Goal: Task Accomplishment & Management: Use online tool/utility

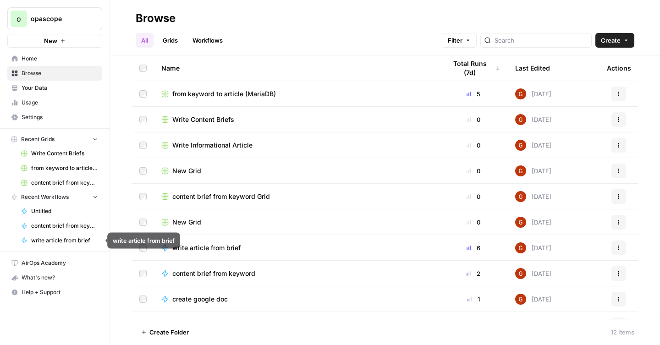
click at [52, 239] on span "write article from brief" at bounding box center [64, 241] width 67 height 8
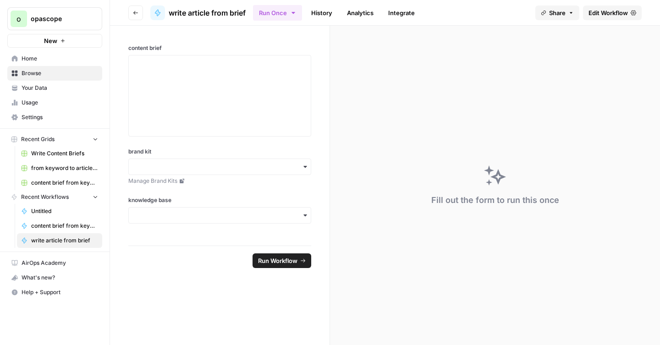
click at [594, 18] on link "Edit Workflow" at bounding box center [612, 13] width 59 height 15
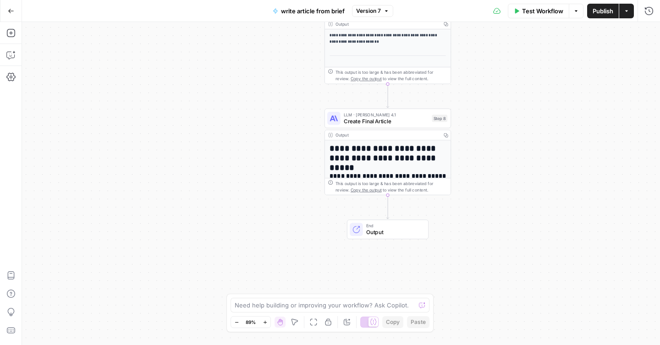
click at [388, 132] on div "Output" at bounding box center [387, 135] width 103 height 6
click at [390, 124] on span "Create Final Article" at bounding box center [386, 121] width 85 height 8
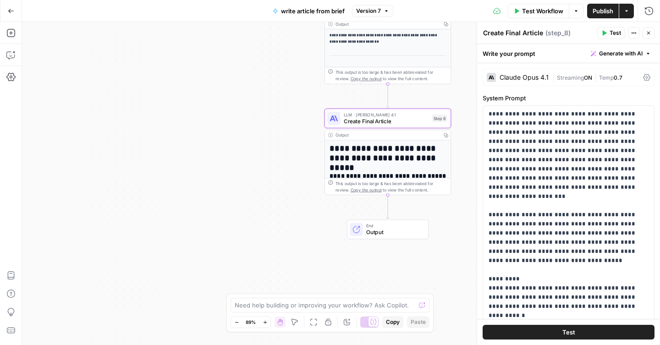
click at [646, 77] on icon at bounding box center [647, 77] width 7 height 7
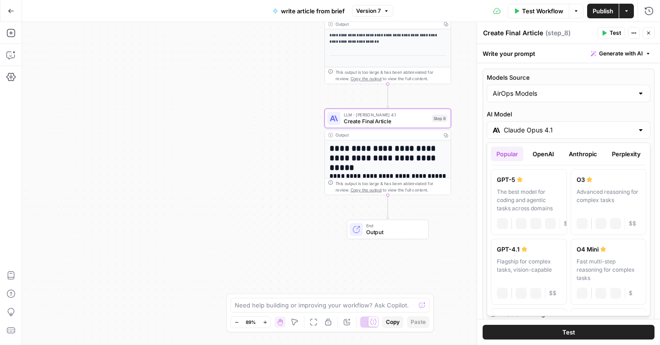
click at [645, 132] on div "Claude Opus 4.1" at bounding box center [569, 130] width 164 height 17
click at [555, 157] on button "OpenAI" at bounding box center [543, 154] width 33 height 15
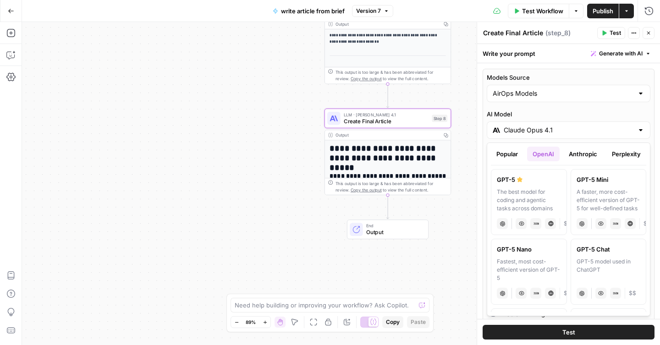
click at [579, 157] on button "Anthropic" at bounding box center [583, 154] width 39 height 15
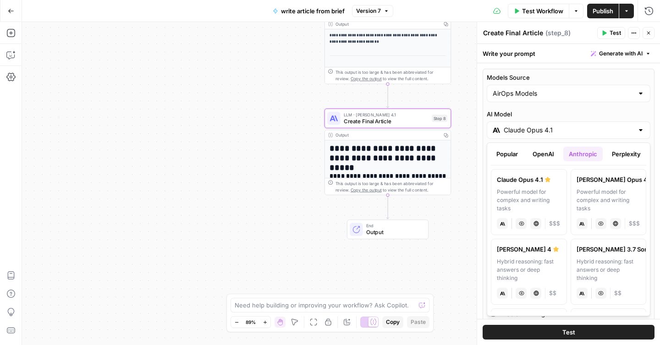
click at [542, 254] on div "Claude Sonnet 4" at bounding box center [529, 249] width 64 height 9
type input "Claude Sonnet 4"
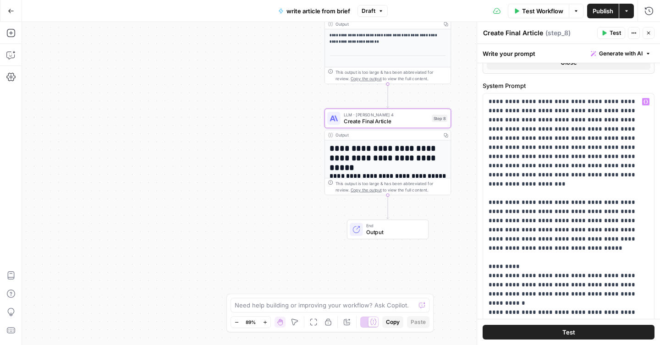
scroll to position [312, 0]
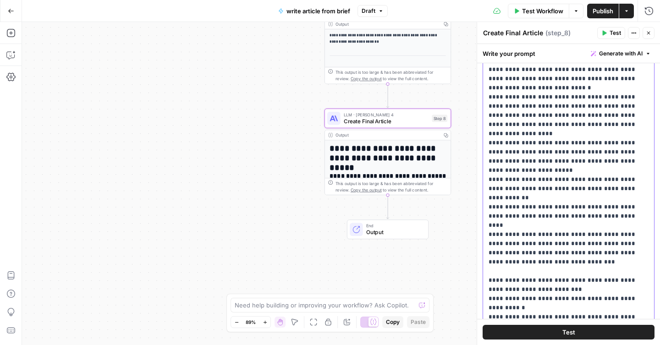
scroll to position [444, 0]
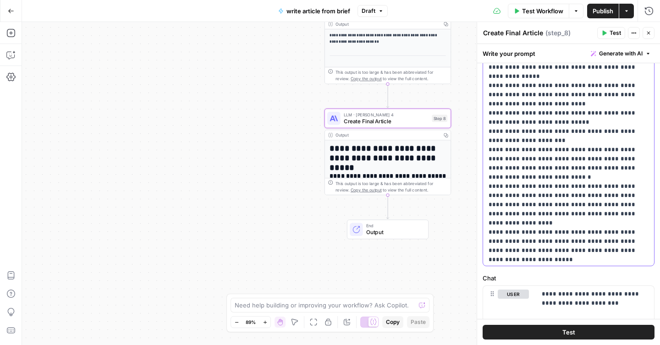
scroll to position [412, 0]
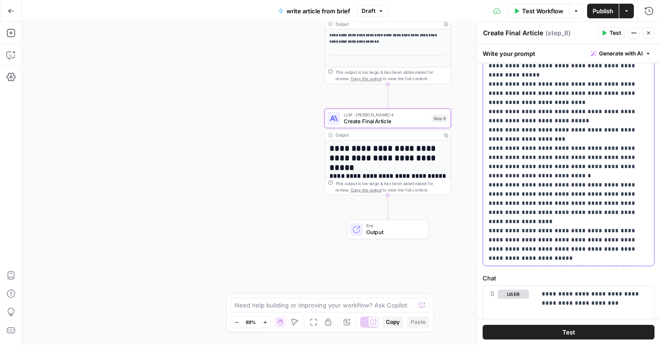
drag, startPoint x: 492, startPoint y: 150, endPoint x: 639, endPoint y: 166, distance: 148.2
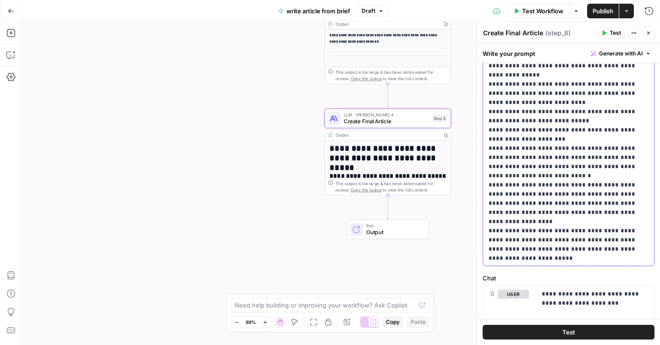
paste div
click at [488, 175] on div "**********" at bounding box center [568, 79] width 171 height 374
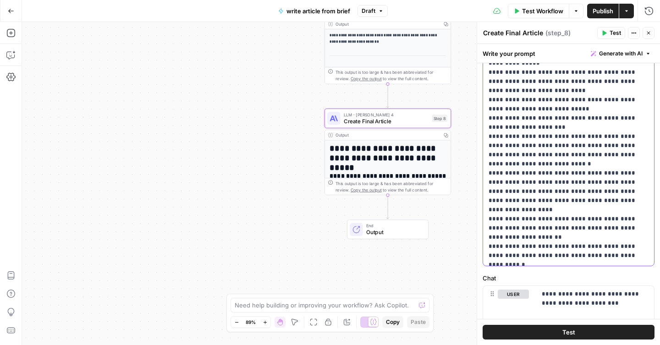
scroll to position [425, 0]
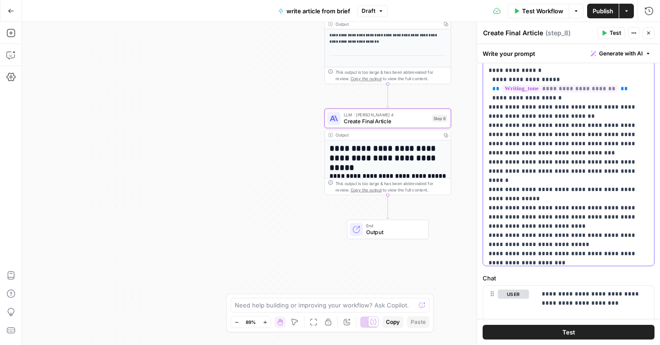
scroll to position [289, 0]
click at [500, 170] on p "**********" at bounding box center [569, 74] width 160 height 936
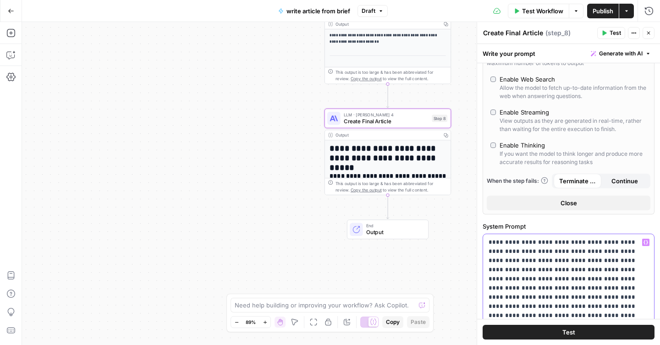
scroll to position [163, 0]
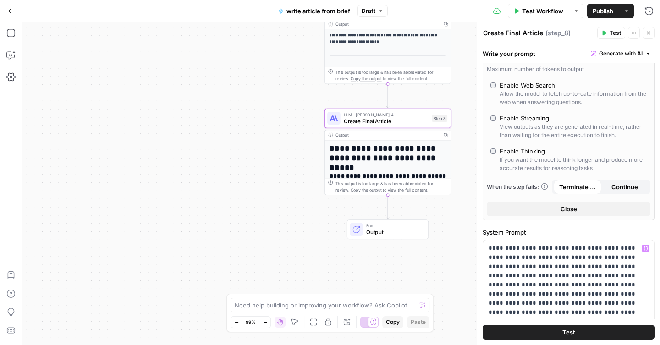
click at [601, 13] on span "Publish" at bounding box center [603, 10] width 21 height 9
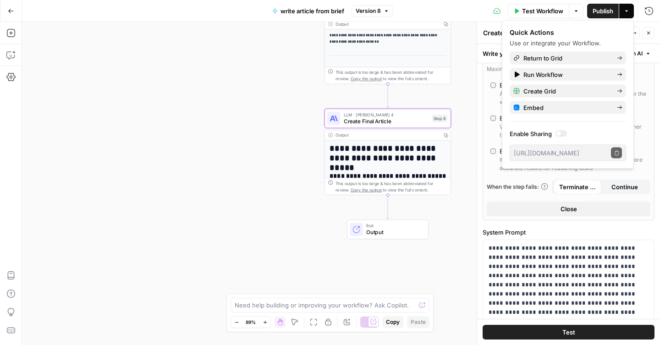
click at [426, 147] on h1 "**********" at bounding box center [388, 153] width 117 height 19
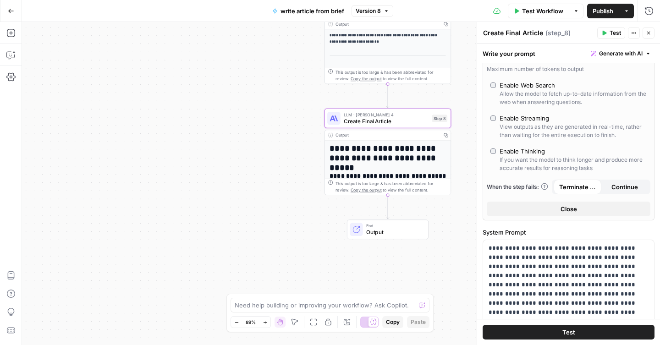
click at [654, 36] on button "Close" at bounding box center [649, 33] width 12 height 12
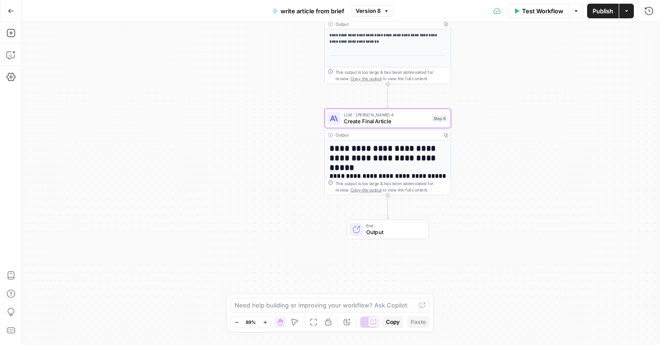
click at [422, 161] on h1 "**********" at bounding box center [388, 153] width 117 height 19
click at [400, 124] on span "Create Final Article" at bounding box center [386, 121] width 85 height 8
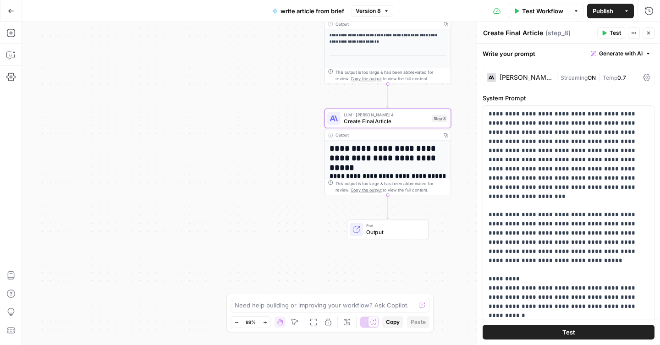
click at [653, 31] on button "Close" at bounding box center [649, 33] width 12 height 12
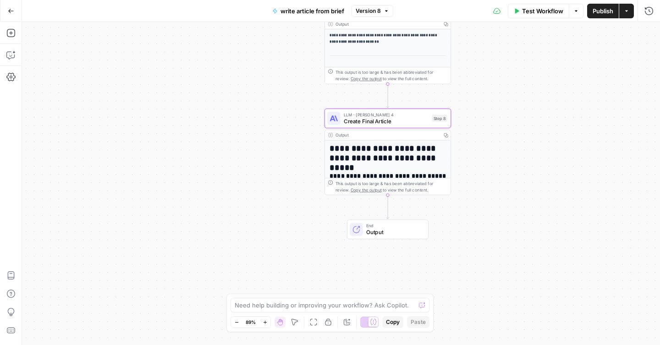
click at [432, 180] on div "This output is too large & has been abbreviated for review. Copy the output to …" at bounding box center [392, 186] width 112 height 13
click at [438, 156] on h1 "**********" at bounding box center [388, 153] width 117 height 19
click at [446, 134] on icon "button" at bounding box center [446, 135] width 5 height 5
click at [437, 154] on h1 "**********" at bounding box center [388, 153] width 117 height 19
click at [331, 135] on icon at bounding box center [330, 135] width 5 height 4
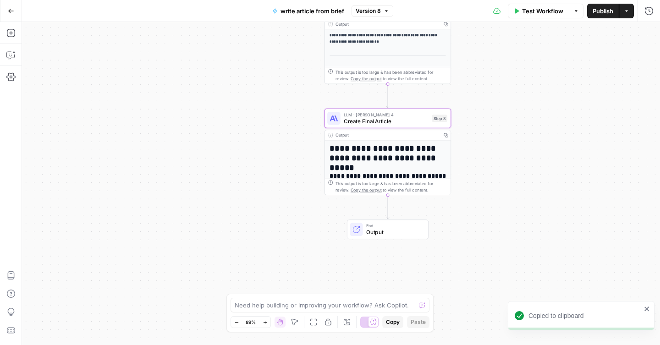
click at [339, 165] on div "**********" at bounding box center [388, 211] width 126 height 142
click at [10, 14] on button "Go Back" at bounding box center [11, 11] width 17 height 17
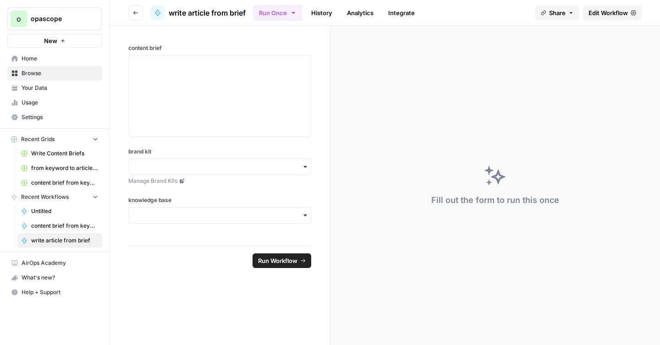
click at [44, 110] on div "Home Browse Your Data Usage Settings" at bounding box center [54, 87] width 95 height 73
click at [44, 107] on link "Usage" at bounding box center [54, 102] width 95 height 15
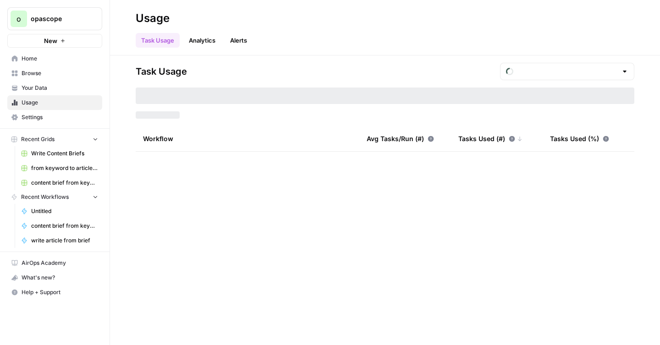
type input "August Tasks"
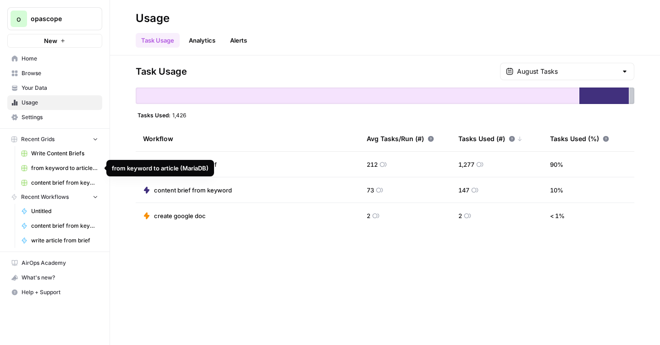
click at [67, 169] on span "from keyword to article (MariaDB)" at bounding box center [64, 168] width 67 height 8
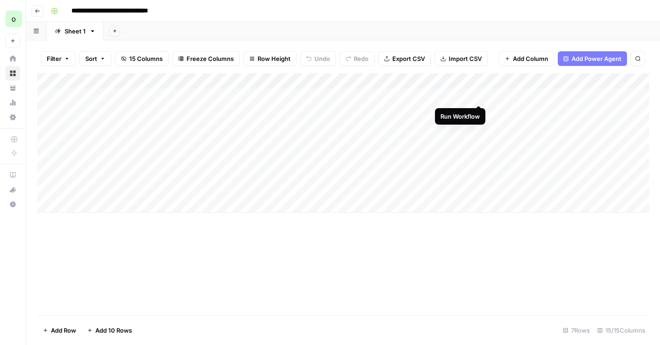
click at [477, 96] on div "Add Column" at bounding box center [343, 142] width 612 height 139
click at [357, 96] on div "Add Column" at bounding box center [343, 142] width 612 height 139
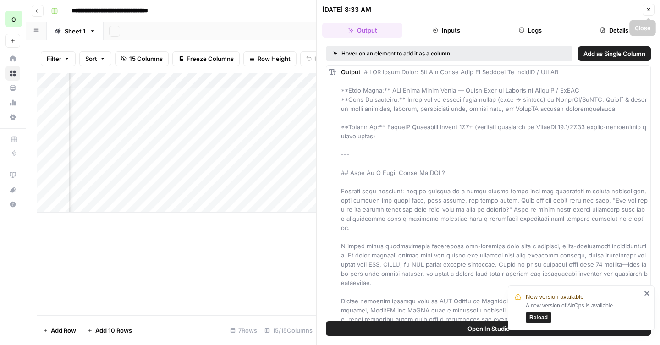
click at [645, 9] on button "Close" at bounding box center [649, 10] width 12 height 12
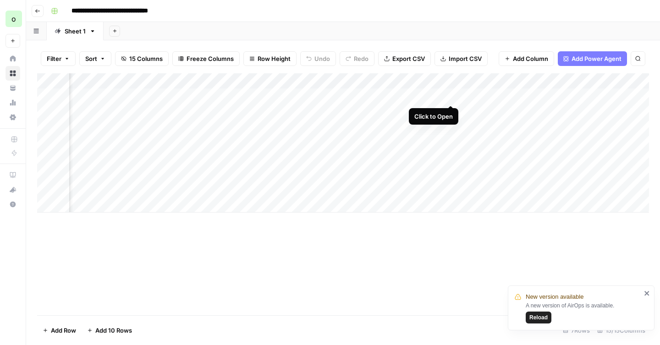
click at [450, 95] on div "Add Column" at bounding box center [343, 142] width 612 height 139
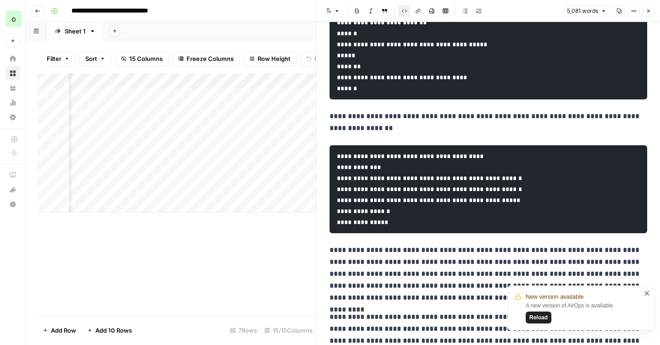
scroll to position [6766, 0]
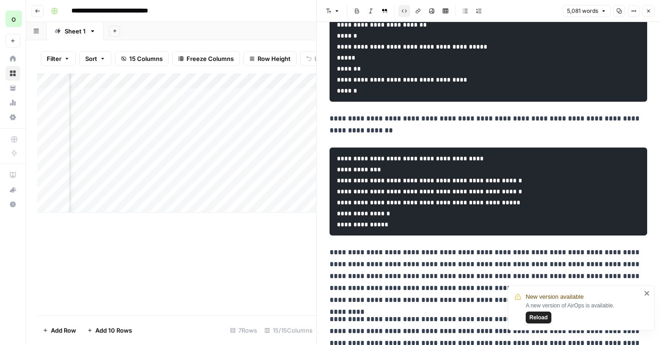
click at [537, 320] on span "Reload" at bounding box center [539, 318] width 18 height 8
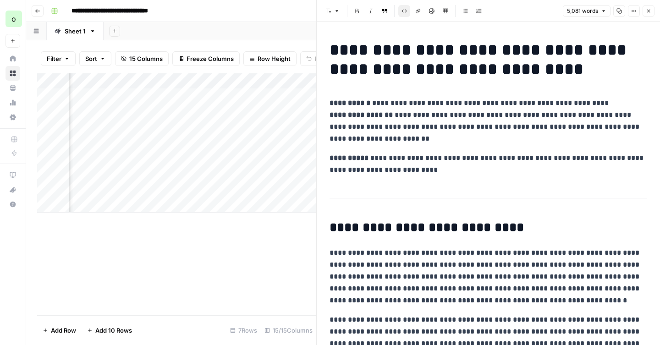
click at [618, 14] on button "Copy" at bounding box center [620, 11] width 12 height 12
click at [649, 9] on icon "button" at bounding box center [649, 11] width 6 height 6
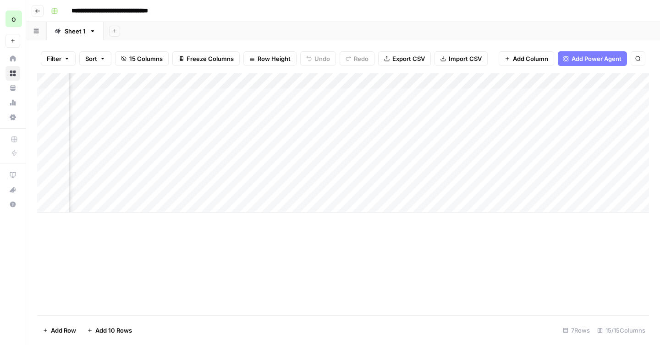
scroll to position [0, 190]
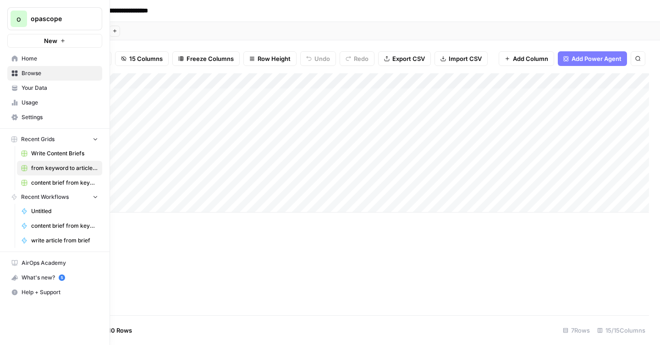
click at [20, 88] on link "Your Data" at bounding box center [54, 88] width 95 height 15
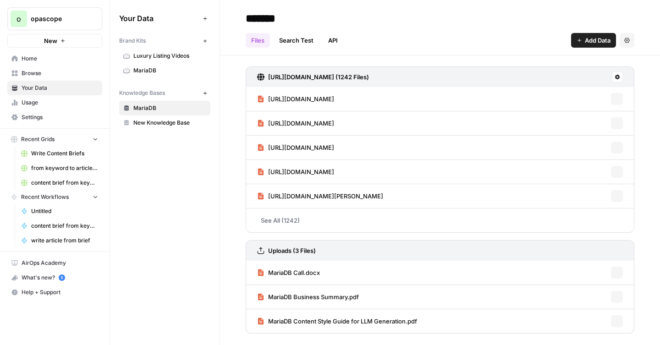
click at [27, 102] on span "Usage" at bounding box center [60, 103] width 77 height 8
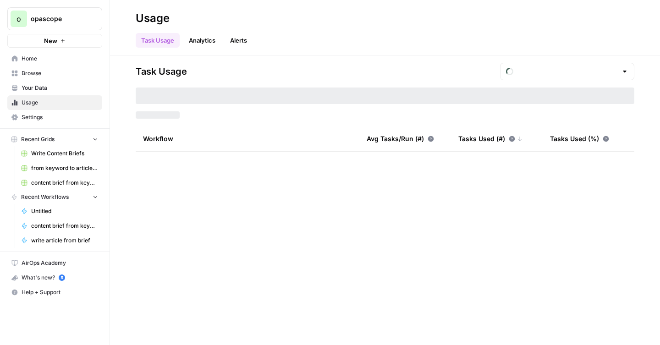
type input "August Tasks"
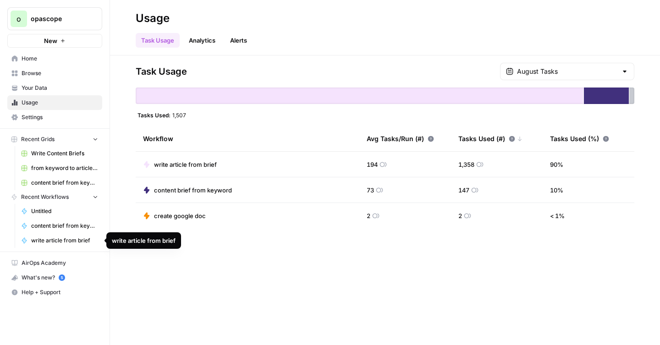
click at [50, 238] on span "write article from brief" at bounding box center [64, 241] width 67 height 8
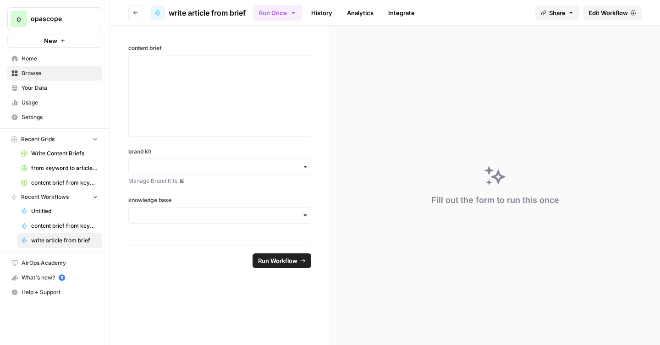
click at [596, 13] on span "Edit Workflow" at bounding box center [608, 12] width 39 height 9
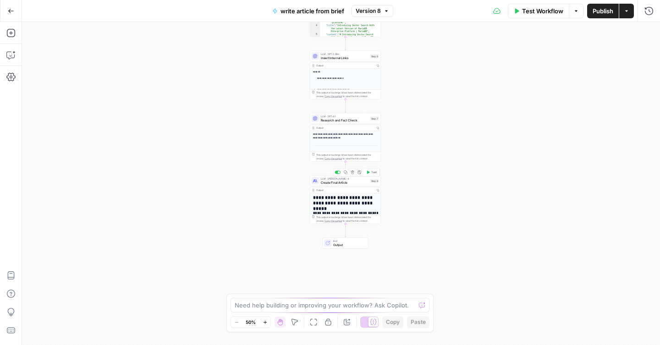
click at [353, 183] on span "Create Final Article" at bounding box center [345, 182] width 48 height 5
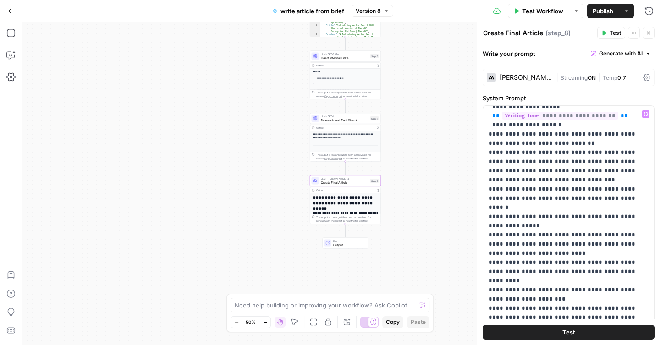
scroll to position [489, 0]
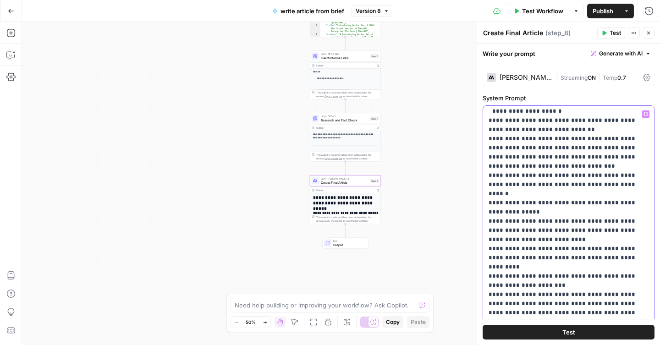
click at [575, 223] on p "**********" at bounding box center [569, 89] width 160 height 936
drag, startPoint x: 511, startPoint y: 239, endPoint x: 489, endPoint y: 213, distance: 34.2
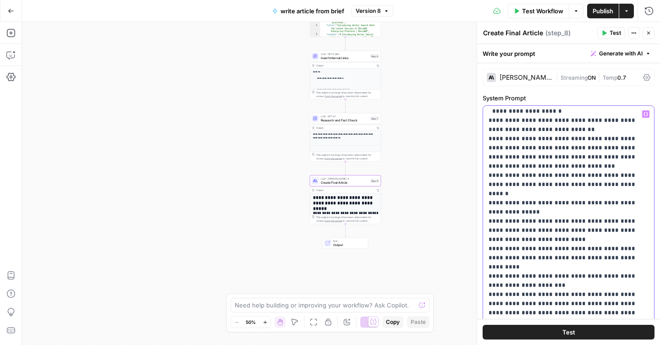
click at [489, 213] on p "**********" at bounding box center [569, 89] width 160 height 936
copy p "**********"
click at [599, 14] on span "Publish" at bounding box center [603, 10] width 21 height 9
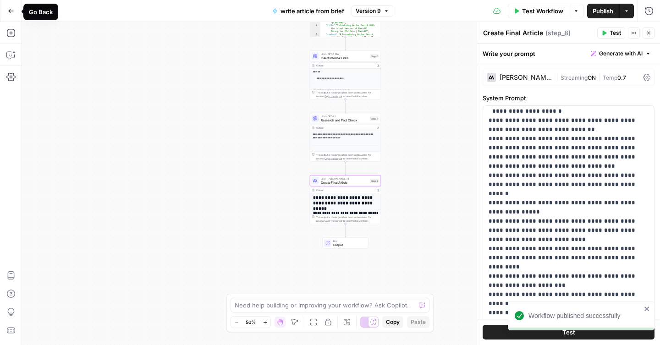
click at [10, 10] on icon "button" at bounding box center [11, 11] width 6 height 6
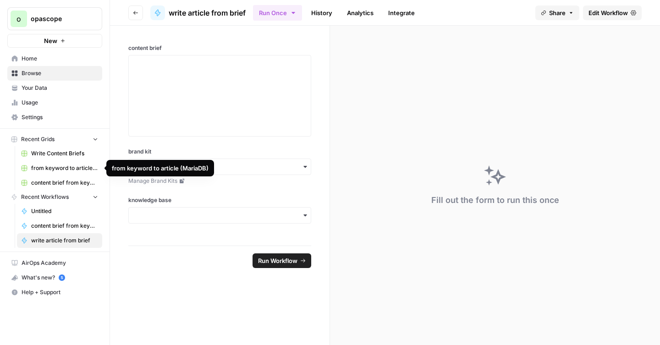
click at [55, 171] on span "from keyword to article (MariaDB)" at bounding box center [64, 168] width 67 height 8
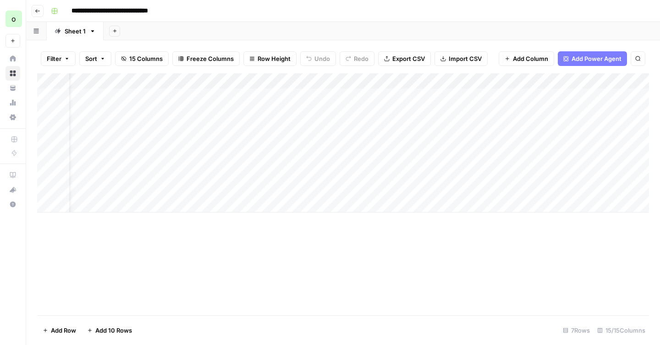
scroll to position [0, 28]
click at [451, 96] on div "Add Column" at bounding box center [343, 142] width 612 height 139
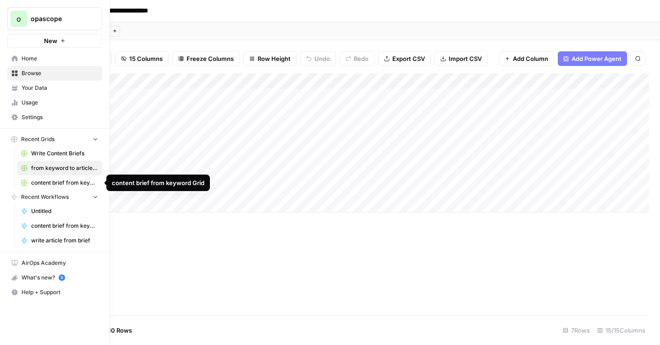
click at [55, 185] on span "content brief from keyword Grid" at bounding box center [64, 183] width 67 height 8
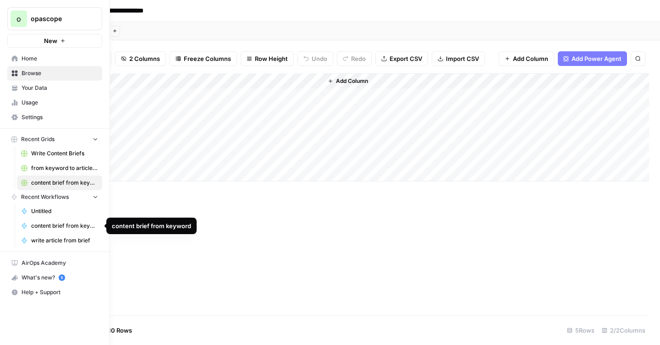
click at [50, 223] on span "content brief from keyword" at bounding box center [64, 226] width 67 height 8
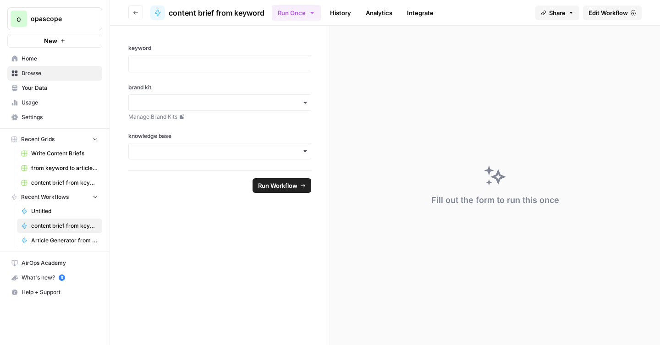
click at [594, 16] on span "Edit Workflow" at bounding box center [608, 12] width 39 height 9
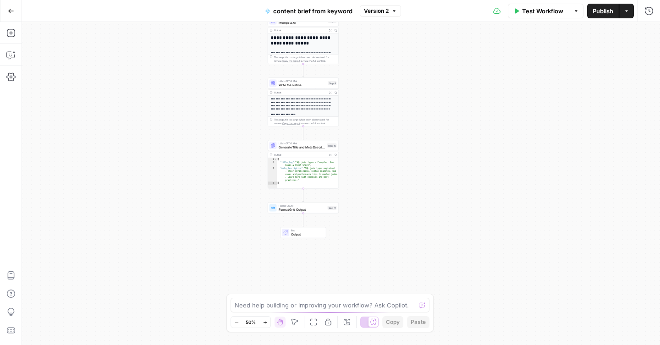
click at [311, 232] on span "End" at bounding box center [306, 231] width 31 height 4
click at [527, 102] on span "Markdown" at bounding box center [577, 104] width 140 height 9
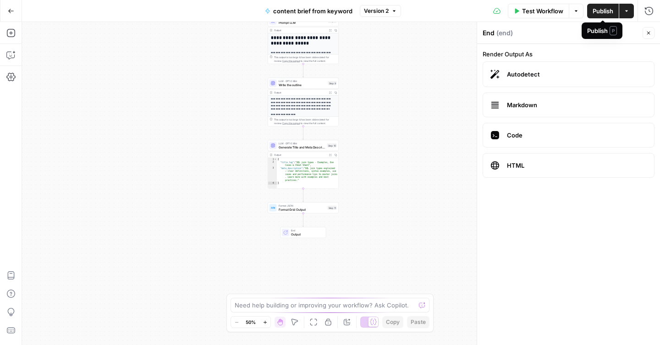
click at [602, 17] on button "Publish" at bounding box center [604, 11] width 32 height 15
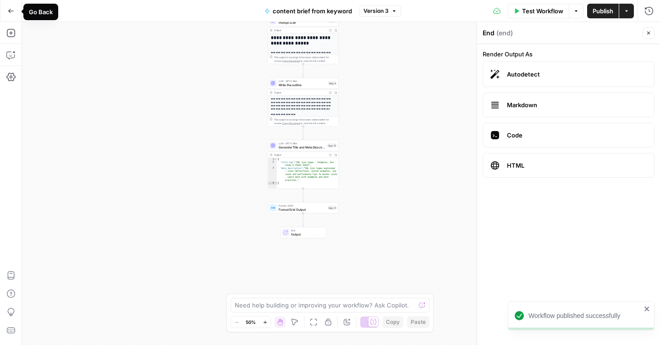
click at [7, 12] on button "Go Back" at bounding box center [11, 11] width 17 height 17
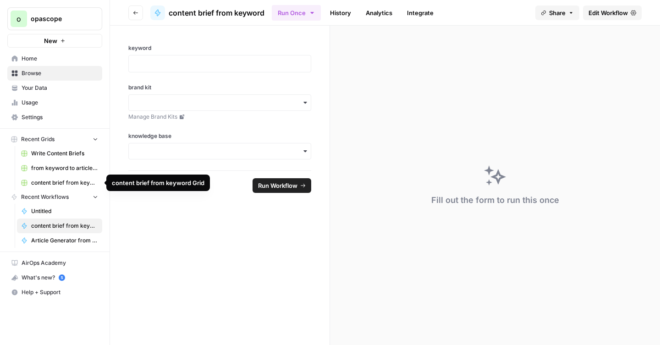
click at [64, 171] on span "from keyword to article (MariaDB)" at bounding box center [64, 168] width 67 height 8
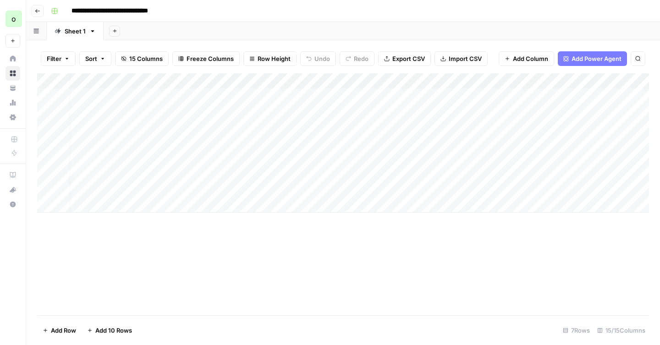
scroll to position [0, 8]
click at [555, 111] on div "Add Column" at bounding box center [343, 142] width 612 height 139
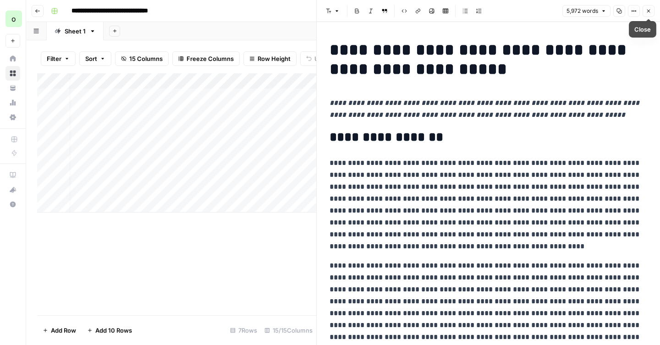
click at [648, 14] on button "Close" at bounding box center [649, 11] width 12 height 12
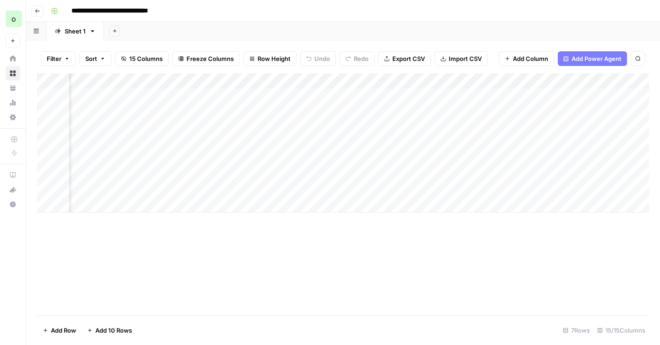
scroll to position [0, 223]
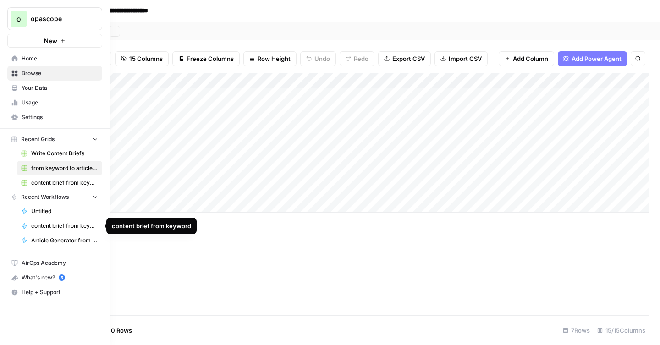
click at [48, 213] on span "Untitled" at bounding box center [64, 211] width 67 height 8
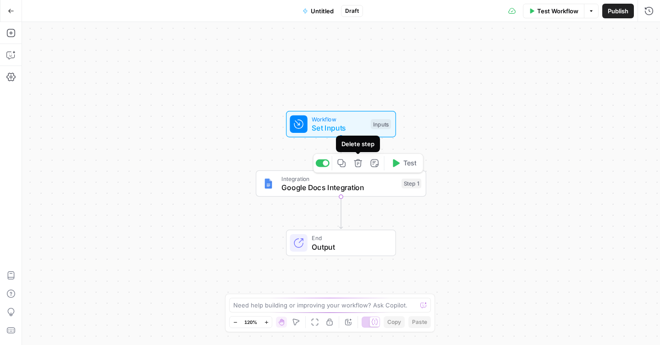
click at [360, 168] on button "Delete step" at bounding box center [358, 163] width 14 height 14
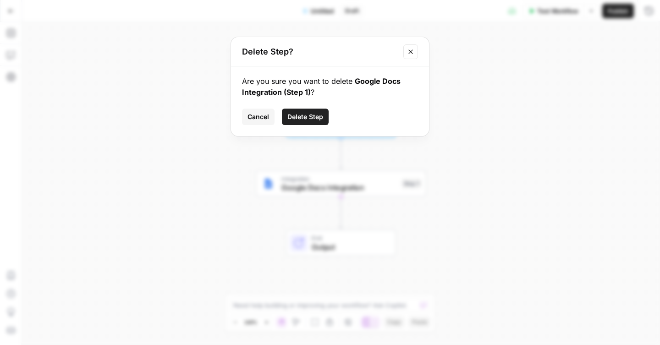
click at [263, 118] on span "Cancel" at bounding box center [259, 116] width 22 height 9
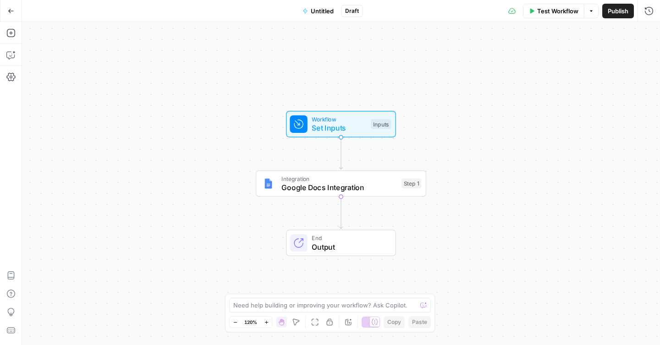
click at [317, 14] on span "Untitled" at bounding box center [322, 10] width 23 height 9
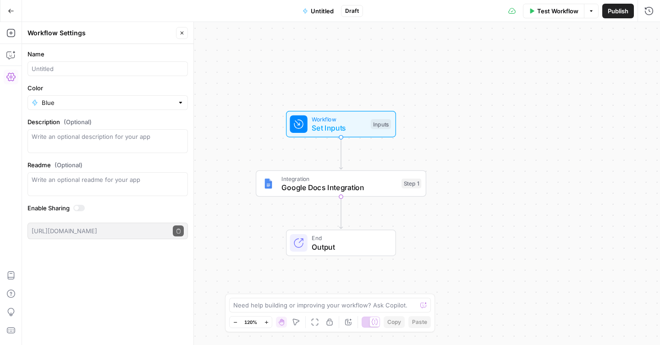
click at [75, 73] on div at bounding box center [108, 68] width 161 height 15
type input "upload to google docs"
click at [98, 88] on label "Color" at bounding box center [108, 87] width 161 height 9
click at [98, 98] on input "Blue" at bounding box center [108, 102] width 132 height 9
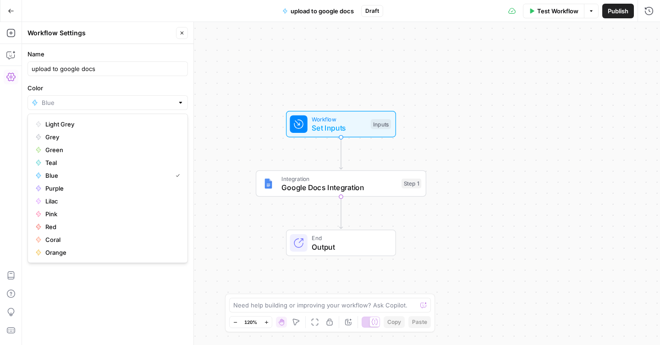
type input "Blue"
click at [109, 82] on form "Name upload to google docs Color Blue Description (Optional) Readme (Optional) …" at bounding box center [108, 144] width 172 height 201
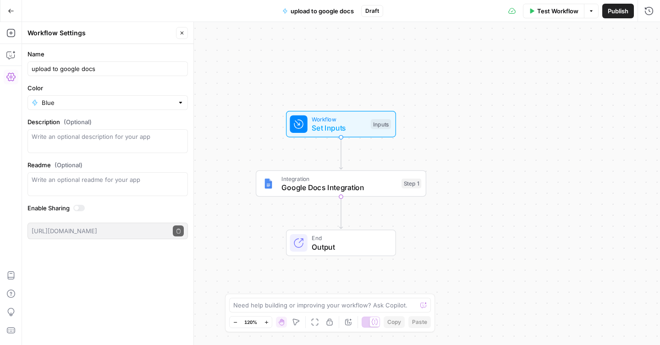
click at [8, 10] on icon "button" at bounding box center [11, 11] width 6 height 6
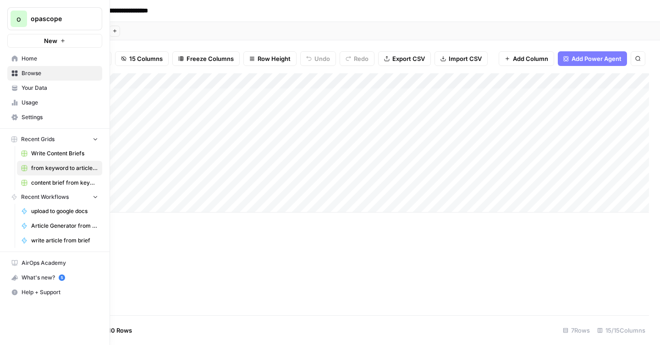
click at [52, 39] on span "New" at bounding box center [50, 40] width 13 height 9
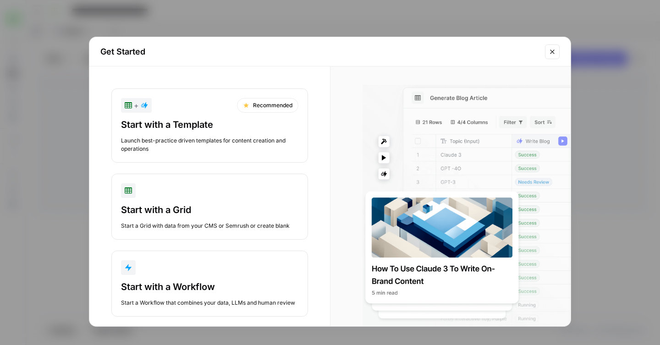
scroll to position [12, 0]
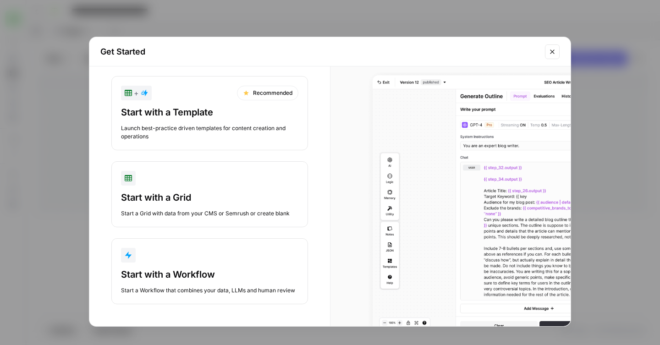
click at [222, 272] on div "Start with a Workflow" at bounding box center [210, 274] width 178 height 13
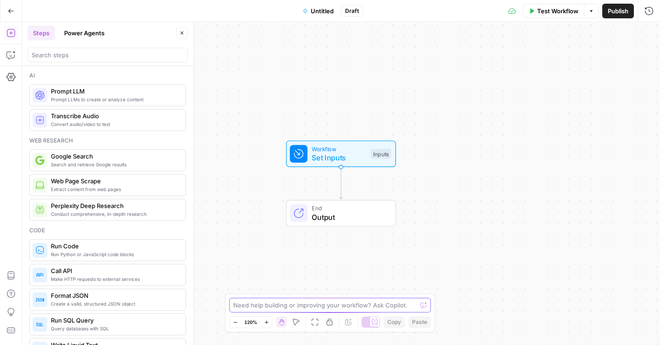
click at [291, 308] on textarea at bounding box center [324, 305] width 183 height 9
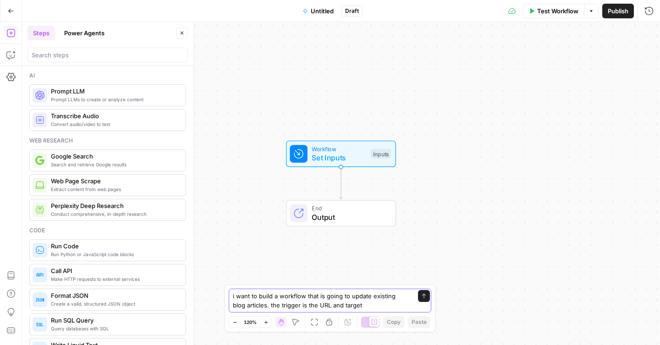
click at [277, 305] on textarea "i want to build a workflow that is going to update existing blog articles. the …" at bounding box center [321, 301] width 176 height 18
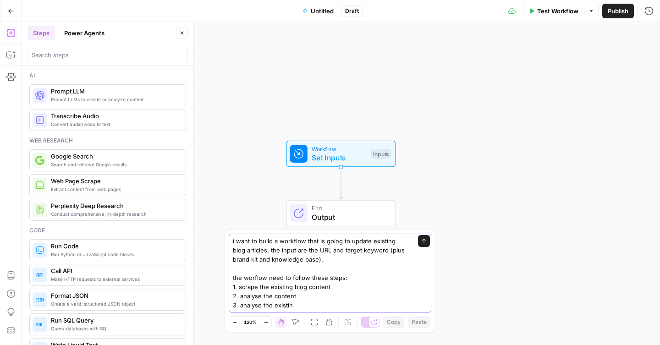
type textarea "i want to build a workflow that is going to update existing blog articles. the …"
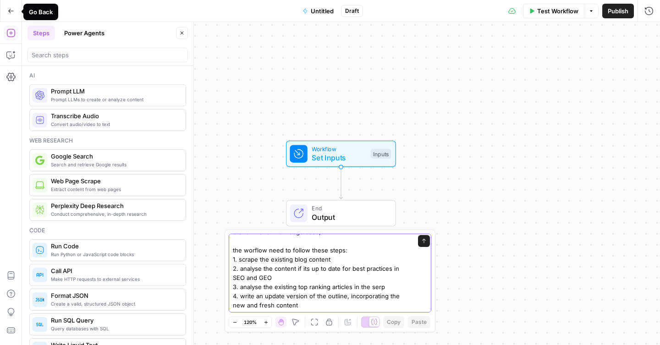
scroll to position [28, 0]
click at [312, 307] on textarea "i want to build a workflow that is going to update existing blog articles. the …" at bounding box center [321, 259] width 176 height 101
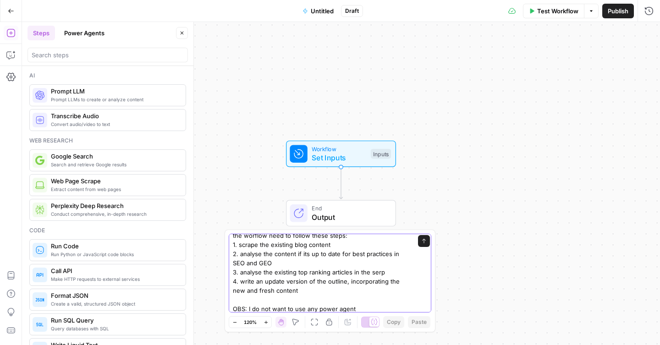
scroll to position [51, 0]
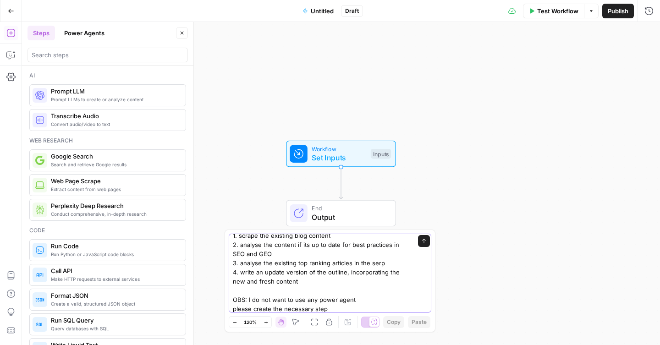
type textarea "i want to build a workflow that is going to update existing blog articles. the …"
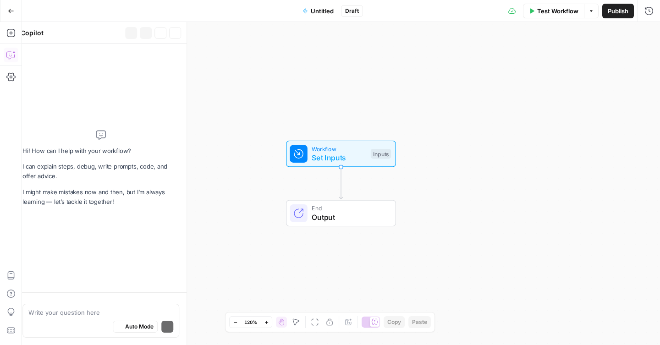
scroll to position [26, 0]
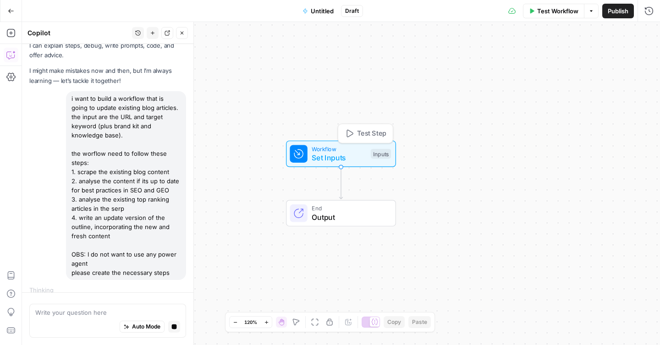
click at [345, 150] on span "Workflow" at bounding box center [339, 148] width 55 height 9
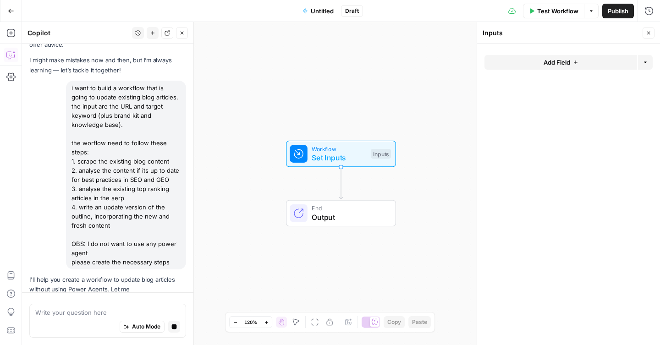
click at [565, 63] on span "Add Field" at bounding box center [557, 62] width 27 height 9
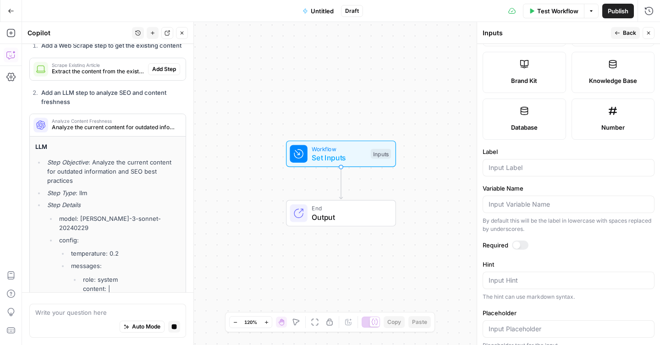
scroll to position [563, 0]
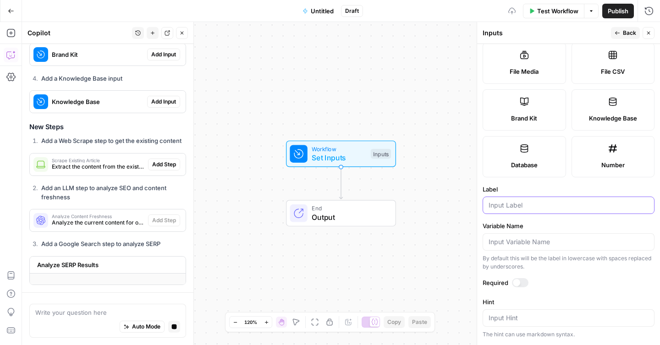
click at [531, 203] on input "Label" at bounding box center [569, 205] width 160 height 9
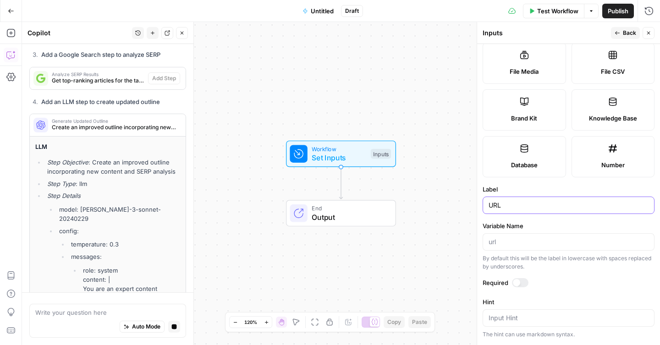
type input "URL"
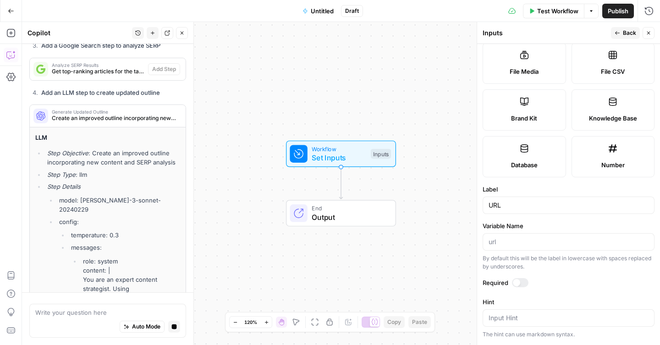
click at [520, 283] on div at bounding box center [520, 282] width 17 height 9
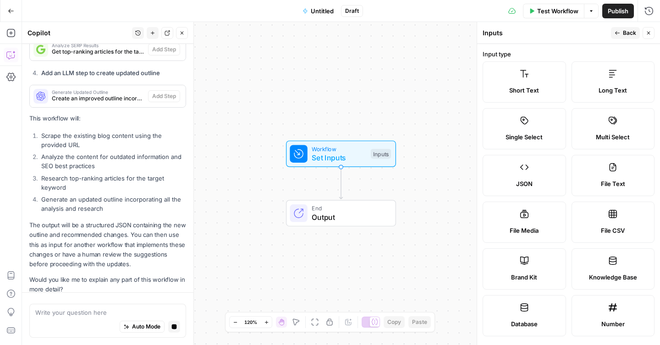
click at [624, 30] on span "Back" at bounding box center [629, 33] width 13 height 8
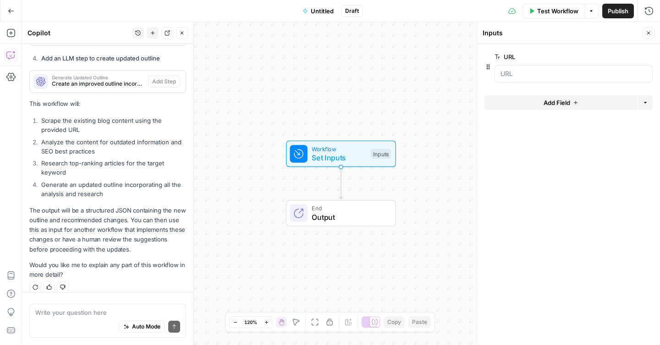
click at [556, 100] on span "Add Field" at bounding box center [557, 102] width 27 height 9
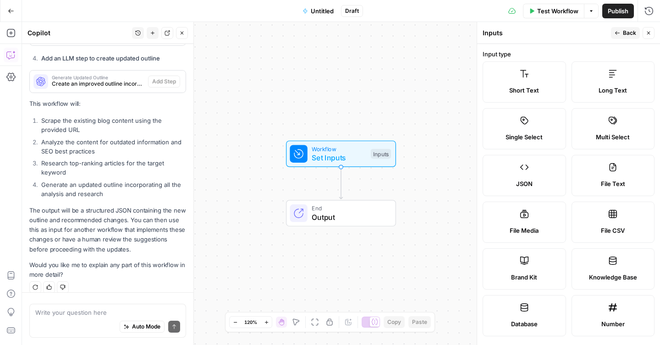
click at [527, 263] on icon at bounding box center [524, 260] width 9 height 9
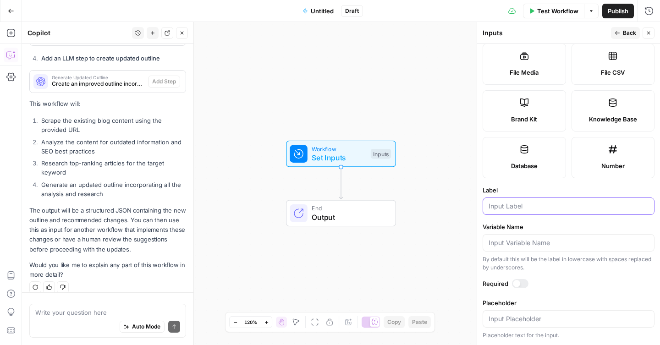
click at [513, 206] on input "Label" at bounding box center [569, 206] width 160 height 9
type input "brand kit"
click at [560, 184] on form "Input type Short Text Long Text Single Select Multi Select JSON File Text File …" at bounding box center [568, 194] width 183 height 301
click at [519, 283] on div at bounding box center [516, 283] width 7 height 7
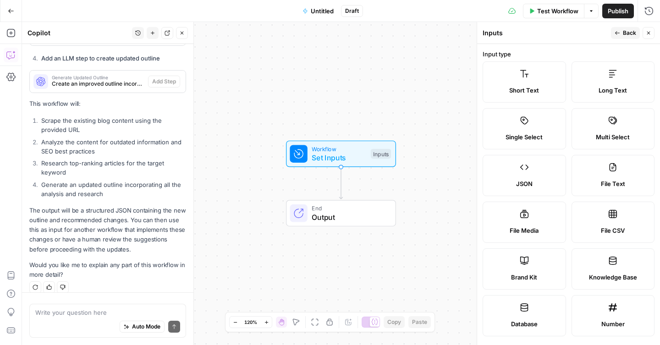
click at [622, 31] on button "Back" at bounding box center [625, 33] width 29 height 12
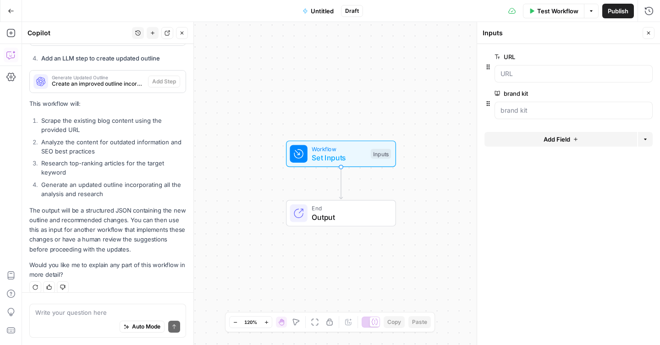
click at [530, 139] on button "Add Field" at bounding box center [561, 139] width 153 height 15
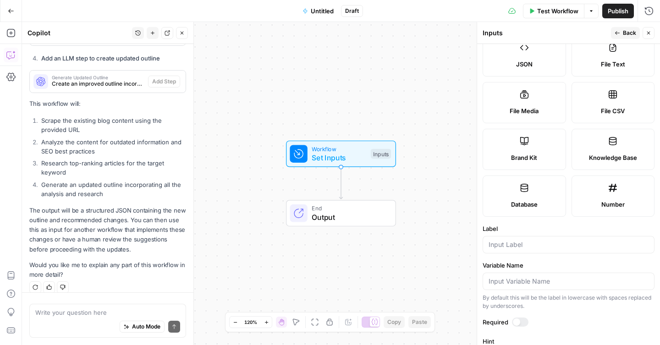
click at [606, 149] on label "Knowledge Base" at bounding box center [613, 149] width 83 height 41
click at [524, 248] on input "Label" at bounding box center [569, 244] width 160 height 9
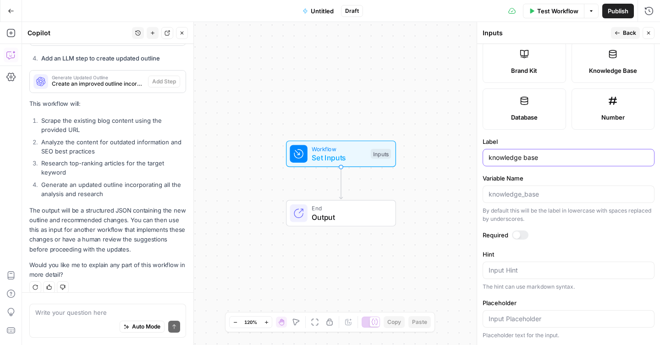
type input "knowledge base"
click at [526, 232] on div at bounding box center [520, 235] width 17 height 9
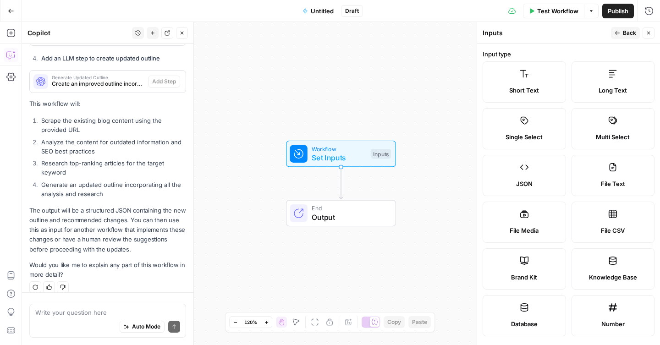
click at [621, 35] on button "Back" at bounding box center [625, 33] width 29 height 12
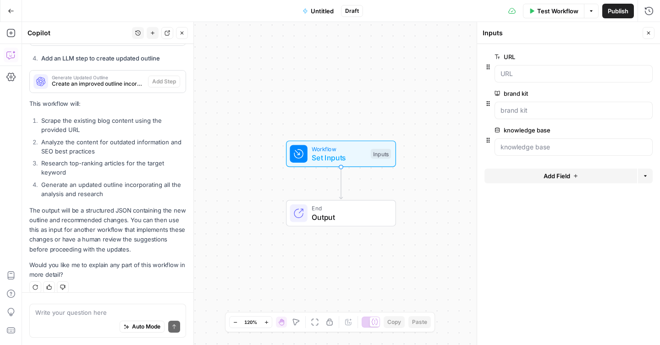
click at [544, 176] on span "Add Field" at bounding box center [557, 176] width 27 height 9
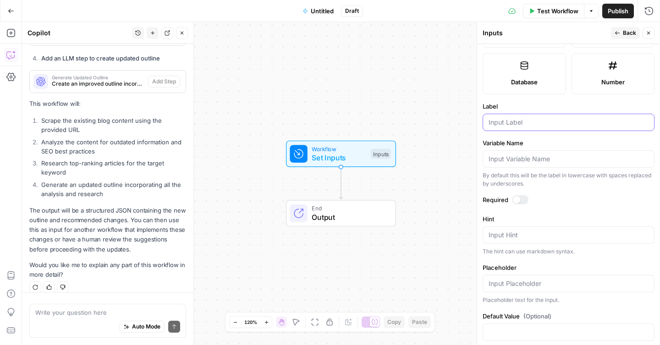
click at [536, 127] on input "Label" at bounding box center [569, 122] width 160 height 9
type input "target keyword"
click at [520, 200] on div at bounding box center [516, 199] width 7 height 7
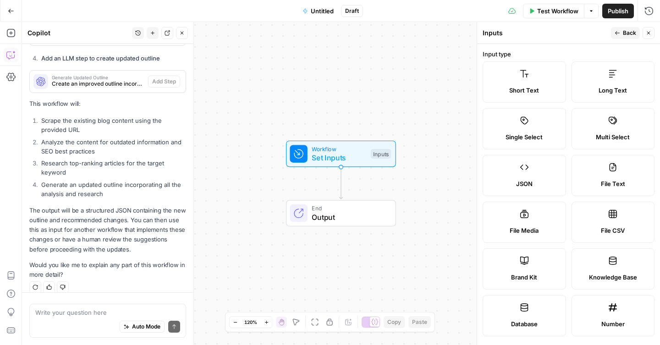
click at [621, 36] on button "Back" at bounding box center [625, 33] width 29 height 12
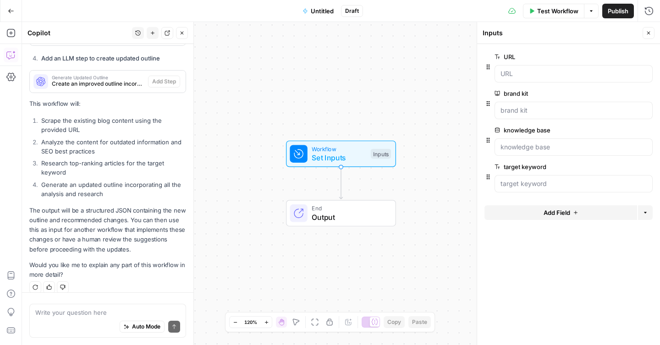
click at [317, 11] on span "Untitled" at bounding box center [322, 10] width 23 height 9
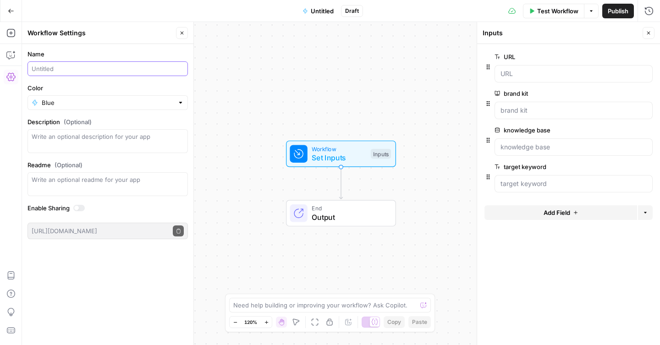
click at [33, 71] on input "Name" at bounding box center [108, 68] width 152 height 9
type input "update article from URL"
click at [185, 36] on button "Close" at bounding box center [182, 33] width 12 height 12
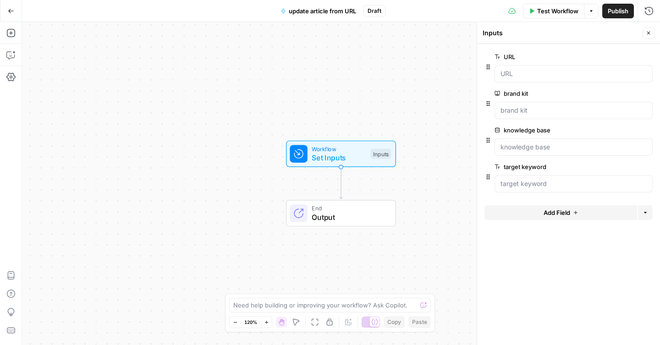
click at [15, 59] on button "Copilot" at bounding box center [11, 55] width 15 height 15
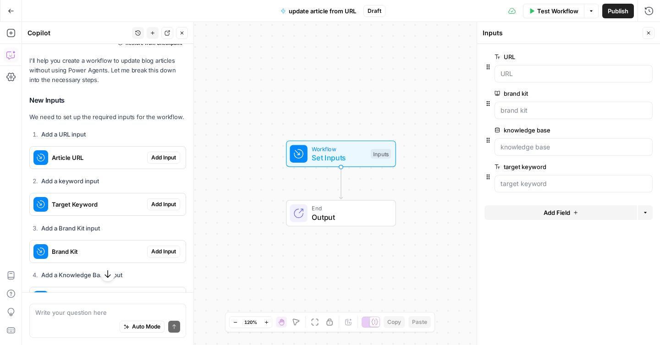
scroll to position [273, 0]
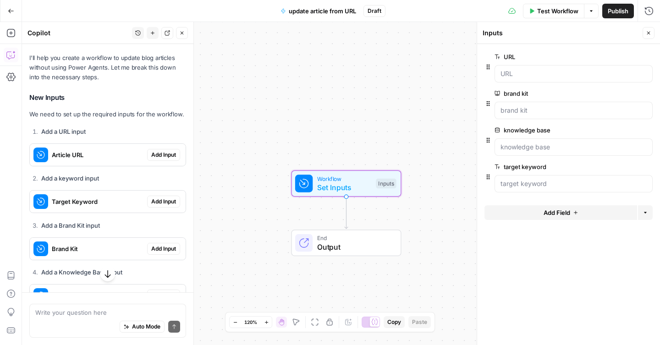
click at [149, 150] on button "Add Input" at bounding box center [163, 155] width 33 height 12
click at [152, 194] on div "Target Keyword Add Input" at bounding box center [108, 201] width 156 height 15
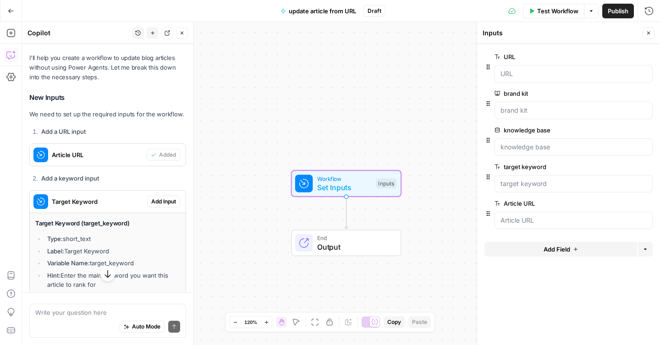
click at [157, 198] on span "Add Input" at bounding box center [163, 202] width 25 height 8
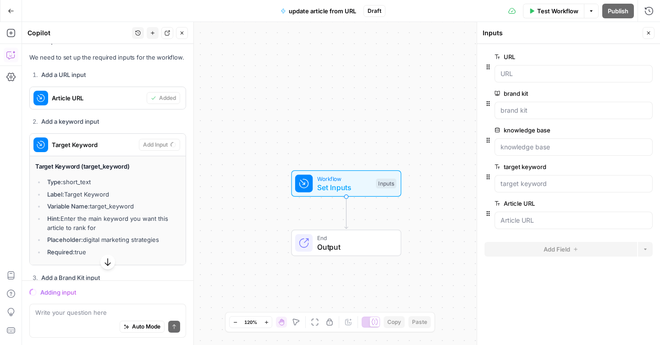
scroll to position [281, 0]
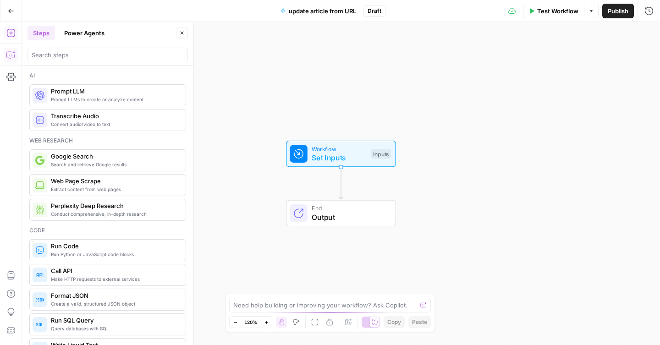
click at [8, 57] on icon "button" at bounding box center [10, 54] width 9 height 9
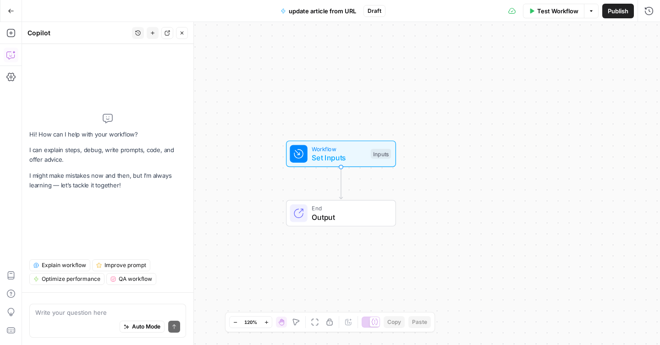
click at [341, 164] on div "Workflow Set Inputs Inputs Test Step" at bounding box center [341, 154] width 110 height 27
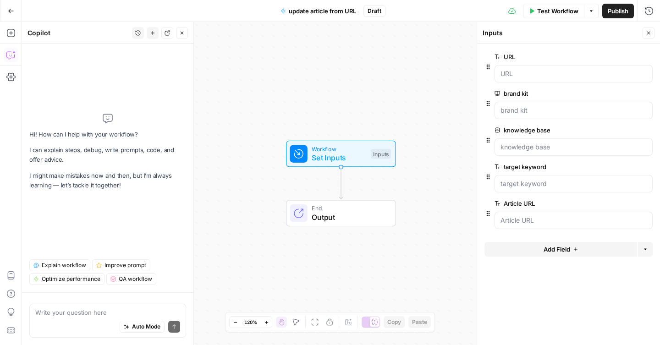
click at [649, 168] on icon "button" at bounding box center [647, 167] width 5 height 5
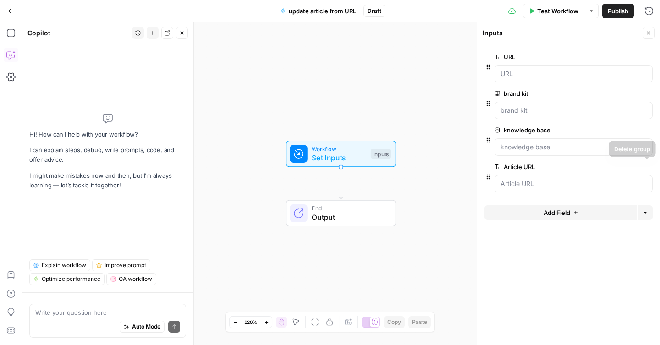
click at [649, 165] on icon "button" at bounding box center [647, 167] width 5 height 5
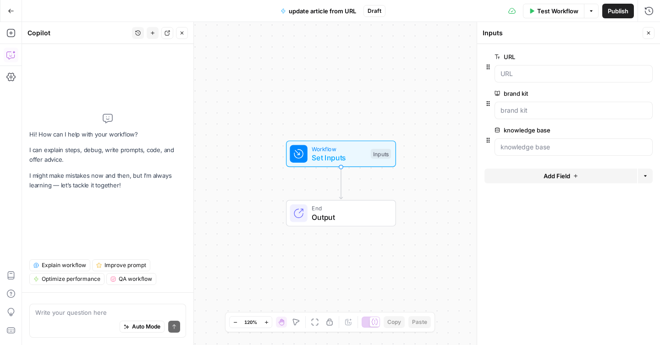
click at [651, 129] on button "Delete group" at bounding box center [647, 130] width 11 height 11
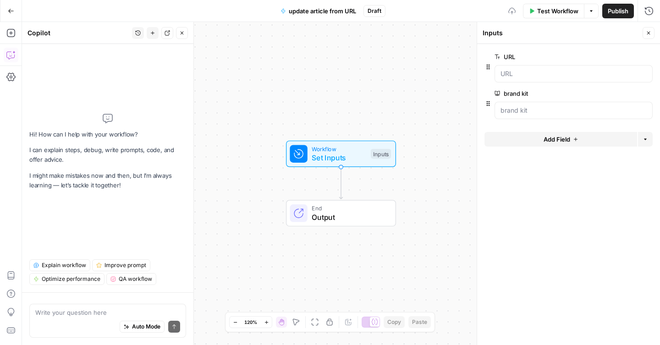
click at [649, 89] on button "Delete group" at bounding box center [647, 93] width 11 height 11
click at [647, 52] on button "Delete group" at bounding box center [647, 56] width 11 height 11
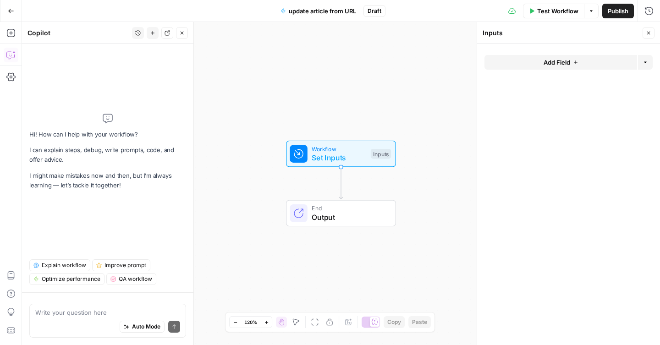
click at [88, 198] on div "Hi! How can I help with your workflow? I can explain steps, debug, write prompt…" at bounding box center [107, 151] width 157 height 201
click at [133, 33] on button "History" at bounding box center [138, 33] width 12 height 12
click at [117, 67] on span "i want to build a workflow that is going to update existing blog articles. the …" at bounding box center [136, 65] width 128 height 9
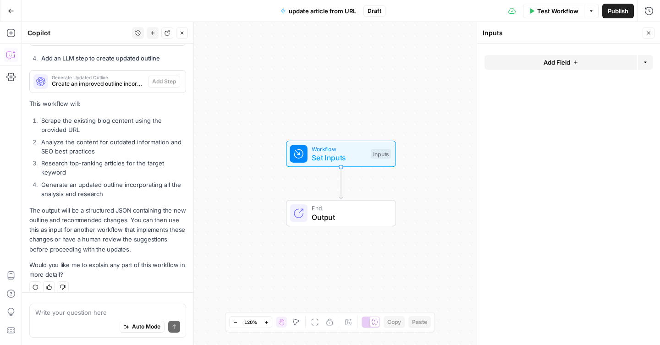
click at [127, 163] on li "Research top-ranking articles for the target keyword" at bounding box center [112, 168] width 147 height 18
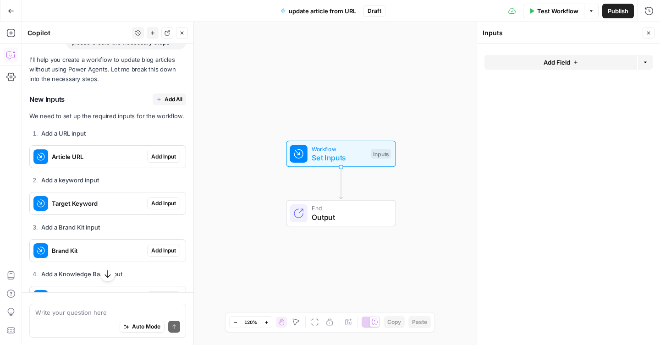
scroll to position [255, 0]
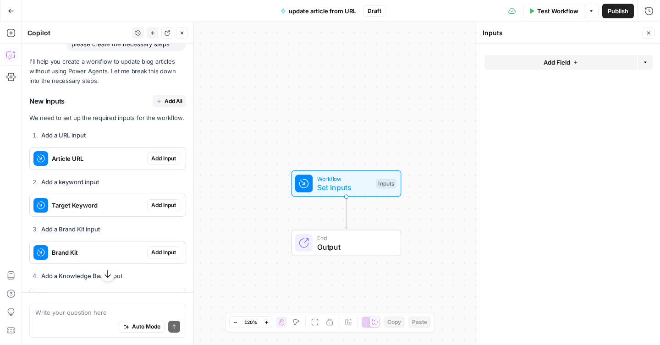
click at [172, 97] on span "Add All" at bounding box center [174, 101] width 18 height 8
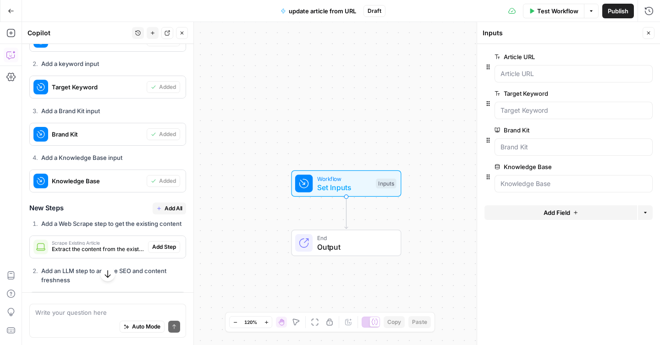
scroll to position [434, 0]
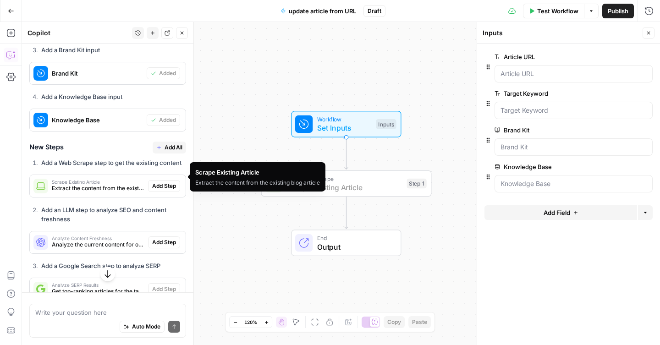
click at [161, 182] on span "Add Step" at bounding box center [164, 186] width 24 height 8
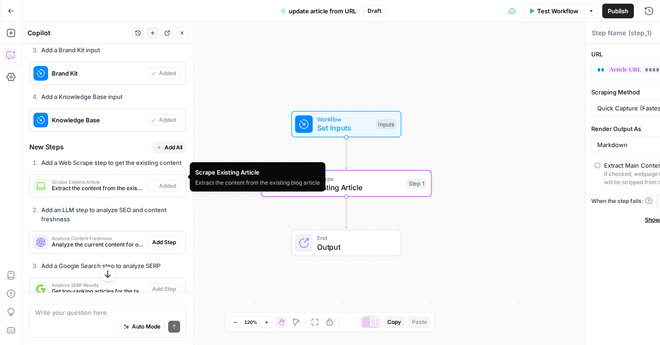
type textarea "Scrape Existing Article"
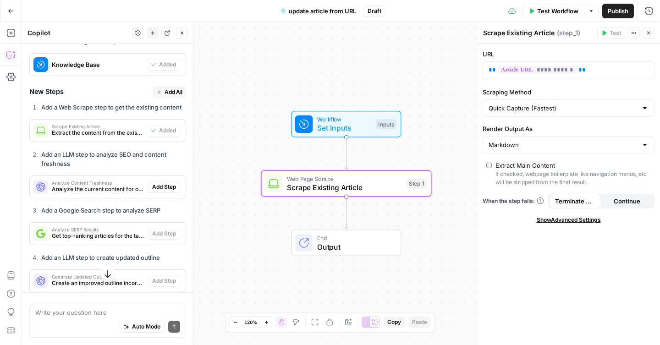
scroll to position [490, 0]
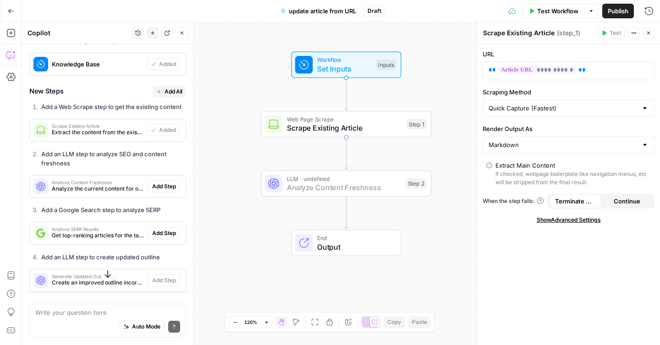
click at [165, 183] on span "Add Step" at bounding box center [164, 187] width 24 height 8
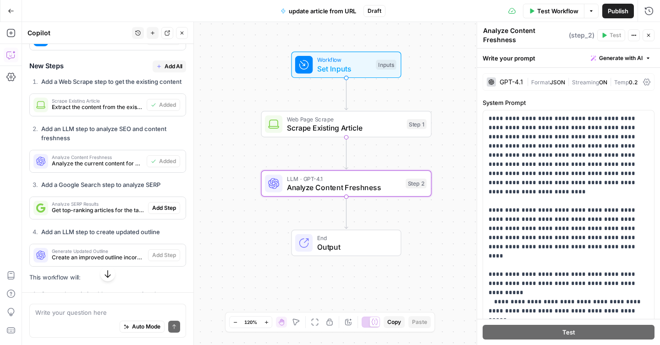
scroll to position [533, 0]
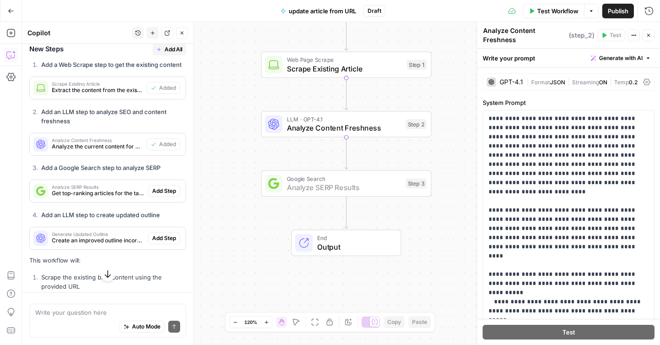
click at [164, 187] on span "Add Step" at bounding box center [164, 191] width 24 height 8
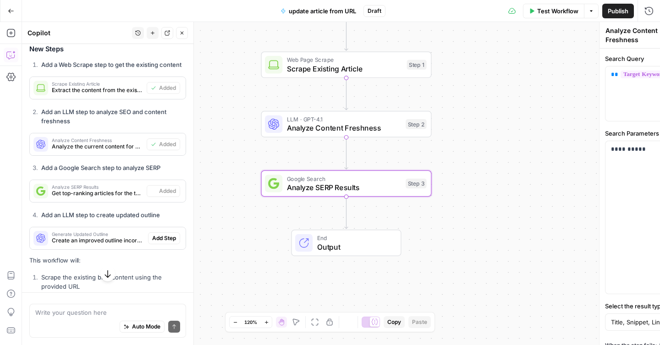
type textarea "Analyze SERP Results"
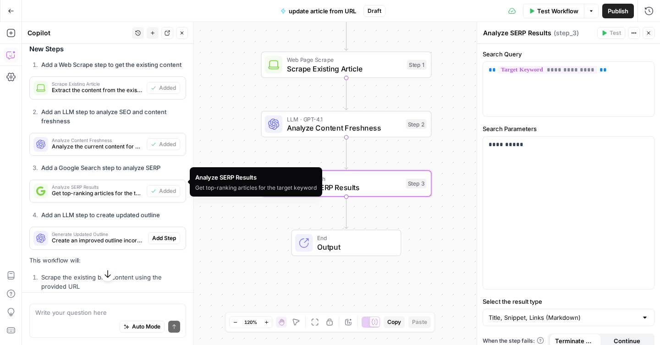
click at [128, 185] on span "Analyze SERP Results" at bounding box center [97, 187] width 91 height 5
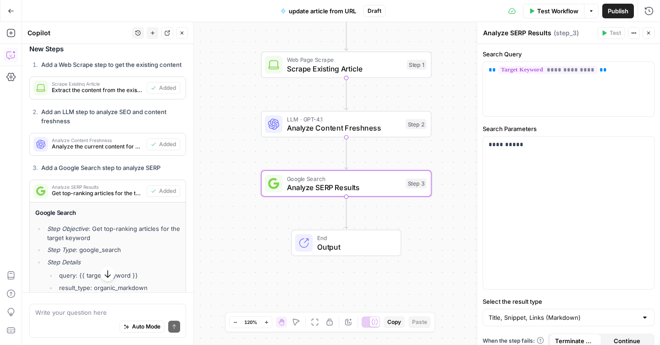
click at [128, 185] on span "Analyze SERP Results" at bounding box center [97, 187] width 91 height 5
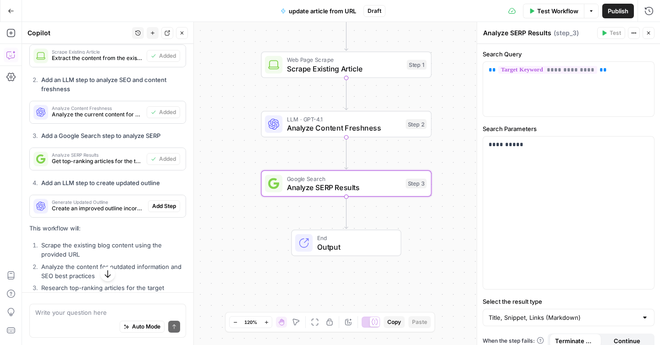
scroll to position [566, 0]
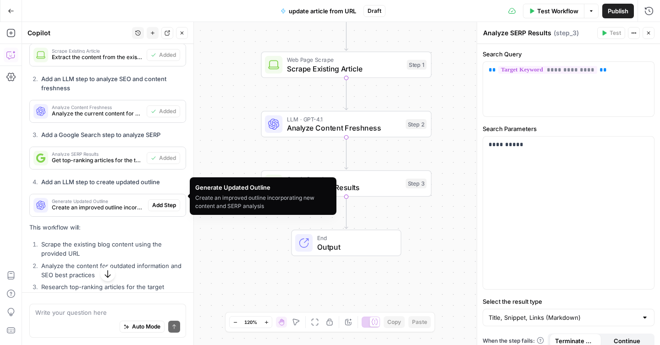
click at [127, 204] on span "Create an improved outline incorporating new content and SERP analysis" at bounding box center [98, 208] width 93 height 8
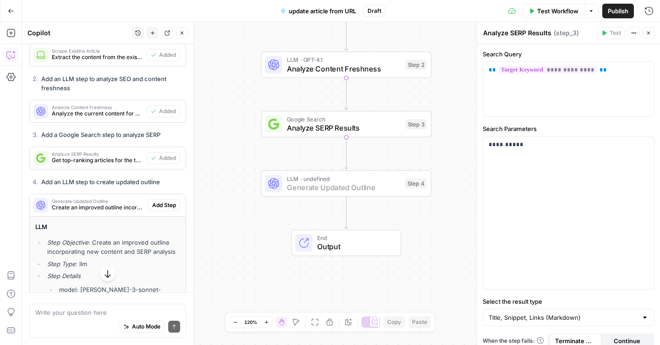
click at [153, 201] on span "Add Step" at bounding box center [164, 205] width 24 height 8
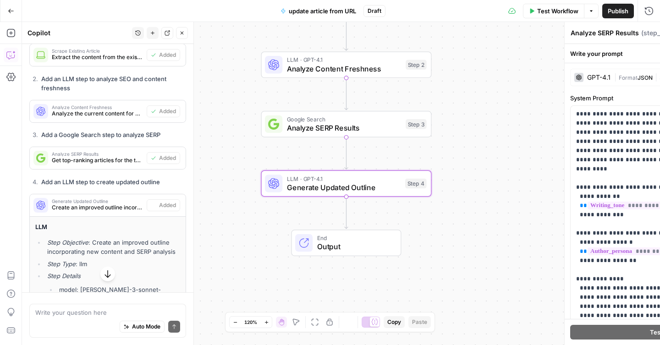
type textarea "Generate Updated Outline"
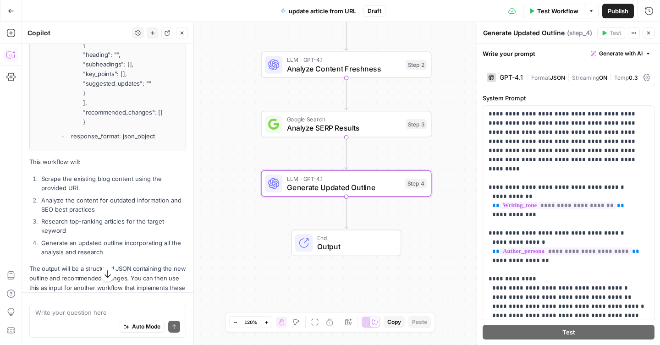
scroll to position [1288, 0]
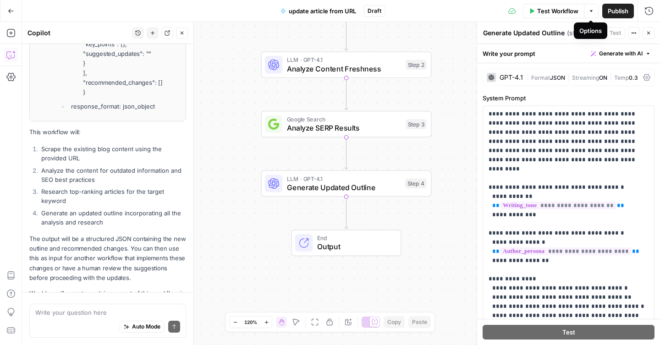
click at [605, 11] on button "Publish" at bounding box center [619, 11] width 32 height 15
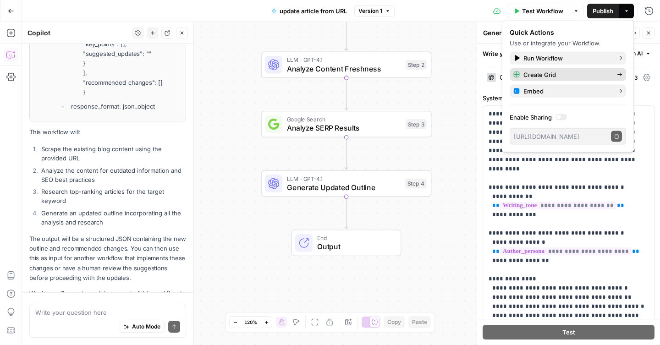
click at [545, 71] on span "Create Grid" at bounding box center [567, 74] width 86 height 9
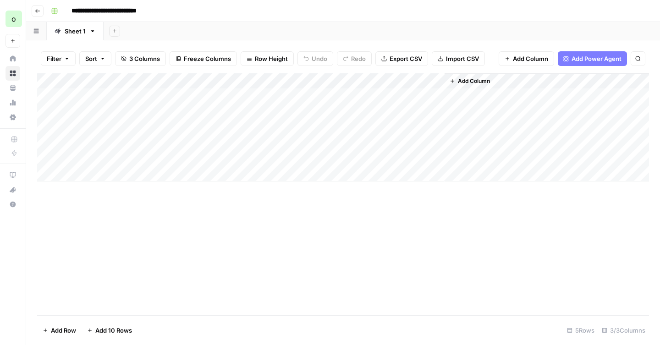
click at [381, 83] on div "Add Column" at bounding box center [343, 127] width 612 height 108
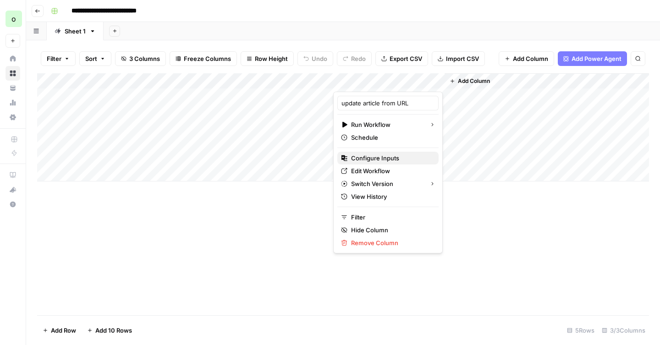
click at [367, 156] on span "Configure Inputs" at bounding box center [391, 158] width 80 height 9
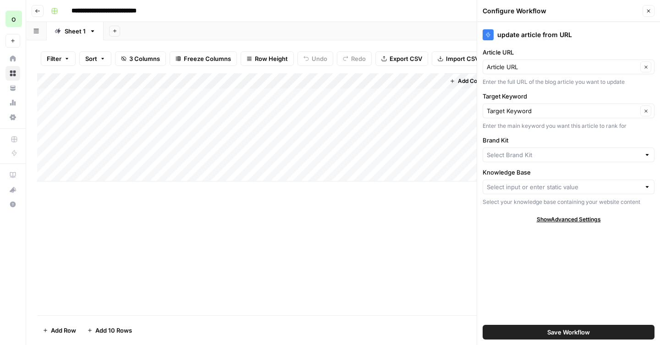
click at [649, 155] on div at bounding box center [647, 154] width 6 height 9
click at [553, 187] on span "MariaDB" at bounding box center [567, 189] width 153 height 9
type input "MariaDB"
click at [650, 190] on div at bounding box center [647, 187] width 6 height 9
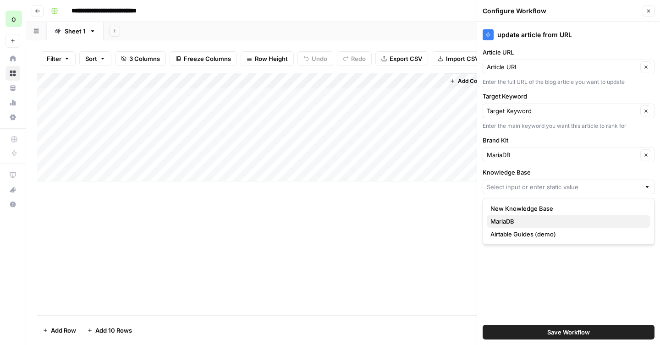
click at [512, 222] on span "MariaDB" at bounding box center [567, 221] width 153 height 9
type input "MariaDB"
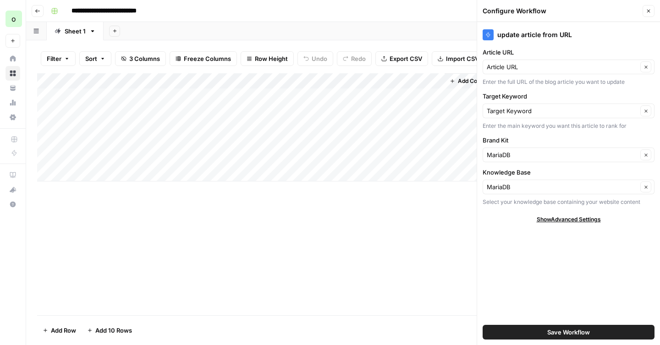
click at [646, 9] on icon "button" at bounding box center [649, 11] width 6 height 6
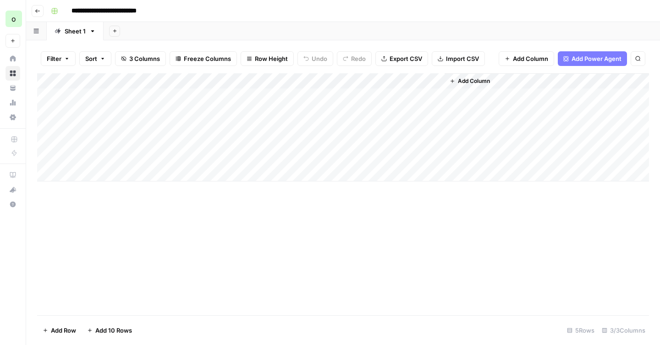
click at [148, 94] on div "Add Column" at bounding box center [343, 127] width 612 height 108
click at [149, 94] on div "Add Column" at bounding box center [343, 127] width 612 height 108
click at [289, 104] on div "Add Column" at bounding box center [343, 127] width 612 height 108
click at [294, 97] on div "Add Column" at bounding box center [343, 127] width 612 height 108
click at [386, 97] on div "Add Column" at bounding box center [343, 127] width 612 height 108
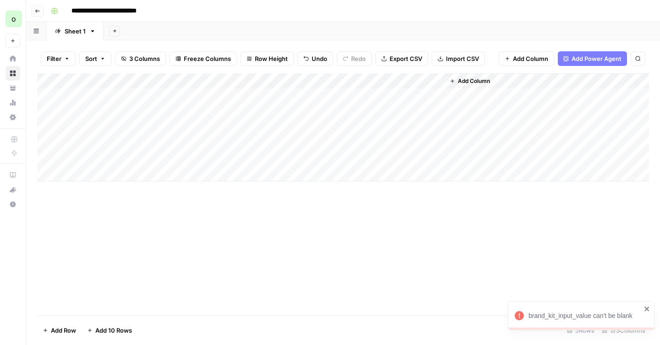
click at [388, 80] on div "Add Column" at bounding box center [343, 127] width 612 height 108
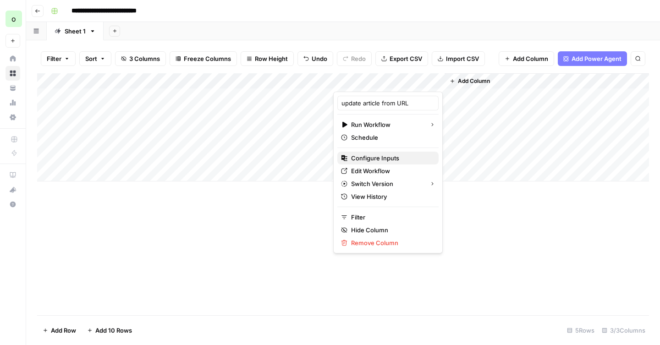
click at [368, 157] on span "Configure Inputs" at bounding box center [391, 158] width 80 height 9
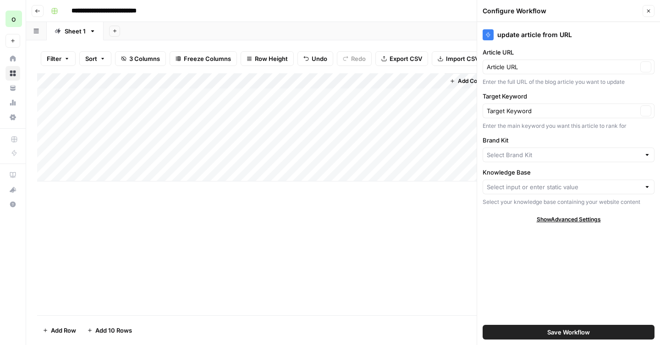
type input "MariaDB"
click at [585, 189] on input "Knowledge Base" at bounding box center [564, 187] width 154 height 9
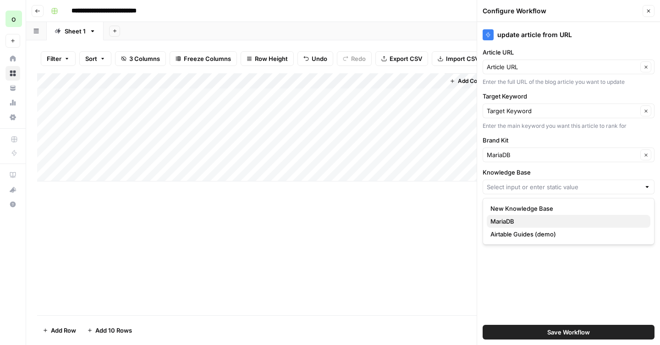
click at [520, 220] on span "MariaDB" at bounding box center [567, 221] width 153 height 9
type input "MariaDB"
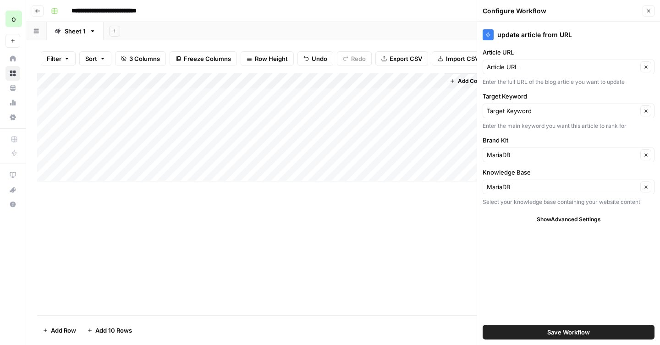
click at [555, 332] on span "Save Workflow" at bounding box center [569, 332] width 43 height 9
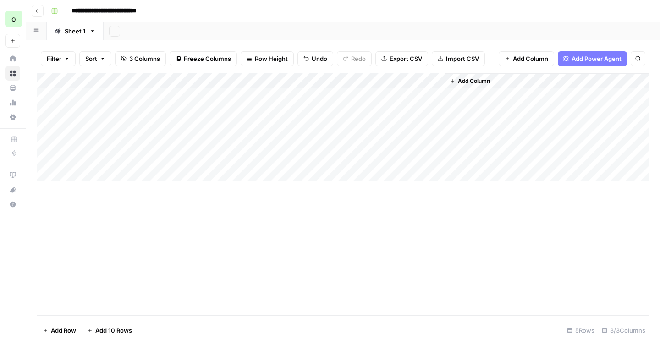
click at [387, 94] on div "Add Column" at bounding box center [343, 127] width 612 height 108
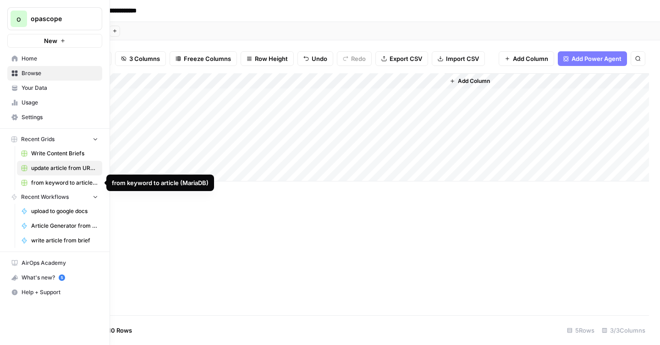
click at [65, 182] on span "from keyword to article (MariaDB)" at bounding box center [64, 183] width 67 height 8
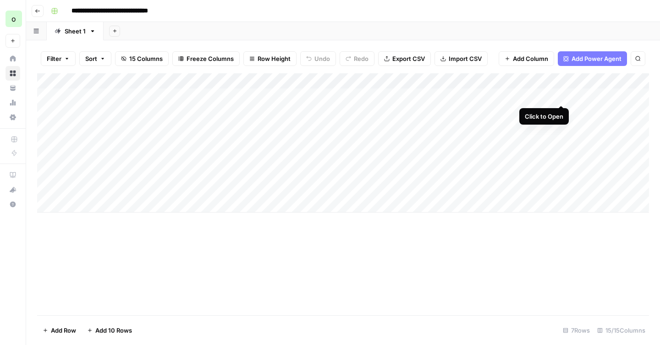
click at [561, 97] on div "Add Column" at bounding box center [343, 142] width 612 height 139
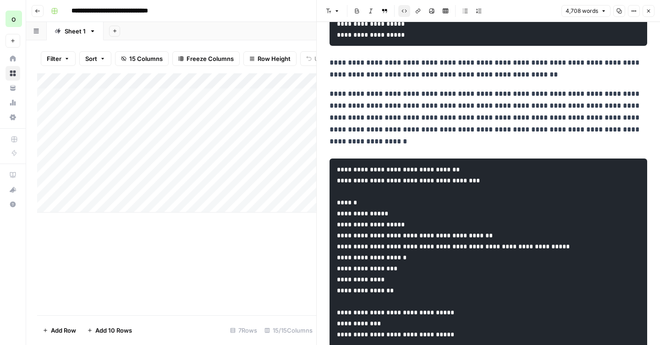
scroll to position [6782, 0]
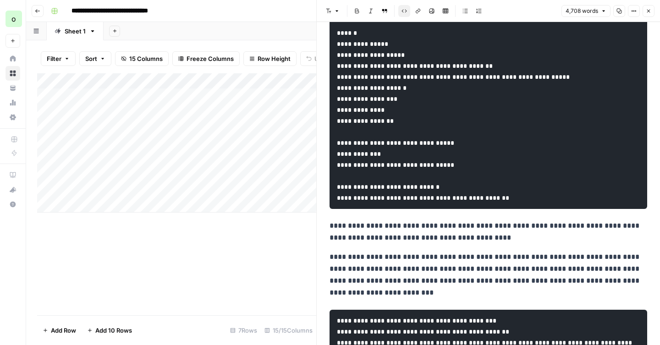
click at [620, 14] on button "Copy" at bounding box center [620, 11] width 12 height 12
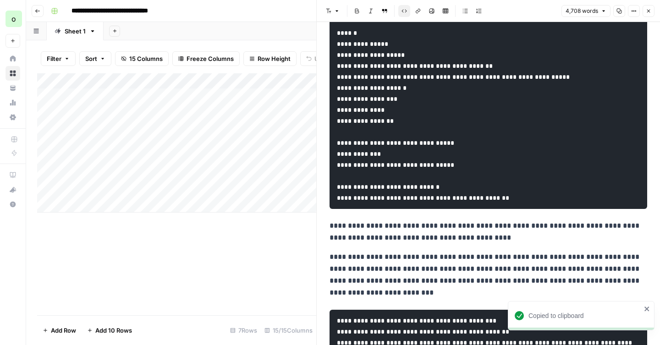
click at [125, 96] on div "Add Column" at bounding box center [176, 142] width 279 height 139
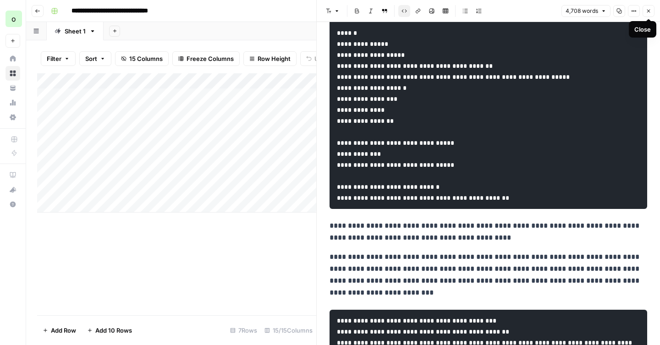
click at [649, 12] on icon "button" at bounding box center [649, 11] width 6 height 6
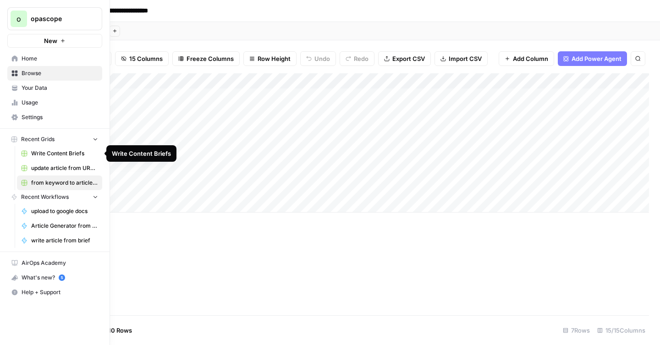
click at [60, 167] on span "update article from URL Grid" at bounding box center [64, 168] width 67 height 8
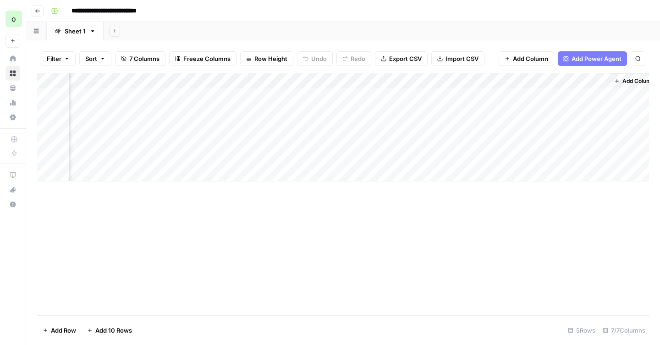
scroll to position [0, 177]
click at [246, 96] on div "Add Column" at bounding box center [343, 127] width 612 height 108
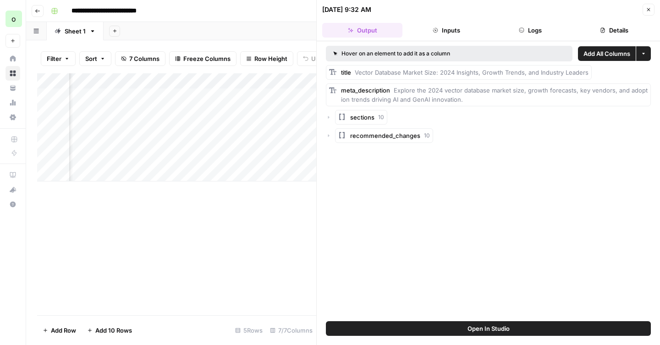
click at [333, 137] on div "recommended_changes 10" at bounding box center [488, 135] width 325 height 15
click at [328, 135] on icon "button" at bounding box center [328, 135] width 1 height 3
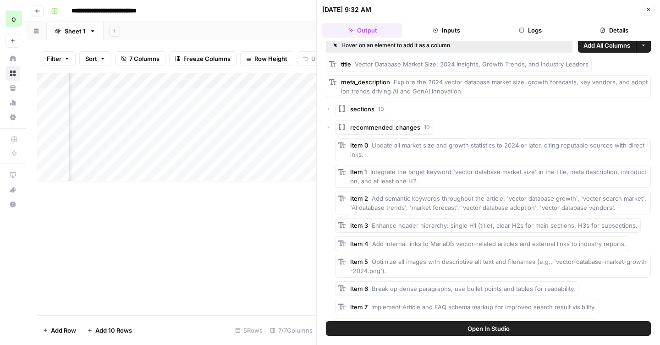
scroll to position [0, 0]
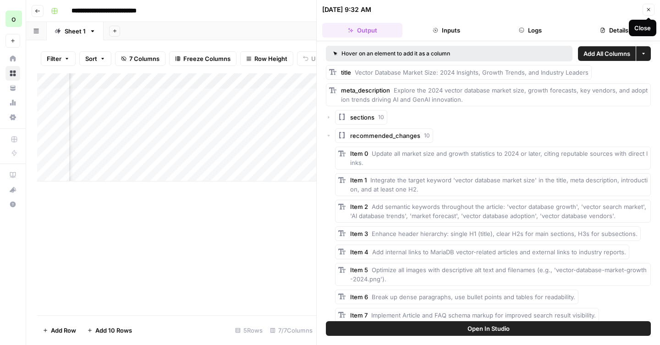
click at [651, 11] on icon "button" at bounding box center [649, 10] width 6 height 6
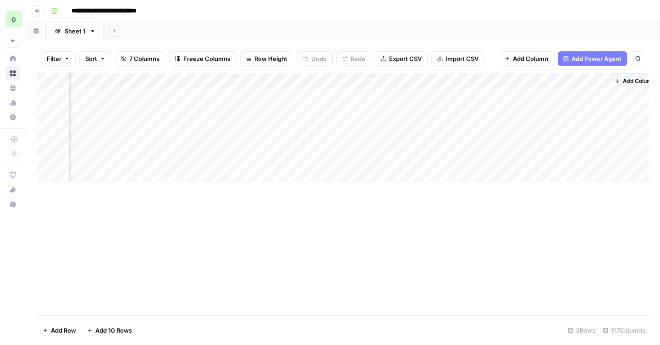
scroll to position [0, 166]
click at [625, 81] on span "Add Column" at bounding box center [639, 81] width 32 height 8
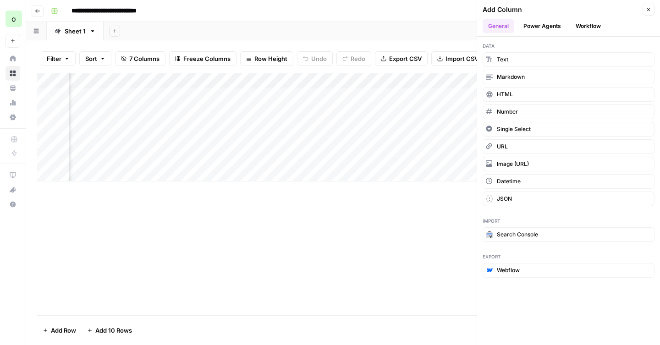
click at [593, 22] on button "Workflow" at bounding box center [589, 26] width 36 height 14
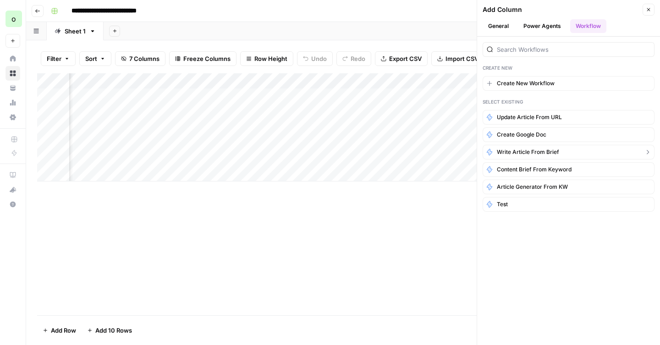
click at [644, 152] on button "write article from brief" at bounding box center [569, 152] width 172 height 15
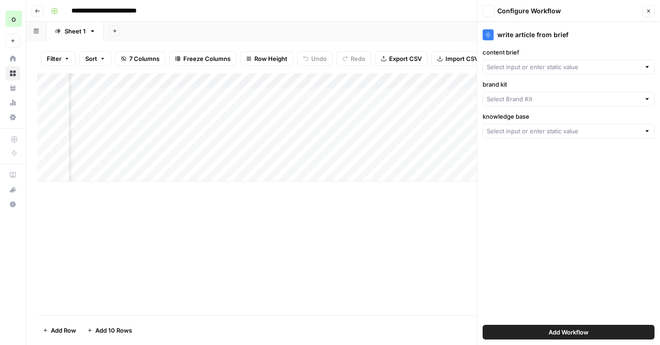
type input "Create New Column"
type input "MariaDB"
click at [565, 67] on input "content brief" at bounding box center [567, 66] width 141 height 9
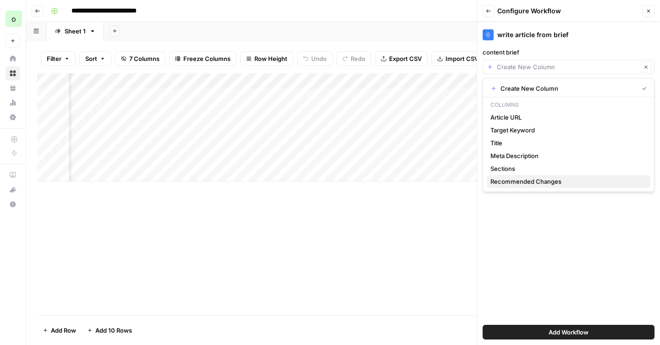
click at [541, 180] on span "Recommended Changes" at bounding box center [567, 181] width 153 height 9
type input "Recommended Changes"
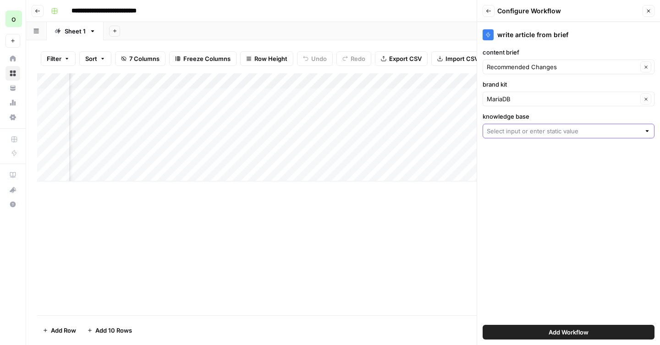
click at [545, 134] on input "knowledge base" at bounding box center [564, 131] width 154 height 9
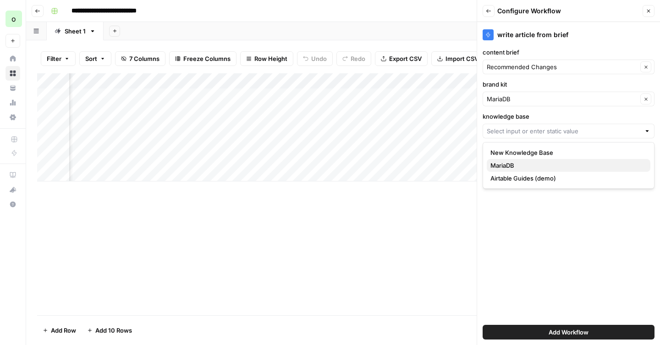
click at [515, 166] on span "MariaDB" at bounding box center [567, 165] width 153 height 9
type input "MariaDB"
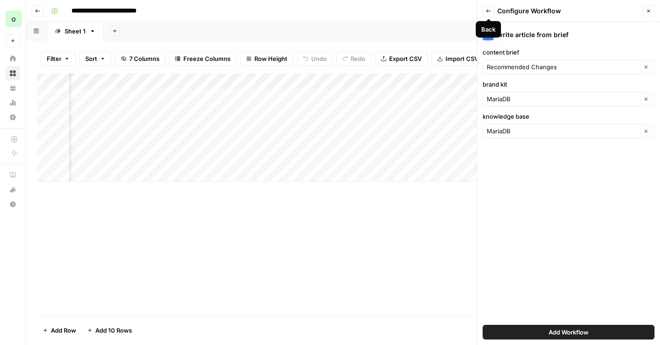
click at [492, 11] on button "Back" at bounding box center [489, 11] width 12 height 12
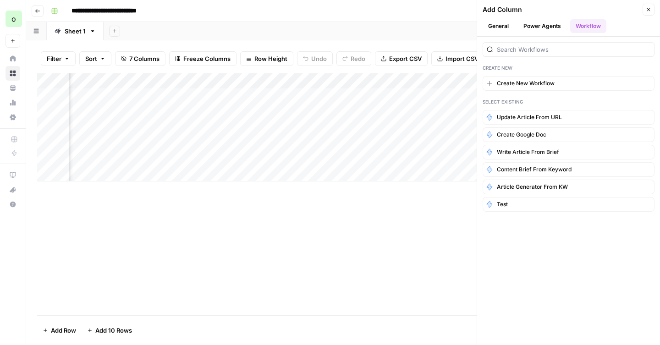
click at [649, 8] on icon "button" at bounding box center [649, 10] width 6 height 6
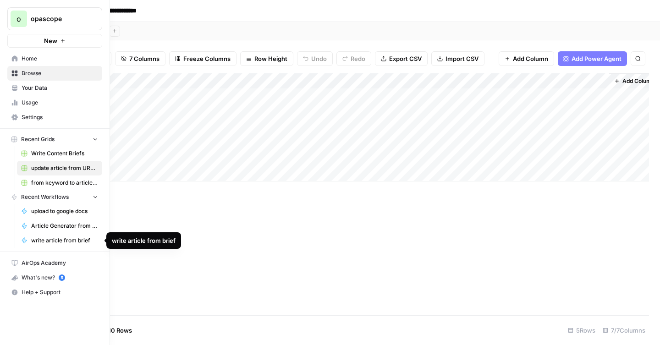
click at [54, 241] on span "write article from brief" at bounding box center [64, 241] width 67 height 8
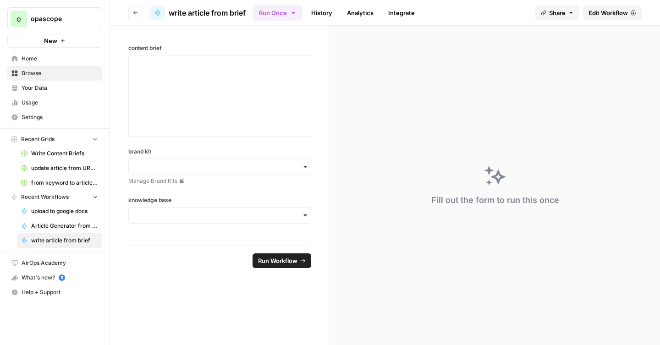
click at [606, 14] on span "Edit Workflow" at bounding box center [608, 12] width 39 height 9
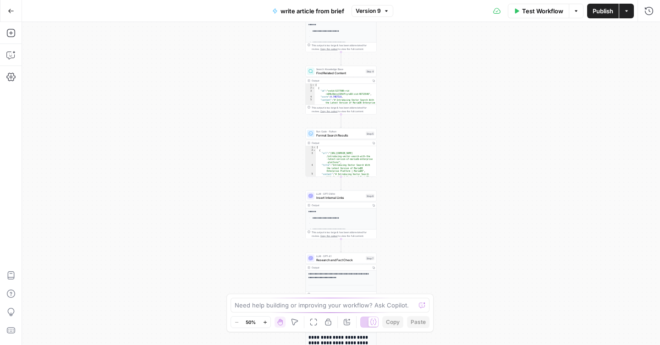
click at [577, 14] on button "Options" at bounding box center [576, 11] width 15 height 15
click at [630, 13] on button "Actions" at bounding box center [627, 11] width 15 height 15
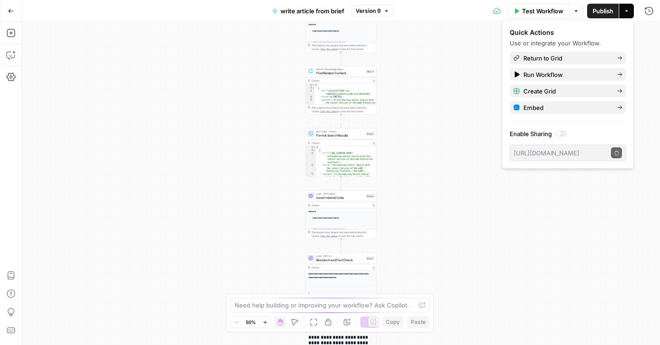
click at [630, 13] on button "Actions" at bounding box center [627, 11] width 15 height 15
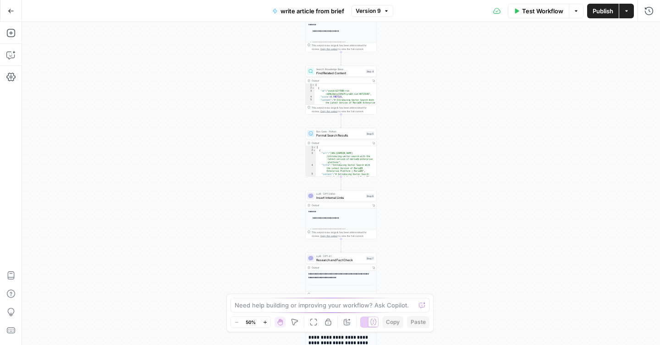
click at [388, 12] on icon "button" at bounding box center [387, 11] width 6 height 6
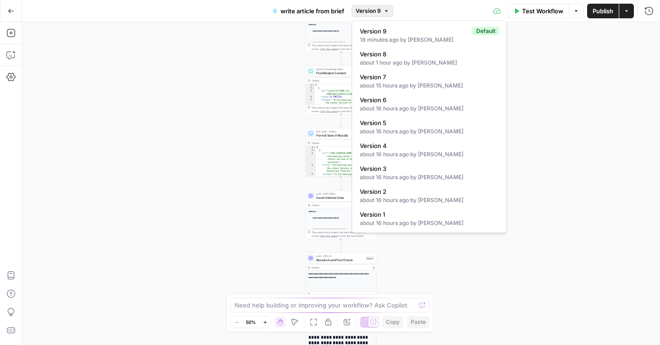
click at [388, 12] on icon "button" at bounding box center [387, 11] width 6 height 6
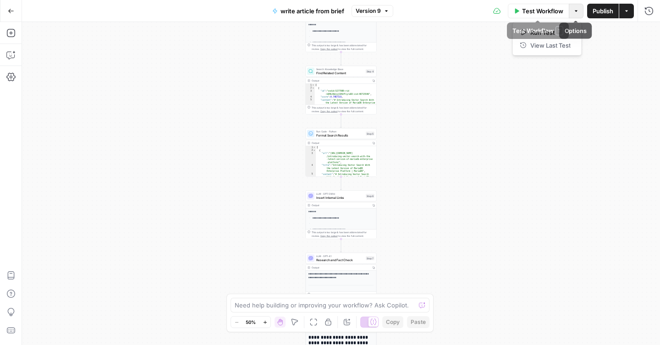
click at [577, 11] on icon "button" at bounding box center [577, 11] width 6 height 6
click at [631, 10] on button "Actions" at bounding box center [627, 11] width 15 height 15
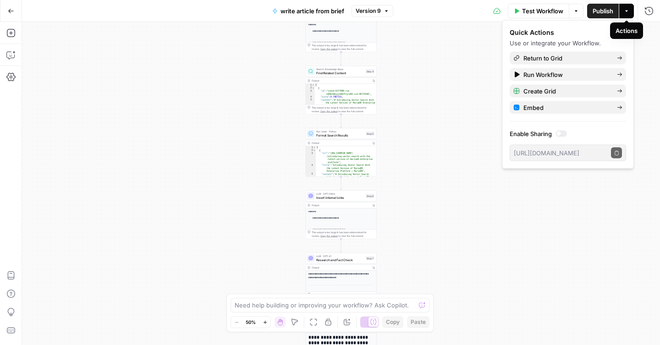
click at [631, 10] on button "Actions" at bounding box center [627, 11] width 15 height 15
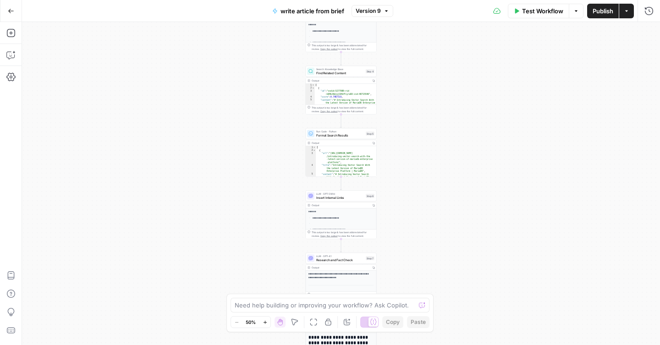
click at [490, 113] on div "**********" at bounding box center [341, 183] width 638 height 323
click at [631, 12] on button "Actions" at bounding box center [627, 11] width 15 height 15
click at [469, 76] on div "**********" at bounding box center [341, 183] width 638 height 323
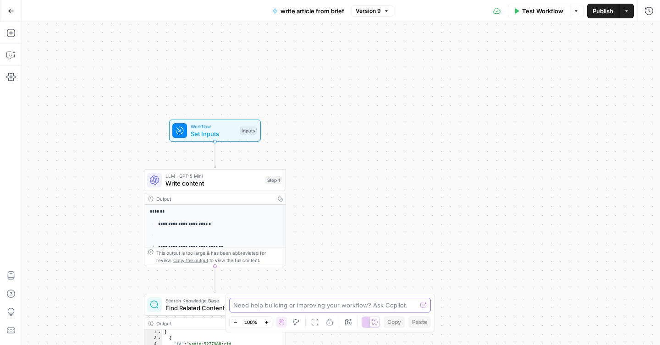
drag, startPoint x: 319, startPoint y: 58, endPoint x: 322, endPoint y: 316, distance: 257.8
click at [322, 316] on body "**********" at bounding box center [330, 172] width 660 height 345
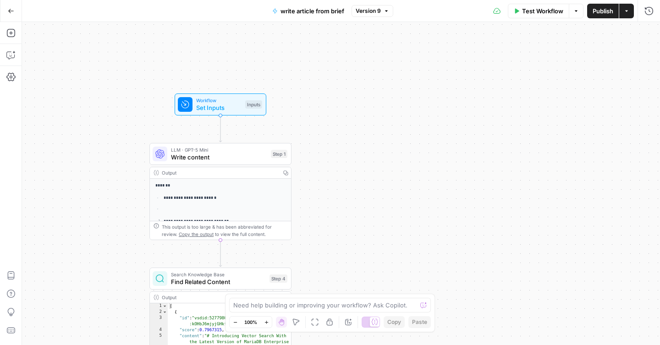
drag, startPoint x: 336, startPoint y: 216, endPoint x: 341, endPoint y: 170, distance: 46.1
click at [341, 170] on div "**********" at bounding box center [341, 183] width 638 height 323
click at [229, 105] on span "Set Inputs" at bounding box center [218, 107] width 45 height 9
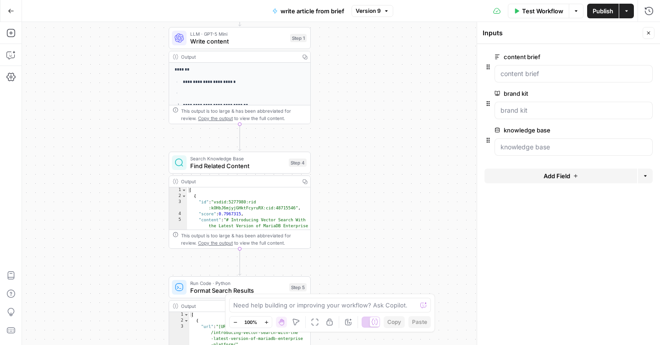
drag, startPoint x: 392, startPoint y: 249, endPoint x: 411, endPoint y: 133, distance: 117.2
click at [411, 133] on div "**********" at bounding box center [341, 183] width 638 height 323
click at [12, 8] on icon "button" at bounding box center [11, 11] width 6 height 6
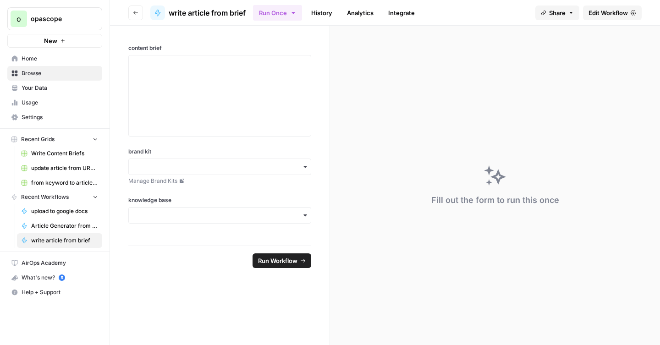
click at [295, 12] on icon "button" at bounding box center [293, 13] width 3 height 2
click at [325, 13] on link "History" at bounding box center [322, 13] width 32 height 15
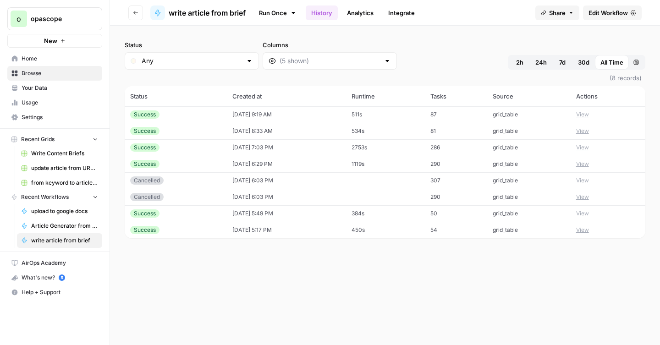
click at [362, 10] on link "Analytics" at bounding box center [361, 13] width 38 height 15
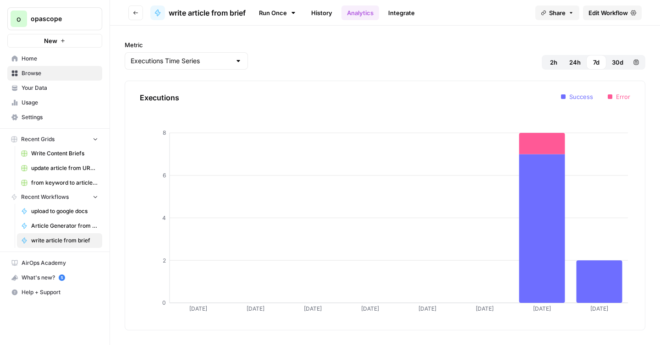
click at [395, 13] on link "Integrate" at bounding box center [402, 13] width 38 height 15
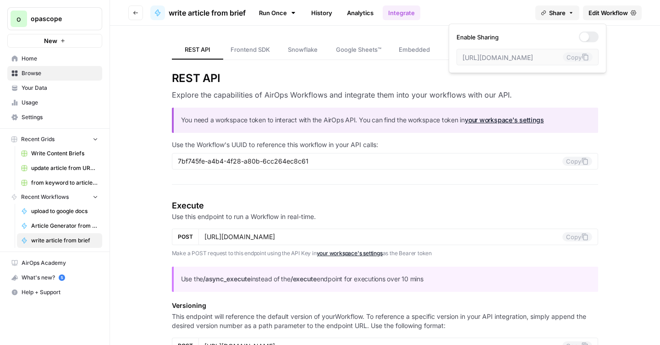
click at [568, 16] on button "Share" at bounding box center [558, 13] width 44 height 15
click at [635, 13] on icon at bounding box center [634, 13] width 6 height 6
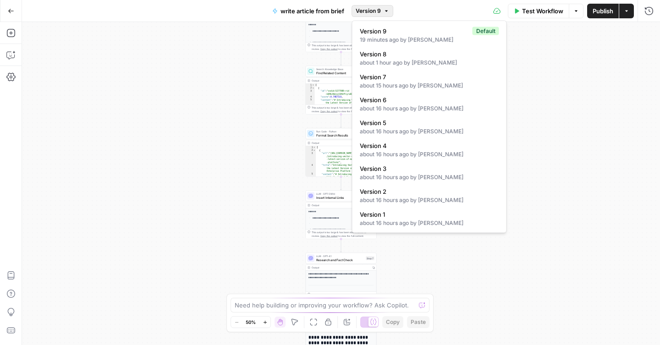
click at [387, 13] on button "Version 9" at bounding box center [373, 11] width 42 height 12
click at [496, 14] on icon at bounding box center [497, 10] width 7 height 7
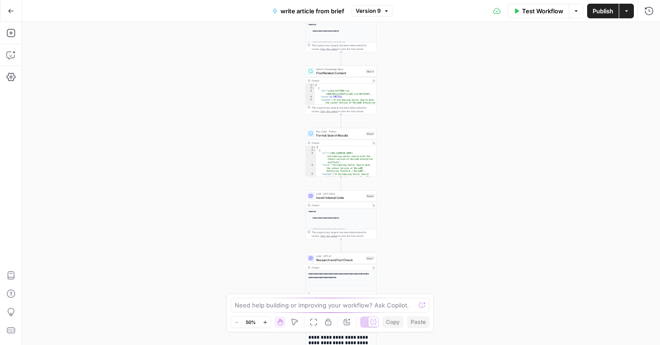
click at [495, 11] on icon at bounding box center [497, 10] width 7 height 7
click at [576, 12] on icon "button" at bounding box center [577, 11] width 6 height 6
click at [628, 9] on icon "button" at bounding box center [627, 11] width 6 height 6
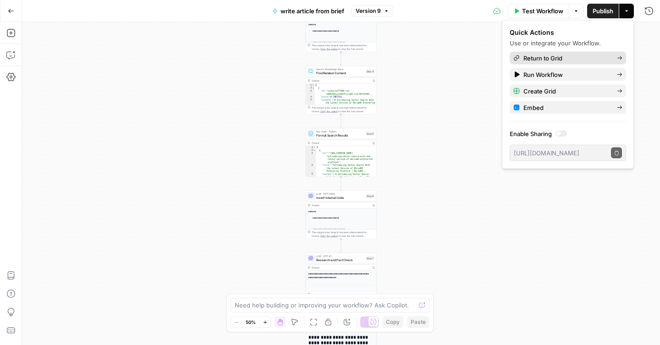
click at [592, 55] on span "Return to Grid" at bounding box center [567, 58] width 86 height 9
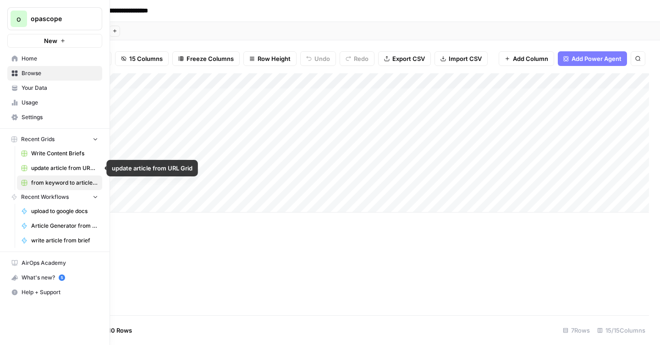
click at [62, 168] on span "update article from URL Grid" at bounding box center [64, 168] width 67 height 8
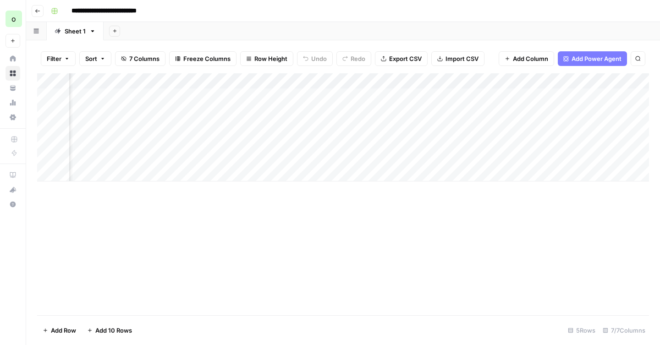
scroll to position [0, 177]
click at [586, 94] on div "Add Column" at bounding box center [343, 127] width 612 height 108
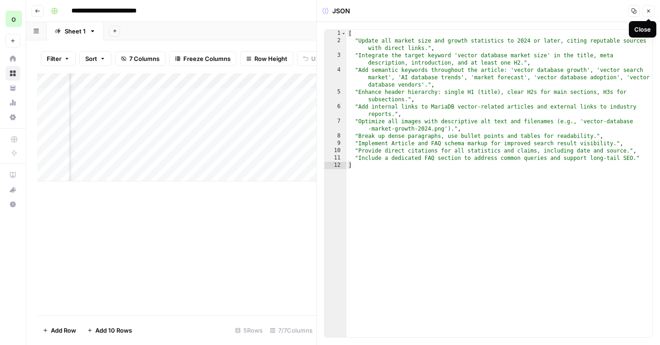
click at [647, 11] on icon "button" at bounding box center [649, 11] width 6 height 6
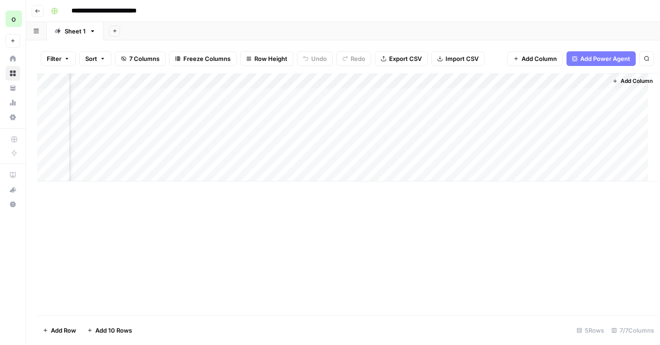
scroll to position [0, 166]
click at [517, 97] on div "Add Column" at bounding box center [343, 127] width 612 height 108
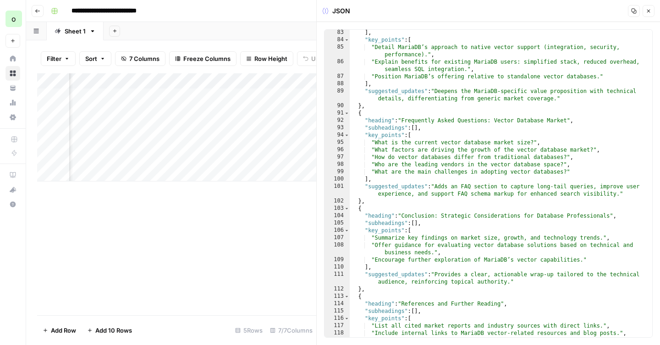
scroll to position [786, 0]
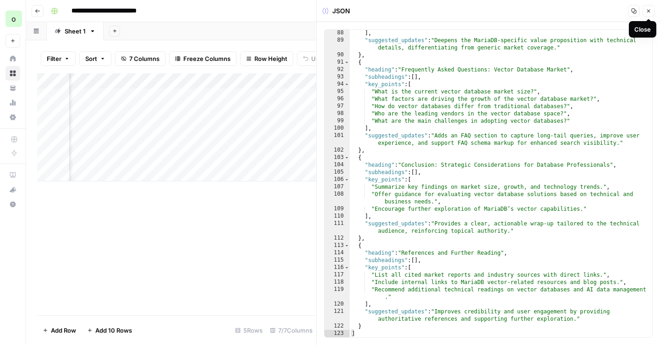
click at [651, 12] on icon "button" at bounding box center [649, 11] width 6 height 6
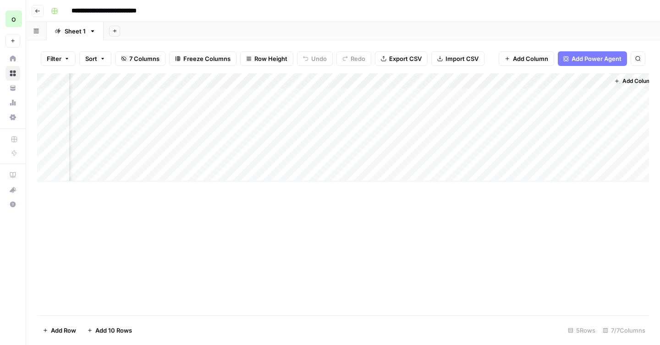
click at [347, 97] on div "Add Column" at bounding box center [343, 127] width 612 height 108
click at [382, 97] on div "Add Column" at bounding box center [343, 127] width 612 height 108
click at [220, 82] on div "Add Column" at bounding box center [343, 127] width 612 height 108
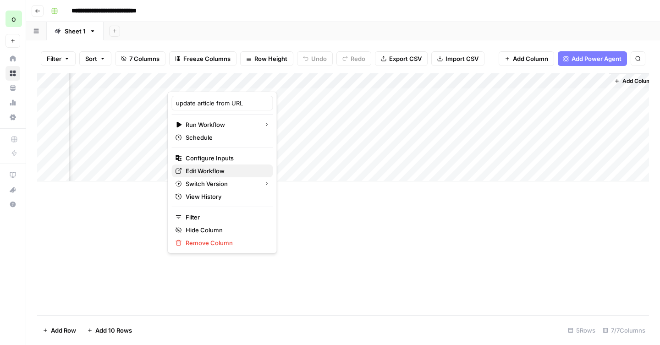
click at [211, 171] on span "Edit Workflow" at bounding box center [226, 170] width 80 height 9
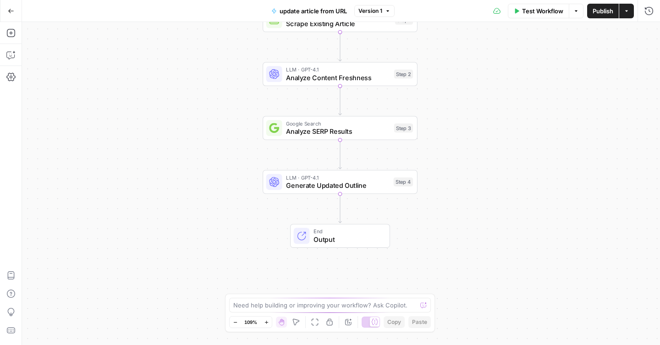
drag, startPoint x: 475, startPoint y: 274, endPoint x: 474, endPoint y: 192, distance: 82.6
click at [474, 192] on div "Workflow Set Inputs Inputs Web Page Scrape Scrape Existing Article Step 1 LLM ·…" at bounding box center [341, 183] width 638 height 323
click at [323, 241] on span "Output" at bounding box center [348, 240] width 68 height 10
click at [533, 107] on span "Markdown" at bounding box center [577, 104] width 140 height 9
click at [513, 73] on span "Autodetect" at bounding box center [577, 74] width 140 height 9
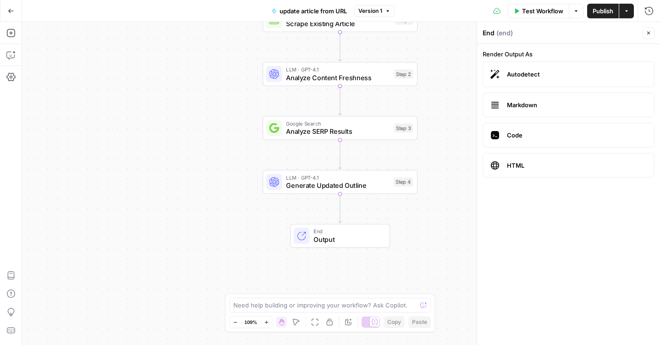
click at [649, 34] on icon "button" at bounding box center [649, 33] width 6 height 6
click at [267, 307] on textarea at bounding box center [324, 305] width 183 height 9
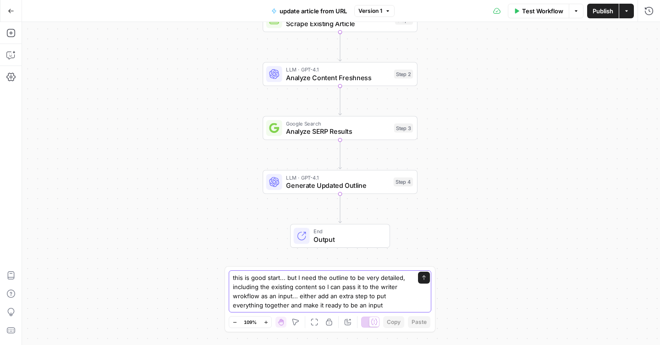
click at [305, 295] on textarea "this is good start... but I need the outline to be very detailed, including the…" at bounding box center [321, 291] width 176 height 37
type textarea "this is good start... but I need the outline to be very detailed, including the…"
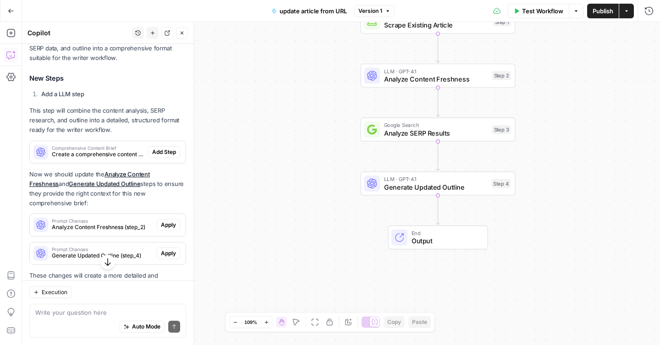
scroll to position [210, 0]
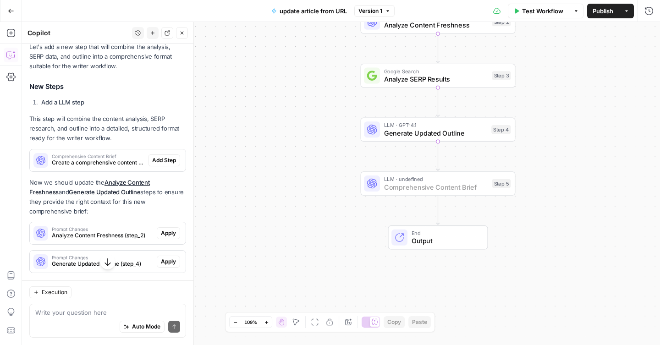
click at [160, 161] on span "Add Step" at bounding box center [164, 160] width 24 height 8
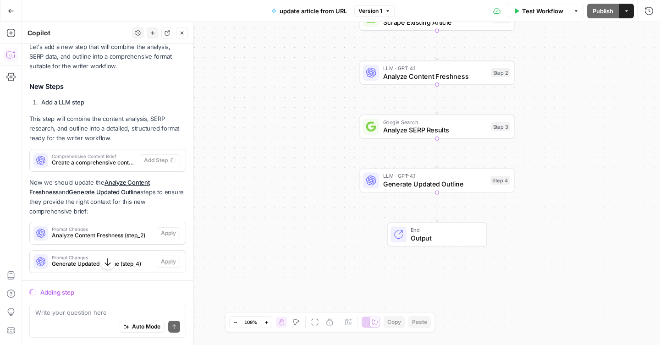
drag, startPoint x: 281, startPoint y: 275, endPoint x: 279, endPoint y: 166, distance: 109.6
click at [279, 165] on div "Workflow Set Inputs Inputs Web Page Scrape Scrape Existing Article Step 1 LLM ·…" at bounding box center [341, 183] width 638 height 323
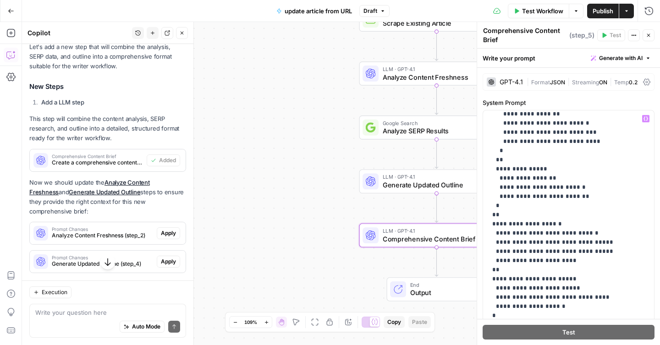
scroll to position [643, 0]
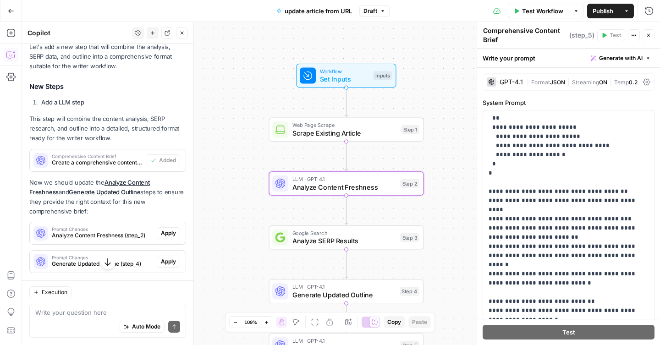
click at [172, 233] on span "Apply" at bounding box center [168, 233] width 15 height 8
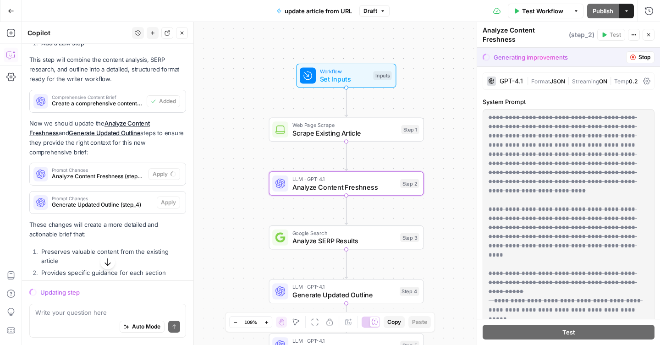
scroll to position [273, 0]
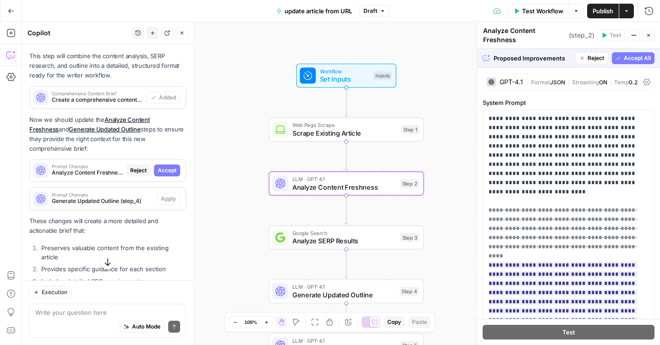
click at [165, 169] on span "Accept" at bounding box center [167, 170] width 19 height 8
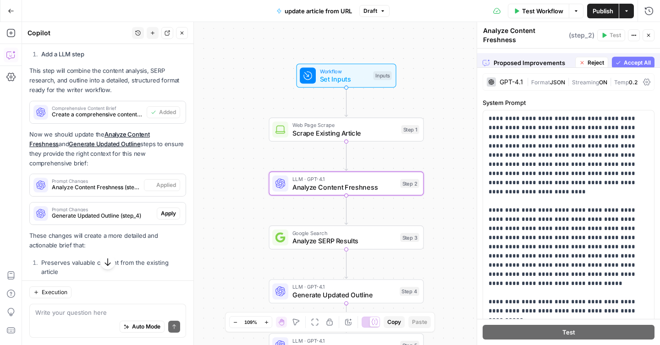
scroll to position [288, 0]
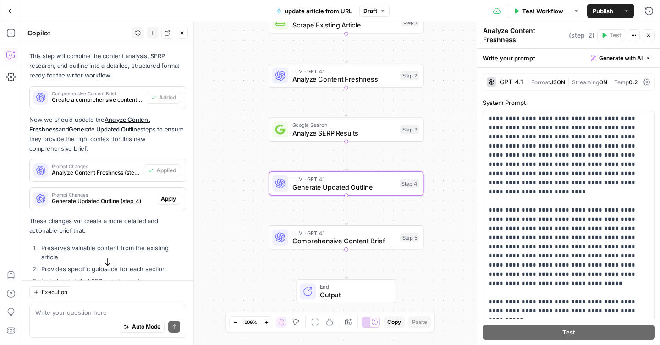
click at [166, 195] on span "Apply" at bounding box center [168, 199] width 15 height 8
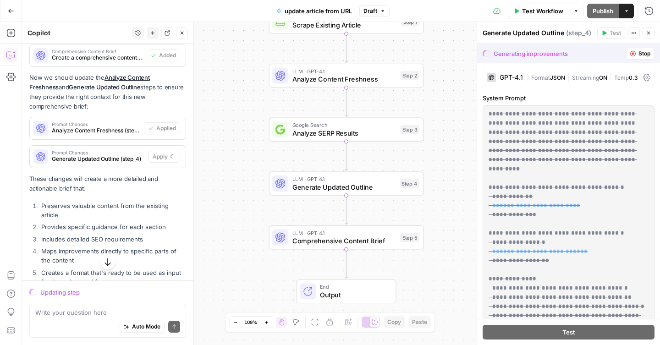
scroll to position [337, 0]
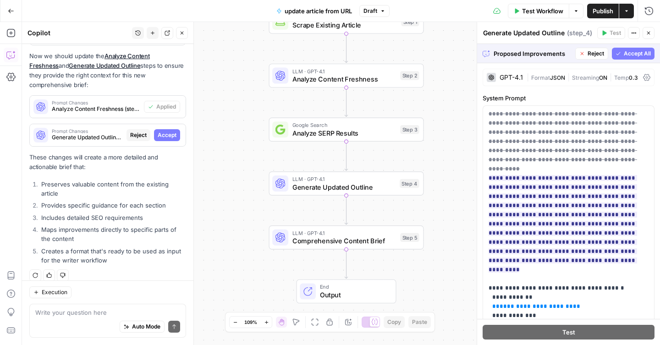
click at [627, 53] on span "Accept All" at bounding box center [637, 54] width 27 height 8
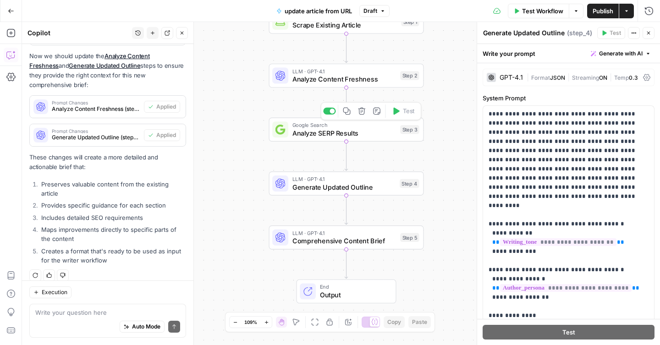
click at [334, 139] on div "Google Search Analyze SERP Results Step 3 Copy step Delete step Add Note Test" at bounding box center [346, 130] width 155 height 24
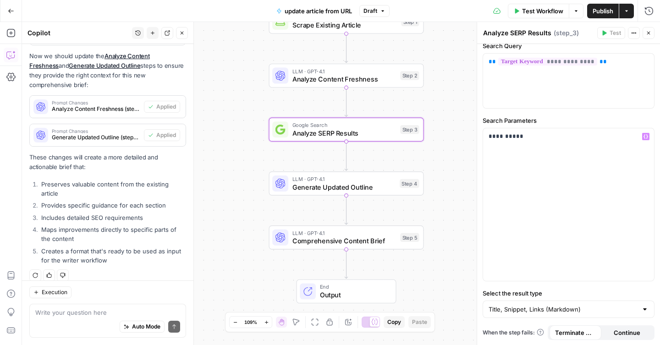
scroll to position [9, 0]
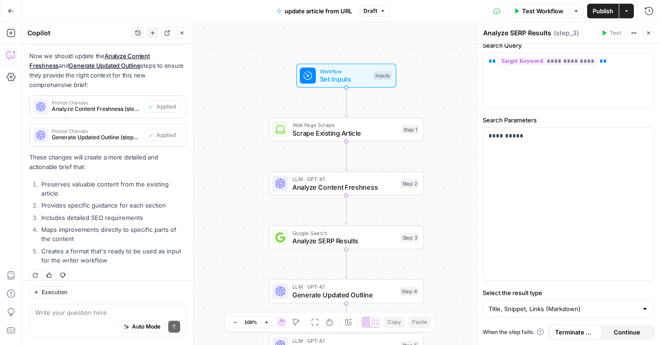
click at [101, 307] on div "Write your question here Auto Mode Send" at bounding box center [107, 321] width 157 height 34
click at [375, 78] on div "Inputs" at bounding box center [382, 75] width 18 height 9
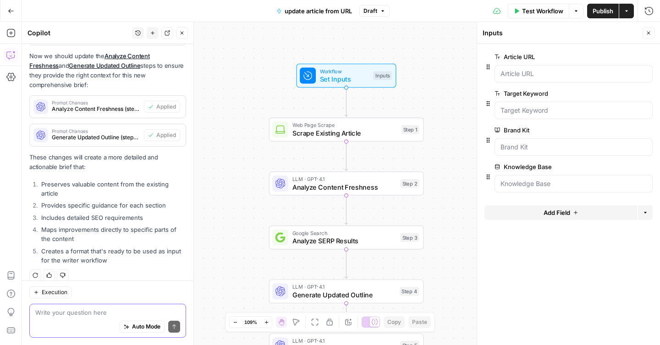
click at [93, 313] on textarea at bounding box center [107, 312] width 145 height 9
paste textarea "Analyze the top 10 ranking articles on Google for the query: "<YOUR TARGET KEYW…"
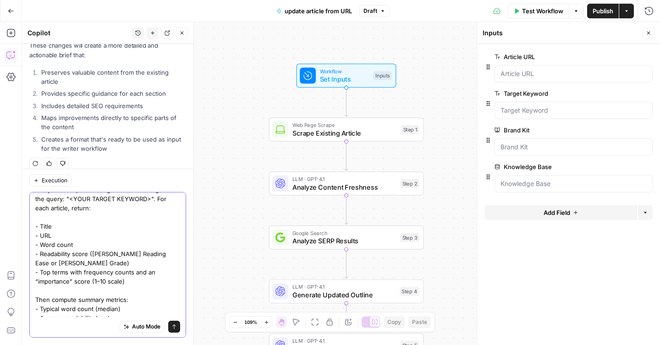
scroll to position [0, 0]
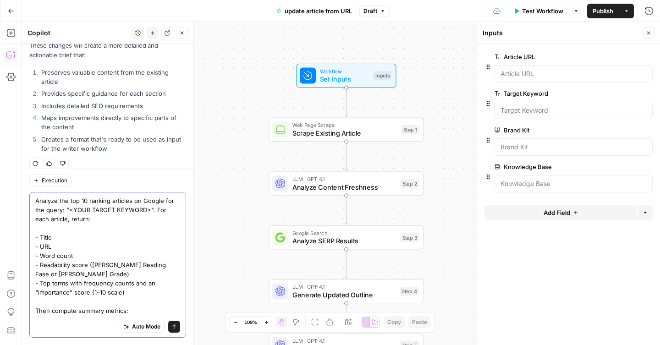
click at [56, 210] on textarea "Analyze the top 10 ranking articles on Google for the query: "<YOUR TARGET KEYW…" at bounding box center [107, 292] width 145 height 193
click at [73, 219] on textarea "Analyze the top 10 ranking articles on Google for the target keyword.: "<YOUR T…" at bounding box center [107, 292] width 145 height 193
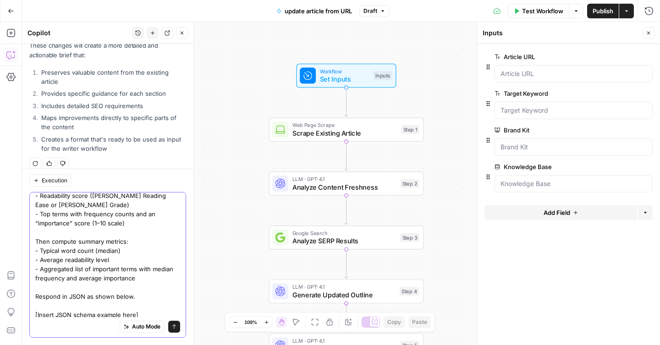
scroll to position [62, 0]
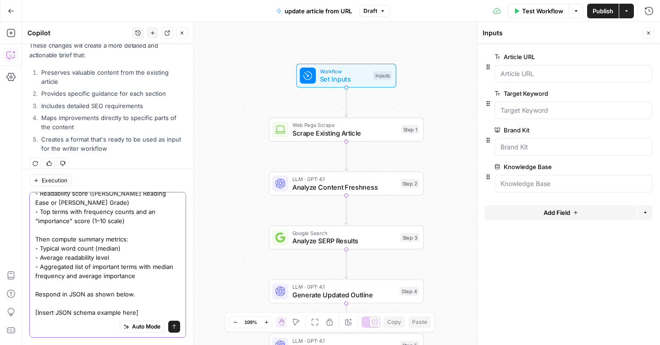
click at [113, 294] on textarea "Analyze the top 10 ranking articles on Google for the target keyword. For each …" at bounding box center [107, 225] width 145 height 183
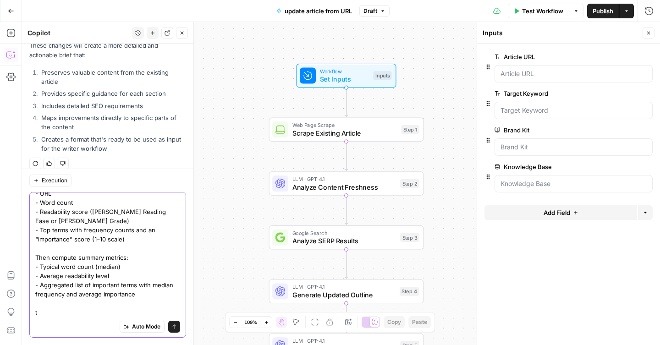
scroll to position [44, 0]
click at [91, 313] on textarea "Analyze the top 10 ranking articles on Google for the target keyword. For each …" at bounding box center [107, 234] width 145 height 165
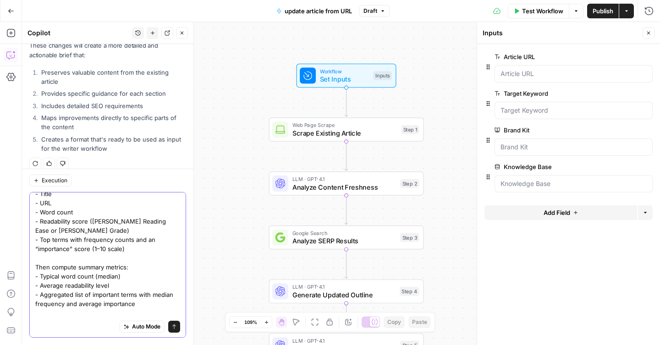
scroll to position [0, 0]
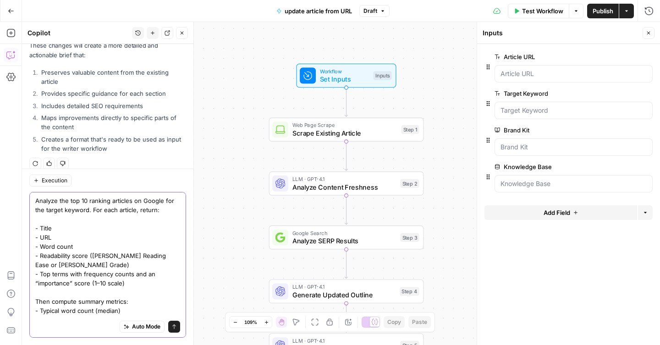
click at [65, 204] on textarea "Analyze the top 10 ranking articles on Google for the target keyword. For each …" at bounding box center [107, 278] width 145 height 165
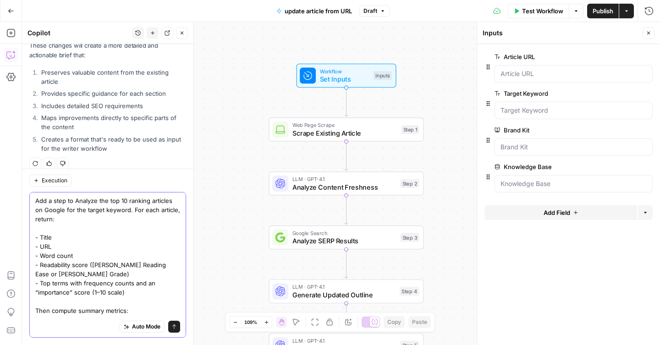
click at [171, 200] on textarea "Add a step to Analyze the top 10 ranking articles on Google for the target keyw…" at bounding box center [107, 283] width 145 height 174
click at [123, 201] on textarea "Add a step to Analyze the top 10 ranking articles (discard anything that is not…" at bounding box center [107, 283] width 145 height 174
click at [126, 213] on textarea "Add a step to Analyze the top 5 ranking articles (discard anything that is not …" at bounding box center [107, 283] width 145 height 174
click at [174, 214] on textarea "Add a step to Analyze the top 5 ranking articles (discard anything that is not …" at bounding box center [107, 283] width 145 height 174
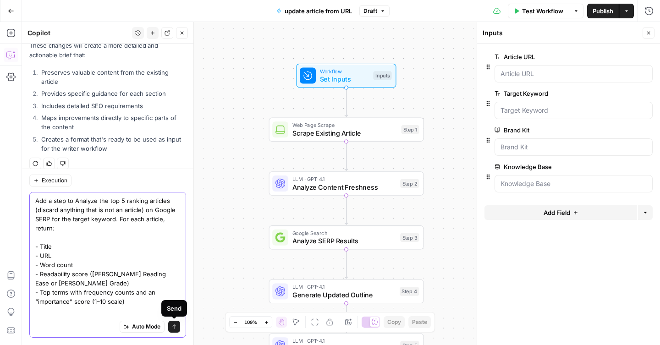
click at [168, 298] on textarea "Add a step to Analyze the top 5 ranking articles (discard anything that is not …" at bounding box center [107, 287] width 145 height 183
type textarea "Add a step to Analyze the top 5 ranking articles (discard anything that is not …"
click at [177, 324] on button "Send" at bounding box center [174, 327] width 12 height 12
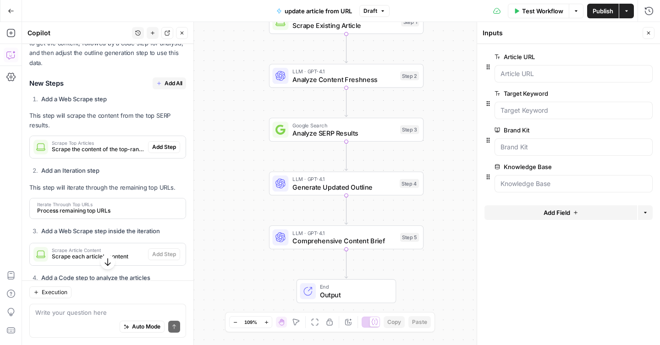
scroll to position [843, 0]
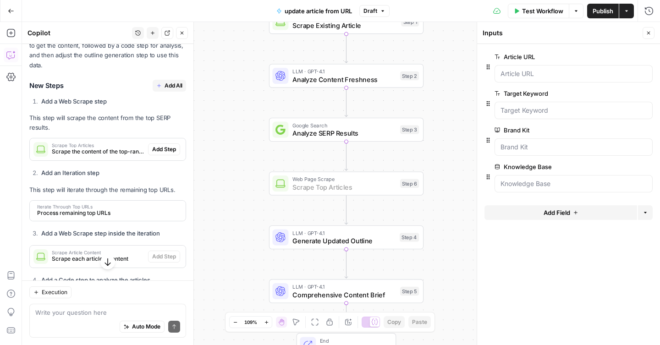
click at [156, 145] on span "Add Step" at bounding box center [164, 149] width 24 height 8
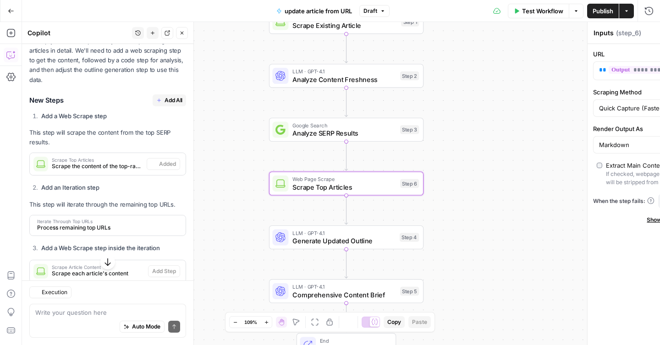
type textarea "Scrape Top Articles"
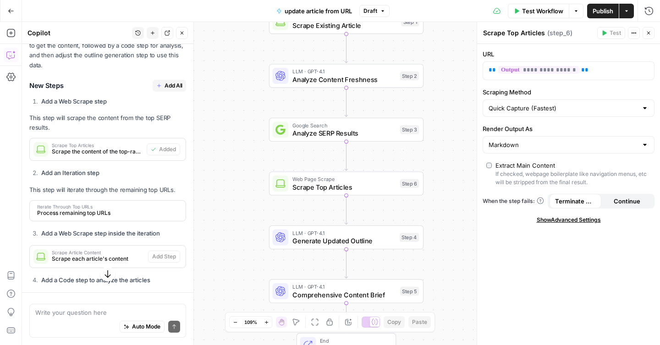
scroll to position [858, 0]
click at [140, 209] on span "Process remaining top URLs" at bounding box center [106, 213] width 139 height 8
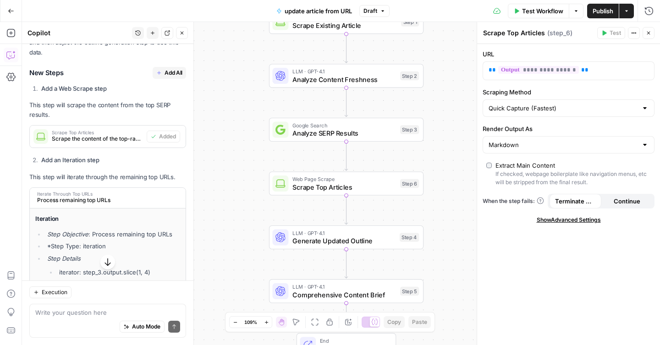
scroll to position [868, 0]
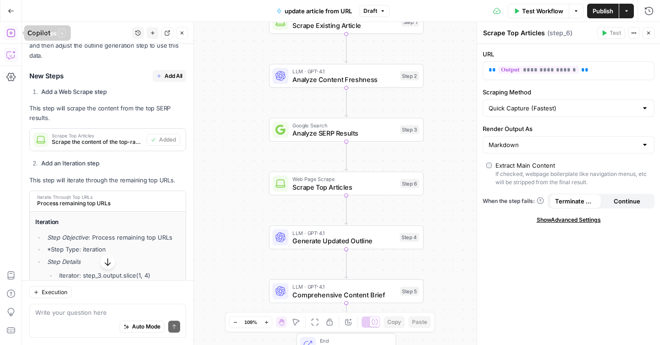
click at [11, 35] on icon "button" at bounding box center [10, 32] width 9 height 9
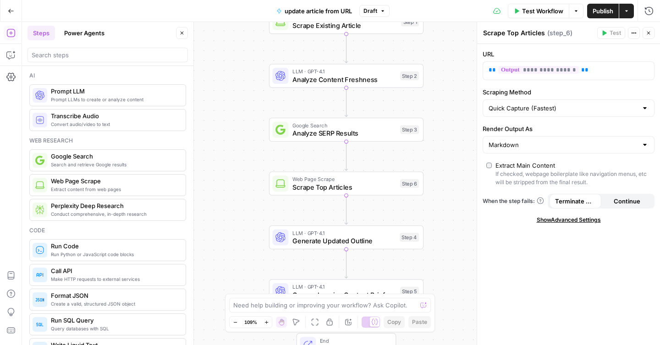
scroll to position [11, 0]
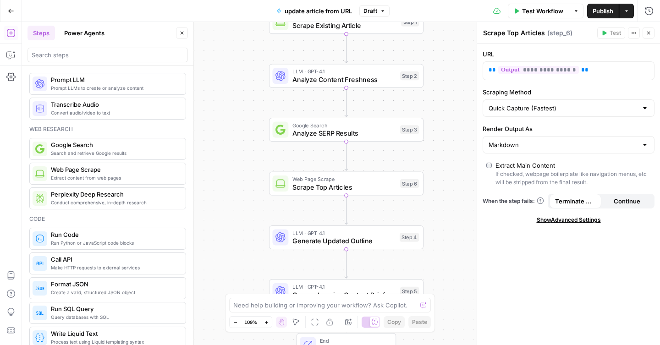
click at [92, 67] on div "Ai" at bounding box center [107, 64] width 157 height 8
click at [98, 57] on input "search" at bounding box center [108, 54] width 152 height 9
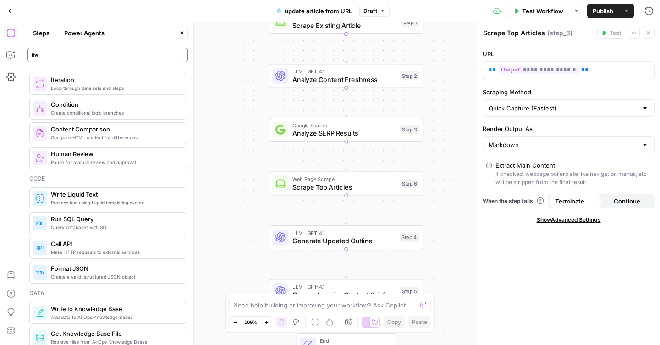
type input "ite"
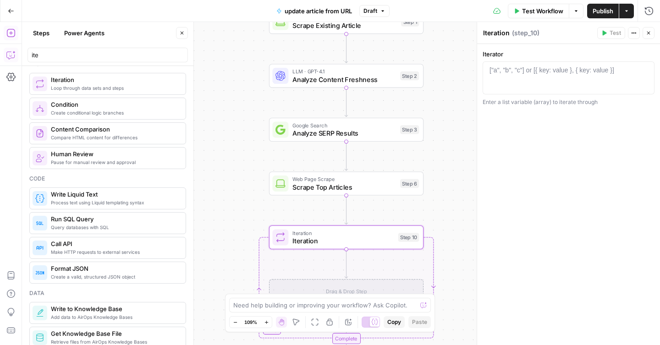
drag, startPoint x: 89, startPoint y: 86, endPoint x: 12, endPoint y: 54, distance: 82.8
click at [12, 54] on icon "button" at bounding box center [10, 54] width 9 height 9
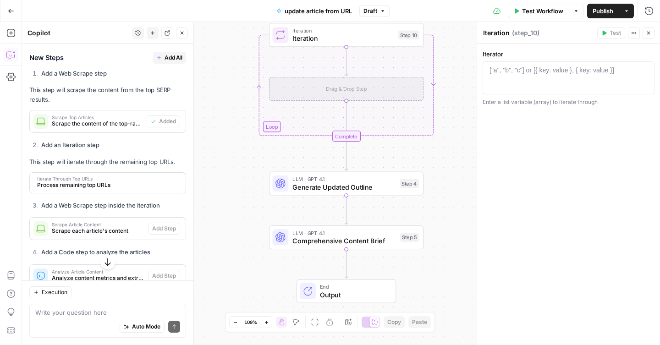
scroll to position [885, 0]
click at [84, 318] on div "Auto Mode Send" at bounding box center [107, 327] width 145 height 20
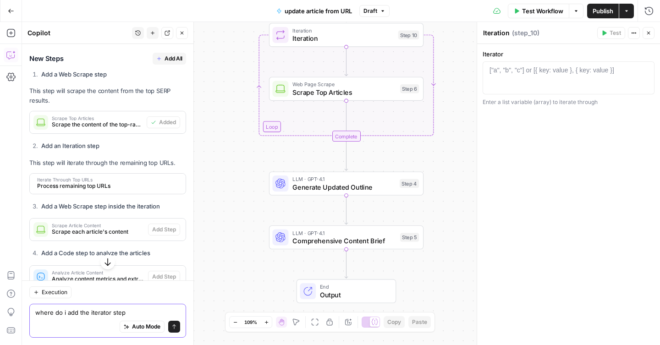
type textarea "where do i add the iterator step?"
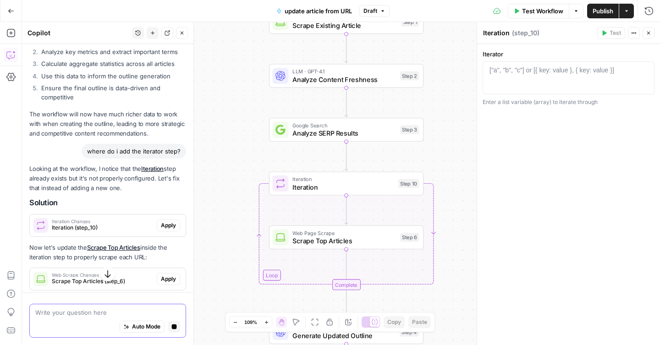
scroll to position [1180, 0]
click at [162, 221] on span "Apply" at bounding box center [168, 225] width 15 height 8
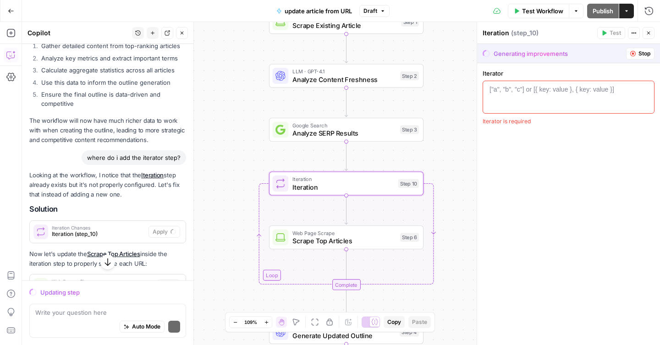
scroll to position [1186, 0]
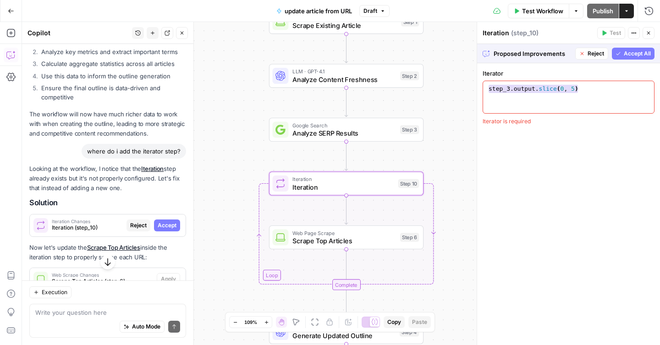
click at [164, 222] on span "Accept" at bounding box center [167, 226] width 19 height 8
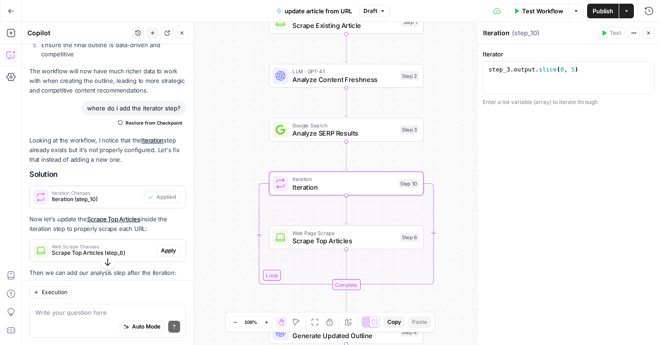
scroll to position [1271, 0]
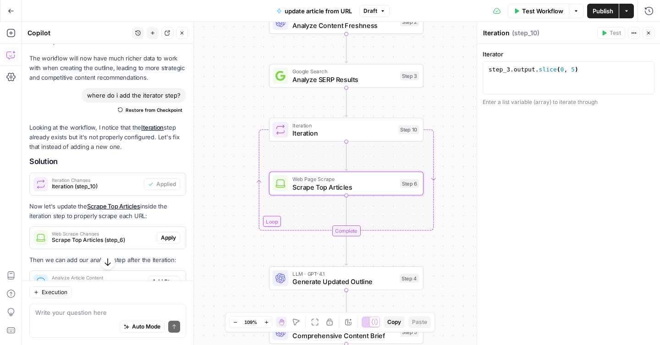
click at [162, 234] on span "Apply" at bounding box center [168, 238] width 15 height 8
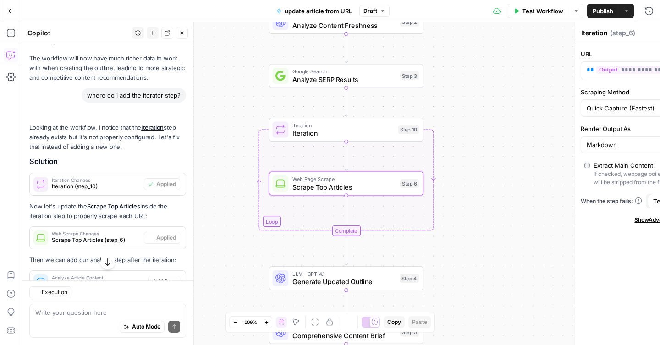
type textarea "Scrape Top Articles"
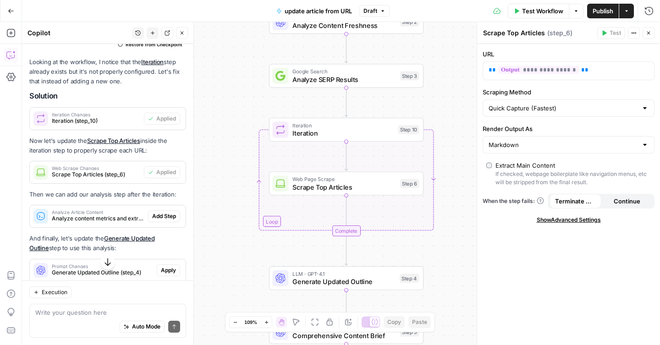
scroll to position [1340, 0]
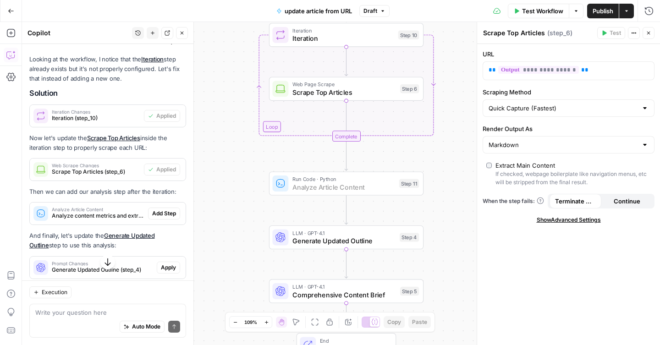
click at [150, 208] on button "Add Step" at bounding box center [164, 214] width 32 height 12
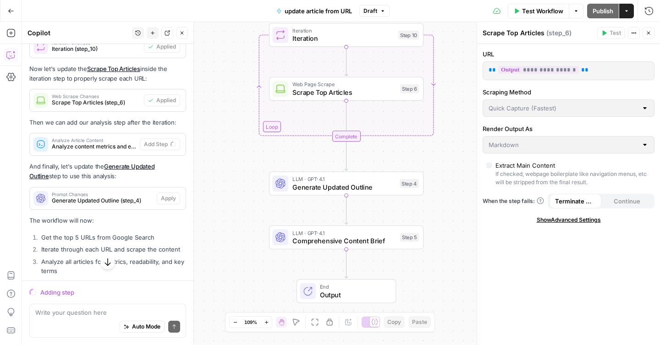
scroll to position [1364, 0]
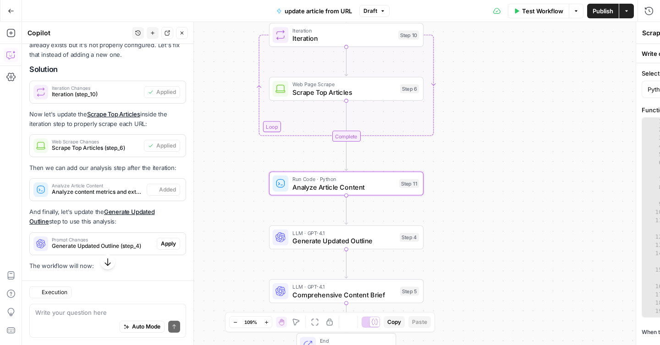
type textarea "Analyze Article Content"
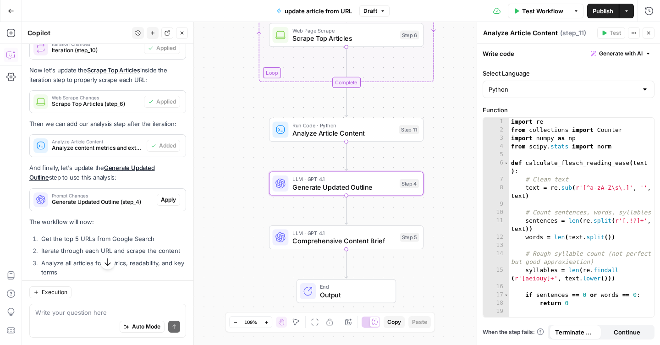
click at [149, 189] on div "Prompt Changes Generate Updated Outline (step_4)" at bounding box center [93, 200] width 127 height 22
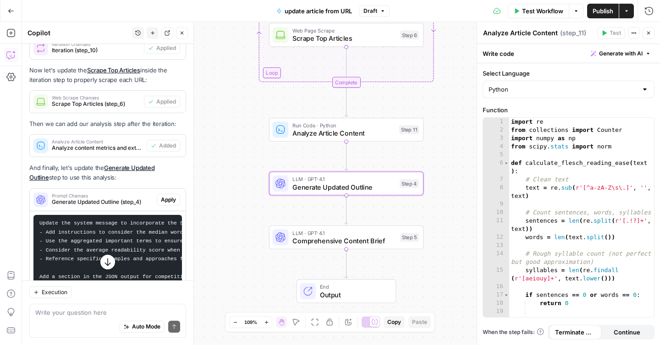
click at [165, 196] on span "Apply" at bounding box center [168, 200] width 15 height 8
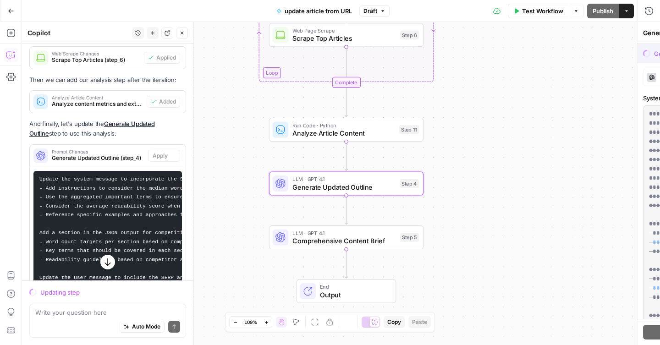
scroll to position [1364, 0]
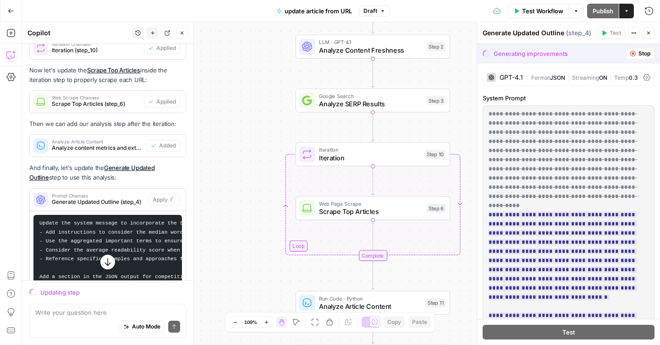
drag, startPoint x: 216, startPoint y: 72, endPoint x: 242, endPoint y: 245, distance: 175.3
click at [242, 245] on div "Workflow Set Inputs Inputs Web Page Scrape Scrape Existing Article Step 1 LLM ·…" at bounding box center [341, 183] width 638 height 323
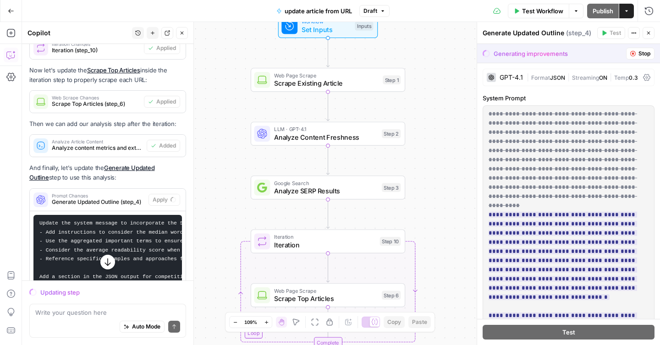
drag, startPoint x: 251, startPoint y: 136, endPoint x: 206, endPoint y: 222, distance: 97.4
click at [206, 222] on div "Workflow Set Inputs Inputs Web Page Scrape Scrape Existing Article Step 1 LLM ·…" at bounding box center [341, 183] width 638 height 323
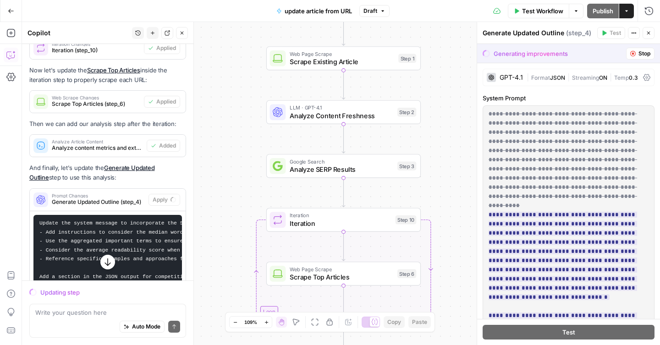
drag, startPoint x: 220, startPoint y: 146, endPoint x: 235, endPoint y: 126, distance: 25.9
click at [235, 125] on div "Workflow Set Inputs Inputs Web Page Scrape Scrape Existing Article Step 1 LLM ·…" at bounding box center [341, 183] width 638 height 323
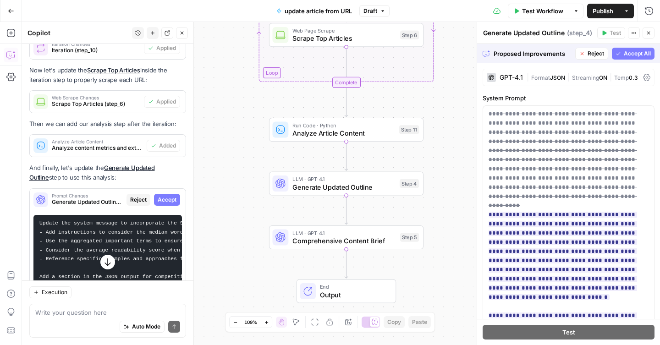
click at [630, 58] on button "Accept All" at bounding box center [633, 54] width 43 height 12
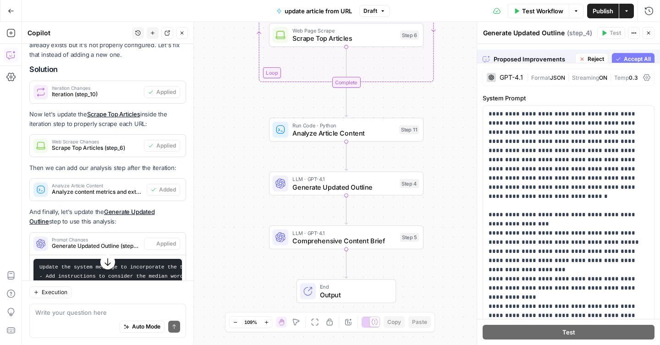
scroll to position [1408, 0]
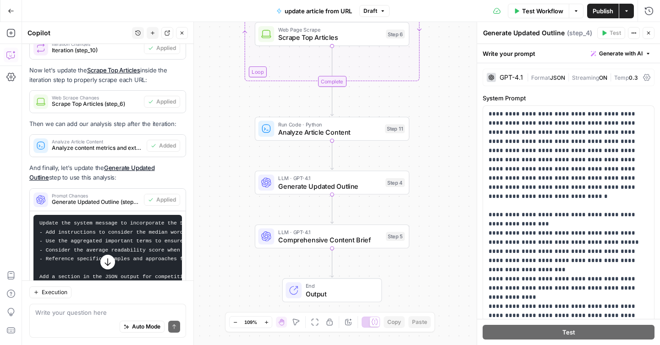
drag, startPoint x: 442, startPoint y: 240, endPoint x: 427, endPoint y: 243, distance: 14.9
click at [427, 243] on div "Workflow Set Inputs Inputs Web Page Scrape Scrape Existing Article Step 1 LLM ·…" at bounding box center [341, 183] width 638 height 323
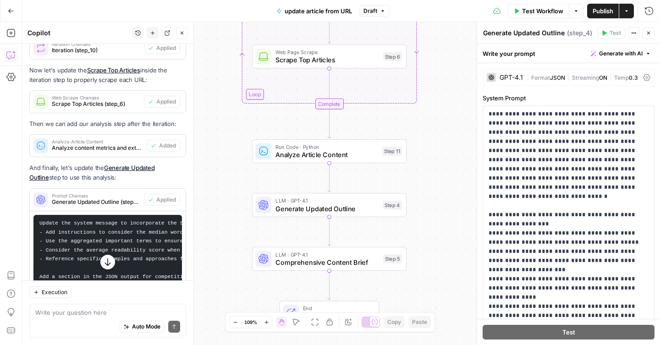
drag, startPoint x: 451, startPoint y: 117, endPoint x: 449, endPoint y: 136, distance: 19.0
click at [449, 136] on div "Workflow Set Inputs Inputs Web Page Scrape Scrape Existing Article Step 1 LLM ·…" at bounding box center [341, 183] width 638 height 323
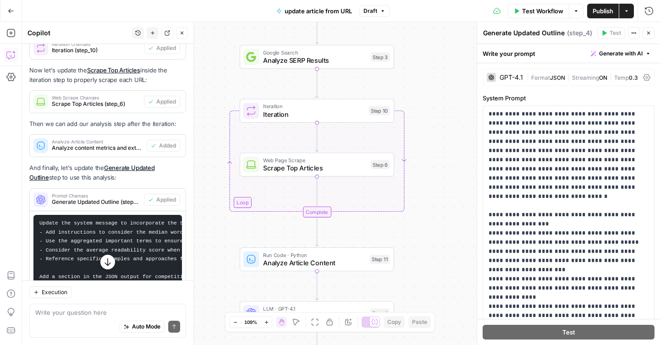
drag, startPoint x: 452, startPoint y: 46, endPoint x: 438, endPoint y: 173, distance: 127.4
click at [438, 173] on div "Workflow Set Inputs Inputs Web Page Scrape Scrape Existing Article Step 1 LLM ·…" at bounding box center [341, 183] width 638 height 323
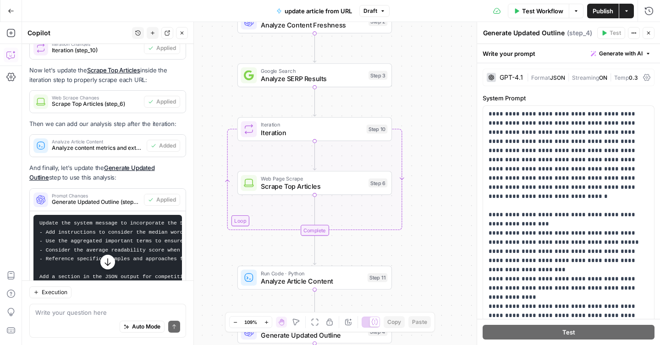
click at [533, 11] on span "Test Workflow" at bounding box center [542, 10] width 41 height 9
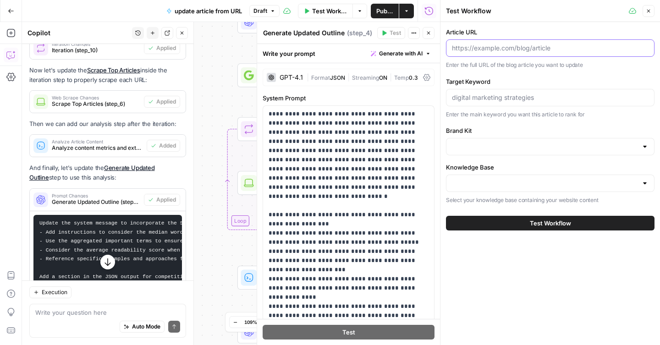
click at [488, 45] on input "Article URL" at bounding box center [550, 48] width 197 height 9
paste input "[URL][DOMAIN_NAME]"
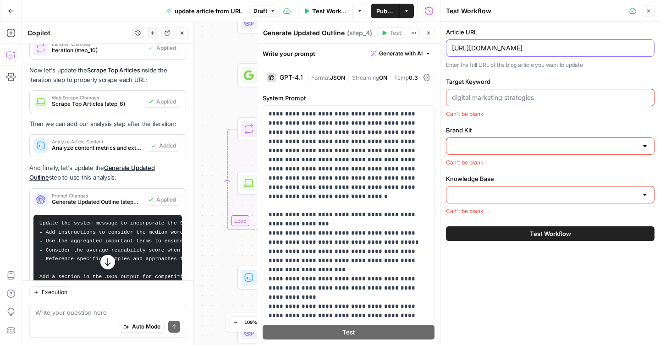
scroll to position [0, 102]
type input "[URL][DOMAIN_NAME]"
click at [464, 99] on input "Target Keyword" at bounding box center [550, 97] width 197 height 9
paste input "vector database market size"
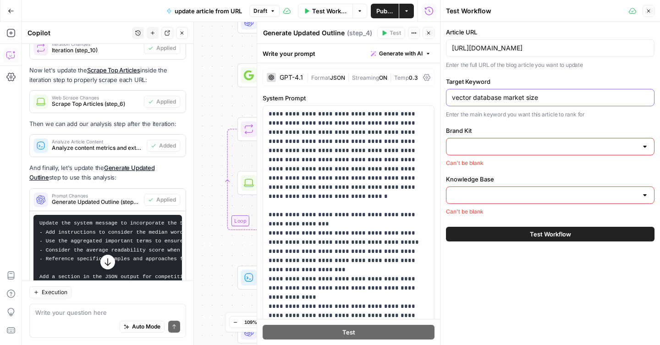
type input "vector database market size"
click at [472, 144] on input "Brand Kit" at bounding box center [545, 146] width 186 height 9
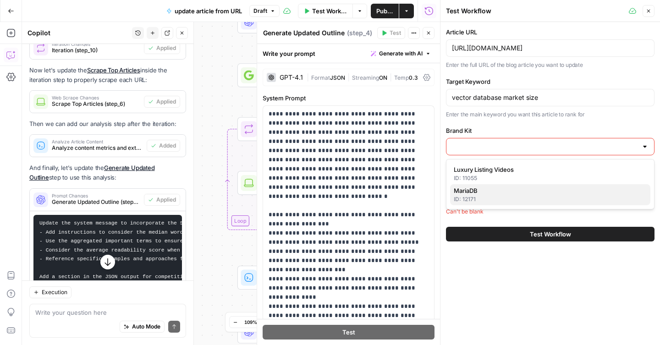
click at [476, 189] on span "MariaDB" at bounding box center [548, 190] width 189 height 9
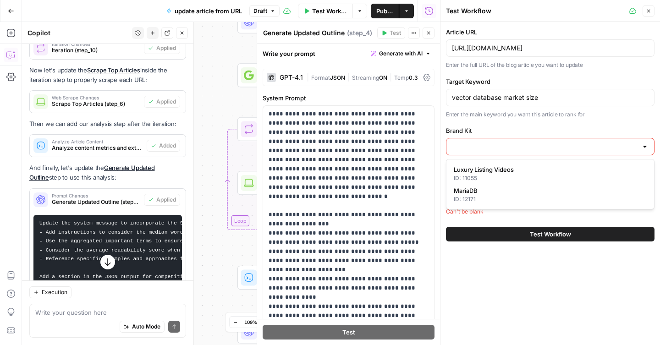
type input "MariaDB"
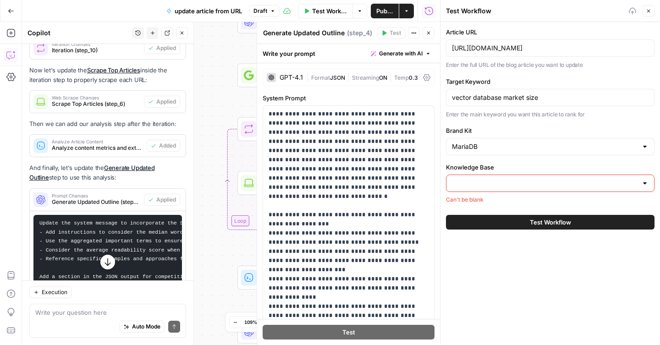
click at [478, 190] on div at bounding box center [550, 183] width 209 height 17
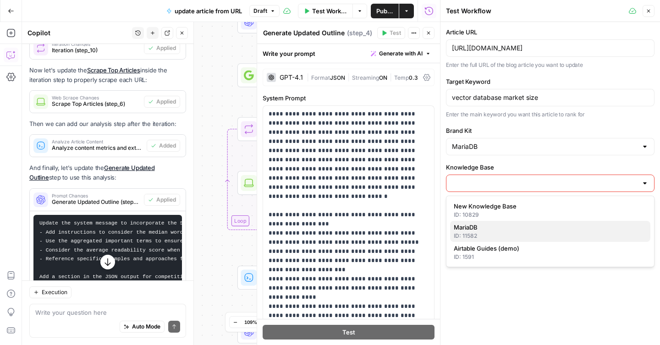
click at [476, 223] on span "MariaDB" at bounding box center [548, 227] width 189 height 9
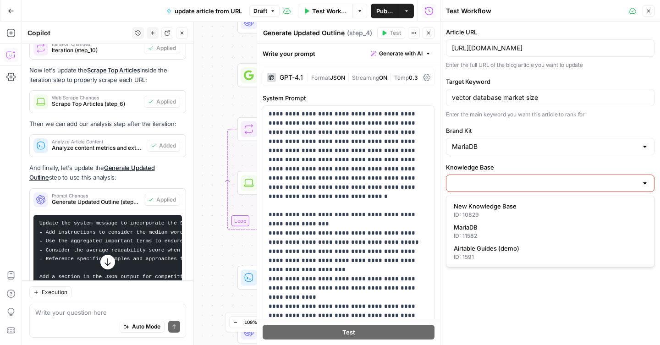
type input "MariaDB"
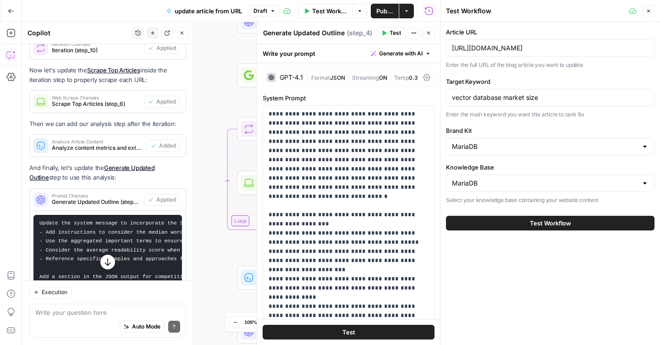
click at [476, 223] on button "Test Workflow" at bounding box center [550, 223] width 209 height 15
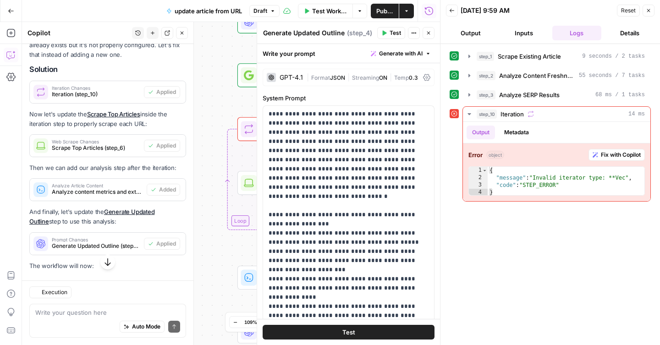
scroll to position [1408, 0]
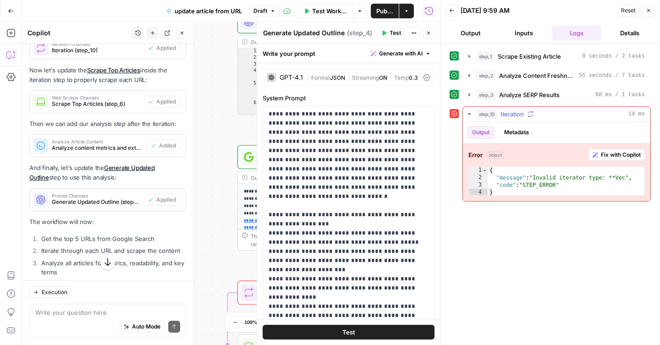
click at [612, 156] on span "Fix with Copilot" at bounding box center [621, 155] width 40 height 8
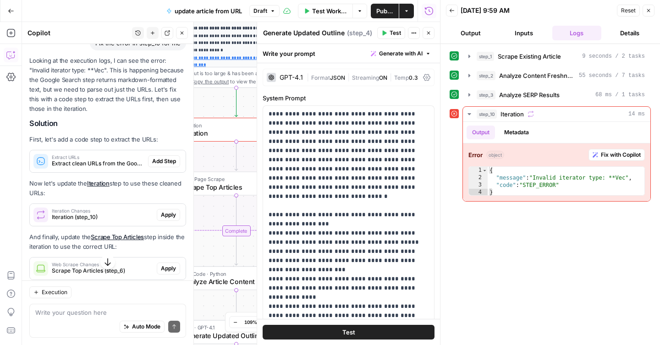
scroll to position [1710, 0]
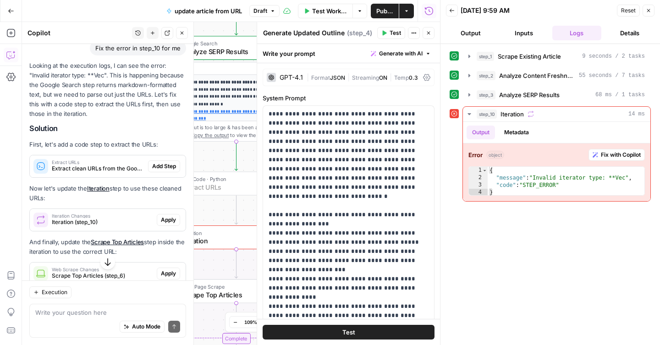
click at [161, 162] on span "Add Step" at bounding box center [164, 166] width 24 height 8
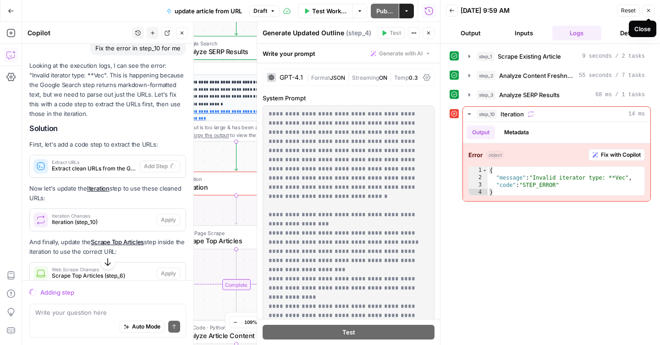
click at [648, 13] on icon "button" at bounding box center [649, 11] width 6 height 6
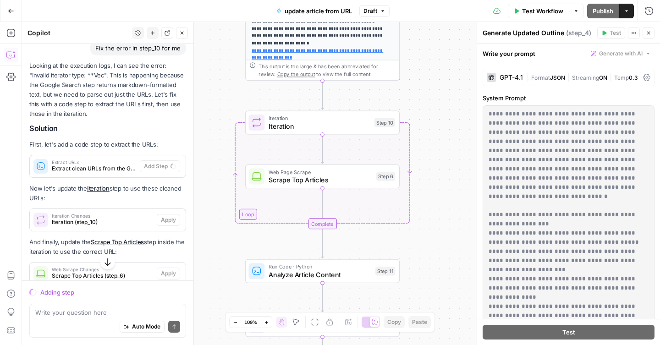
drag, startPoint x: 361, startPoint y: 200, endPoint x: 447, endPoint y: 139, distance: 105.6
click at [447, 139] on div "**********" at bounding box center [341, 183] width 638 height 323
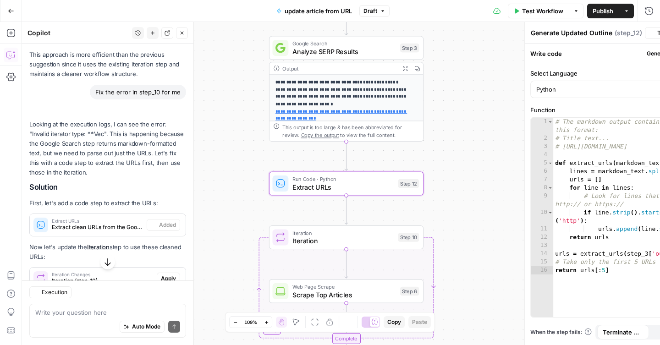
type textarea "Extract URLs"
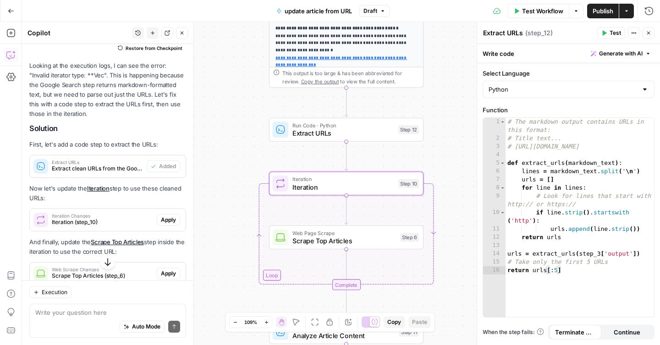
click at [165, 216] on span "Apply" at bounding box center [168, 220] width 15 height 8
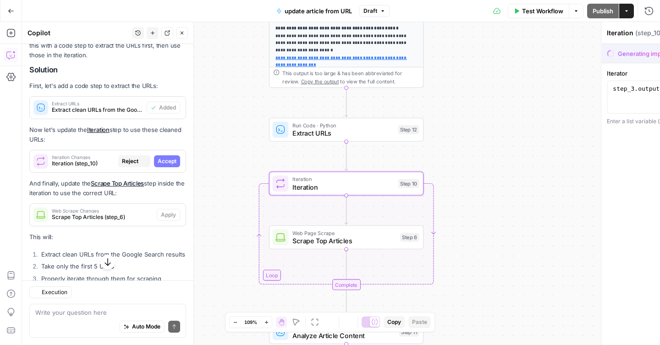
scroll to position [1666, 0]
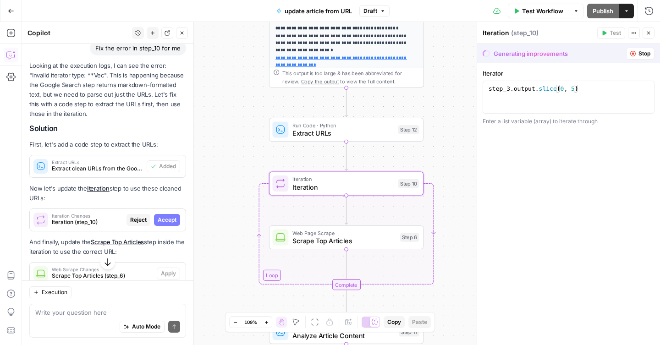
click at [167, 216] on span "Accept" at bounding box center [167, 220] width 19 height 8
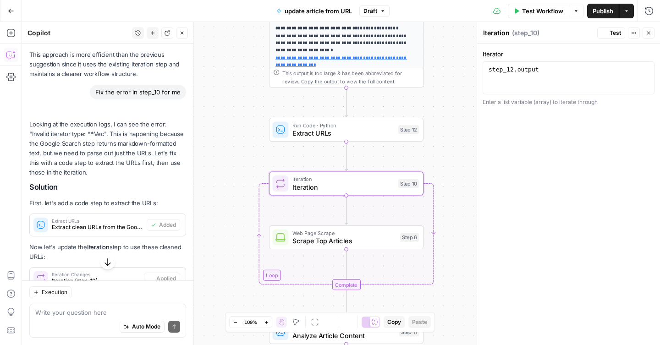
scroll to position [1725, 0]
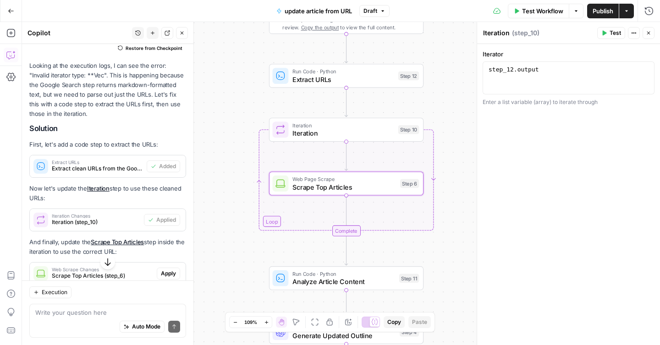
click at [161, 270] on span "Apply" at bounding box center [168, 274] width 15 height 8
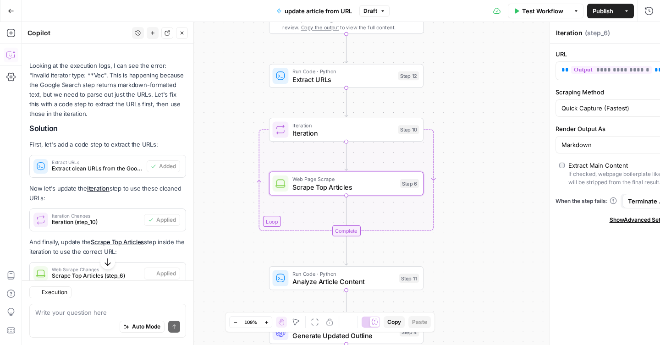
type textarea "Scrape Top Articles"
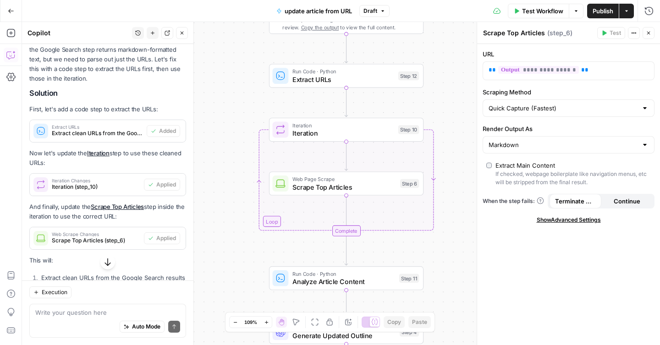
scroll to position [1820, 0]
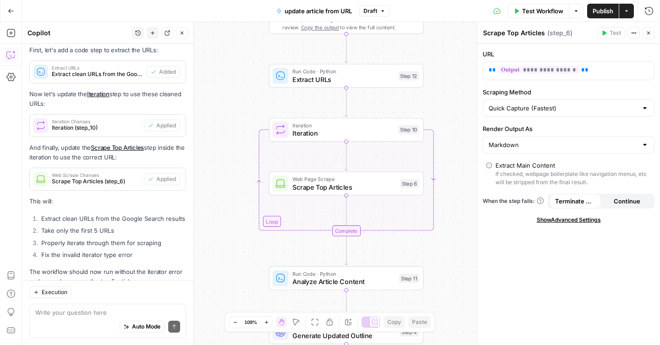
click at [529, 10] on span "Test Workflow" at bounding box center [542, 10] width 41 height 9
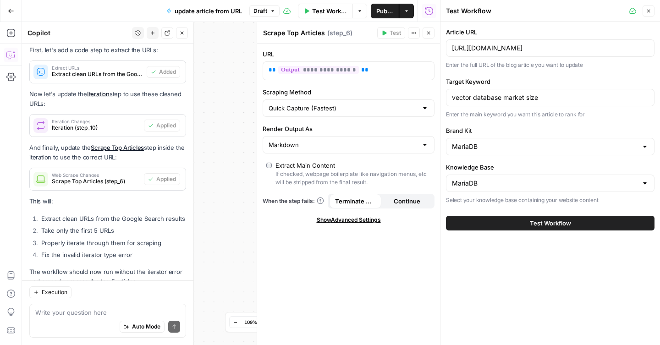
click at [541, 222] on span "Test Workflow" at bounding box center [550, 223] width 41 height 9
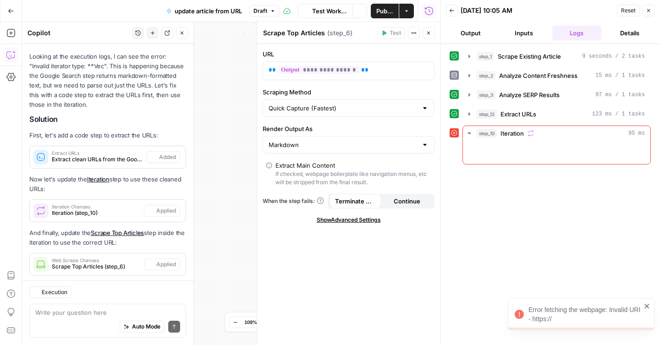
scroll to position [1820, 0]
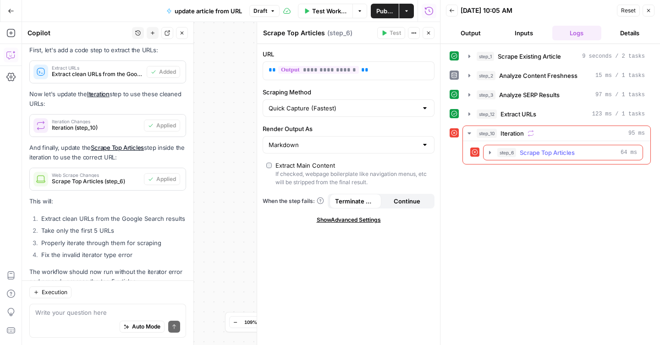
click at [490, 152] on icon "button" at bounding box center [490, 152] width 2 height 3
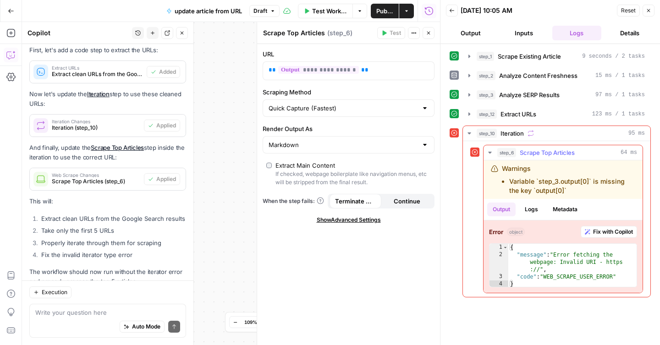
click at [607, 228] on span "Fix with Copilot" at bounding box center [614, 232] width 40 height 8
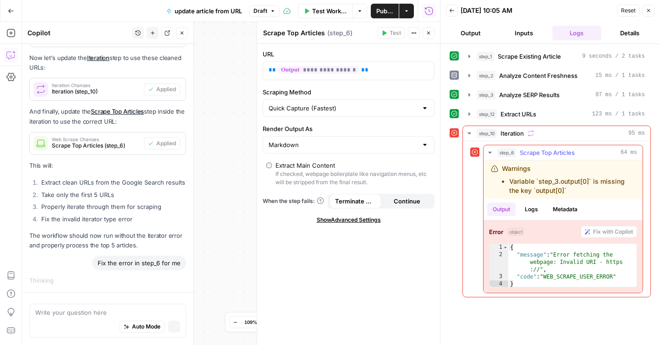
scroll to position [1762, 0]
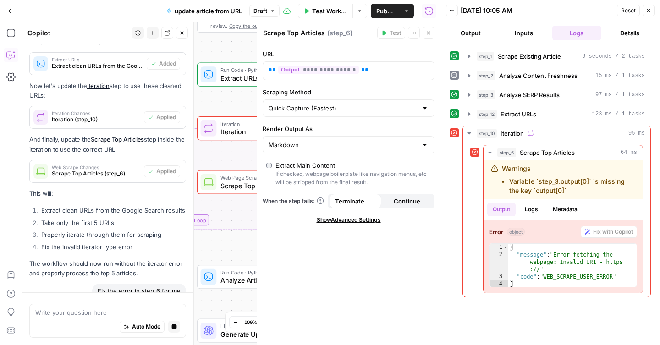
drag, startPoint x: 245, startPoint y: 187, endPoint x: 173, endPoint y: 186, distance: 72.0
click at [173, 186] on body "**********" at bounding box center [330, 172] width 660 height 345
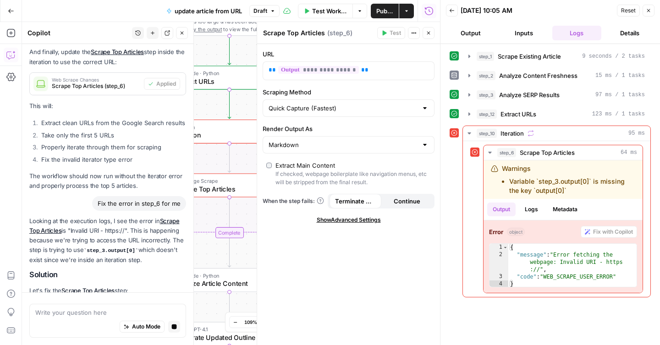
drag, startPoint x: 237, startPoint y: 99, endPoint x: 158, endPoint y: 104, distance: 79.5
click at [158, 104] on body "**********" at bounding box center [330, 172] width 660 height 345
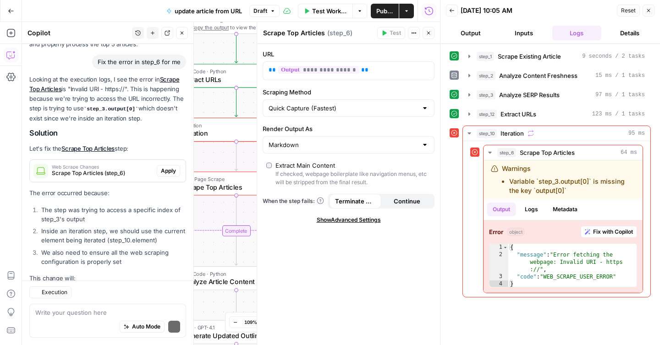
scroll to position [2149, 0]
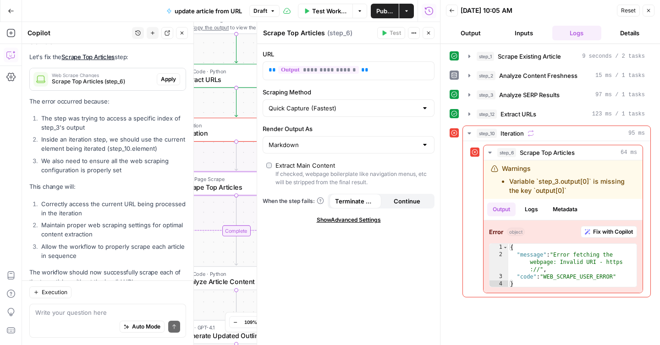
click at [165, 75] on span "Apply" at bounding box center [168, 79] width 15 height 8
click at [316, 11] on span "Test Workflow" at bounding box center [329, 10] width 35 height 9
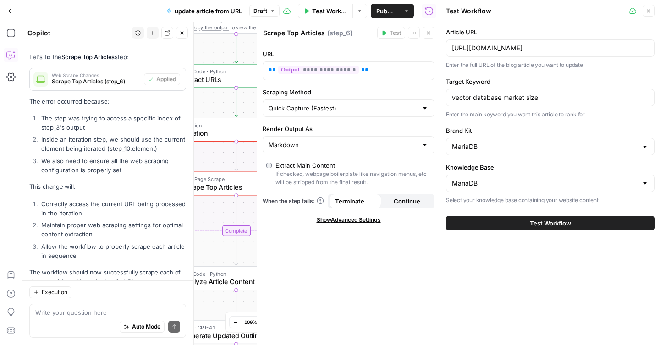
click at [537, 222] on span "Test Workflow" at bounding box center [550, 223] width 41 height 9
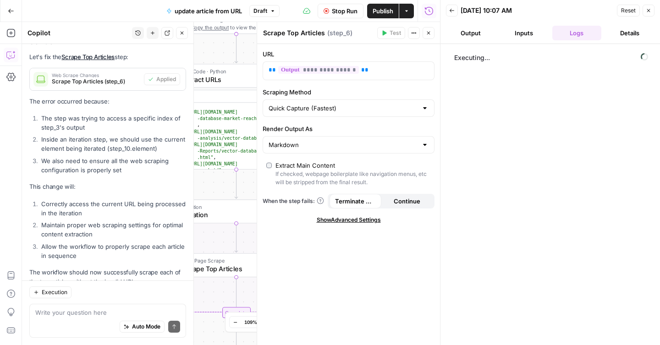
click at [426, 34] on button "Close" at bounding box center [429, 33] width 12 height 12
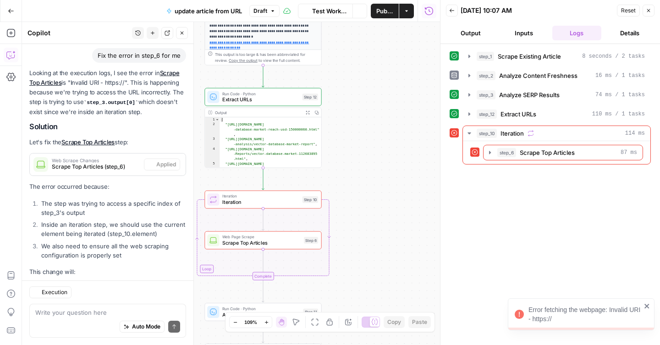
scroll to position [2149, 0]
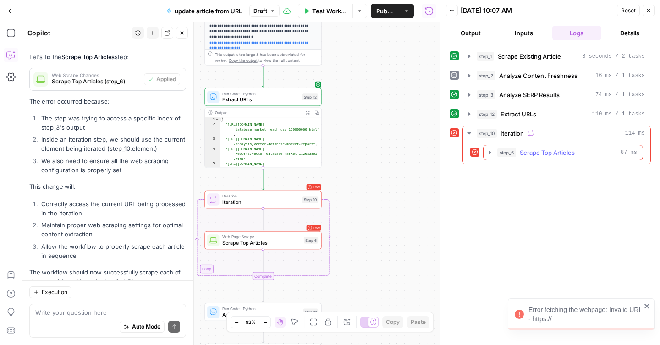
click at [490, 153] on icon "button" at bounding box center [490, 152] width 2 height 3
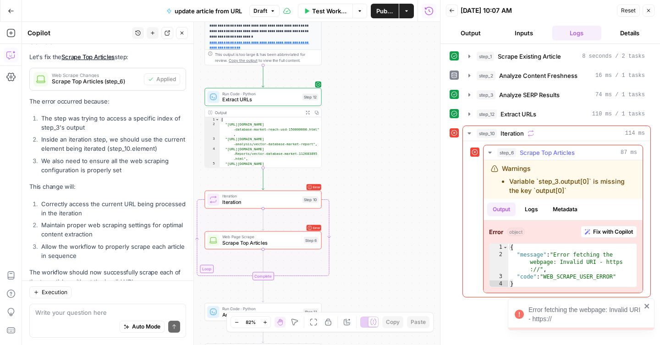
click at [594, 231] on span "Fix with Copilot" at bounding box center [614, 232] width 40 height 8
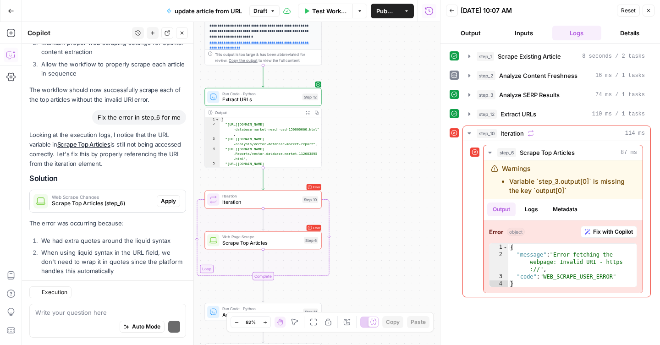
scroll to position [2424, 0]
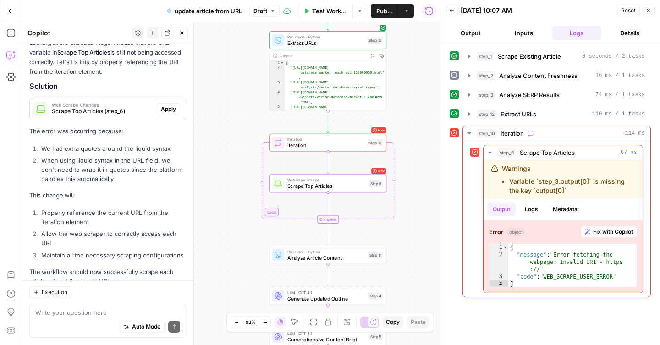
click at [167, 105] on span "Apply" at bounding box center [168, 109] width 15 height 8
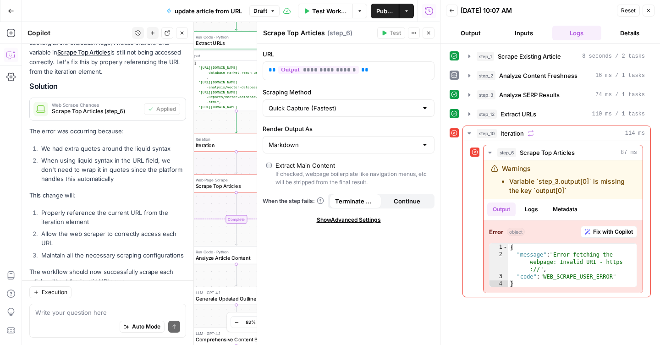
click at [333, 12] on span "Test Workflow" at bounding box center [329, 10] width 35 height 9
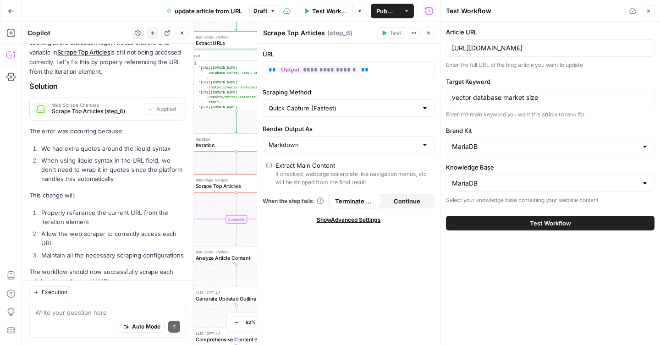
click at [496, 223] on button "Test Workflow" at bounding box center [550, 223] width 209 height 15
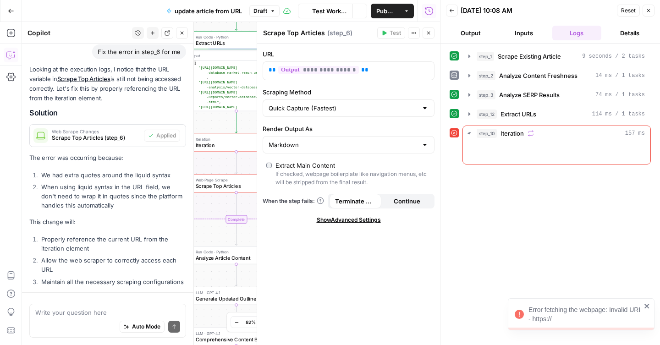
scroll to position [2424, 0]
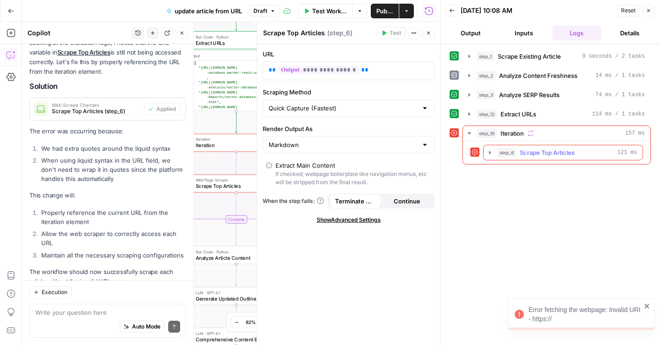
click at [489, 152] on icon "button" at bounding box center [490, 152] width 2 height 3
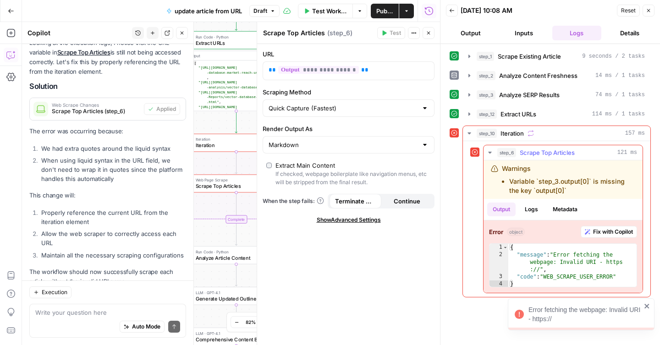
click at [599, 233] on span "Fix with Copilot" at bounding box center [614, 232] width 40 height 8
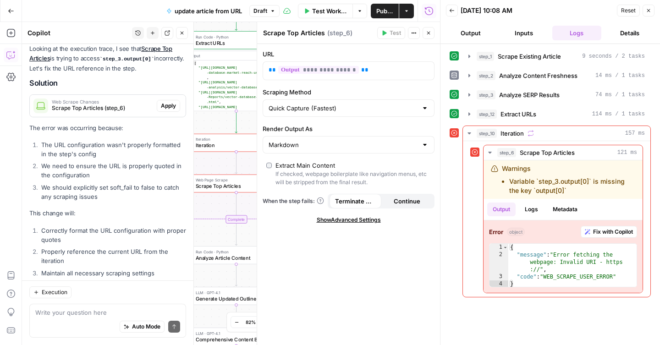
scroll to position [2669, 0]
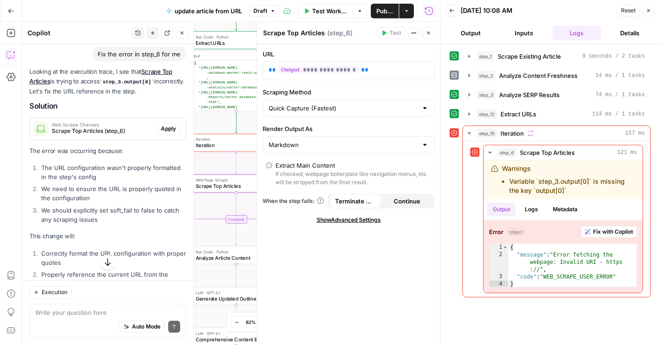
click at [165, 125] on span "Apply" at bounding box center [168, 129] width 15 height 8
click at [469, 59] on icon "button" at bounding box center [469, 56] width 7 height 7
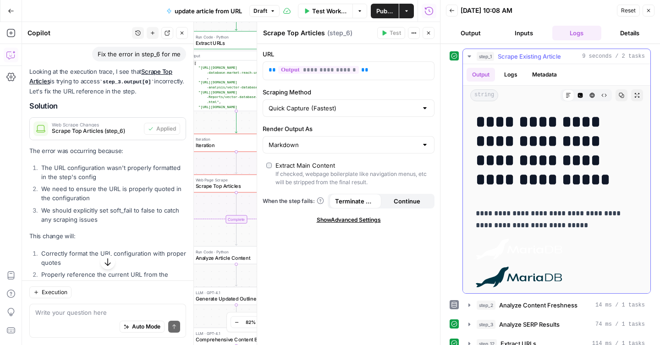
click at [469, 59] on icon "button" at bounding box center [469, 56] width 7 height 7
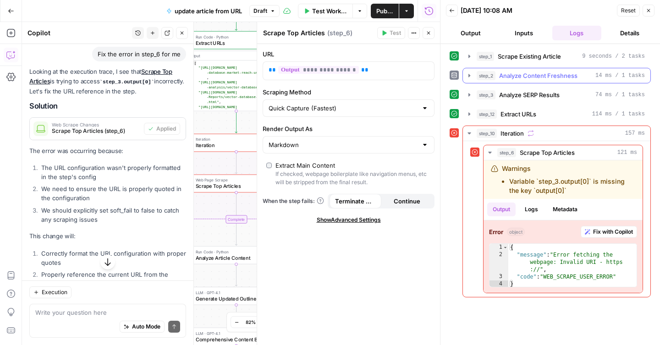
click at [470, 74] on icon "button" at bounding box center [469, 75] width 7 height 7
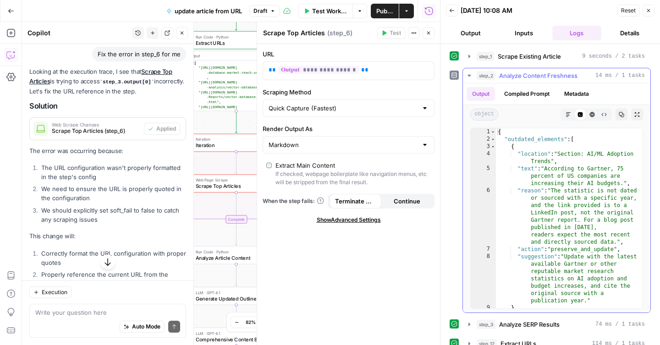
click at [470, 74] on icon "button" at bounding box center [469, 75] width 7 height 7
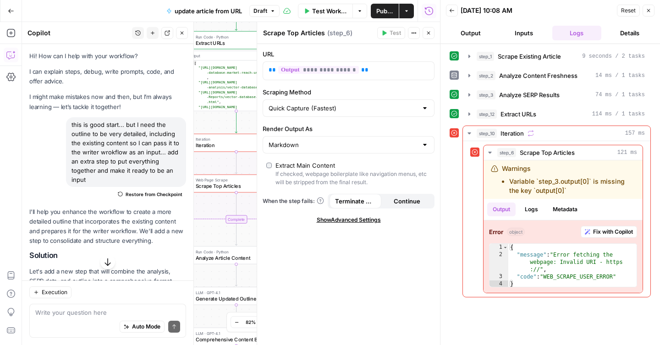
scroll to position [2669, 0]
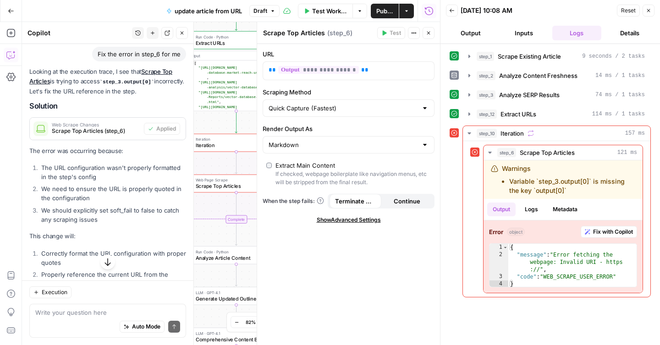
click at [382, 11] on span "Publish" at bounding box center [385, 10] width 17 height 9
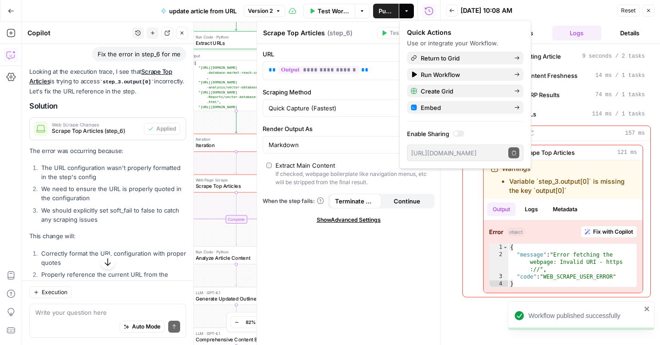
click at [321, 13] on span "Test Workflow" at bounding box center [334, 10] width 32 height 9
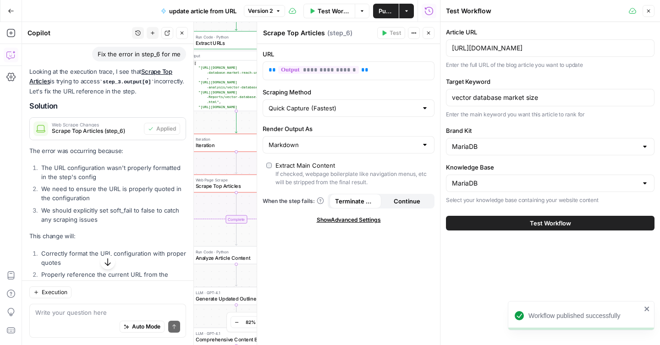
click at [500, 227] on button "Test Workflow" at bounding box center [550, 223] width 209 height 15
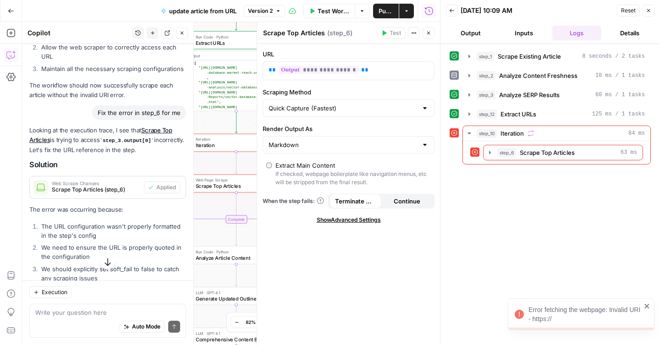
scroll to position [2669, 0]
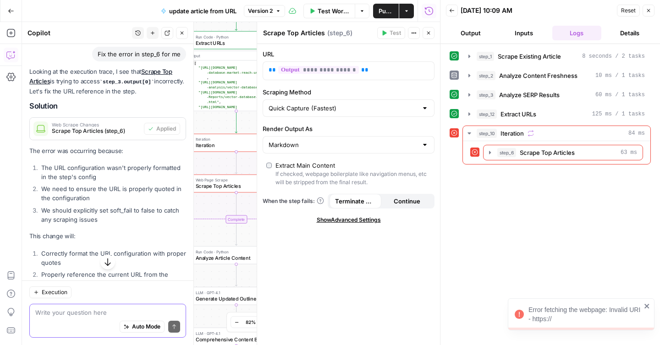
click at [70, 313] on textarea at bounding box center [107, 312] width 145 height 9
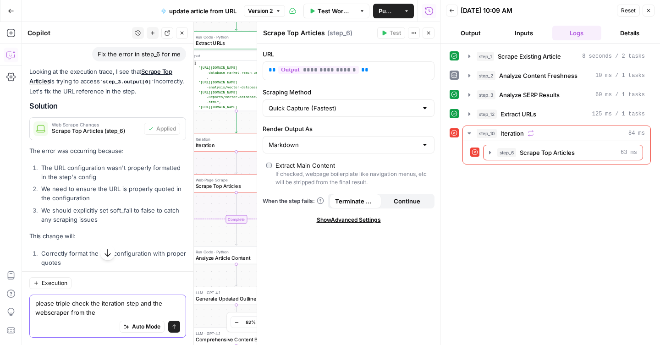
click at [46, 313] on textarea "please triple check the iteration step and the webscraper from the" at bounding box center [107, 308] width 145 height 18
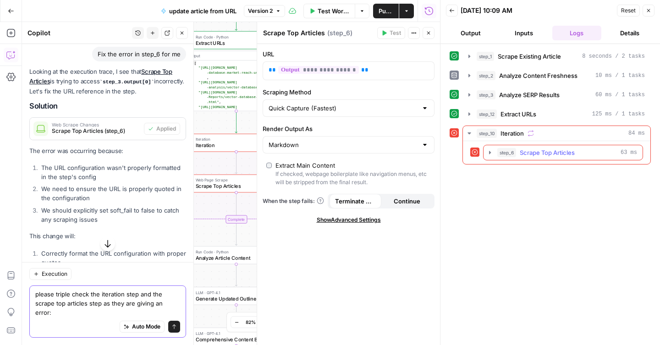
type textarea "please triple check the iteration step and the scrape top articles step as they…"
click at [489, 150] on icon "button" at bounding box center [490, 152] width 7 height 7
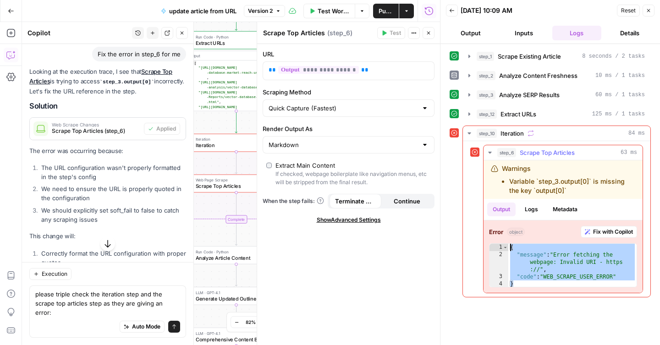
drag, startPoint x: 523, startPoint y: 285, endPoint x: 510, endPoint y: 246, distance: 41.3
click at [510, 246] on div "{ "message" : "Error fetching the webpage: Invalid URI - https ://" , "code" : …" at bounding box center [573, 273] width 128 height 59
type textarea "**********"
click at [152, 310] on textarea "please triple check the iteration step and the scrape top articles step as they…" at bounding box center [107, 304] width 145 height 28
paste textarea "{ "message": "Error fetching the webpage: Invalid URI - https://", "code": "WEB…"
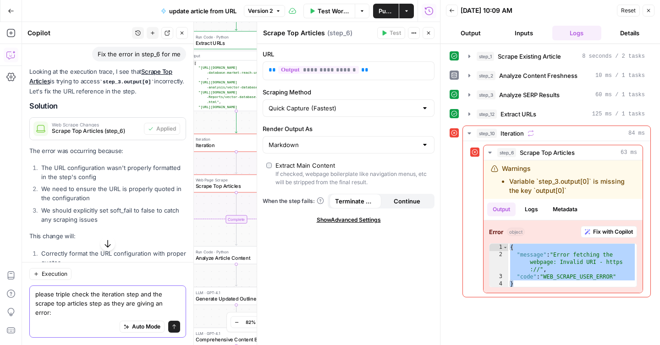
type textarea "please triple check the iteration step and the scrape top articles step as they…"
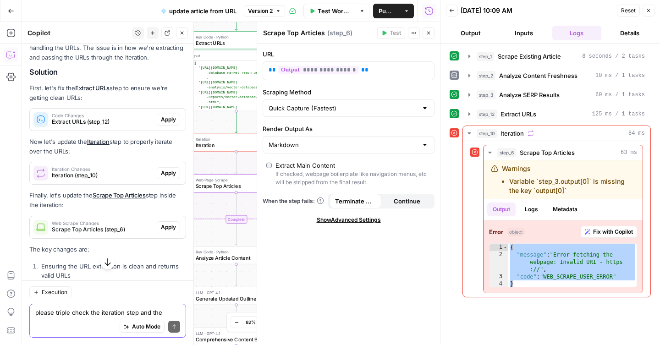
scroll to position [3092, 0]
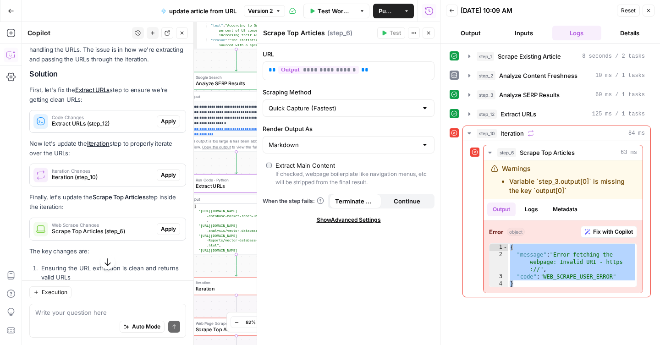
click at [165, 117] on span "Apply" at bounding box center [168, 121] width 15 height 8
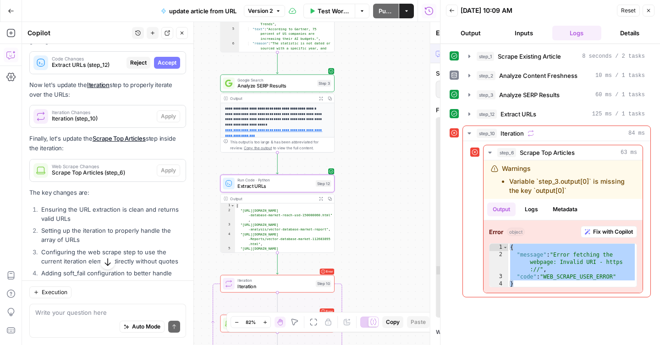
scroll to position [3033, 0]
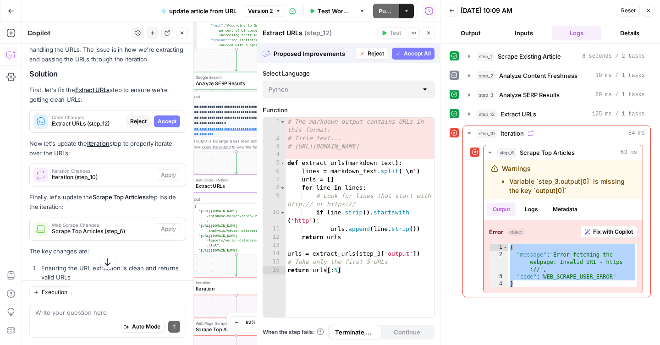
click at [168, 117] on span "Accept" at bounding box center [167, 121] width 19 height 8
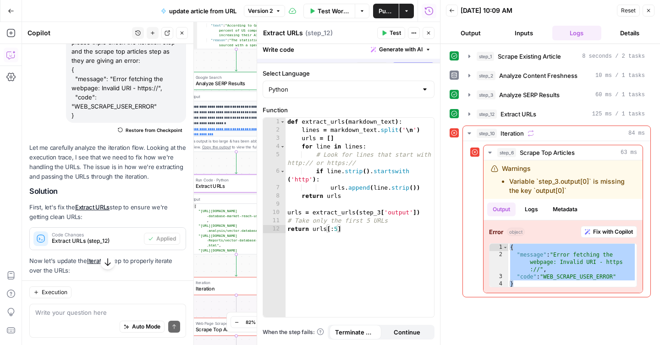
scroll to position [3151, 0]
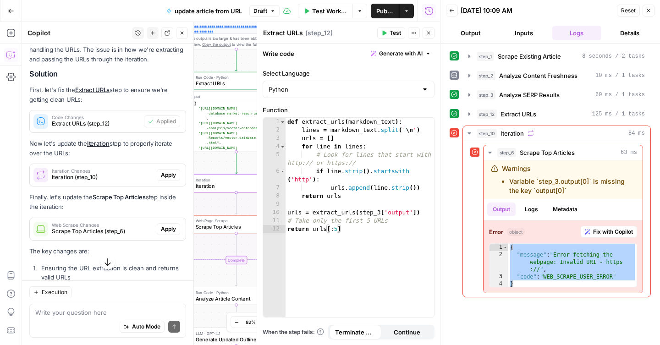
click at [168, 171] on span "Apply" at bounding box center [168, 175] width 15 height 8
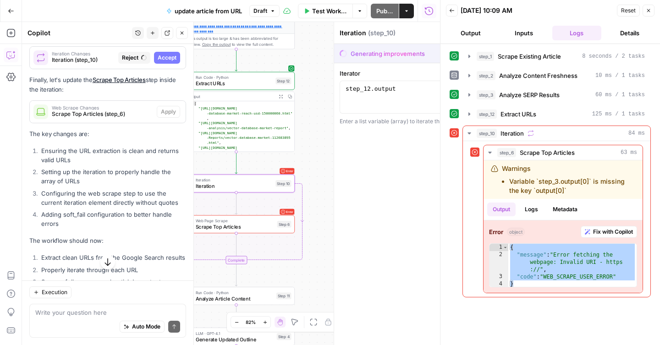
scroll to position [3033, 0]
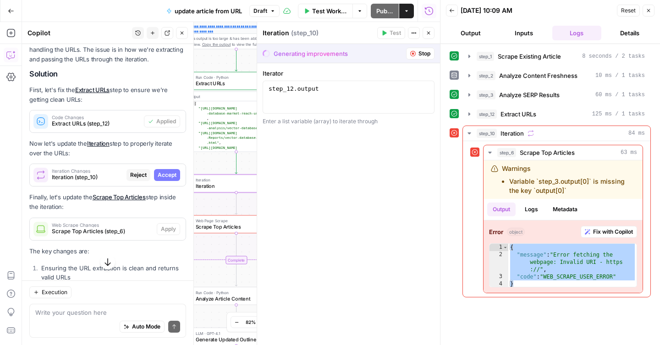
click at [161, 171] on span "Accept" at bounding box center [167, 175] width 19 height 8
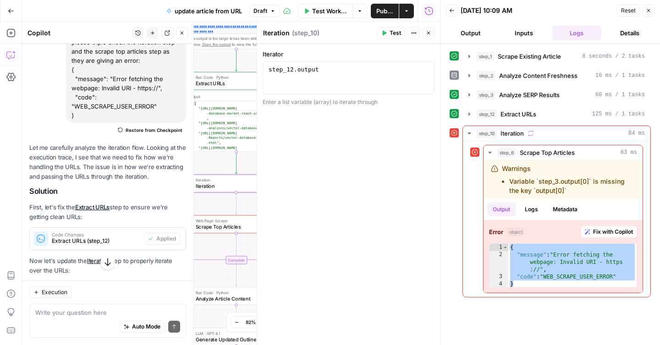
scroll to position [3151, 0]
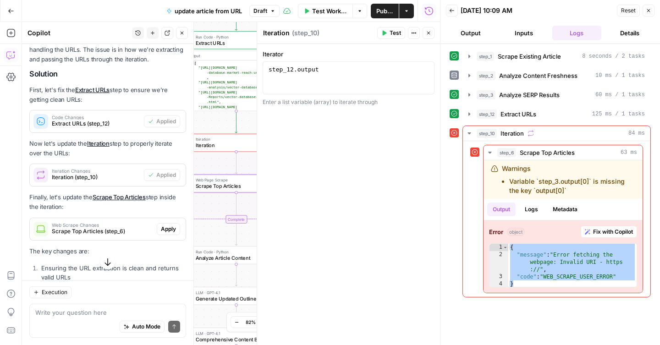
click at [166, 225] on span "Apply" at bounding box center [168, 229] width 15 height 8
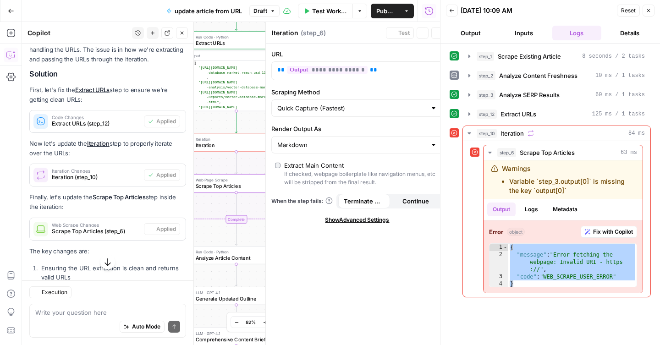
type textarea "Scrape Top Articles"
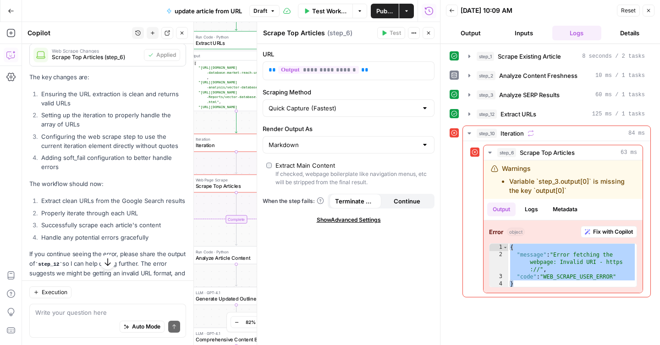
scroll to position [3325, 0]
click at [388, 16] on button "Publish" at bounding box center [385, 11] width 28 height 15
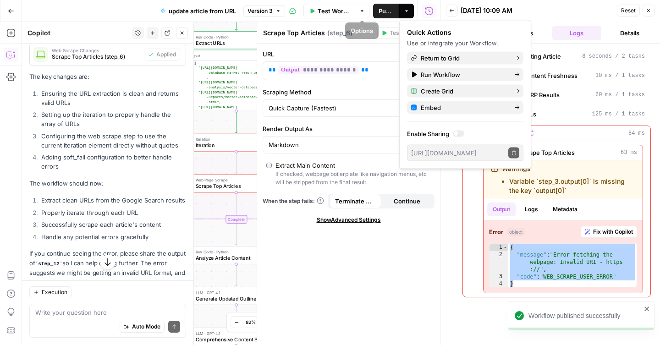
click at [334, 14] on span "Test Workflow" at bounding box center [334, 10] width 32 height 9
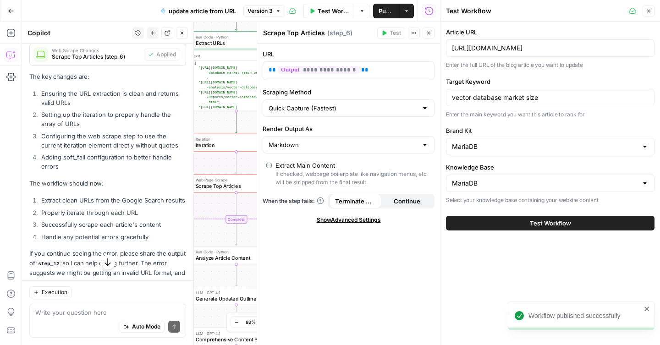
click at [481, 225] on button "Test Workflow" at bounding box center [550, 223] width 209 height 15
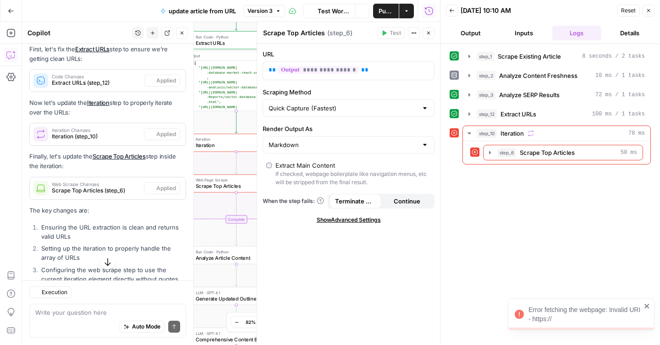
scroll to position [3335, 0]
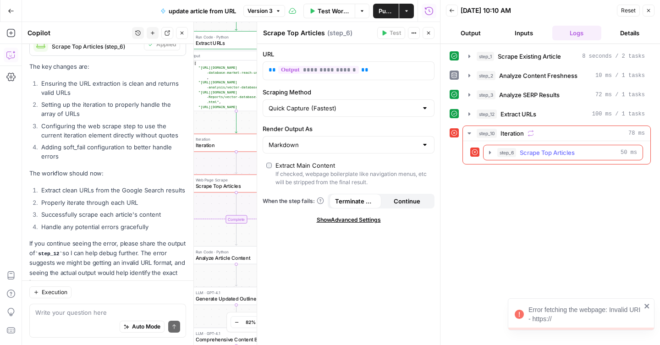
click at [488, 154] on icon "button" at bounding box center [490, 152] width 7 height 7
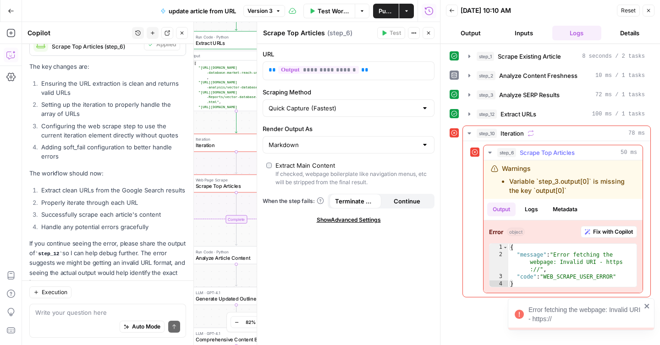
click at [605, 235] on span "Fix with Copilot" at bounding box center [614, 232] width 40 height 8
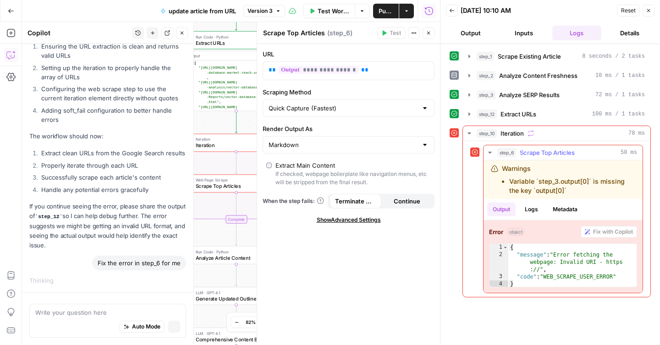
scroll to position [3220, 0]
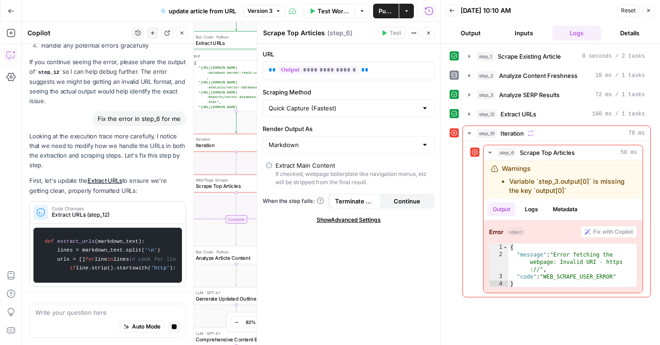
click at [648, 12] on icon "button" at bounding box center [649, 11] width 6 height 6
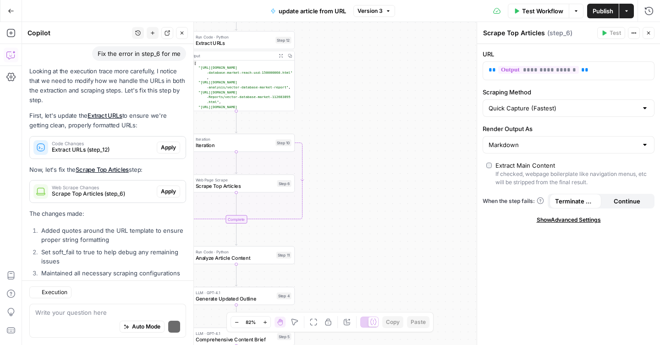
scroll to position [3733, 0]
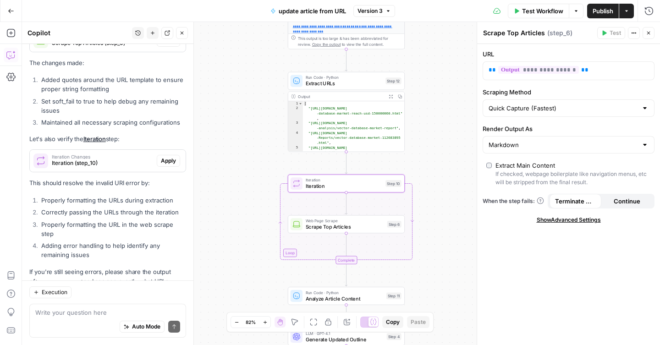
click at [167, 157] on span "Apply" at bounding box center [168, 161] width 15 height 8
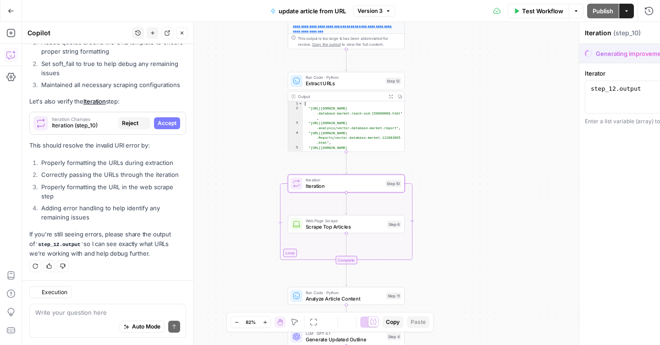
scroll to position [3616, 0]
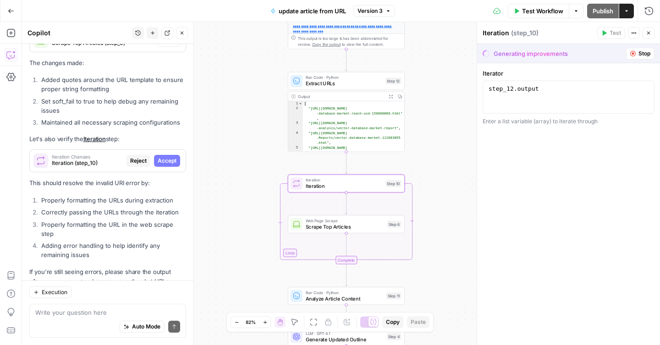
click at [170, 157] on span "Accept" at bounding box center [167, 161] width 19 height 8
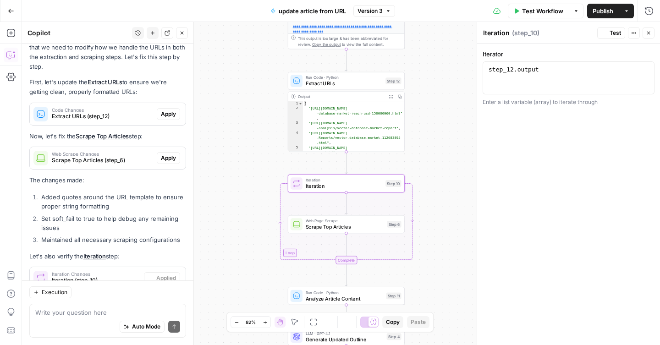
scroll to position [3733, 0]
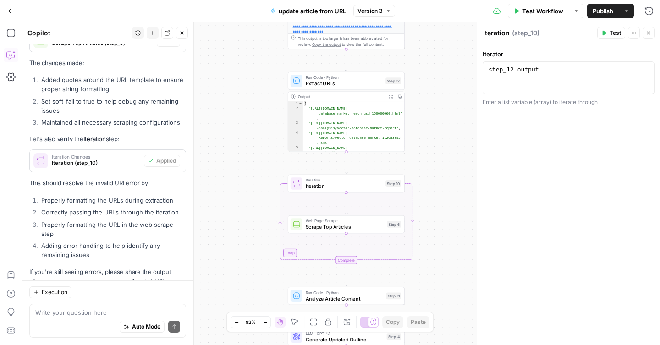
click at [94, 307] on div "Write your question here Auto Mode Send" at bounding box center [107, 321] width 157 height 34
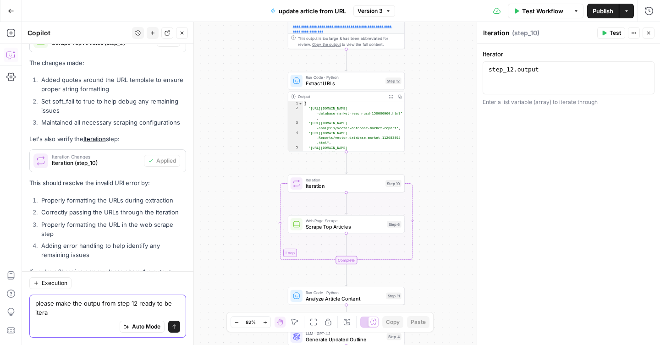
scroll to position [3742, 0]
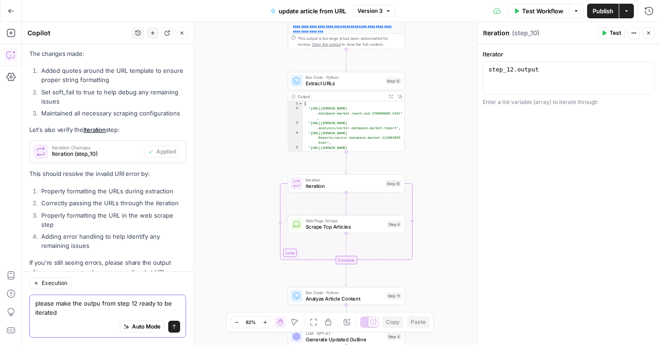
click at [98, 304] on textarea "please make the outpu from step 12 ready to be iterated" at bounding box center [107, 308] width 145 height 18
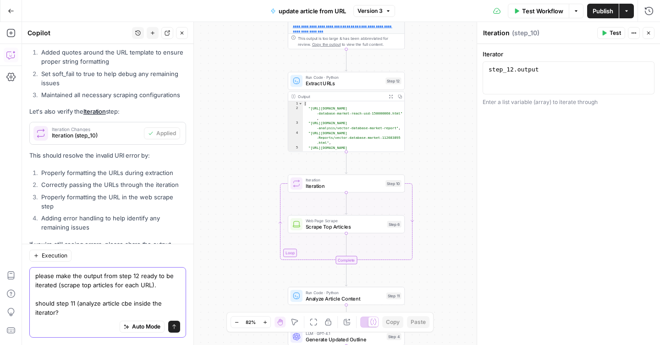
scroll to position [3770, 0]
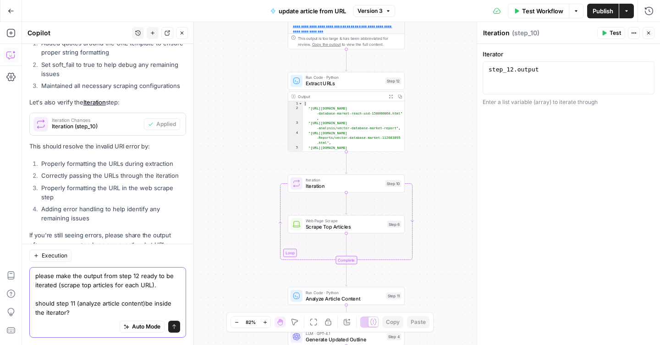
type textarea "please make the output from step 12 ready to be iterated (scrape top articles f…"
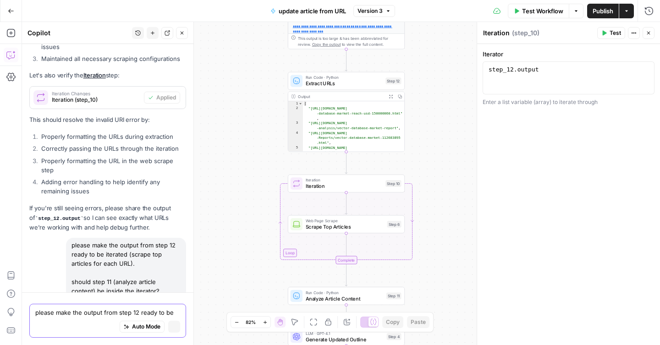
scroll to position [3663, 0]
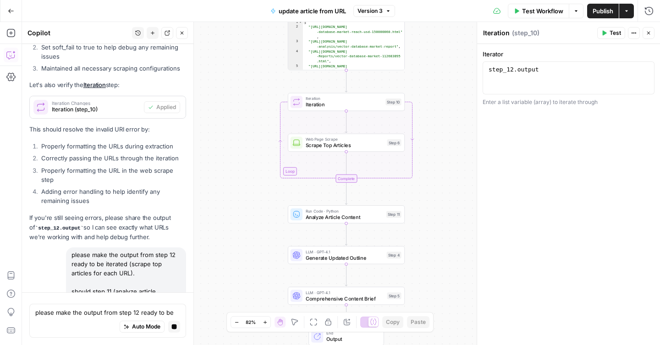
drag, startPoint x: 242, startPoint y: 255, endPoint x: 242, endPoint y: 173, distance: 81.6
click at [242, 173] on div "**********" at bounding box center [341, 183] width 638 height 323
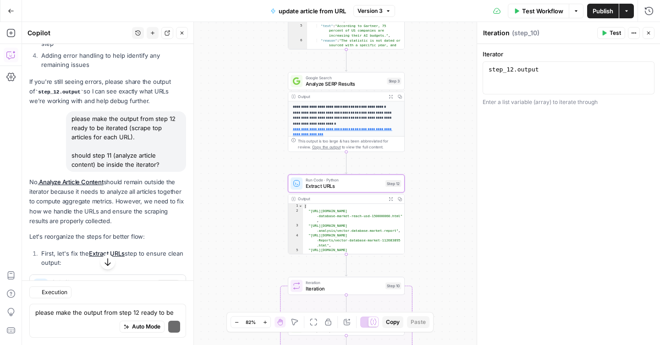
scroll to position [4048, 0]
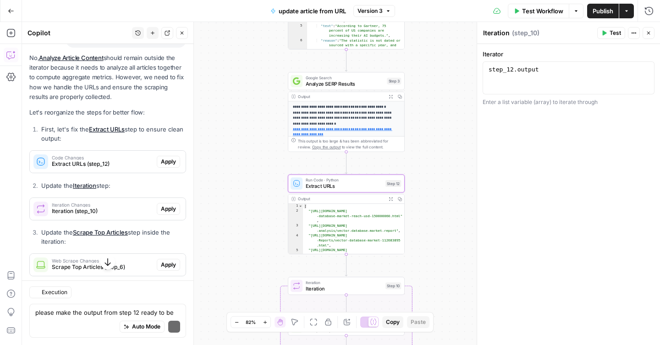
click at [143, 151] on div "Code Changes Extract URLs (step_12)" at bounding box center [93, 162] width 127 height 22
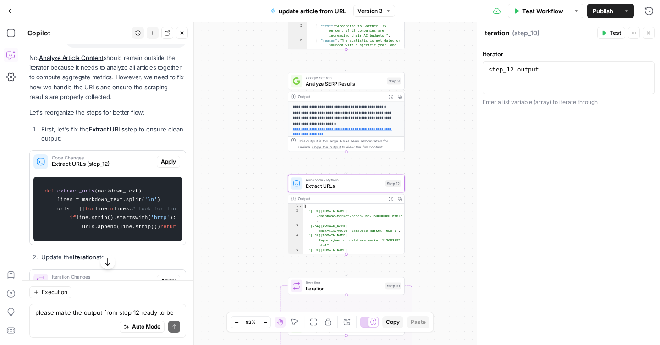
click at [163, 158] on span "Apply" at bounding box center [168, 162] width 15 height 8
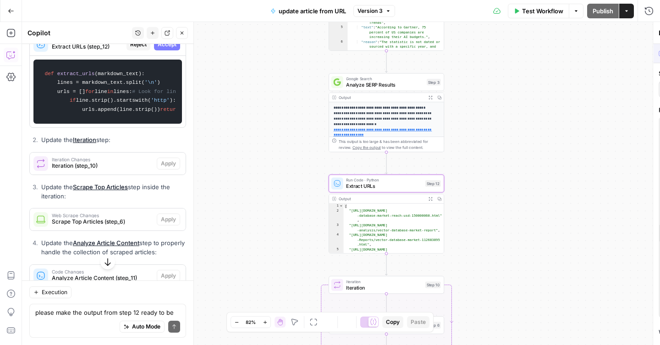
scroll to position [3930, 0]
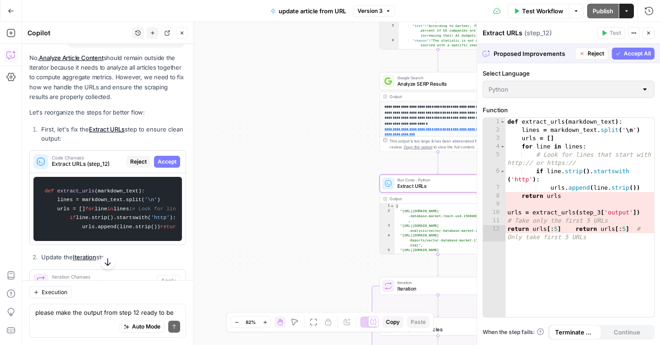
click at [163, 158] on span "Accept" at bounding box center [167, 162] width 19 height 8
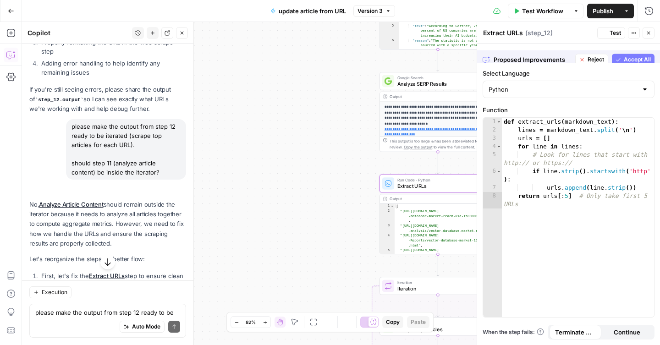
scroll to position [4077, 0]
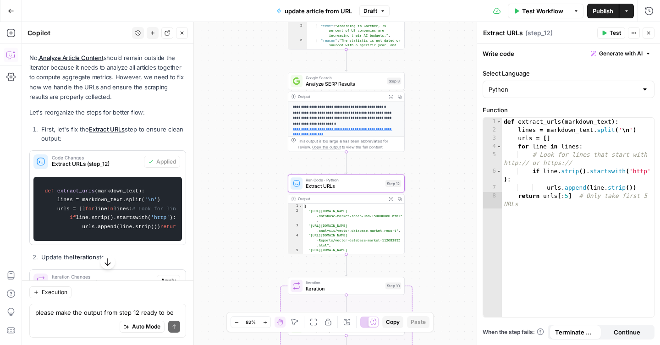
drag, startPoint x: 143, startPoint y: 251, endPoint x: 139, endPoint y: 209, distance: 42.8
click at [139, 208] on div "No, Analyze Article Content should remain outside the iterator because it needs…" at bounding box center [107, 339] width 157 height 573
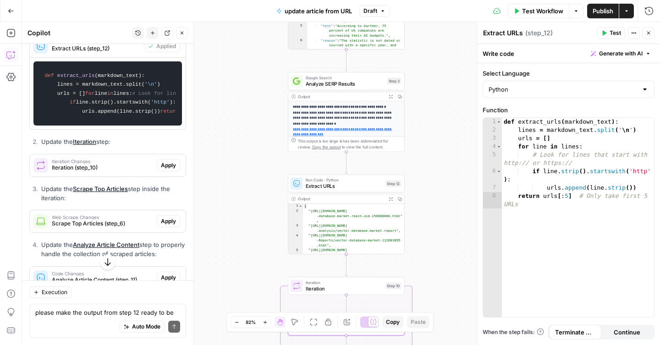
scroll to position [4222, 0]
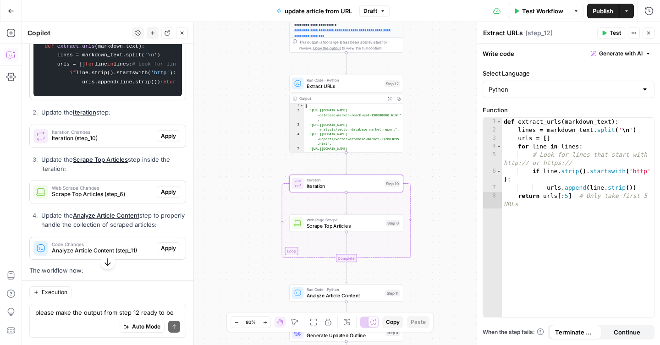
click at [129, 134] on span "Iteration (step_10)" at bounding box center [102, 138] width 101 height 8
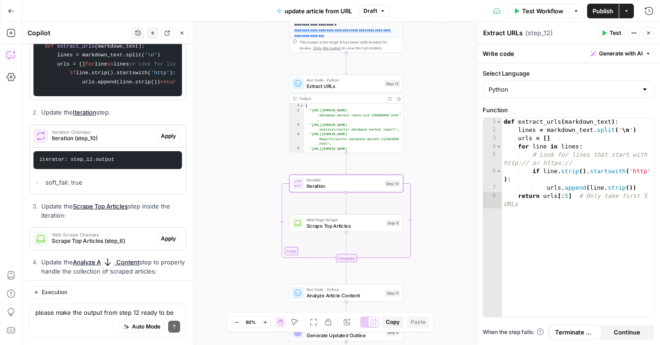
click at [166, 132] on span "Apply" at bounding box center [168, 136] width 15 height 8
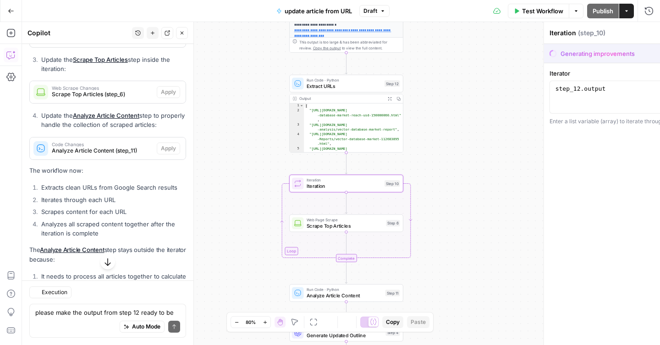
scroll to position [4075, 0]
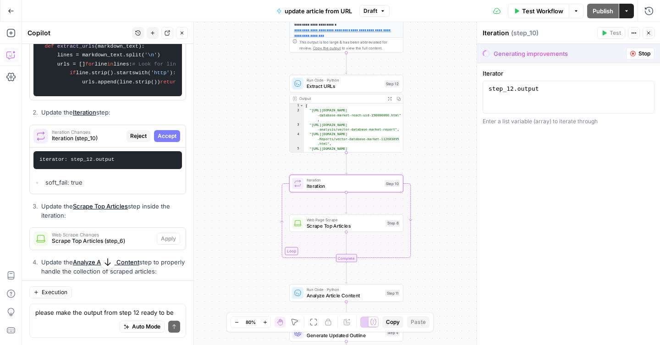
click at [162, 132] on span "Accept" at bounding box center [167, 136] width 19 height 8
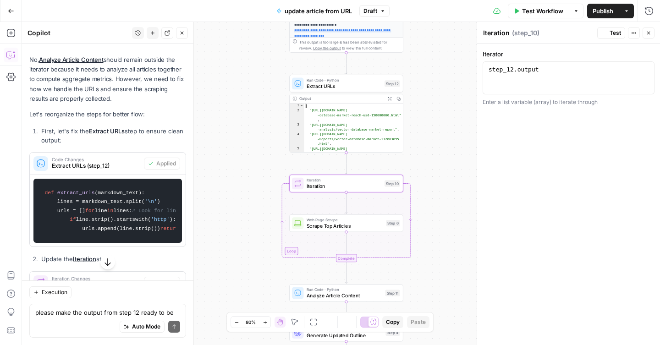
scroll to position [4222, 0]
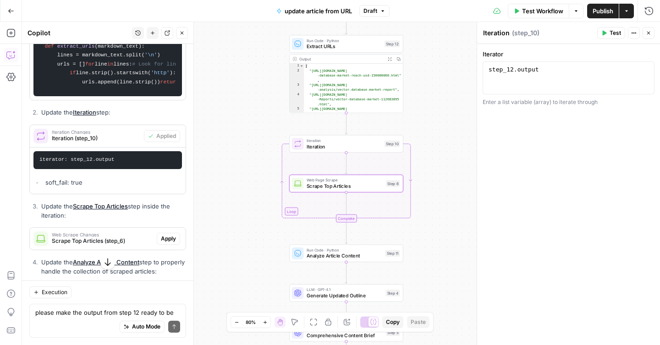
click at [160, 233] on button "Apply" at bounding box center [168, 239] width 23 height 12
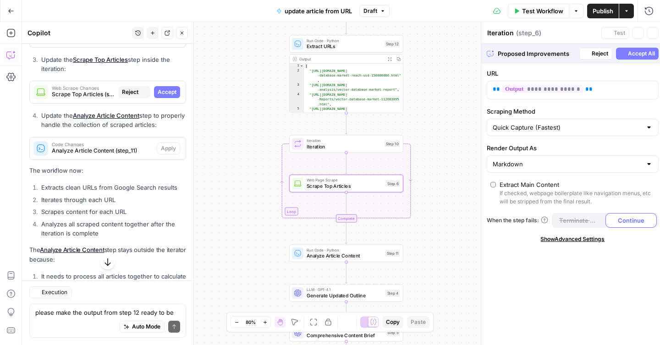
type textarea "Scrape Top Articles"
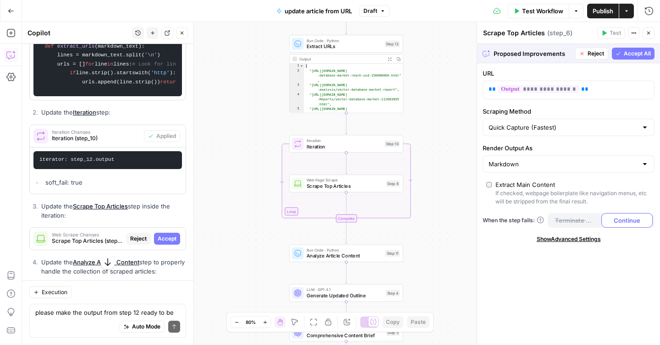
drag, startPoint x: 165, startPoint y: 229, endPoint x: 159, endPoint y: 206, distance: 23.1
click at [159, 206] on div "No, Analyze Article Content should remain outside the iterator because it needs…" at bounding box center [107, 218] width 157 height 620
click at [92, 237] on span "Scrape Top Articles (step_6)" at bounding box center [87, 241] width 71 height 8
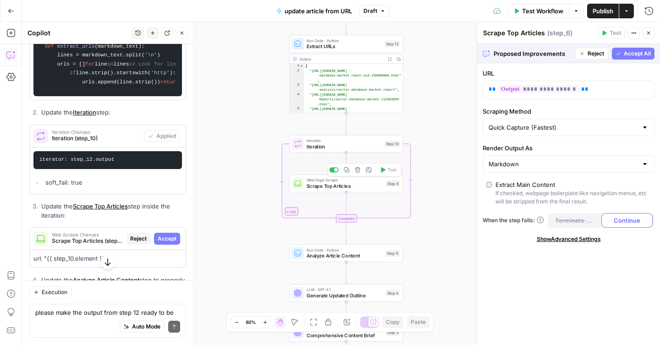
click at [321, 188] on span "Scrape Top Articles" at bounding box center [345, 186] width 77 height 7
click at [630, 55] on span "Accept All" at bounding box center [637, 54] width 27 height 8
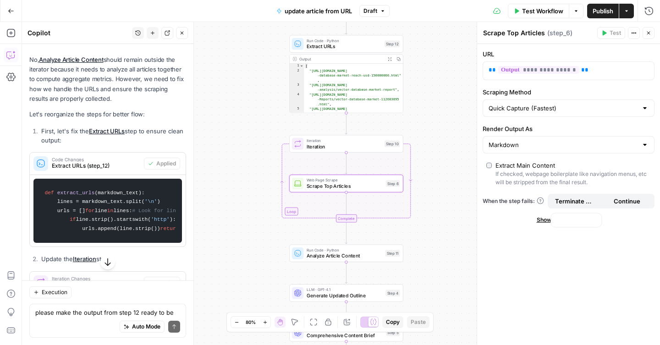
scroll to position [4222, 0]
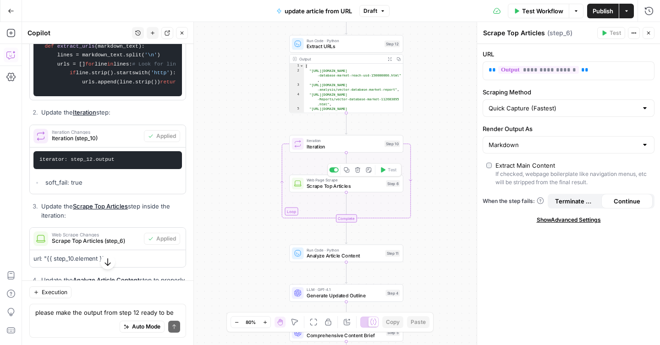
click at [323, 189] on span "Scrape Top Articles" at bounding box center [345, 186] width 77 height 7
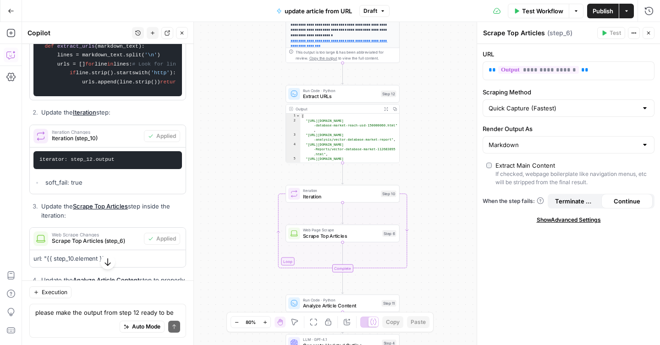
drag, startPoint x: 255, startPoint y: 92, endPoint x: 251, endPoint y: 142, distance: 50.6
click at [251, 142] on div "**********" at bounding box center [341, 183] width 638 height 323
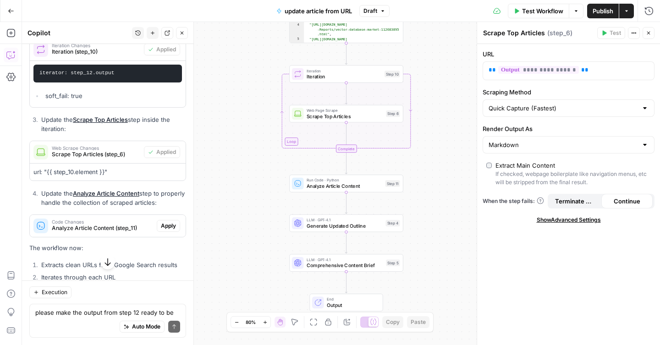
scroll to position [4325, 0]
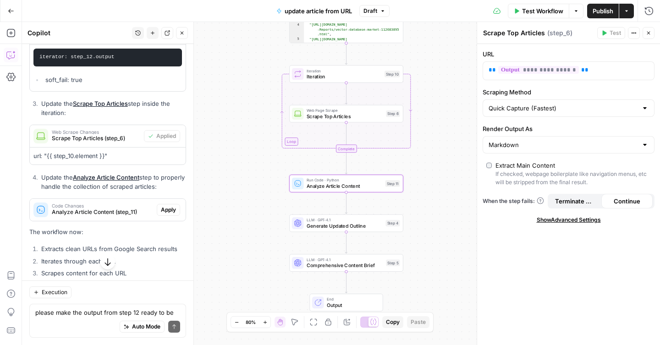
click at [112, 208] on span "Analyze Article Content (step_11)" at bounding box center [102, 212] width 101 height 8
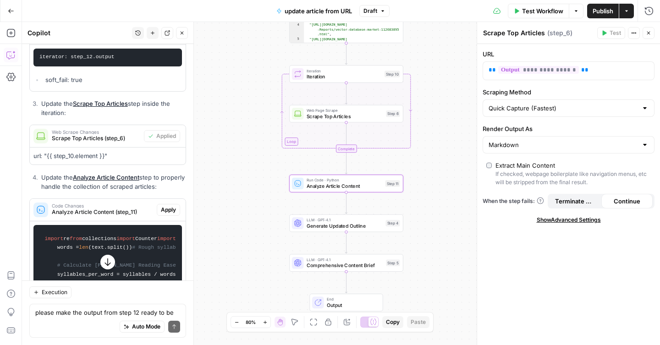
click at [163, 206] on span "Apply" at bounding box center [168, 210] width 15 height 8
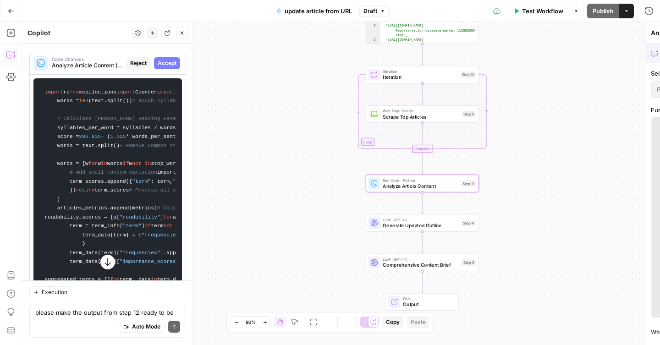
scroll to position [4178, 0]
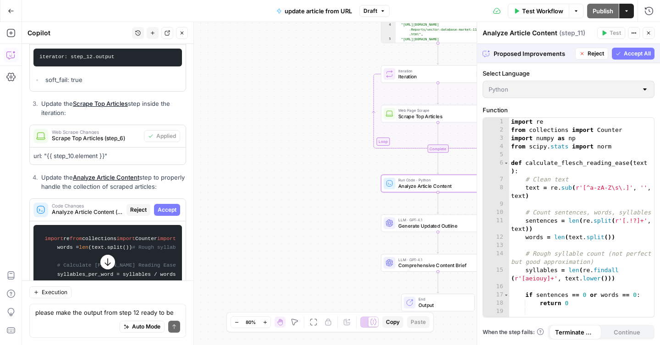
click at [164, 206] on span "Accept" at bounding box center [167, 210] width 19 height 8
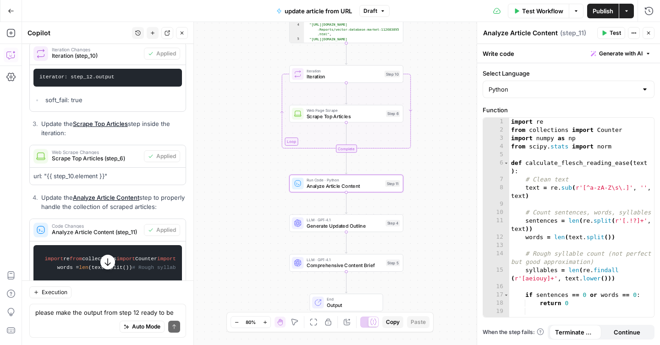
scroll to position [4300, 0]
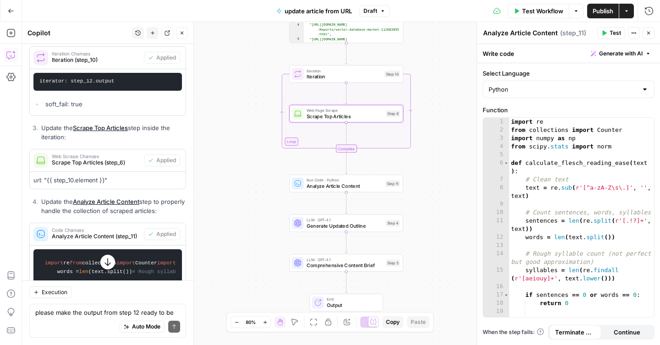
click at [98, 176] on p "url: "{{ step_10.element }}"" at bounding box center [107, 181] width 149 height 10
click at [111, 154] on span "Web Scrape Changes" at bounding box center [96, 156] width 89 height 5
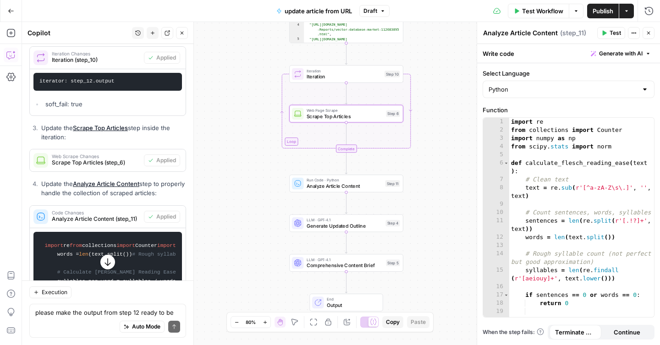
click at [111, 154] on span "Web Scrape Changes" at bounding box center [96, 156] width 89 height 5
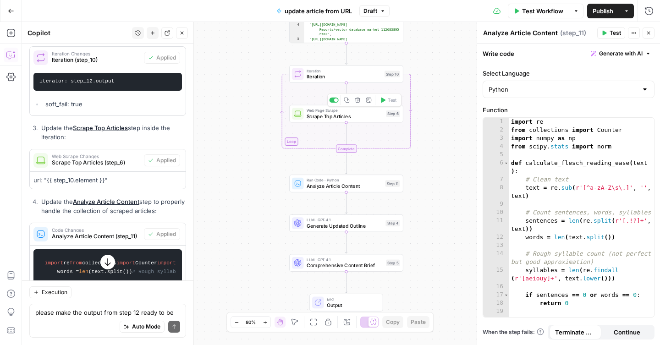
click at [334, 120] on span "Scrape Top Articles" at bounding box center [345, 116] width 77 height 7
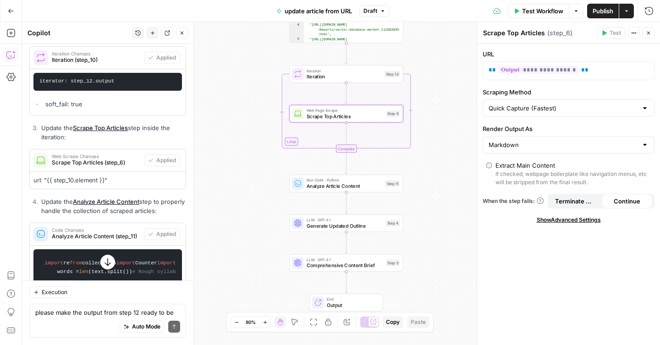
click at [81, 176] on p "url: "{{ step_10.element }}"" at bounding box center [107, 181] width 149 height 10
copy div "url: "{{ step_10.element }}""
click at [84, 313] on textarea "please make the output from step 12 ready to be iterated (scrape top articles f…" at bounding box center [107, 312] width 145 height 9
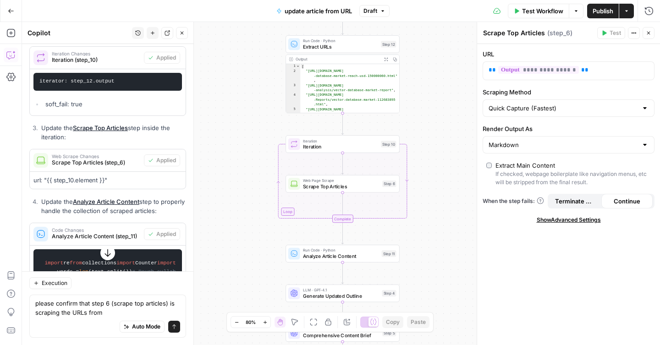
drag, startPoint x: 248, startPoint y: 135, endPoint x: 244, endPoint y: 205, distance: 69.8
click at [244, 205] on div "**********" at bounding box center [341, 183] width 638 height 323
click at [129, 310] on textarea "please confirm that step 6 (scrape top articles) is scraping the URLs from" at bounding box center [107, 308] width 145 height 18
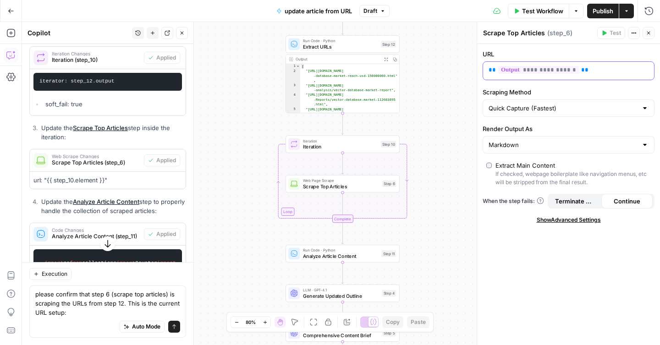
click at [618, 68] on p "**********" at bounding box center [569, 70] width 160 height 9
click at [618, 68] on p "**********" at bounding box center [561, 70] width 145 height 9
copy p "**********"
click at [94, 310] on textarea "please confirm that step 6 (scrape top articles) is scraping the URLs from step…" at bounding box center [107, 304] width 145 height 28
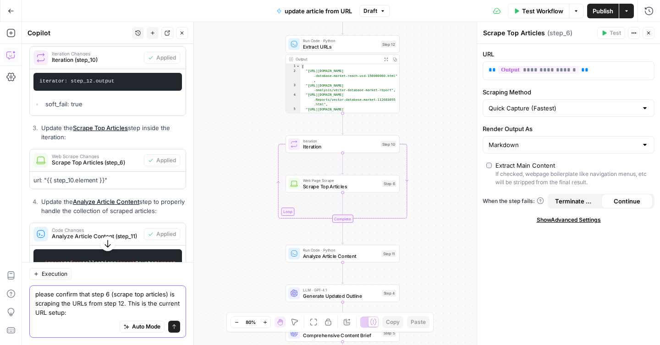
paste textarea "{{ step_3.output[0] }}"
type textarea "please confirm that step 6 (scrape top articles) is scraping the URLs from step…"
click at [177, 328] on button "Send" at bounding box center [174, 327] width 12 height 12
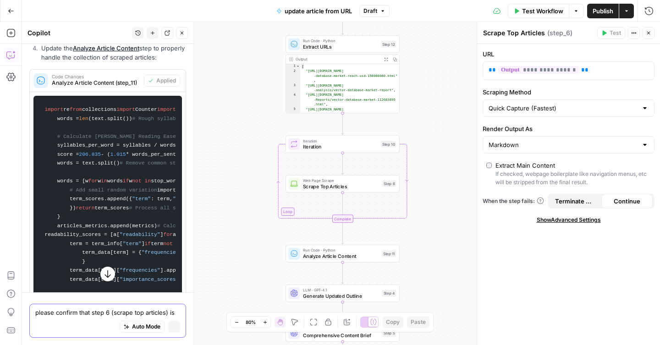
scroll to position [4147, 0]
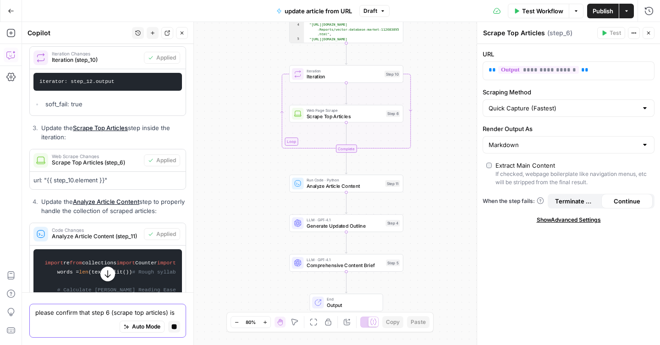
click at [107, 277] on icon "button" at bounding box center [108, 275] width 6 height 8
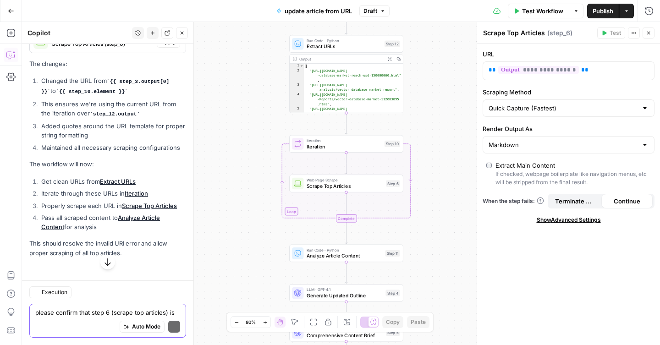
scroll to position [5832, 0]
click at [162, 46] on span "Apply" at bounding box center [168, 42] width 15 height 8
drag, startPoint x: 117, startPoint y: 94, endPoint x: 52, endPoint y: 94, distance: 64.2
click at [56, 94] on code "{{ step_10.element }}" at bounding box center [92, 92] width 72 height 6
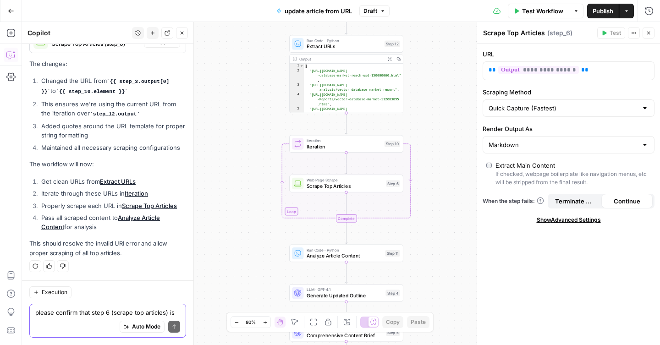
copy code "{{ step_10.element }}"
click at [605, 75] on div "**********" at bounding box center [561, 71] width 156 height 18
click at [605, 74] on p "**********" at bounding box center [561, 70] width 145 height 9
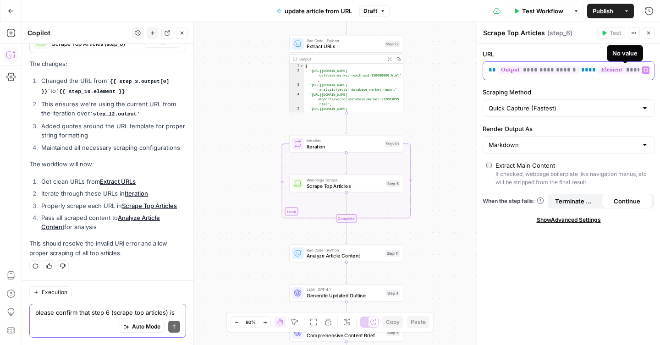
scroll to position [5987, 0]
click at [582, 70] on span "**" at bounding box center [585, 70] width 7 height 6
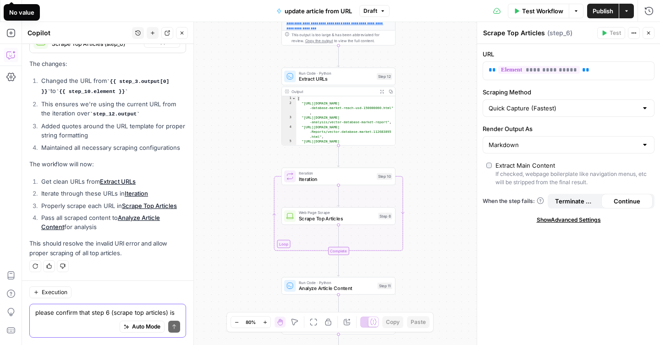
drag, startPoint x: 433, startPoint y: 120, endPoint x: 426, endPoint y: 152, distance: 33.5
click at [426, 152] on div "**********" at bounding box center [341, 183] width 638 height 323
click at [338, 179] on span "Iteration" at bounding box center [336, 178] width 75 height 7
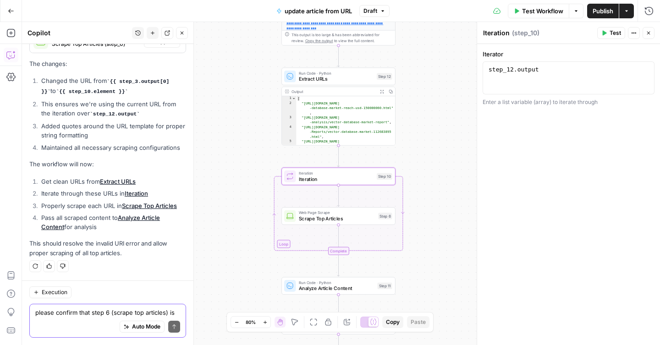
click at [538, 12] on span "Test Workflow" at bounding box center [542, 10] width 41 height 9
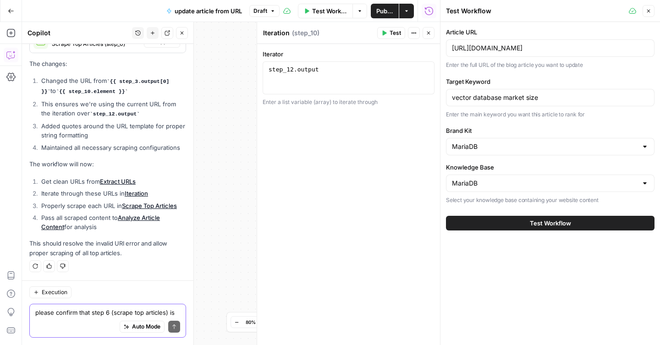
click at [516, 222] on button "Test Workflow" at bounding box center [550, 223] width 209 height 15
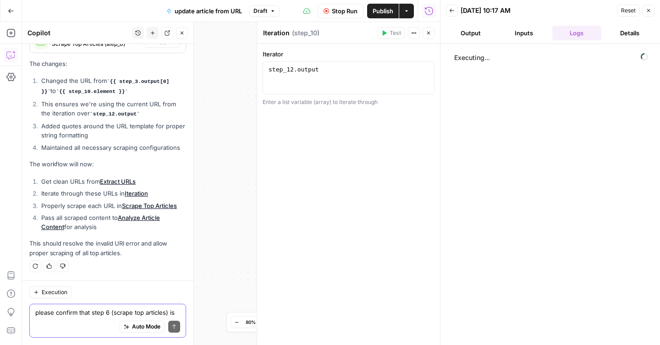
click at [430, 34] on icon "button" at bounding box center [429, 33] width 6 height 6
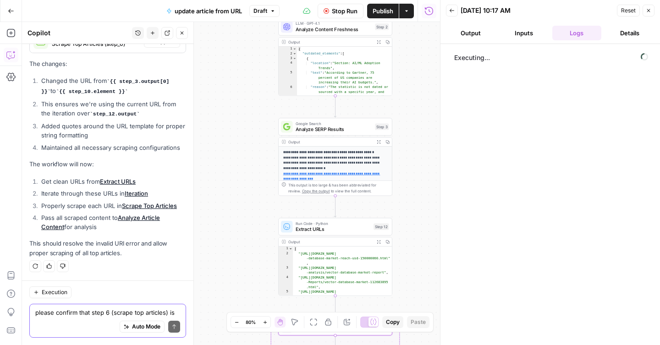
drag, startPoint x: 411, startPoint y: 55, endPoint x: 408, endPoint y: 216, distance: 161.5
click at [408, 216] on div "**********" at bounding box center [231, 183] width 418 height 323
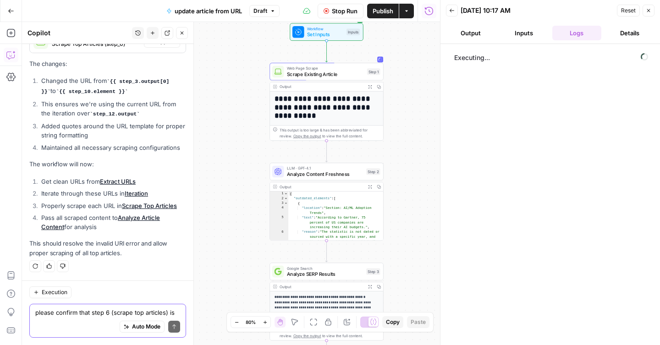
drag, startPoint x: 429, startPoint y: 99, endPoint x: 420, endPoint y: 233, distance: 134.2
click at [420, 233] on div "**********" at bounding box center [231, 183] width 418 height 323
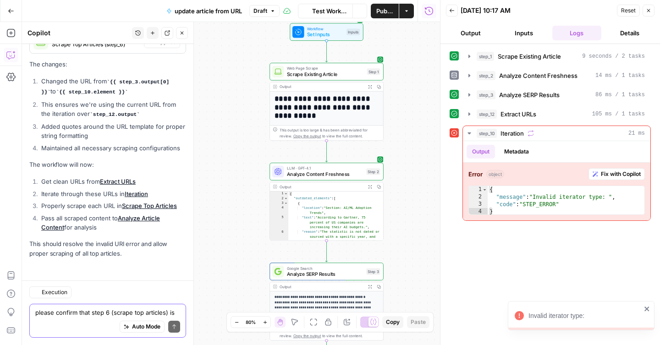
scroll to position [4724, 0]
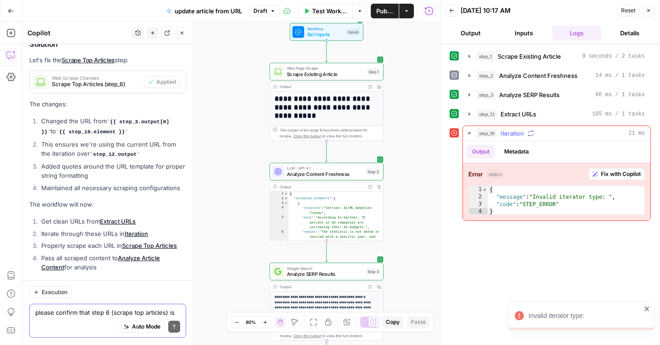
click at [599, 179] on button "Fix with Copilot" at bounding box center [617, 174] width 56 height 12
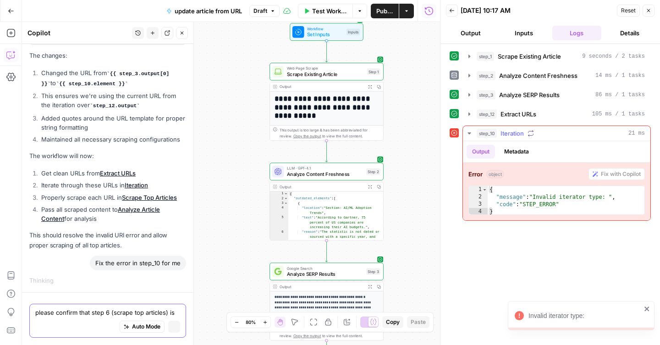
scroll to position [4564, 0]
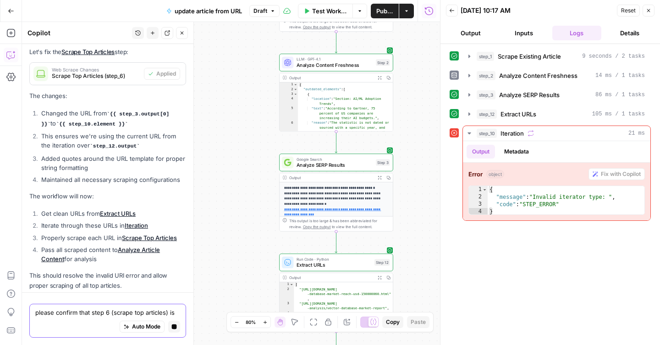
drag, startPoint x: 405, startPoint y: 245, endPoint x: 416, endPoint y: 136, distance: 110.1
click at [416, 136] on div "**********" at bounding box center [231, 183] width 418 height 323
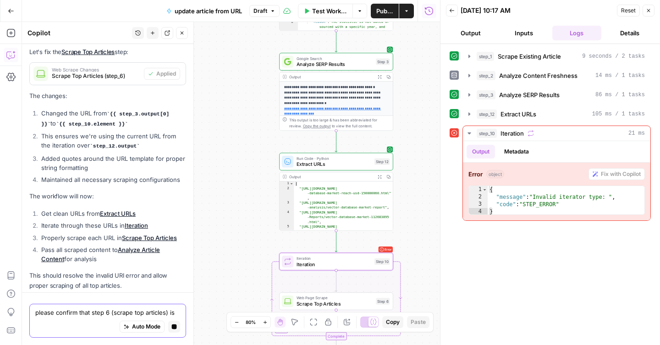
drag, startPoint x: 415, startPoint y: 248, endPoint x: 415, endPoint y: 148, distance: 100.0
click at [415, 148] on div "**********" at bounding box center [231, 183] width 418 height 323
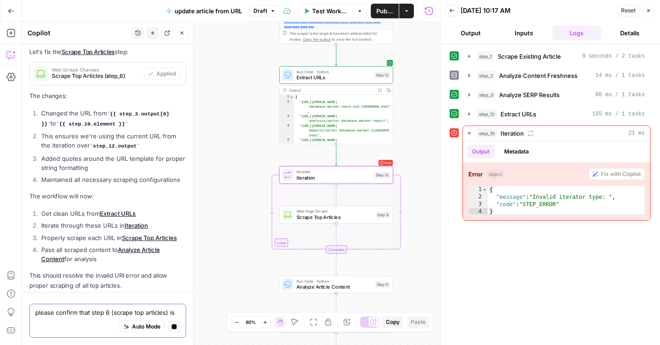
drag, startPoint x: 417, startPoint y: 226, endPoint x: 417, endPoint y: 139, distance: 86.7
click at [417, 139] on div "**********" at bounding box center [231, 183] width 418 height 323
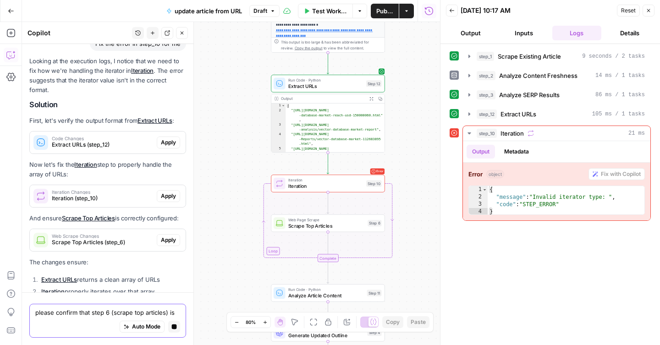
scroll to position [4833, 0]
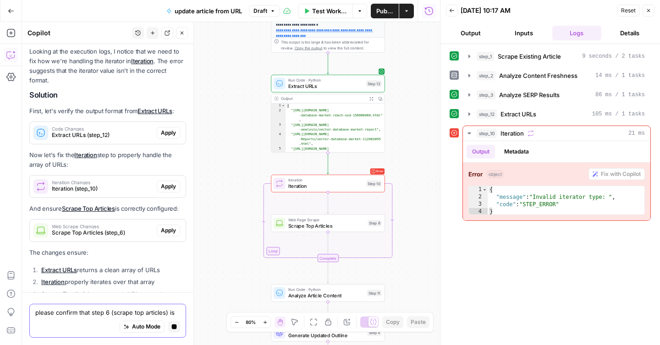
click at [133, 150] on p "Now let's fix the Iteration step to properly handle the array of URLs:" at bounding box center [107, 159] width 157 height 19
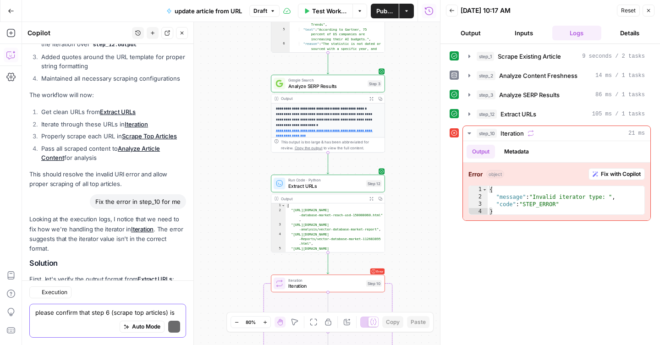
scroll to position [5028, 0]
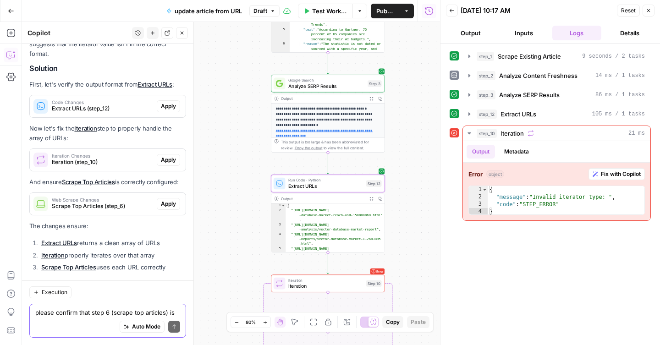
click at [133, 105] on span "Extract URLs (step_12)" at bounding box center [102, 109] width 101 height 8
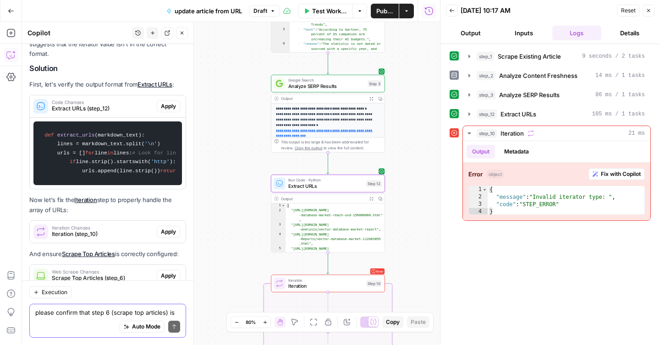
click at [164, 102] on span "Apply" at bounding box center [168, 106] width 15 height 8
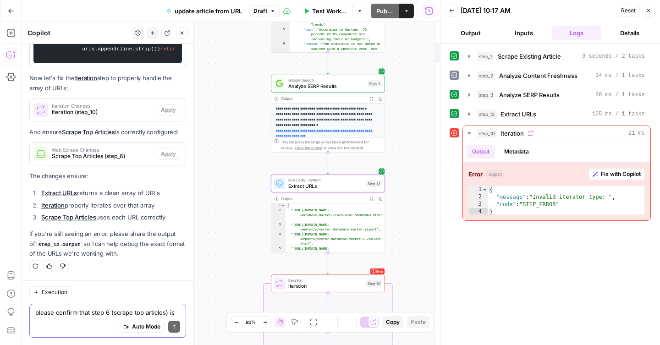
scroll to position [4965, 0]
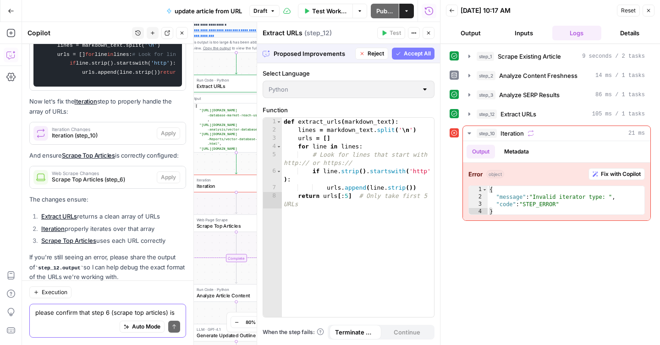
drag, startPoint x: 421, startPoint y: 54, endPoint x: 391, endPoint y: 68, distance: 32.8
click at [421, 54] on span "Accept All" at bounding box center [417, 54] width 27 height 8
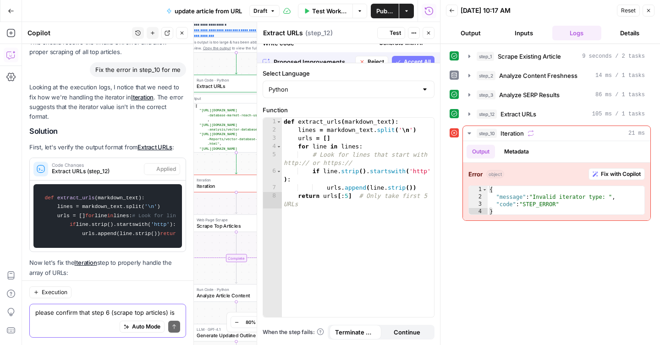
scroll to position [5127, 0]
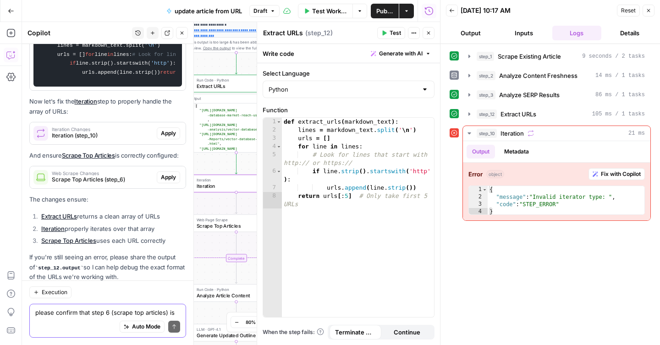
click at [140, 132] on span "Iteration (step_10)" at bounding box center [102, 136] width 101 height 8
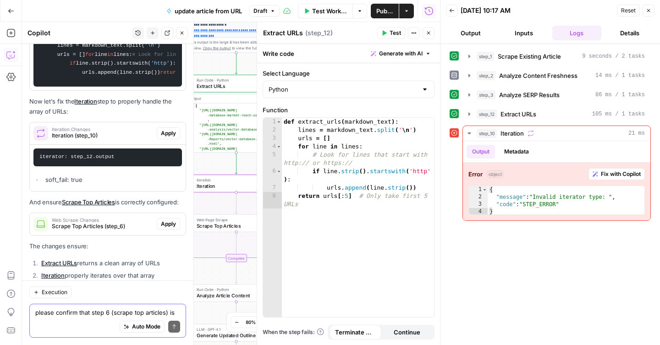
click at [163, 128] on button "Apply" at bounding box center [168, 134] width 23 height 12
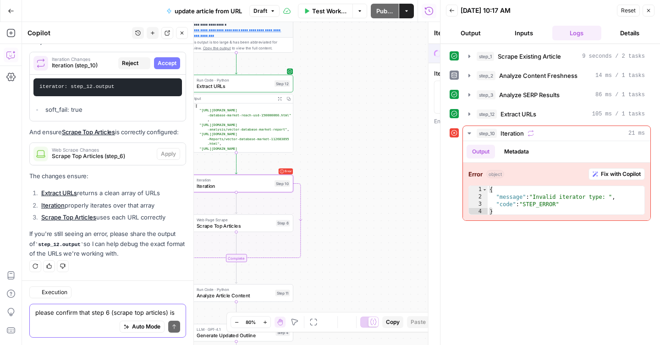
scroll to position [5012, 0]
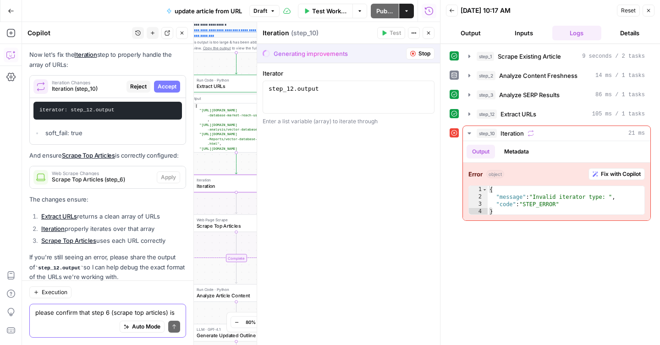
click at [165, 83] on span "Accept" at bounding box center [167, 87] width 19 height 8
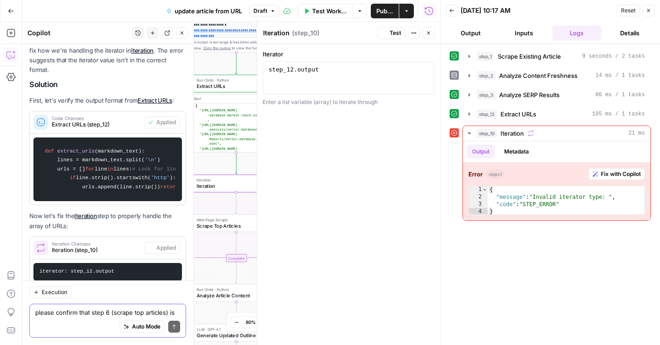
scroll to position [5174, 0]
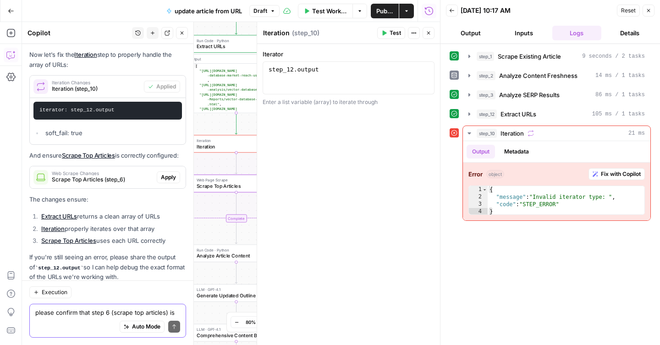
click at [162, 173] on span "Apply" at bounding box center [168, 177] width 15 height 8
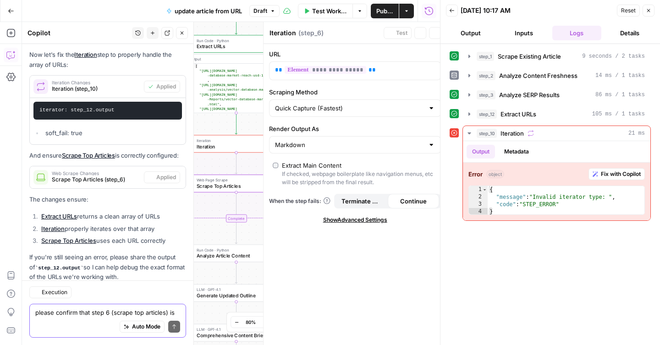
type textarea "Scrape Top Articles"
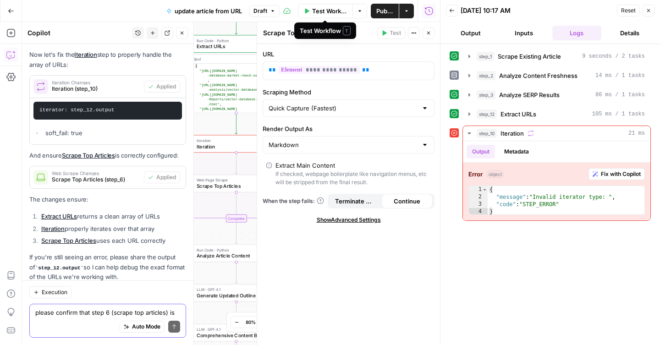
click at [335, 14] on span "Test Workflow" at bounding box center [329, 10] width 35 height 9
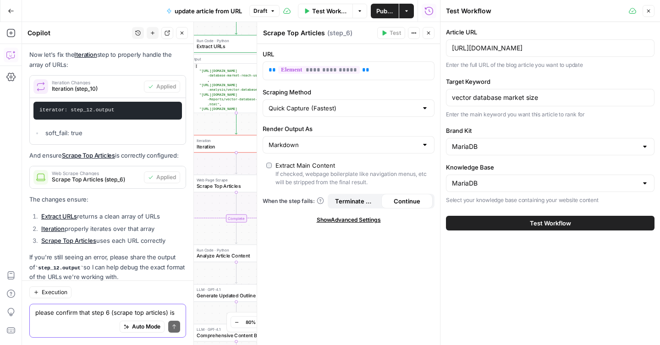
click at [499, 227] on button "Test Workflow" at bounding box center [550, 223] width 209 height 15
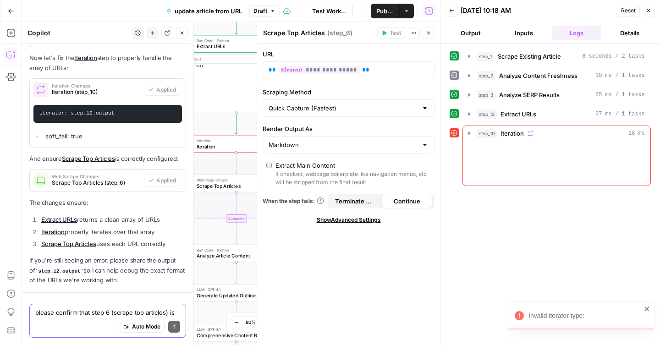
scroll to position [5028, 0]
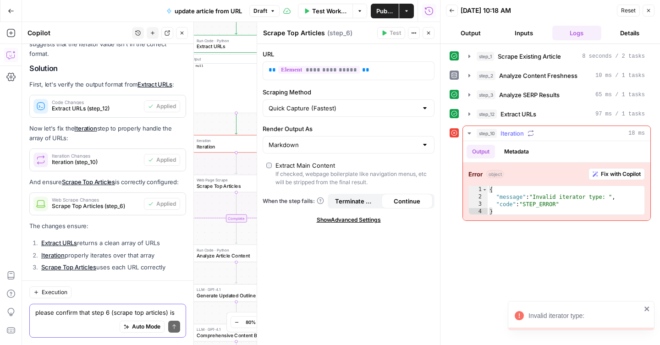
click at [602, 178] on button "Fix with Copilot" at bounding box center [617, 174] width 56 height 12
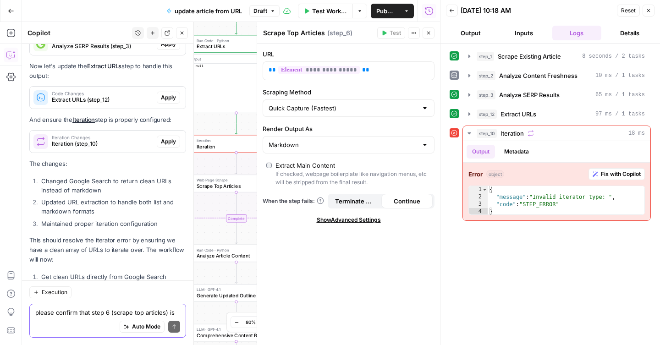
scroll to position [5329, 0]
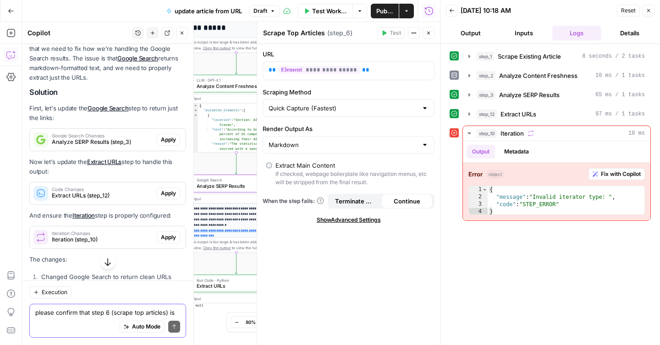
click at [169, 136] on span "Apply" at bounding box center [168, 140] width 15 height 8
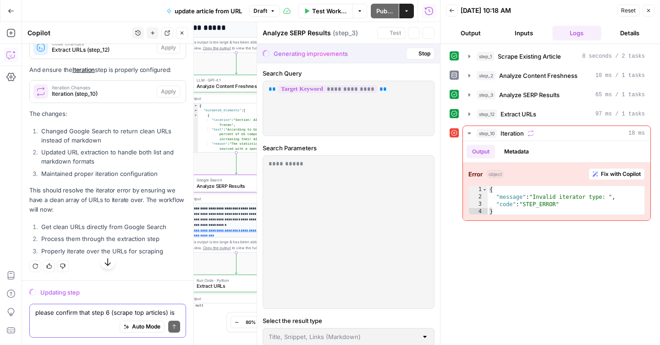
scroll to position [5167, 0]
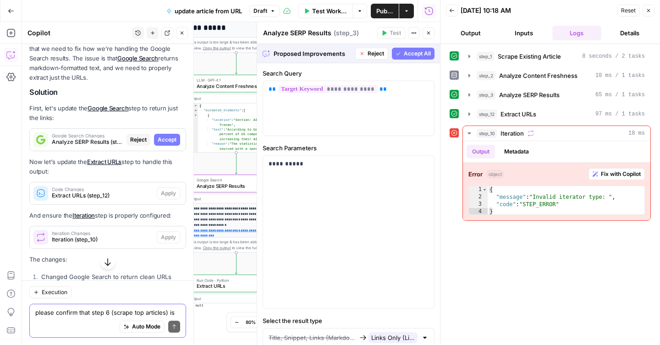
click at [168, 134] on button "Accept" at bounding box center [167, 140] width 26 height 12
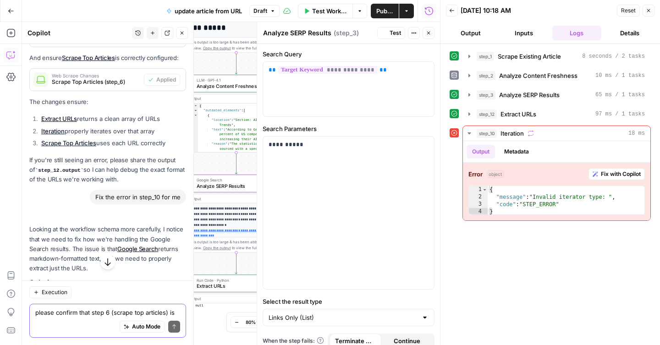
scroll to position [5358, 0]
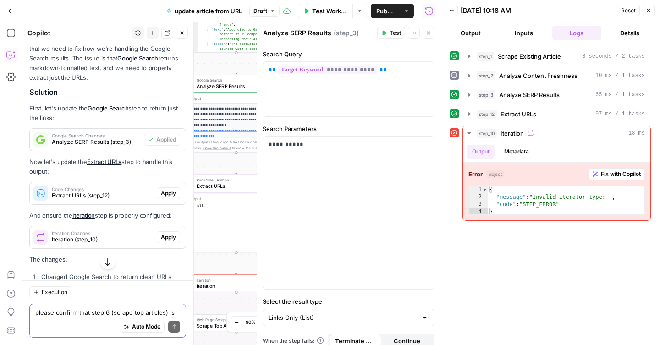
click at [164, 188] on button "Apply" at bounding box center [168, 194] width 23 height 12
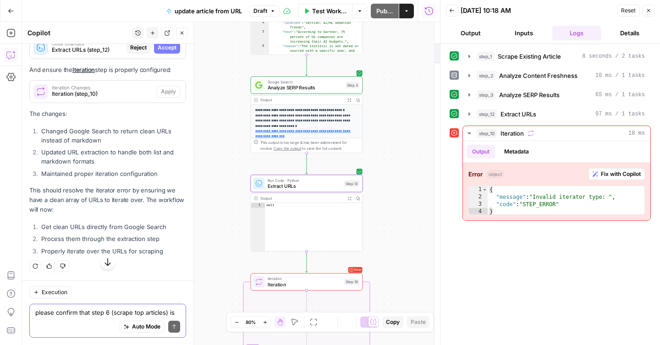
scroll to position [5167, 0]
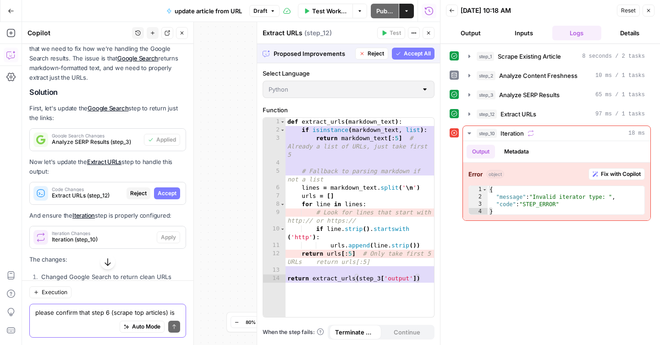
click at [166, 189] on span "Accept" at bounding box center [167, 193] width 19 height 8
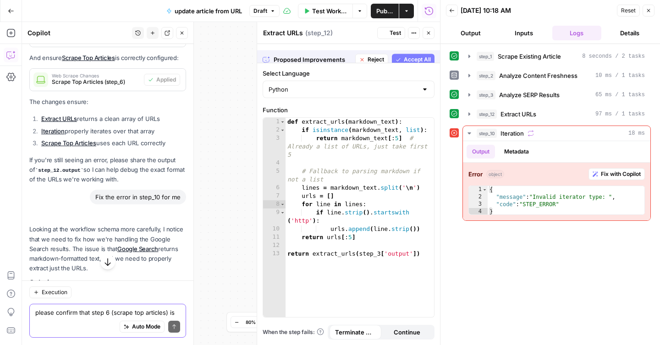
scroll to position [5358, 0]
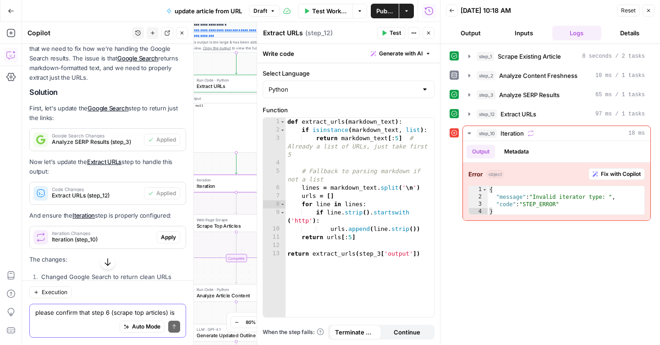
click at [170, 233] on span "Apply" at bounding box center [168, 237] width 15 height 8
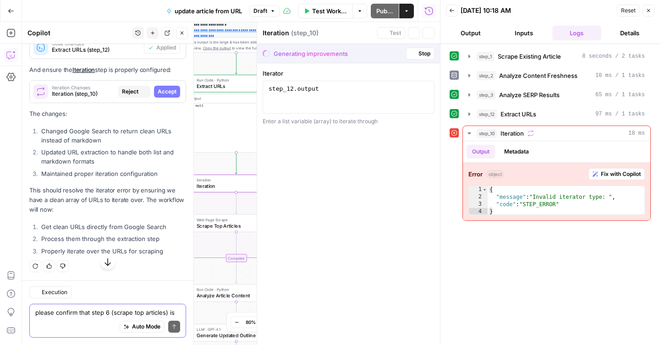
scroll to position [5167, 0]
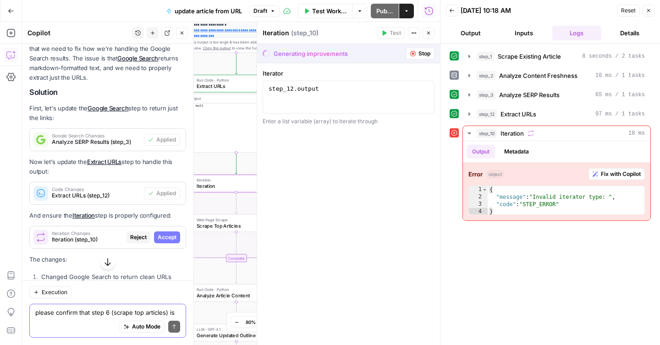
click at [168, 233] on span "Accept" at bounding box center [167, 237] width 19 height 8
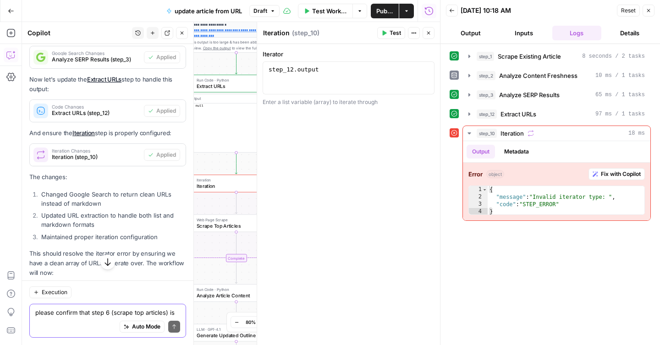
scroll to position [5445, 0]
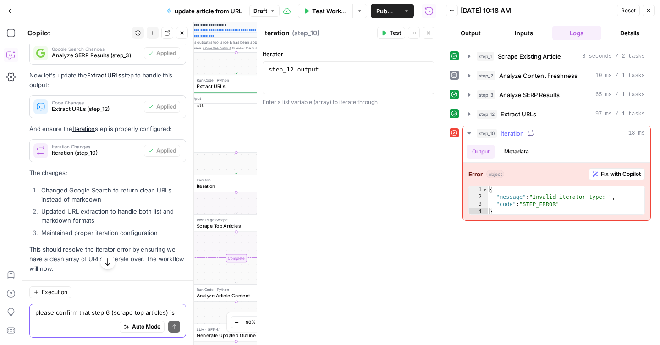
click at [533, 133] on icon "button" at bounding box center [531, 133] width 6 height 6
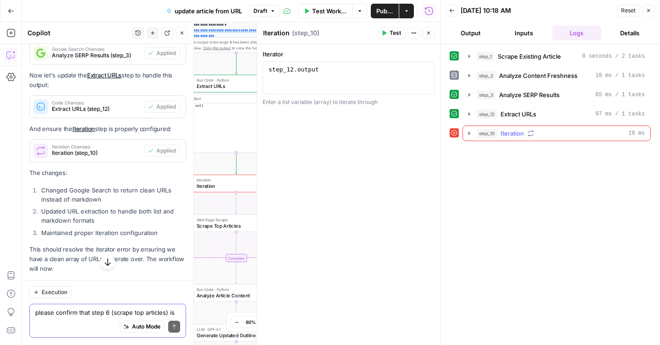
click at [533, 133] on icon "button" at bounding box center [531, 133] width 6 height 6
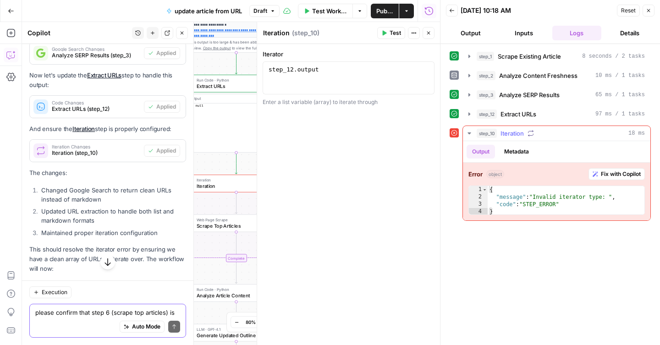
click at [516, 151] on button "Metadata" at bounding box center [517, 152] width 36 height 14
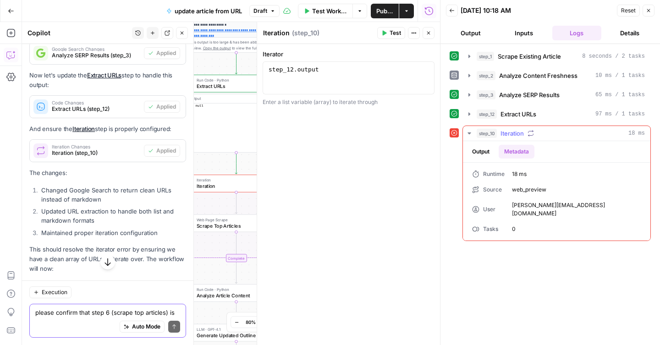
click at [485, 151] on button "Output" at bounding box center [481, 152] width 28 height 14
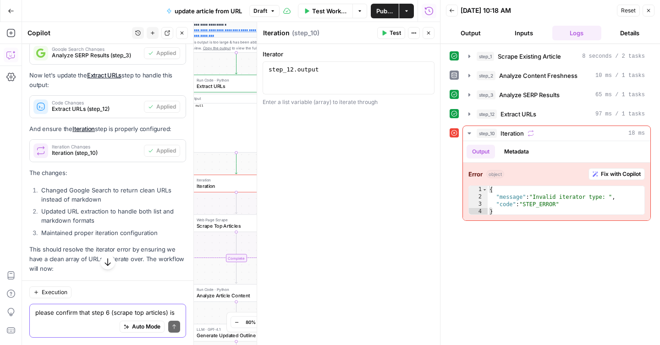
click at [325, 10] on span "Test Workflow" at bounding box center [329, 10] width 35 height 9
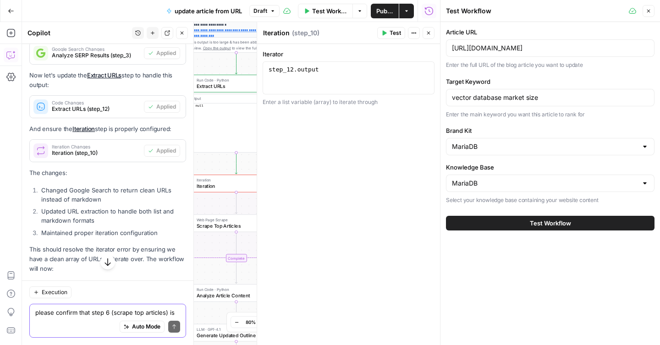
click at [508, 223] on button "Test Workflow" at bounding box center [550, 223] width 209 height 15
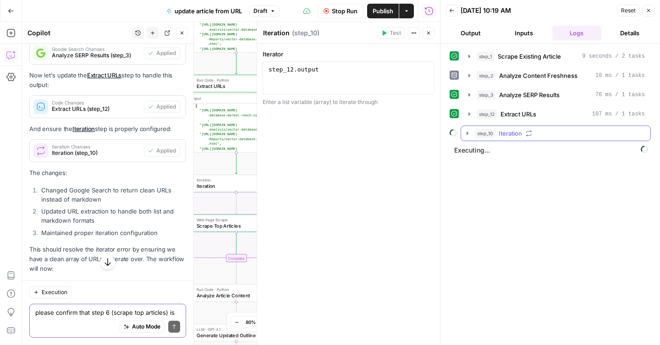
click at [467, 132] on icon "button" at bounding box center [468, 133] width 2 height 3
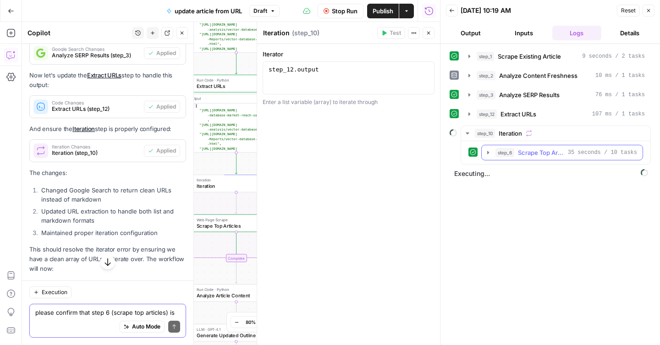
click at [485, 153] on icon "button" at bounding box center [488, 152] width 7 height 7
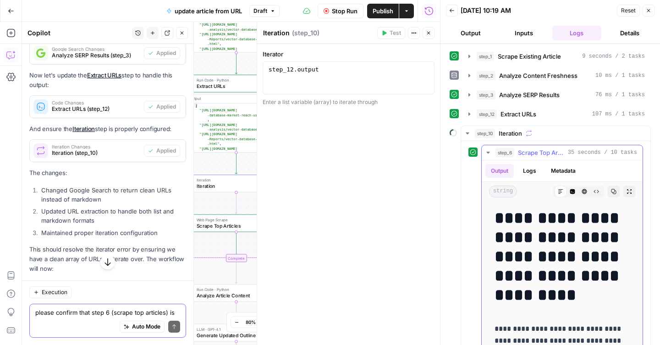
click at [485, 153] on icon "button" at bounding box center [488, 152] width 7 height 7
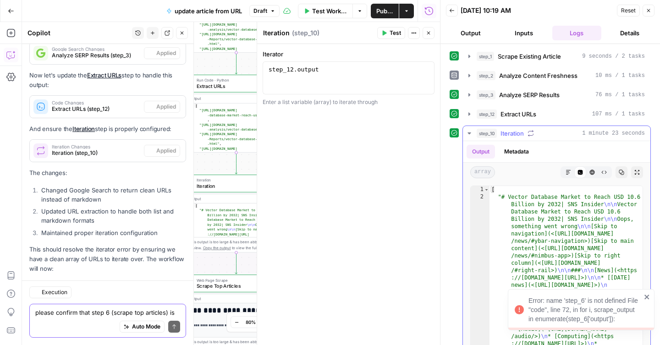
scroll to position [5454, 0]
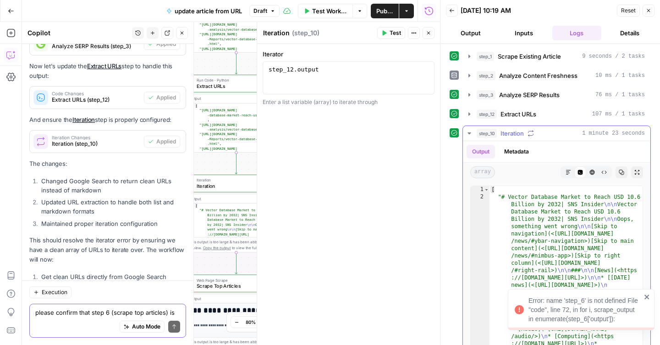
click at [471, 132] on icon "button" at bounding box center [469, 133] width 7 height 7
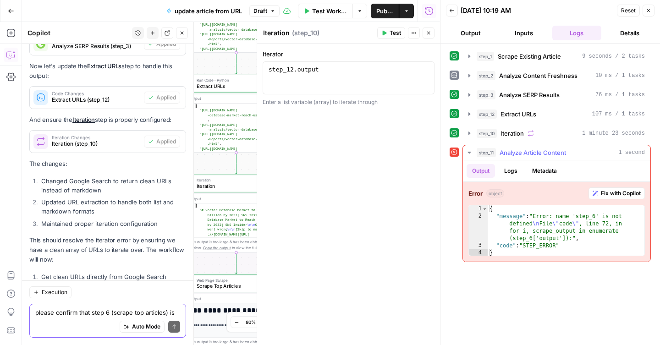
click at [599, 195] on button "Fix with Copilot" at bounding box center [617, 194] width 56 height 12
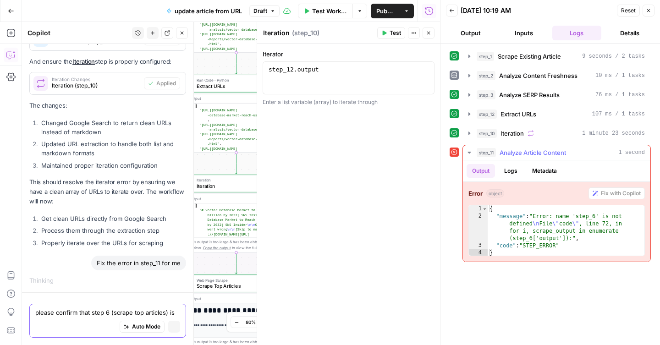
scroll to position [5265, 0]
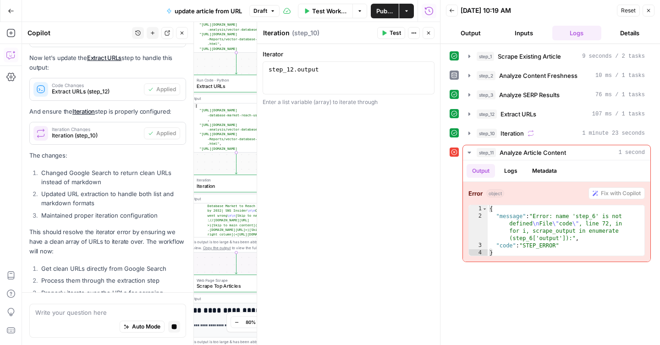
scroll to position [18, 0]
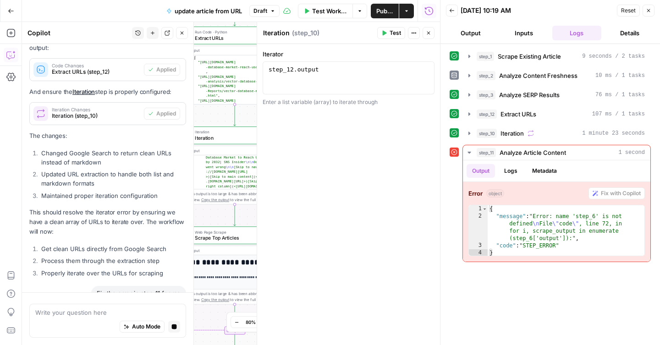
click at [431, 32] on icon "button" at bounding box center [429, 33] width 6 height 6
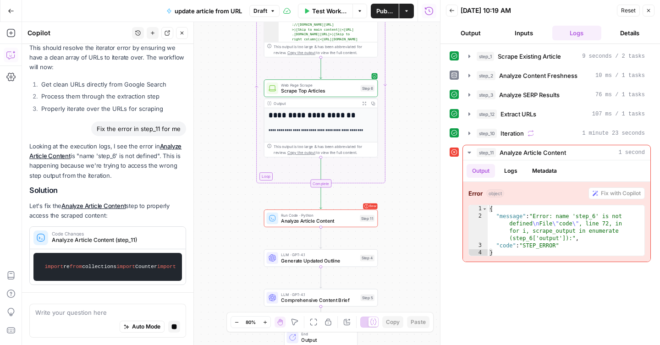
drag, startPoint x: 356, startPoint y: 192, endPoint x: 427, endPoint y: 81, distance: 130.9
click at [427, 81] on div "**********" at bounding box center [231, 183] width 418 height 323
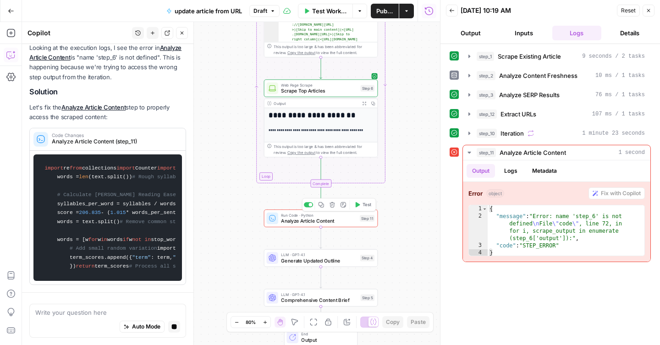
scroll to position [6034, 0]
click at [321, 221] on span "Analyze Article Content" at bounding box center [319, 220] width 76 height 7
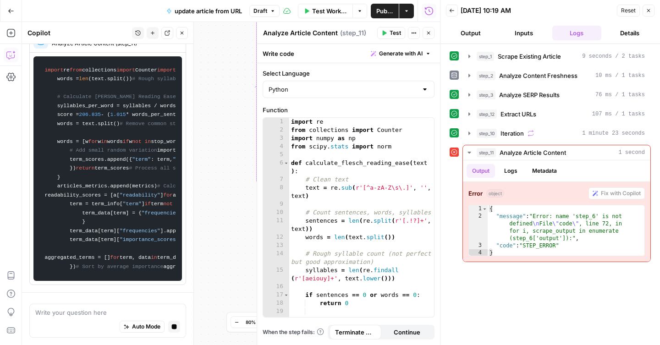
click at [649, 10] on icon "button" at bounding box center [649, 11] width 6 height 6
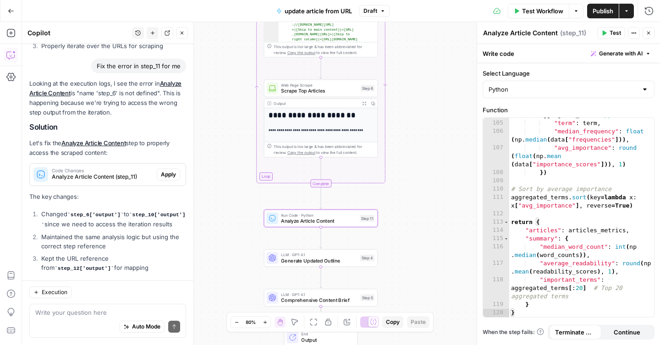
scroll to position [5667, 0]
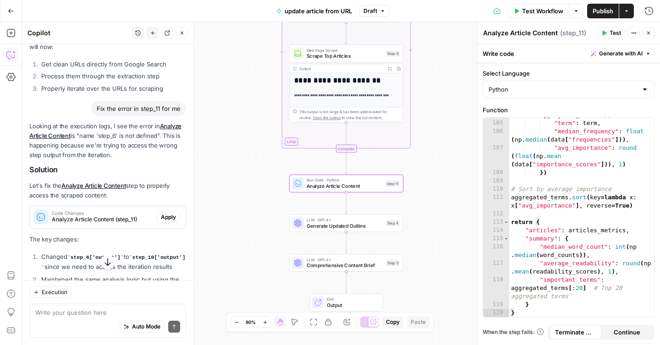
click at [163, 213] on span "Apply" at bounding box center [168, 217] width 15 height 8
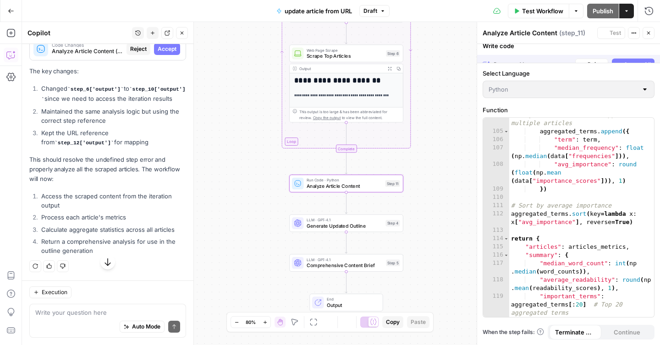
scroll to position [5476, 0]
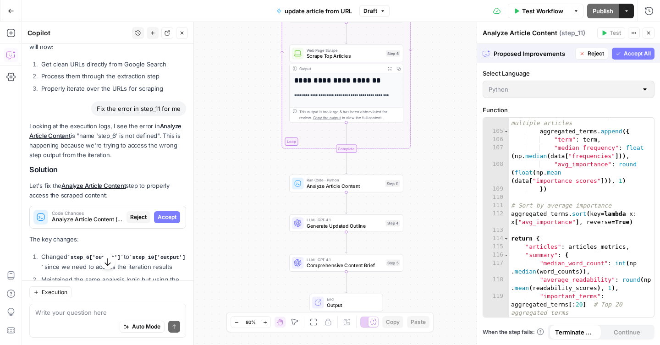
click at [637, 53] on span "Accept All" at bounding box center [637, 54] width 27 height 8
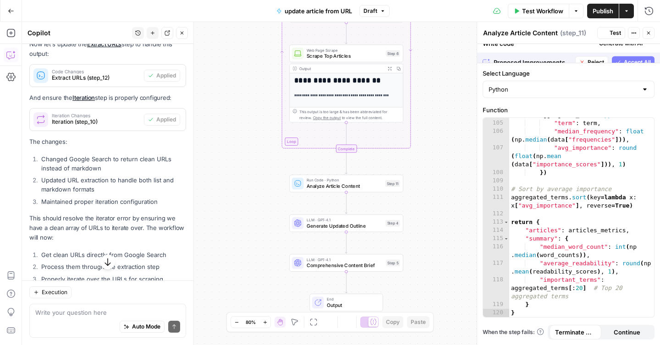
scroll to position [5667, 0]
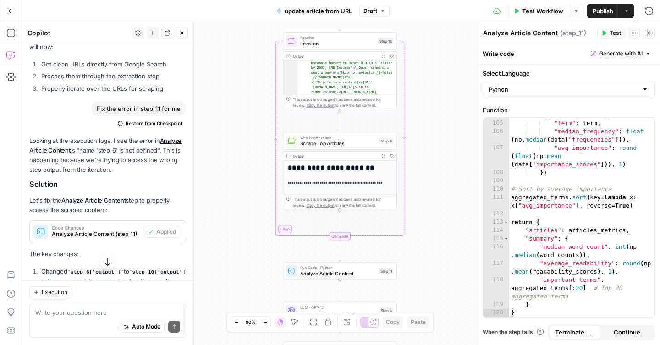
drag, startPoint x: 435, startPoint y: 74, endPoint x: 429, endPoint y: 161, distance: 87.8
click at [429, 161] on div "**********" at bounding box center [341, 183] width 638 height 323
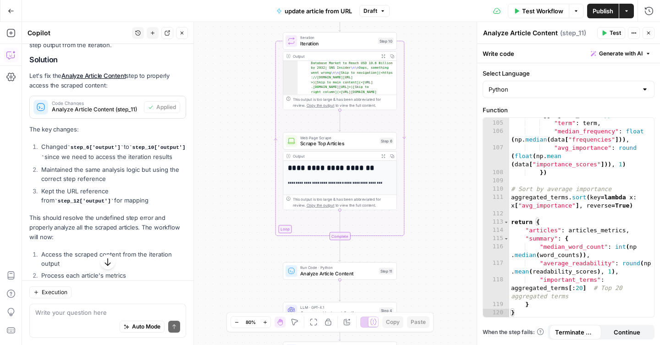
scroll to position [5797, 0]
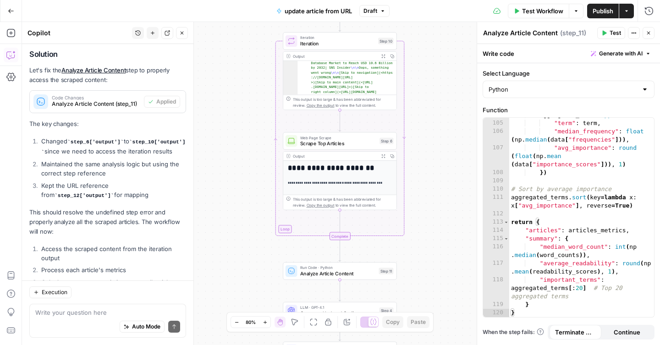
click at [94, 139] on code "step_6['output']" at bounding box center [95, 142] width 56 height 6
copy ol "Changed step_6['output'] to step_10['output'] since we need to access the itera…"
click at [55, 312] on textarea at bounding box center [107, 312] width 145 height 9
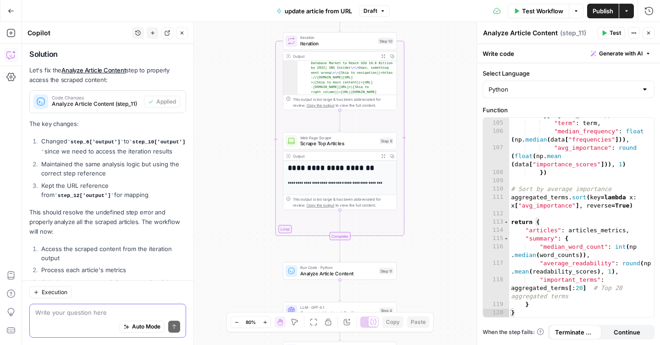
paste textarea "Changed step_6['output'] to step_10['output'] since we need to access the itera…"
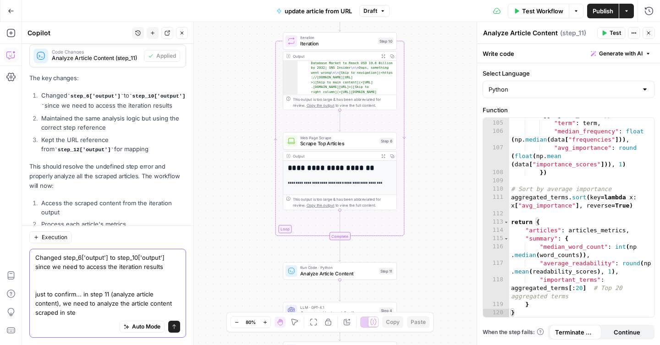
scroll to position [5852, 0]
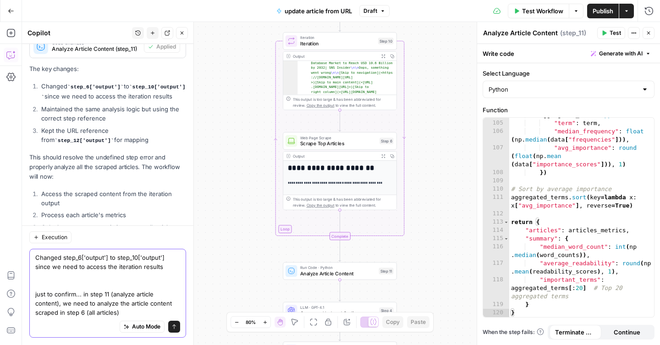
type textarea "Changed step_6['output'] to step_10['output'] since we need to access the itera…"
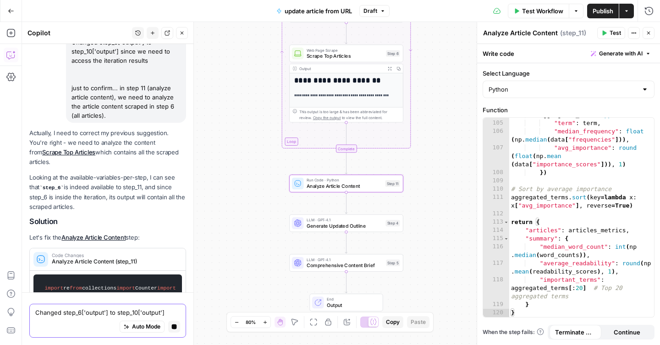
scroll to position [5860, 0]
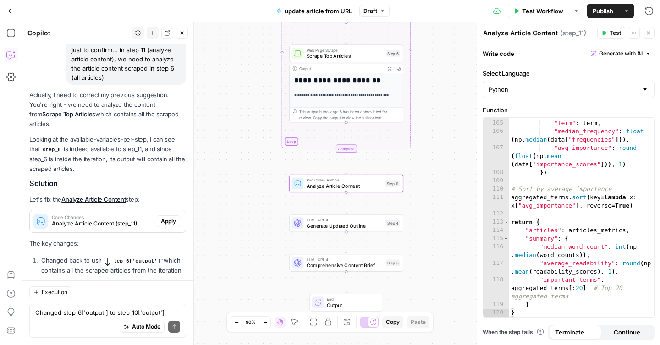
click at [164, 217] on span "Apply" at bounding box center [168, 221] width 15 height 8
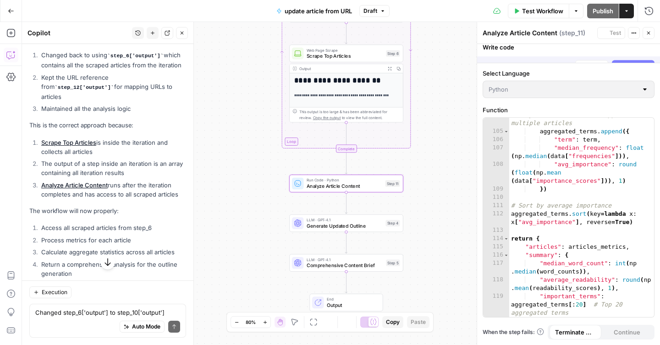
scroll to position [5912, 0]
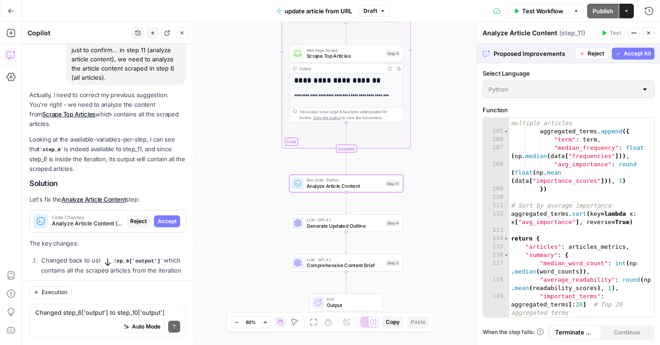
click at [169, 217] on span "Accept" at bounding box center [167, 221] width 19 height 8
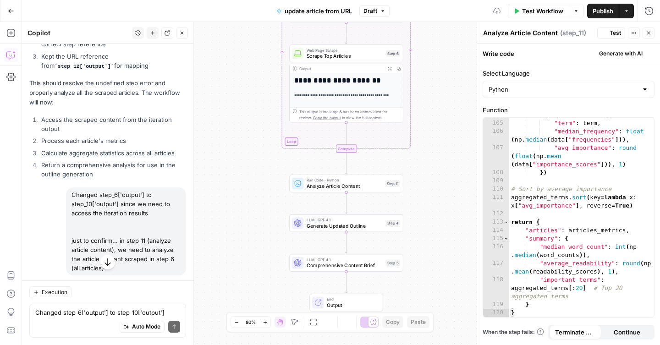
scroll to position [6117, 0]
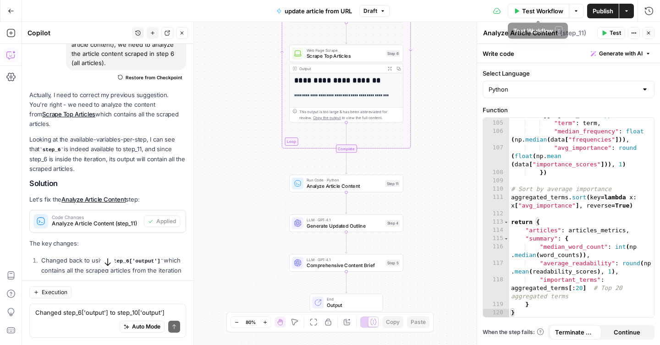
click at [522, 13] on span "Test Workflow" at bounding box center [542, 10] width 41 height 9
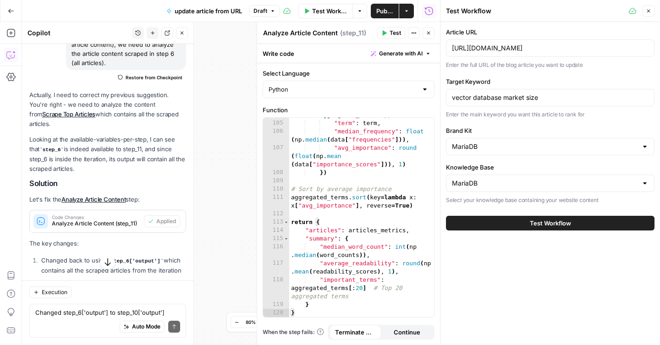
click at [522, 225] on button "Test Workflow" at bounding box center [550, 223] width 209 height 15
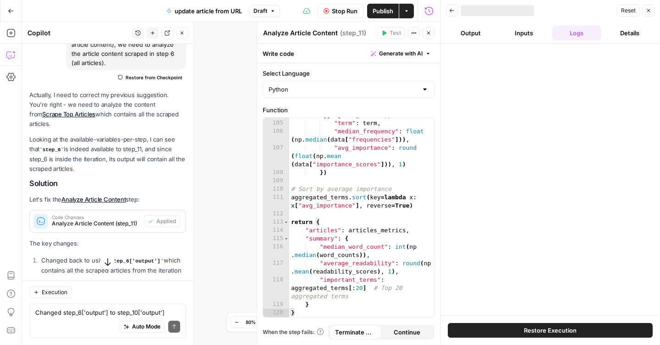
click at [430, 38] on button "Close" at bounding box center [429, 33] width 12 height 12
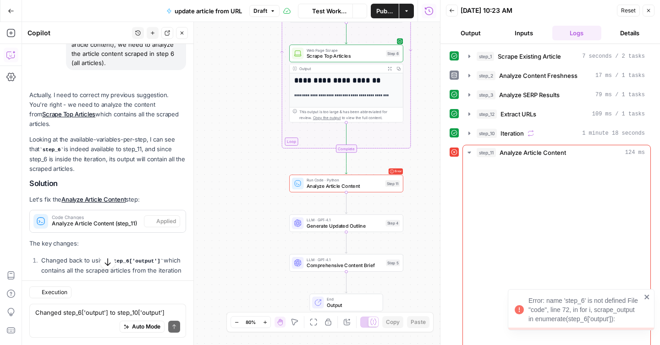
scroll to position [6117, 0]
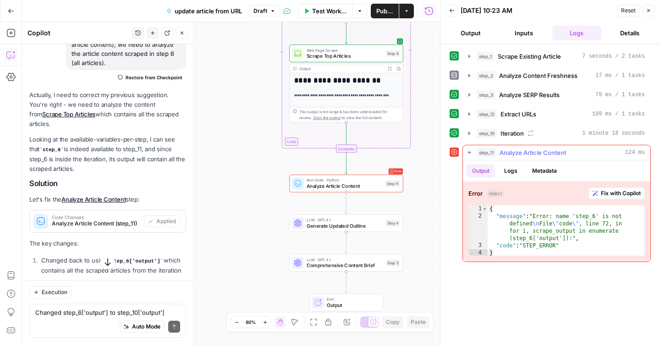
click at [621, 190] on span "Fix with Copilot" at bounding box center [621, 193] width 40 height 8
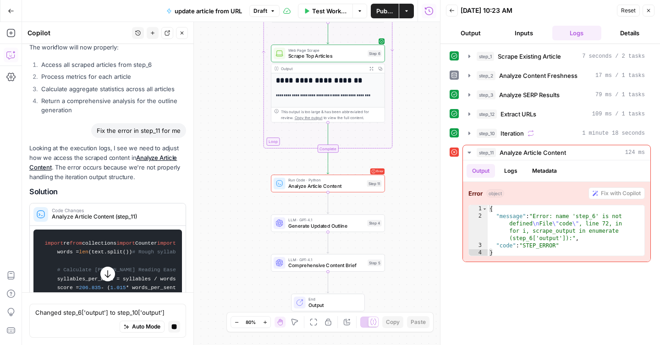
scroll to position [6277, 0]
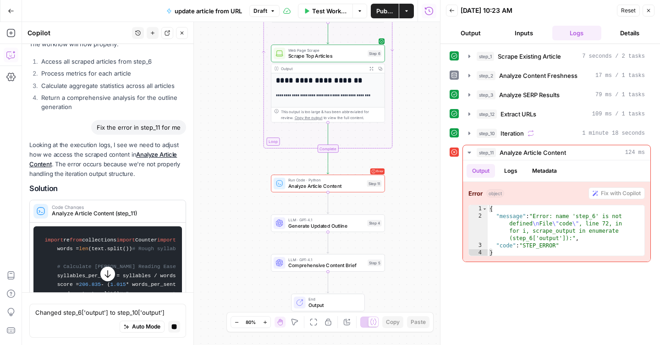
click at [107, 277] on icon "button" at bounding box center [108, 275] width 6 height 8
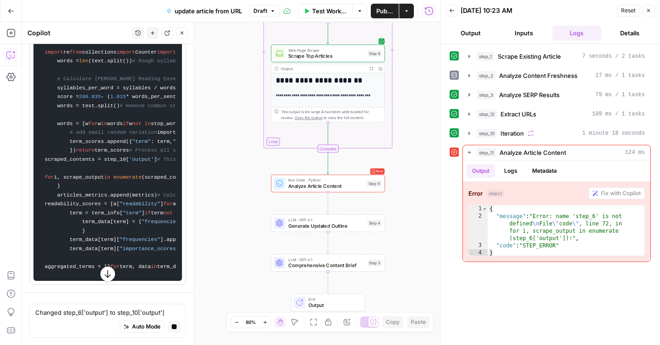
scroll to position [7082, 0]
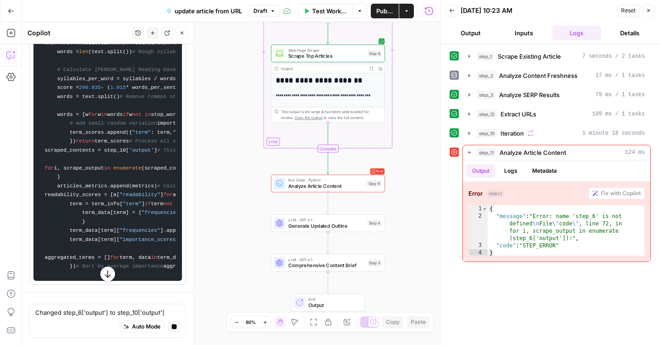
click at [107, 277] on icon "button" at bounding box center [108, 275] width 6 height 8
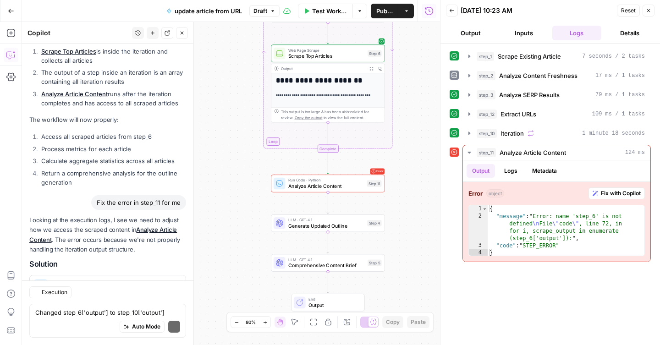
scroll to position [6652, 0]
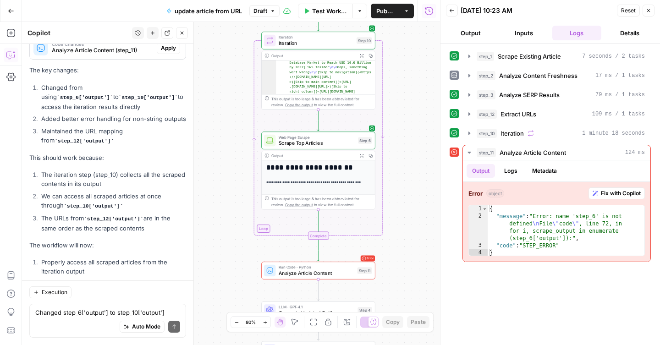
drag, startPoint x: 226, startPoint y: 116, endPoint x: 216, endPoint y: 203, distance: 87.7
click at [216, 203] on div "**********" at bounding box center [231, 183] width 418 height 323
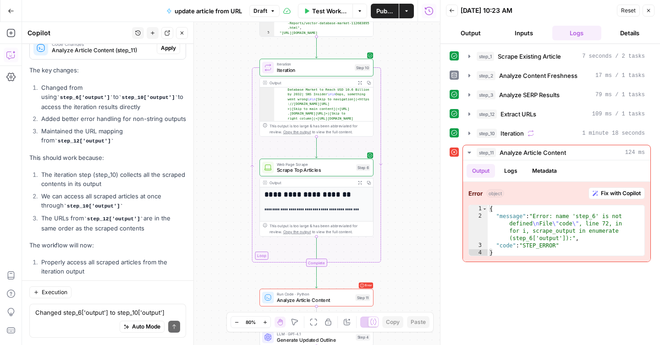
drag, startPoint x: 243, startPoint y: 141, endPoint x: 241, endPoint y: 168, distance: 27.6
click at [241, 168] on div "**********" at bounding box center [231, 183] width 418 height 323
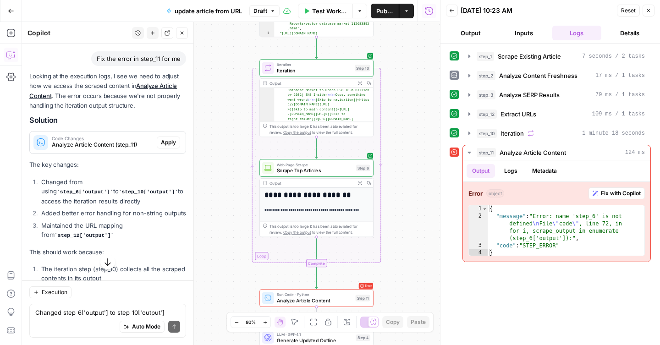
scroll to position [6557, 0]
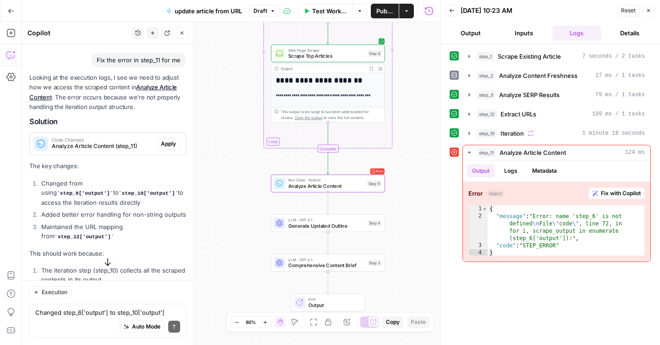
click at [169, 140] on span "Apply" at bounding box center [168, 144] width 15 height 8
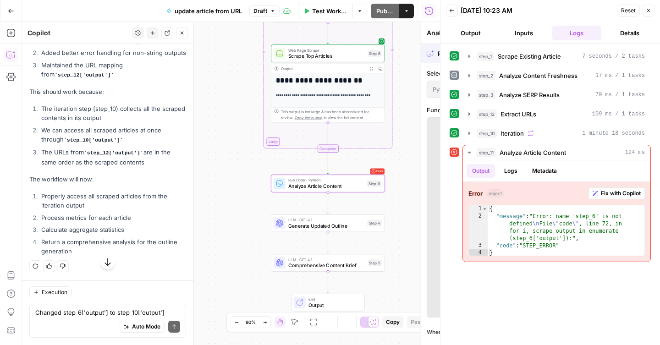
scroll to position [6351, 0]
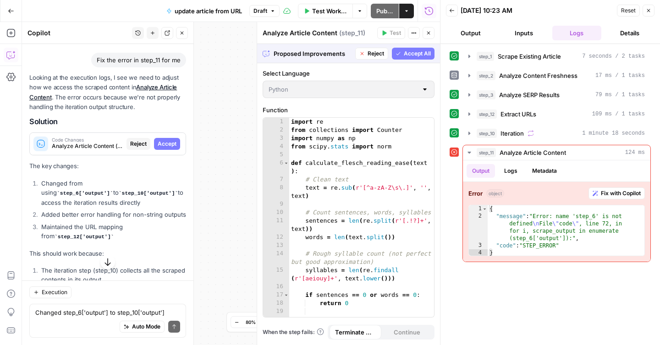
click at [413, 58] on button "Accept All" at bounding box center [413, 54] width 43 height 12
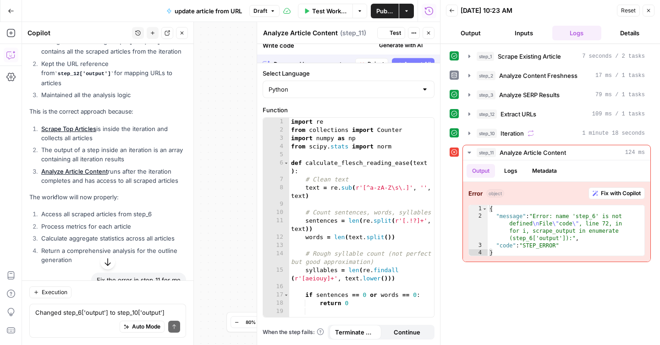
scroll to position [6586, 0]
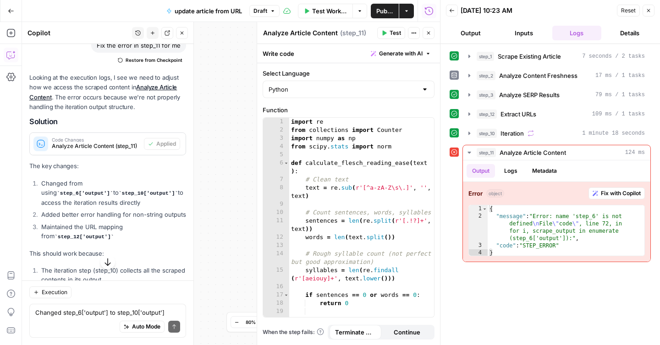
click at [623, 13] on span "Reset" at bounding box center [628, 10] width 15 height 8
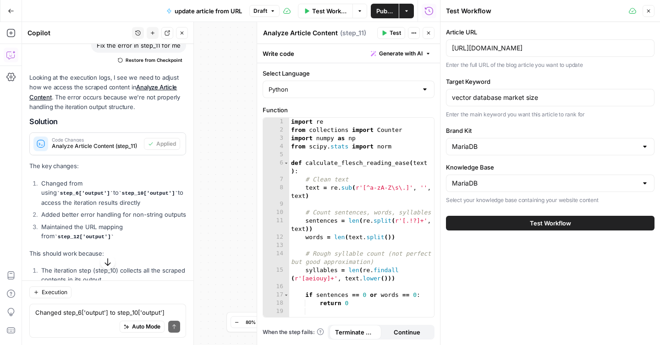
click at [510, 227] on button "Test Workflow" at bounding box center [550, 223] width 209 height 15
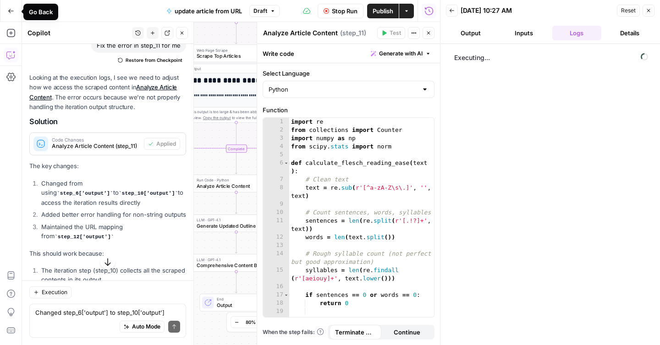
click at [10, 14] on button "Go Back" at bounding box center [11, 11] width 17 height 17
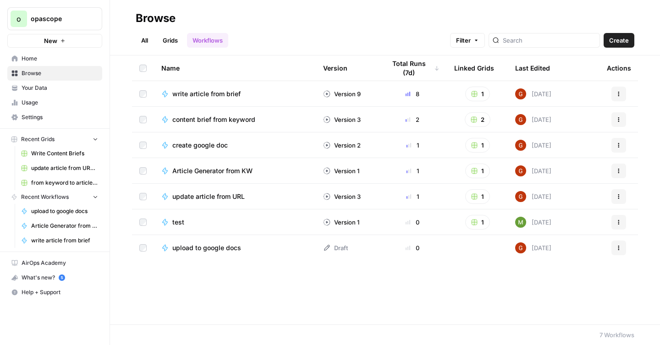
click at [220, 122] on span "content brief from keyword" at bounding box center [213, 119] width 83 height 9
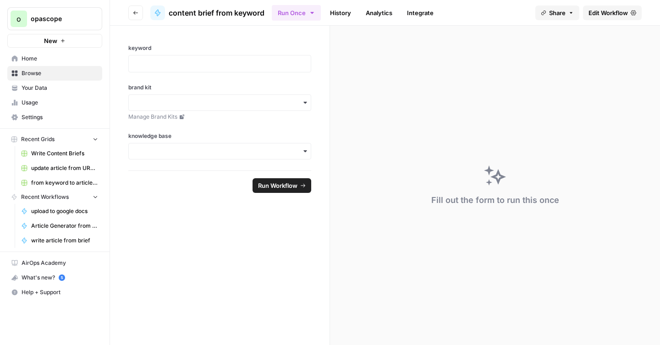
click at [599, 15] on span "Edit Workflow" at bounding box center [608, 12] width 39 height 9
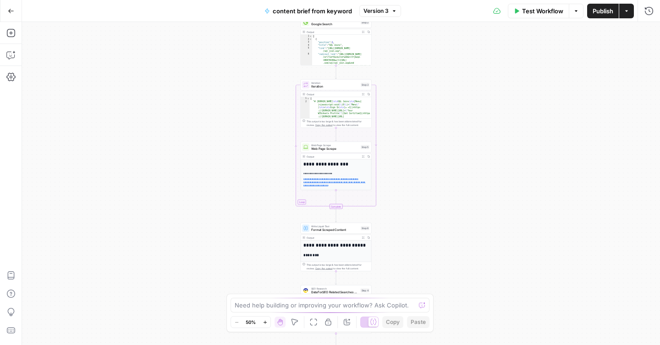
drag, startPoint x: 437, startPoint y: 78, endPoint x: 432, endPoint y: 176, distance: 97.8
click at [432, 176] on div "Workflow Set Inputs Inputs Google Search Google Search Step 2 Output Expand Out…" at bounding box center [341, 183] width 638 height 323
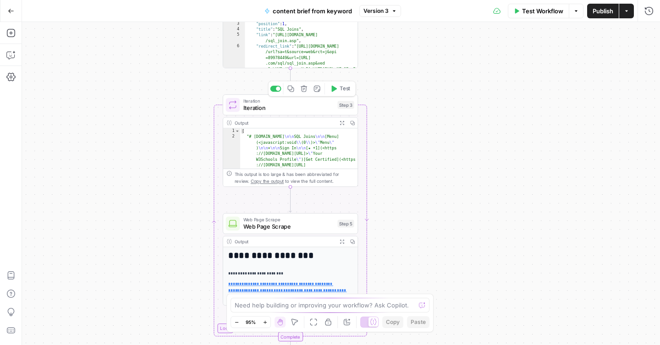
click at [287, 109] on span "Iteration" at bounding box center [289, 108] width 91 height 9
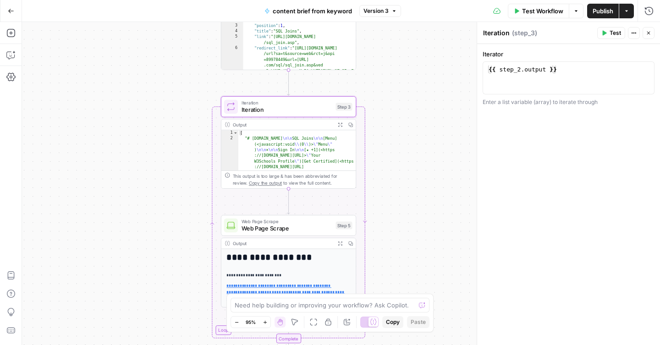
click at [413, 98] on div "Workflow Set Inputs Inputs Google Search Google Search Step 2 Output Expand Out…" at bounding box center [341, 183] width 638 height 323
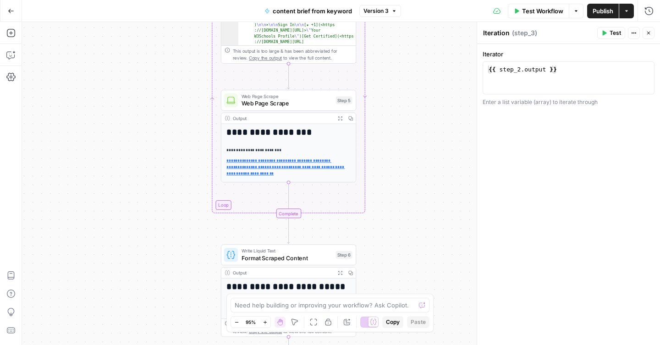
drag, startPoint x: 406, startPoint y: 202, endPoint x: 406, endPoint y: 77, distance: 125.2
click at [406, 77] on div "Workflow Set Inputs Inputs Google Search Google Search Step 2 Output Expand Out…" at bounding box center [341, 183] width 638 height 323
click at [286, 105] on span "Web Page Scrape" at bounding box center [287, 103] width 91 height 9
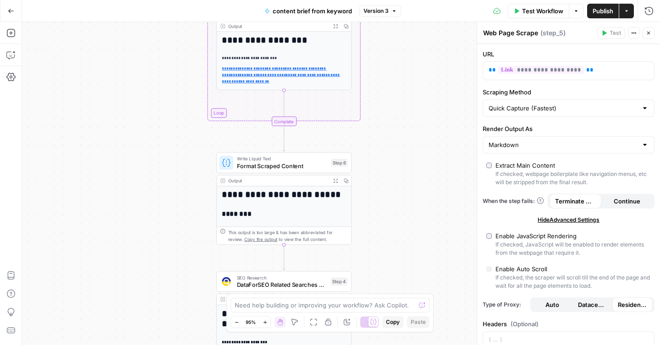
drag, startPoint x: 446, startPoint y: 226, endPoint x: 441, endPoint y: 134, distance: 91.8
click at [441, 134] on div "Workflow Set Inputs Inputs Google Search Google Search Step 2 Output Expand Out…" at bounding box center [341, 183] width 638 height 323
click at [297, 167] on span "Format Scraped Content" at bounding box center [282, 166] width 91 height 9
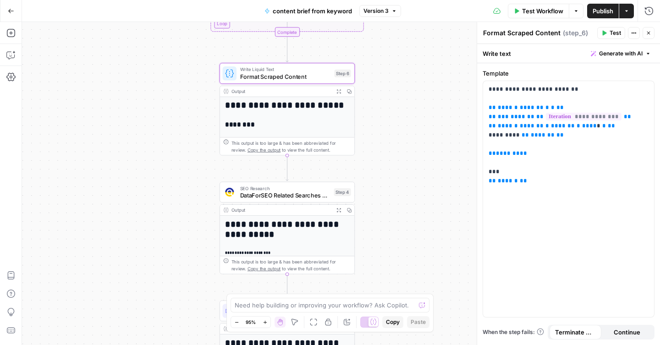
drag, startPoint x: 392, startPoint y: 237, endPoint x: 395, endPoint y: 147, distance: 89.5
click at [395, 147] on div "Workflow Set Inputs Inputs Google Search Google Search Step 2 Output Expand Out…" at bounding box center [341, 183] width 638 height 323
click at [311, 127] on h2 "********" at bounding box center [287, 125] width 125 height 8
click at [339, 92] on icon "button" at bounding box center [339, 91] width 5 height 5
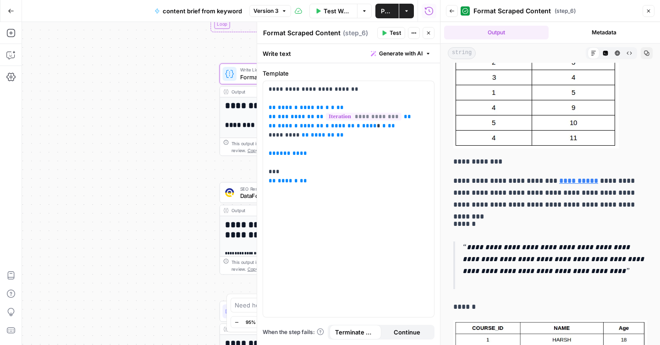
scroll to position [5464, 0]
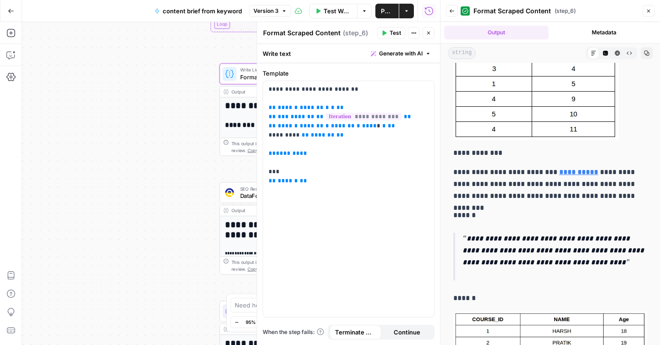
click at [652, 14] on button "Close" at bounding box center [649, 11] width 12 height 12
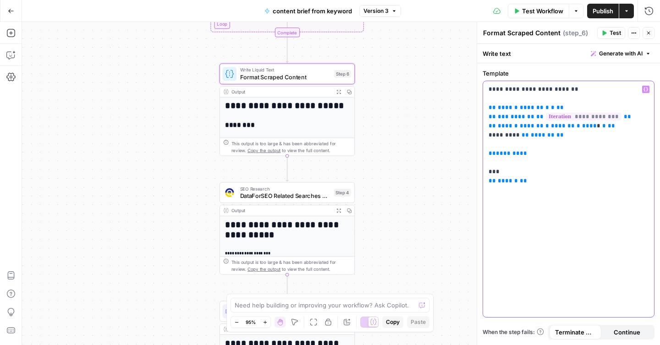
click at [529, 228] on div "**********" at bounding box center [568, 199] width 171 height 236
click at [436, 200] on div "Workflow Set Inputs Inputs Google Search Google Search Step 2 Output Expand Out…" at bounding box center [341, 183] width 638 height 323
click at [10, 11] on icon "button" at bounding box center [11, 11] width 6 height 6
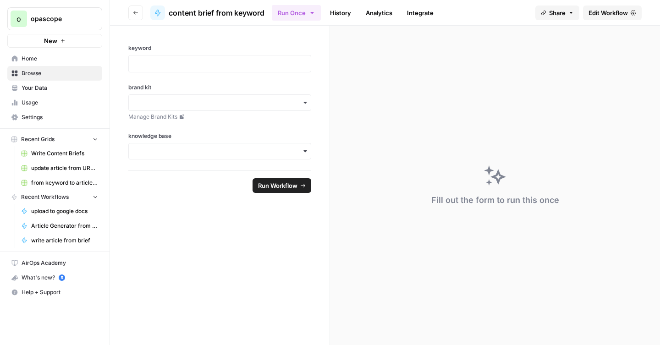
click at [40, 90] on span "Your Data" at bounding box center [60, 88] width 77 height 8
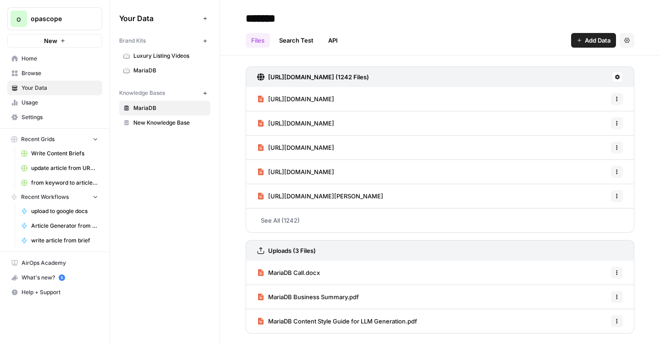
click at [38, 77] on span "Browse" at bounding box center [60, 73] width 77 height 8
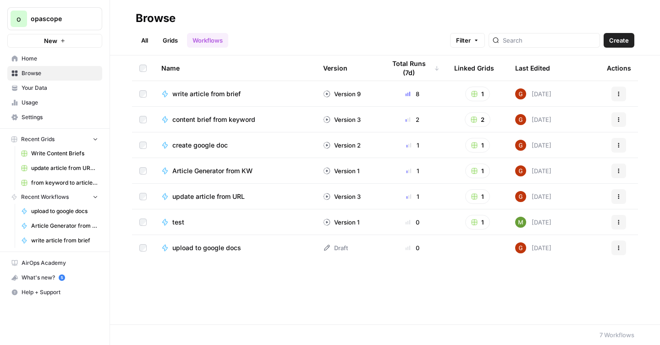
click at [221, 198] on span "update article from URL" at bounding box center [208, 196] width 72 height 9
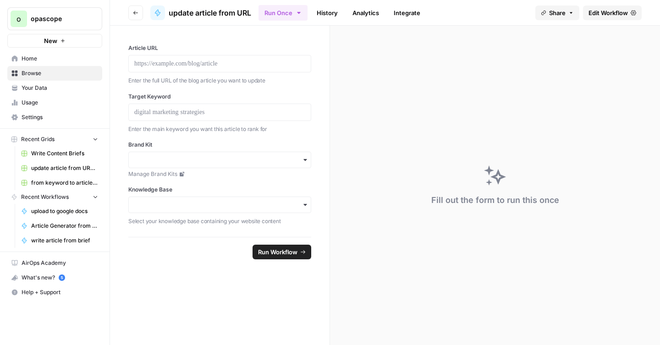
click at [601, 15] on span "Edit Workflow" at bounding box center [608, 12] width 39 height 9
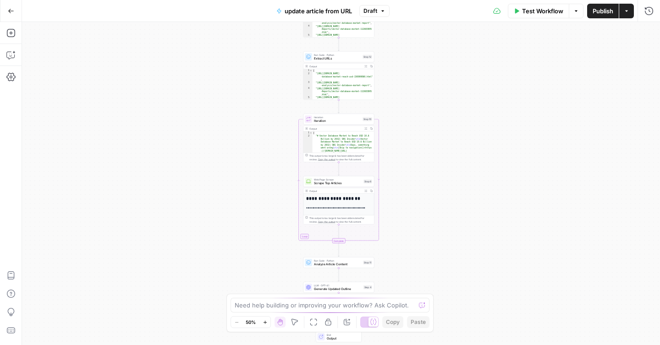
drag, startPoint x: 416, startPoint y: 241, endPoint x: 414, endPoint y: 148, distance: 92.7
click at [414, 148] on div "**********" at bounding box center [341, 183] width 638 height 323
click at [311, 11] on span "update article from URL" at bounding box center [318, 10] width 67 height 9
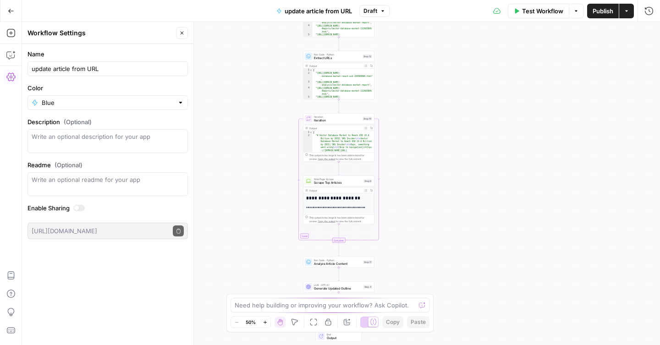
click at [258, 115] on div "**********" at bounding box center [341, 183] width 638 height 323
click at [321, 264] on span "Analyze Article Content" at bounding box center [337, 264] width 47 height 5
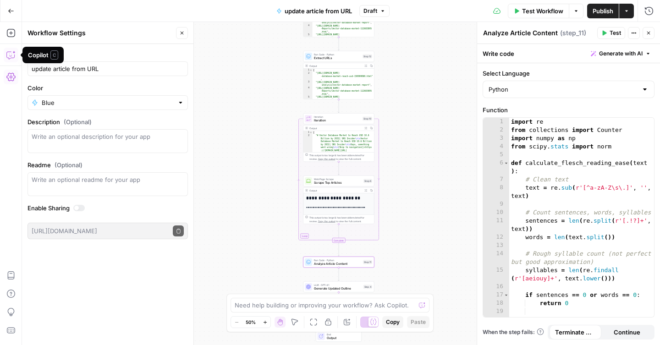
click at [12, 57] on icon "button" at bounding box center [10, 54] width 9 height 9
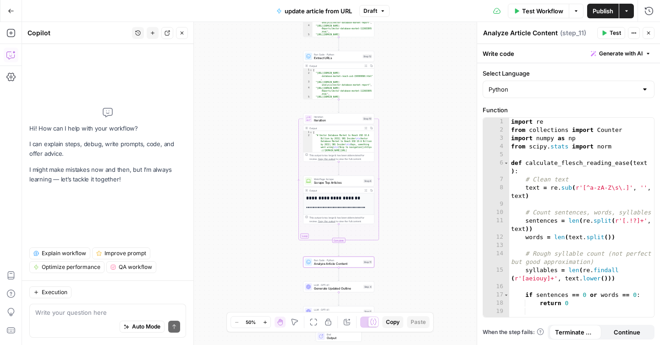
click at [541, 12] on span "Test Workflow" at bounding box center [542, 10] width 41 height 9
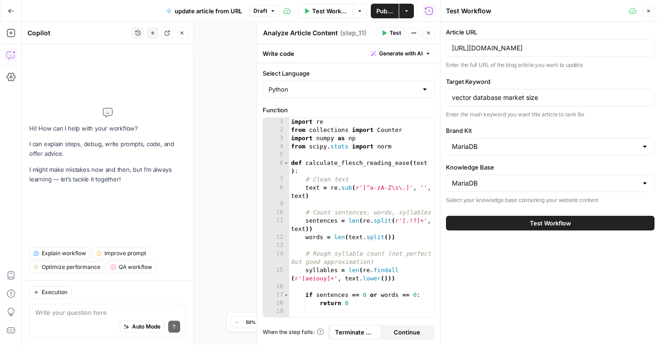
click at [514, 226] on button "Test Workflow" at bounding box center [550, 223] width 209 height 15
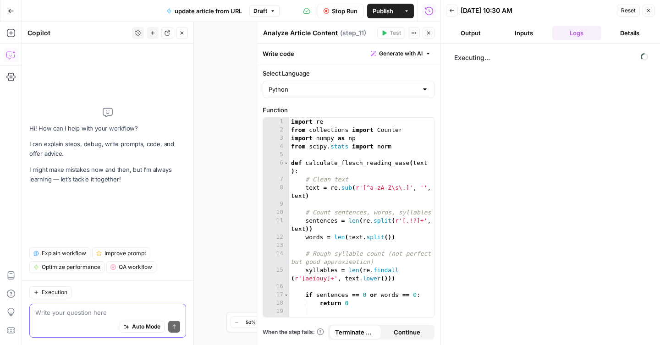
click at [94, 309] on textarea at bounding box center [107, 312] width 145 height 9
click at [426, 33] on button "Close" at bounding box center [429, 33] width 12 height 12
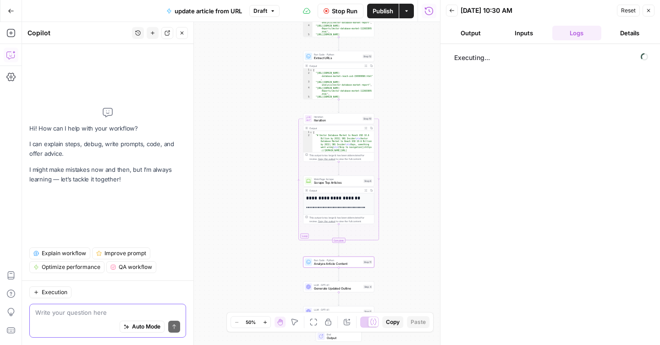
click at [136, 309] on textarea at bounding box center [107, 312] width 145 height 9
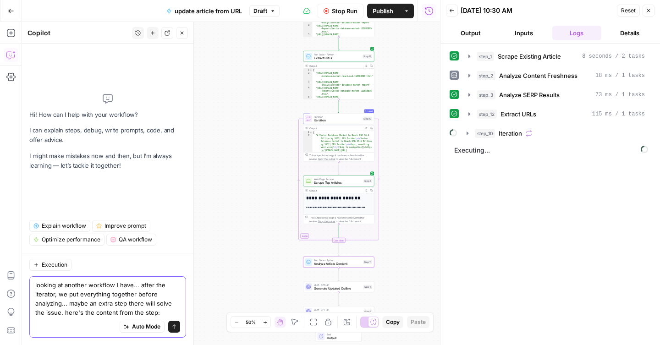
paste textarea "# Combined Research Results {% assign counter = 0 %} {% for content in step_3.o…"
type textarea "looking at another workflow I have... after the iterator, we put everything tog…"
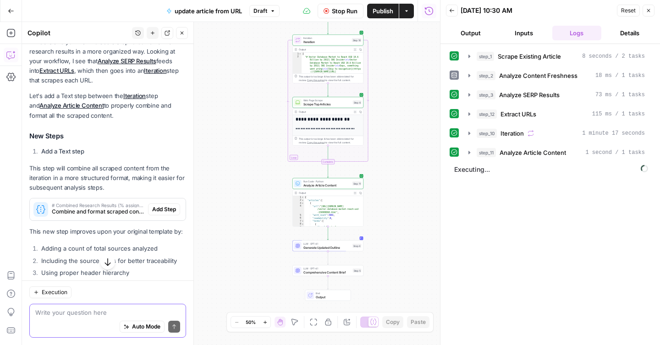
scroll to position [290, 0]
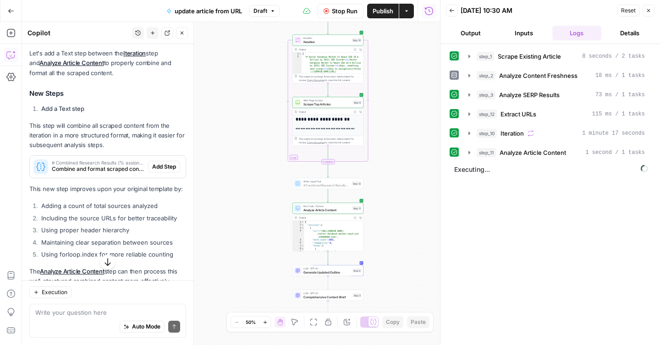
click at [161, 169] on span "Add Step" at bounding box center [164, 167] width 24 height 8
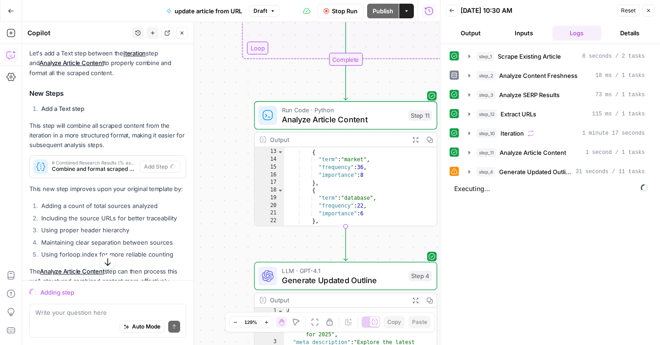
scroll to position [83, 0]
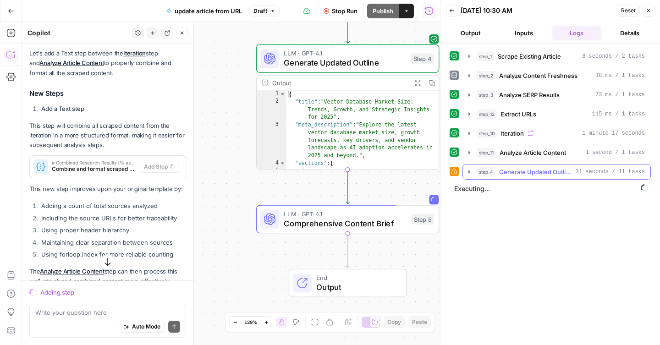
click at [469, 173] on icon "button" at bounding box center [469, 171] width 7 height 7
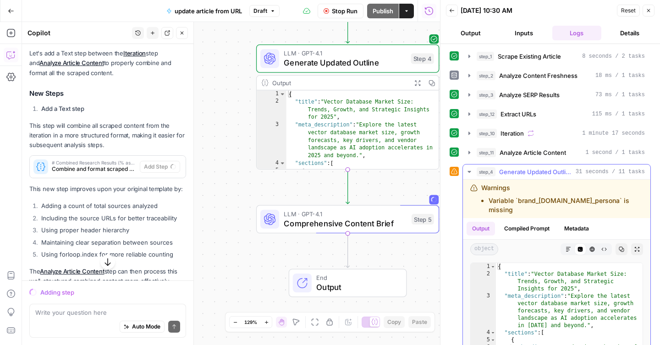
click at [469, 173] on icon "button" at bounding box center [469, 171] width 7 height 7
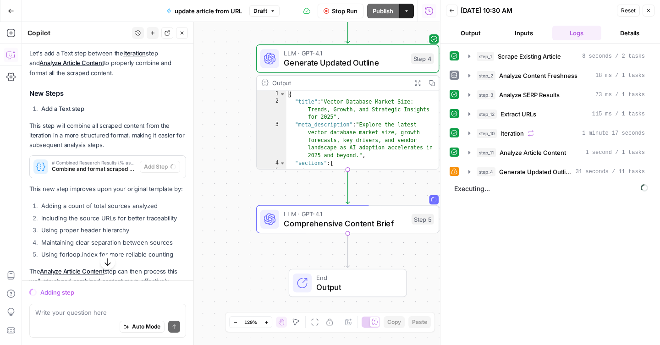
click at [432, 83] on icon "button" at bounding box center [432, 83] width 6 height 6
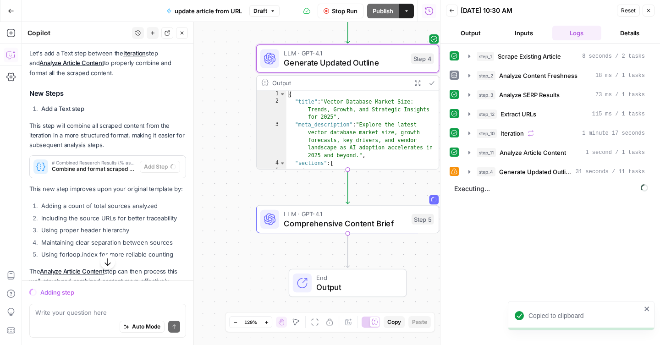
click at [421, 83] on icon "button" at bounding box center [418, 83] width 6 height 6
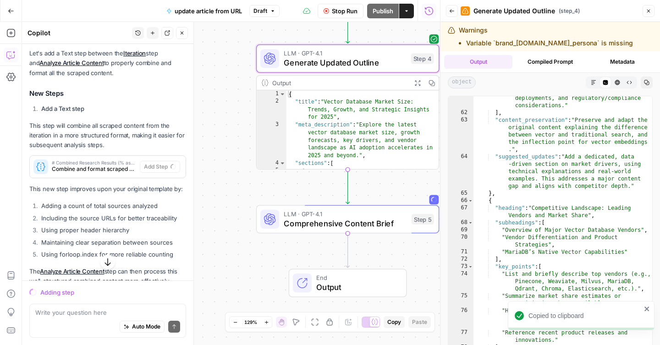
scroll to position [909, 0]
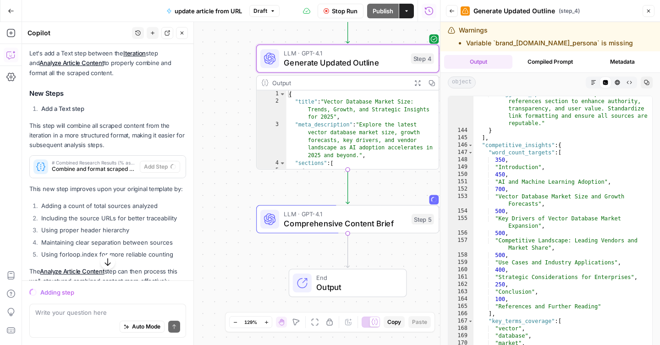
scroll to position [2026, 0]
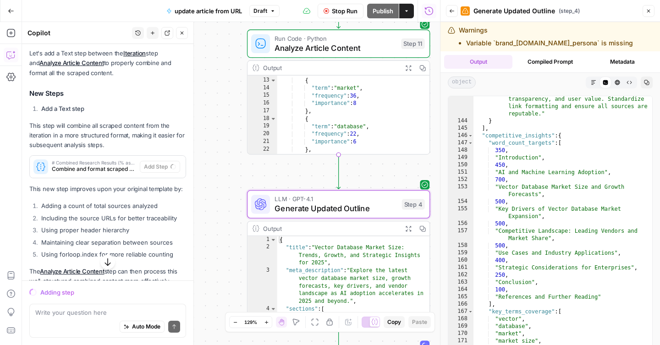
drag, startPoint x: 238, startPoint y: 44, endPoint x: 227, endPoint y: 193, distance: 149.0
click at [227, 192] on div "**********" at bounding box center [231, 183] width 418 height 323
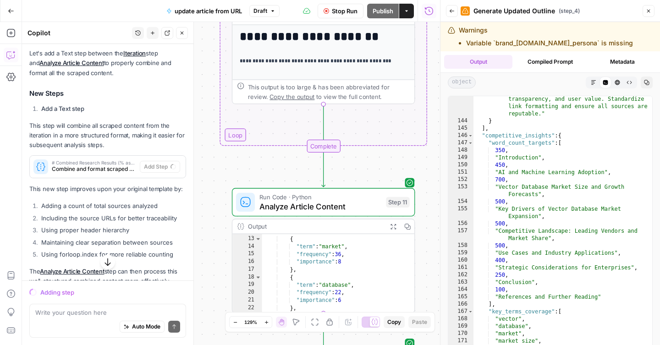
drag, startPoint x: 222, startPoint y: 66, endPoint x: 207, endPoint y: 222, distance: 157.2
click at [207, 222] on div "**********" at bounding box center [231, 183] width 418 height 323
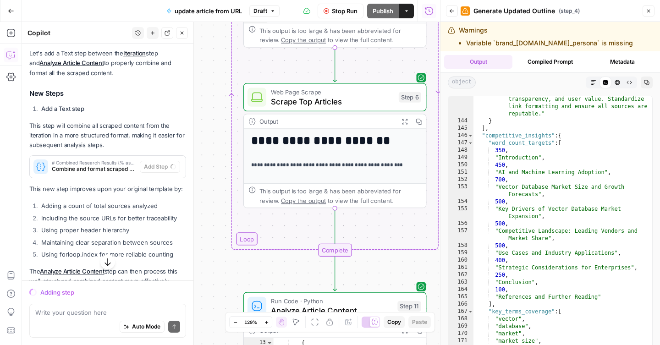
drag, startPoint x: 220, startPoint y: 170, endPoint x: 232, endPoint y: 274, distance: 104.3
click at [232, 274] on div "**********" at bounding box center [231, 183] width 418 height 323
click at [368, 100] on span "Scrape Top Articles" at bounding box center [332, 101] width 123 height 12
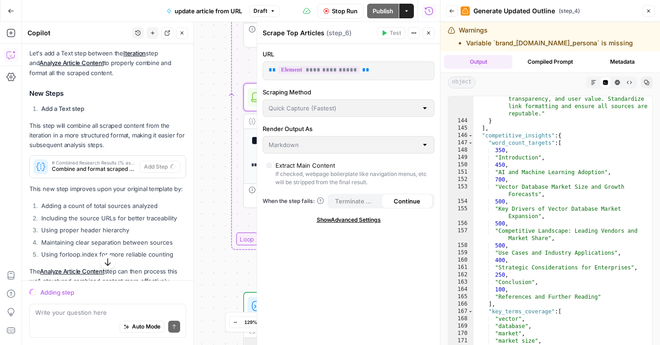
click at [429, 32] on icon "button" at bounding box center [429, 33] width 6 height 6
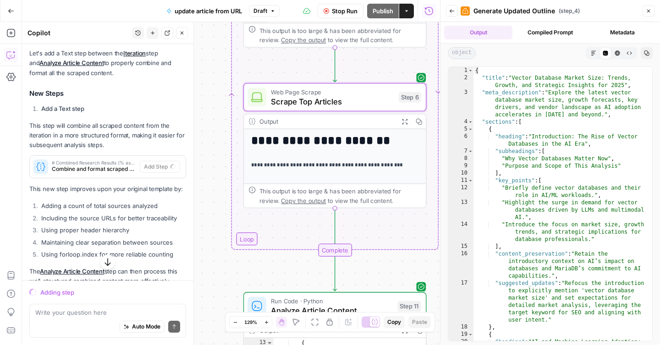
scroll to position [0, 0]
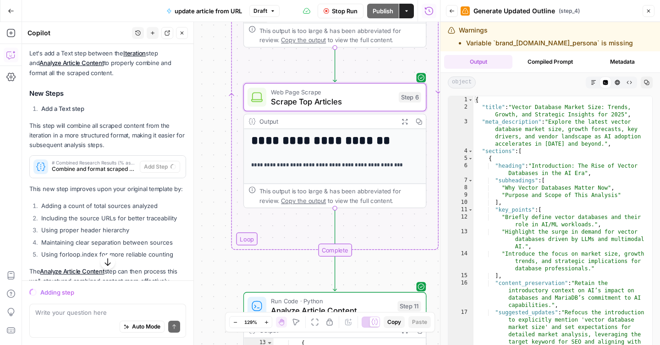
click at [450, 12] on icon "button" at bounding box center [452, 11] width 6 height 6
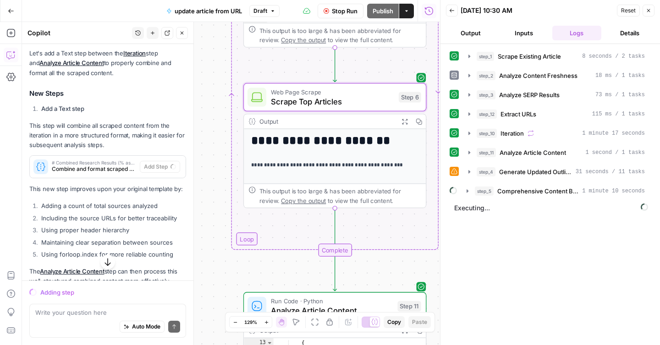
click at [337, 102] on span "Scrape Top Articles" at bounding box center [332, 101] width 123 height 12
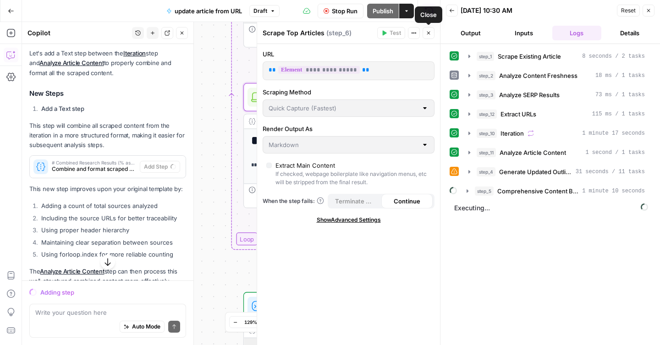
click at [430, 31] on icon "button" at bounding box center [429, 33] width 6 height 6
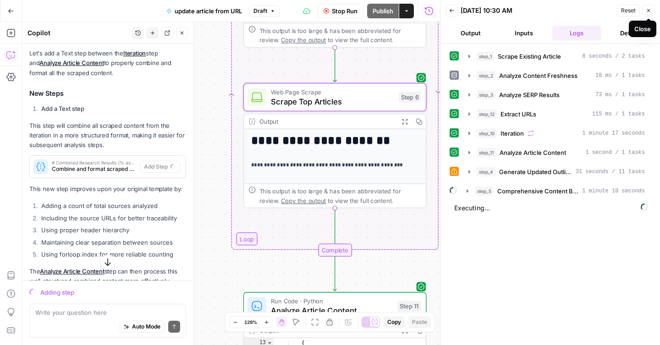
click at [650, 11] on icon "button" at bounding box center [649, 11] width 6 height 6
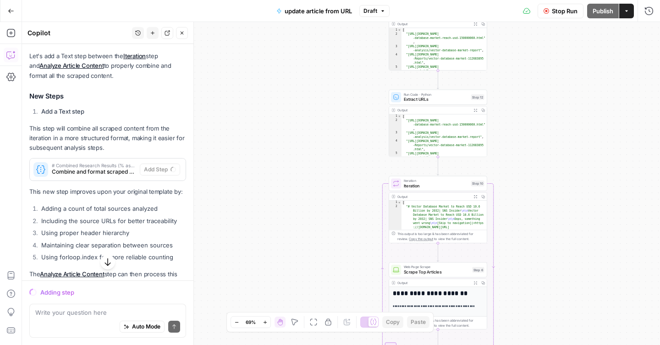
scroll to position [317, 0]
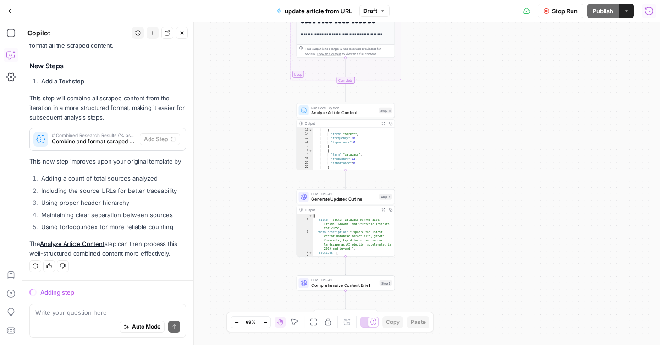
drag, startPoint x: 568, startPoint y: 94, endPoint x: 486, endPoint y: 182, distance: 120.7
click at [486, 182] on div "**********" at bounding box center [341, 183] width 638 height 323
click at [642, 15] on button "Run History" at bounding box center [649, 11] width 15 height 15
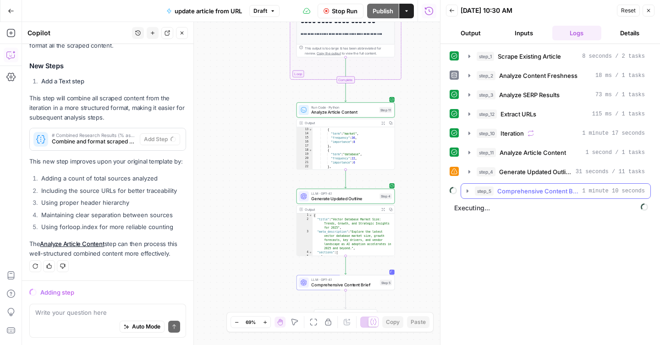
click at [471, 192] on icon "button" at bounding box center [467, 191] width 7 height 7
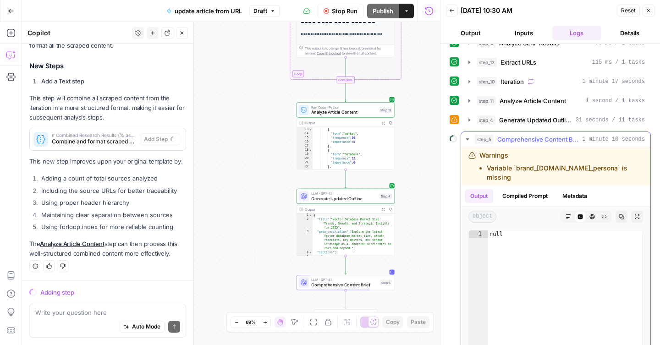
scroll to position [33, 0]
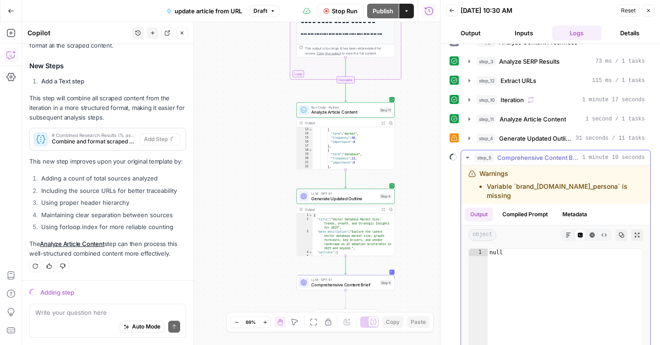
click at [469, 157] on icon "button" at bounding box center [467, 158] width 3 height 2
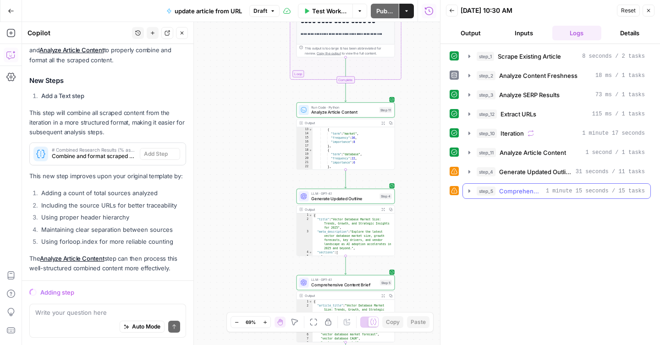
scroll to position [317, 0]
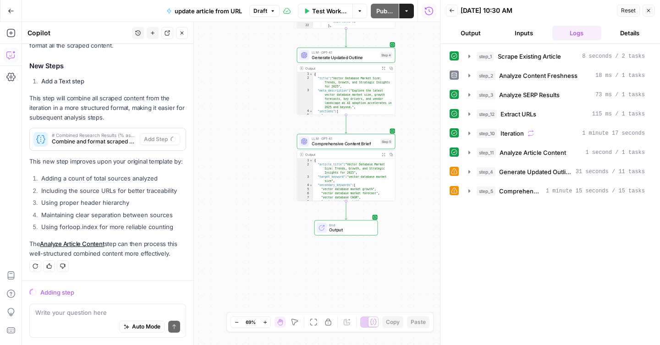
drag, startPoint x: 414, startPoint y: 263, endPoint x: 415, endPoint y: 121, distance: 142.2
click at [415, 121] on div "**********" at bounding box center [231, 183] width 418 height 323
click at [374, 226] on div "End Output" at bounding box center [346, 227] width 58 height 11
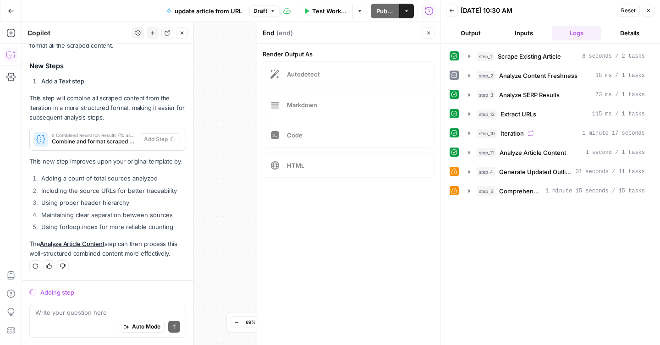
click at [434, 33] on button "Close" at bounding box center [429, 33] width 12 height 12
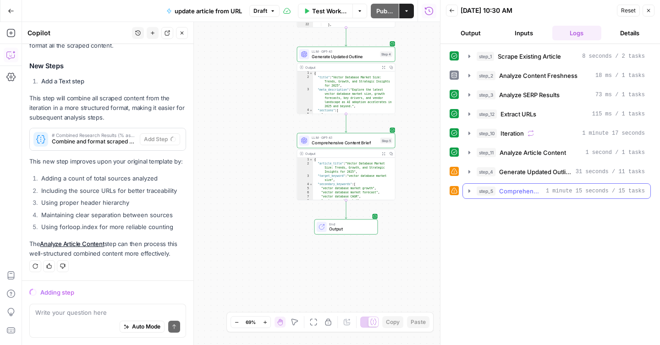
click at [470, 193] on icon "button" at bounding box center [469, 191] width 7 height 7
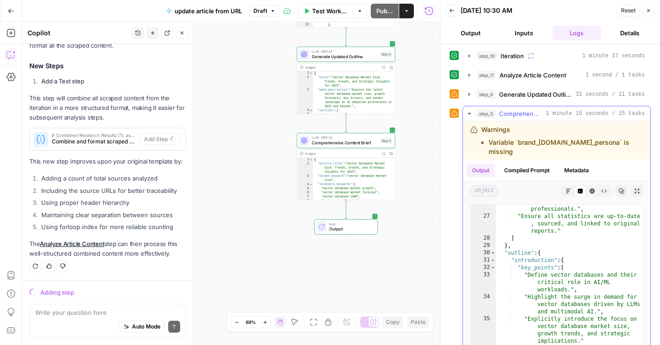
scroll to position [366, 0]
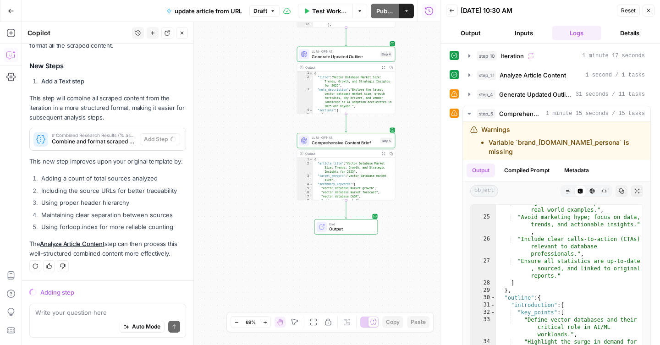
click at [358, 142] on span "Comprehensive Content Brief" at bounding box center [345, 143] width 66 height 6
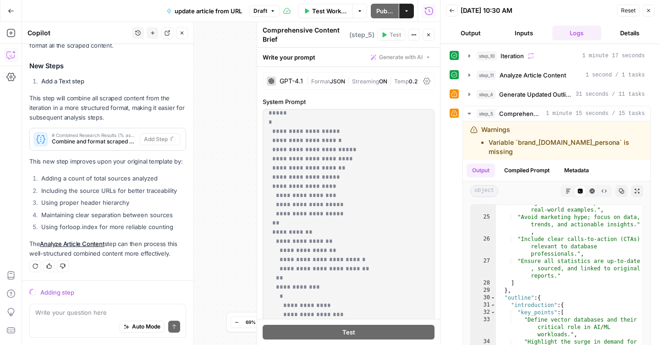
scroll to position [0, 0]
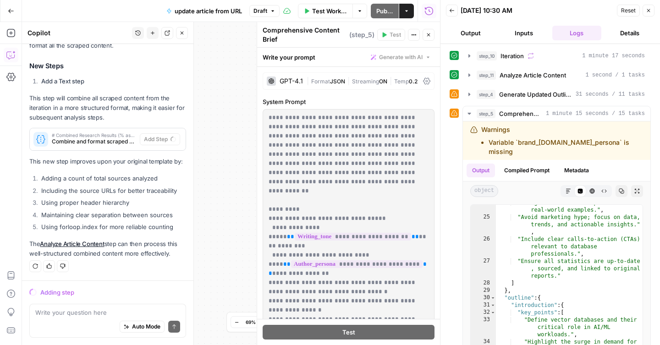
click at [651, 8] on icon "button" at bounding box center [649, 11] width 6 height 6
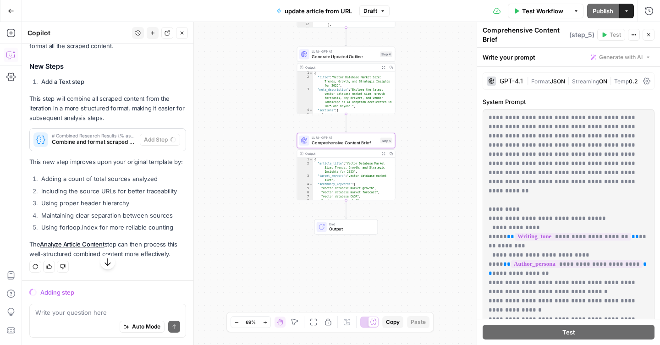
scroll to position [317, 0]
click at [650, 37] on icon "button" at bounding box center [649, 35] width 6 height 6
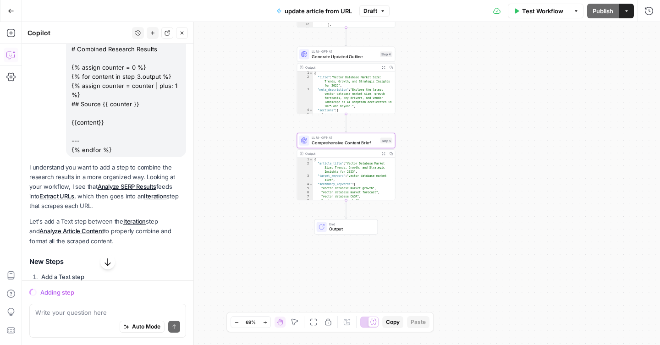
scroll to position [120, 0]
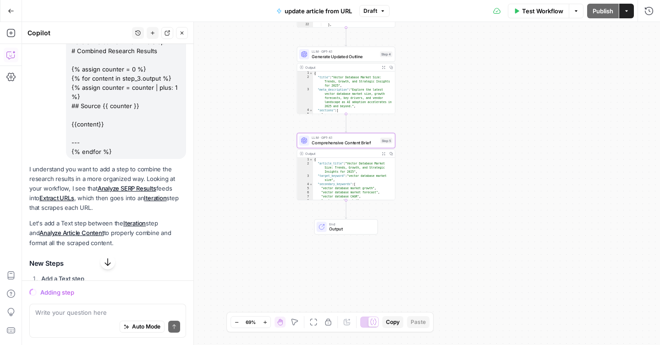
click at [108, 264] on icon "button" at bounding box center [107, 262] width 9 height 9
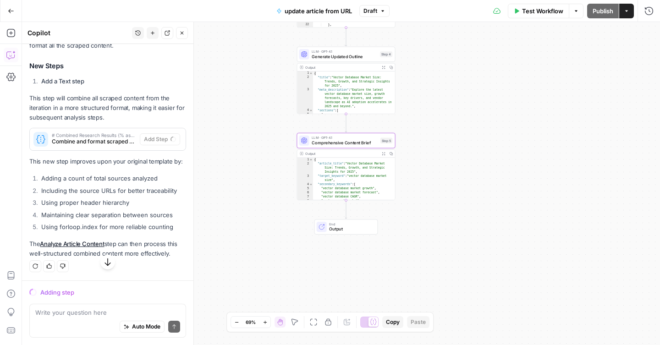
scroll to position [317, 0]
click at [75, 293] on div "Adding step" at bounding box center [113, 292] width 146 height 9
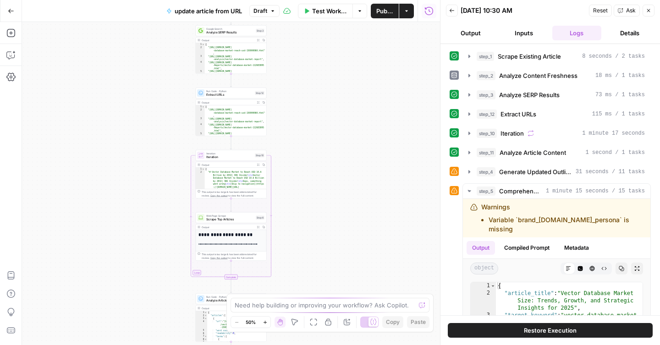
click at [9, 57] on icon "button" at bounding box center [10, 54] width 9 height 9
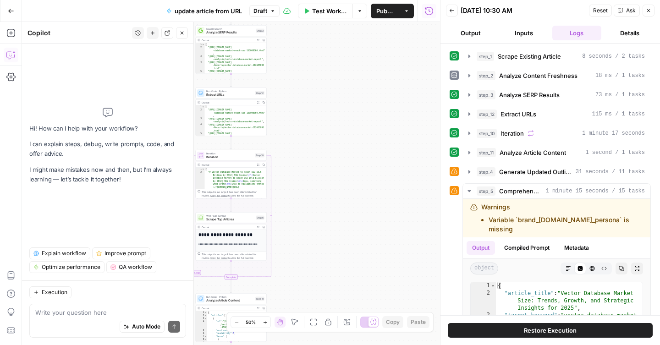
click at [134, 35] on button "History" at bounding box center [138, 33] width 12 height 12
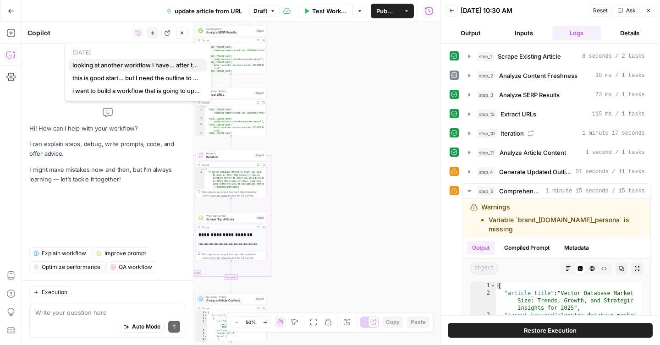
click at [105, 64] on span "looking at another workflow I have... after the iterator, we put everything tog…" at bounding box center [136, 65] width 128 height 9
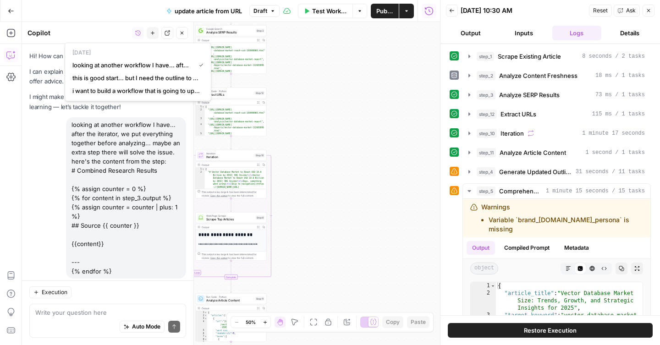
scroll to position [317, 0]
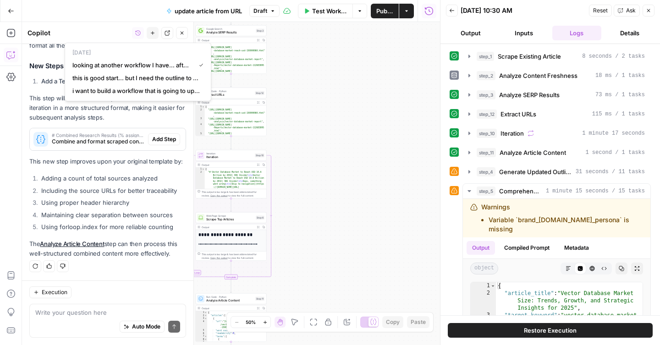
click at [106, 202] on li "Using proper header hierarchy" at bounding box center [112, 202] width 147 height 9
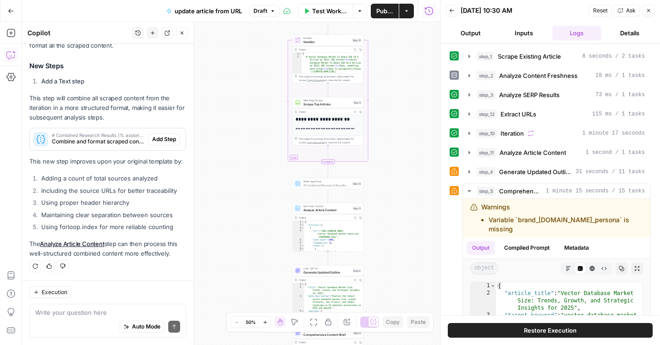
click at [166, 141] on span "Add Step" at bounding box center [164, 139] width 24 height 8
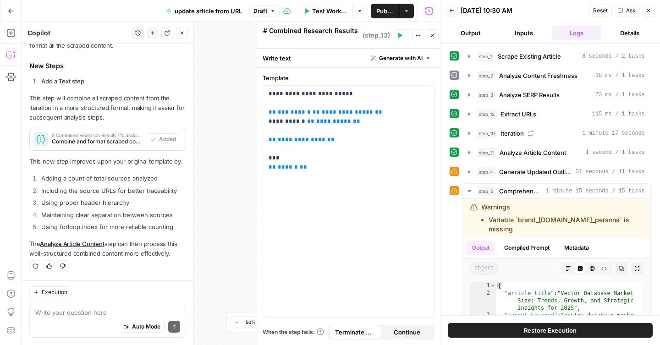
click at [652, 12] on button "Close" at bounding box center [649, 11] width 12 height 12
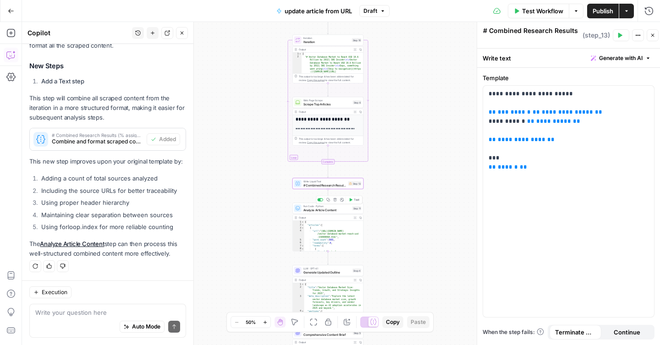
click at [311, 211] on span "Analyze Article Content" at bounding box center [327, 210] width 47 height 5
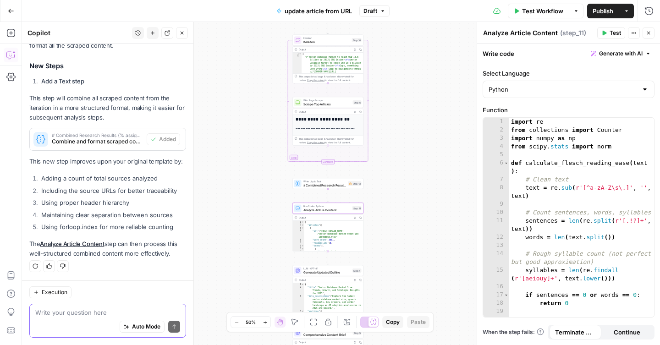
click at [98, 312] on textarea at bounding box center [107, 312] width 145 height 9
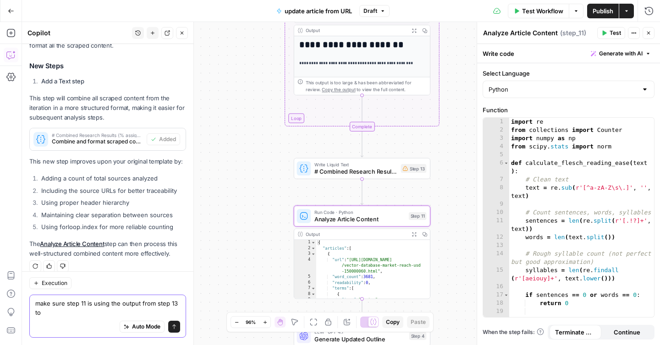
scroll to position [327, 0]
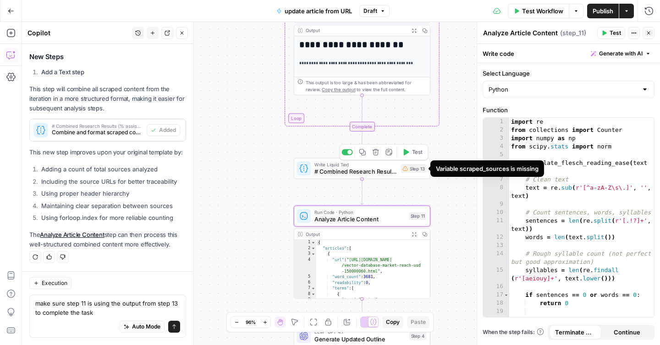
click at [411, 171] on div "Step 13" at bounding box center [414, 168] width 26 height 9
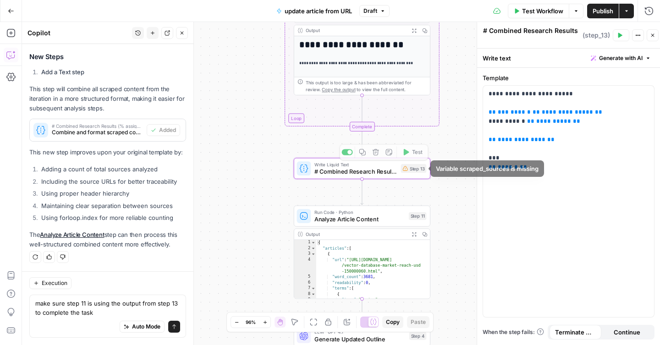
click at [446, 169] on body "**********" at bounding box center [330, 172] width 660 height 345
copy body "Variable scraped_sources is missing"
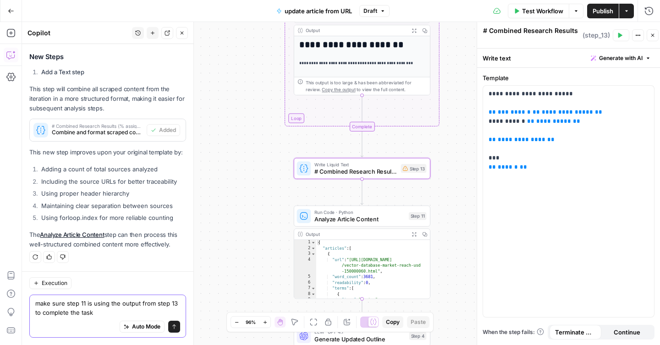
click at [130, 315] on textarea "make sure step 11 is using the output from step 13 to complete the task" at bounding box center [107, 308] width 145 height 18
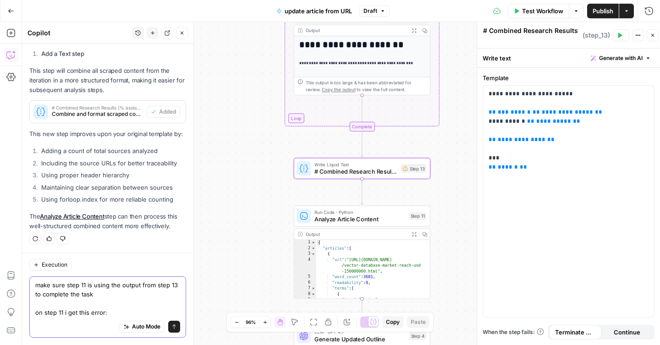
paste textarea "Variable scraped_sources is missing"
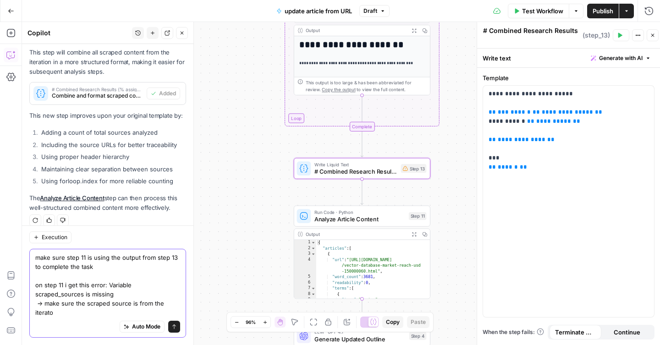
scroll to position [372, 0]
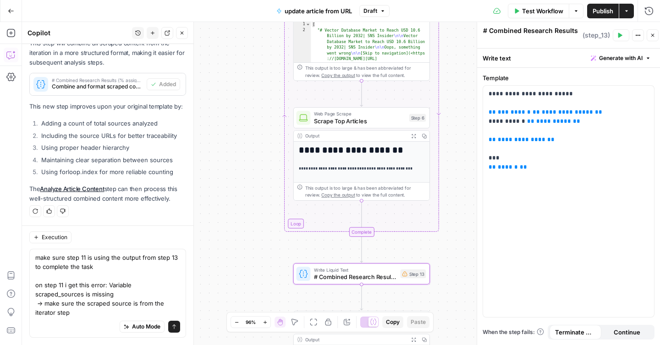
drag, startPoint x: 253, startPoint y: 109, endPoint x: 253, endPoint y: 214, distance: 105.5
click at [253, 214] on div "**********" at bounding box center [341, 183] width 638 height 323
click at [56, 313] on textarea "make sure step 11 is using the output from step 13 to complete the task on step…" at bounding box center [107, 285] width 145 height 64
type textarea "make sure step 11 is using the output from step 13 to complete the task on step…"
click at [367, 124] on span "Scrape Top Articles" at bounding box center [360, 121] width 92 height 9
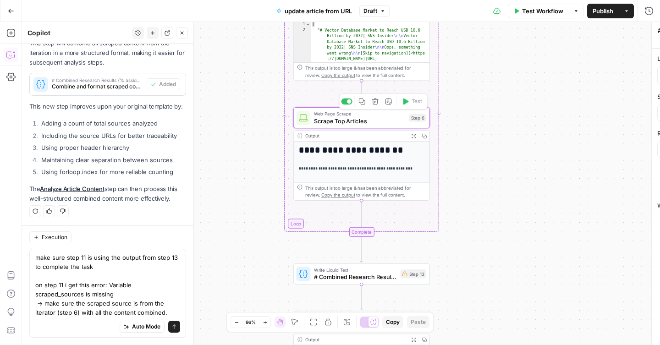
type textarea "Scrape Top Articles"
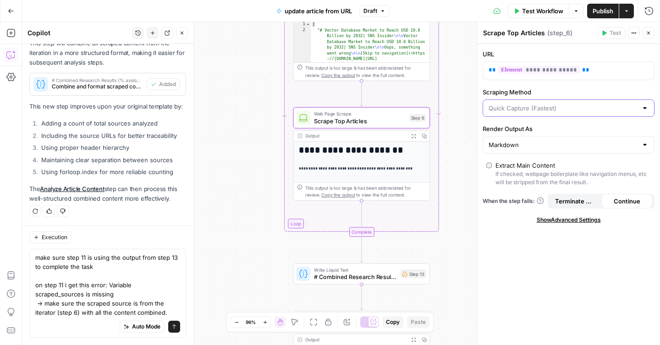
click at [518, 107] on input "Scraping Method" at bounding box center [563, 108] width 149 height 9
type input "Quick Capture (Fastest)"
click at [528, 96] on div "Scraping Method Quick Capture (Fastest)" at bounding box center [569, 102] width 172 height 29
click at [176, 324] on icon "submit" at bounding box center [175, 327] width 6 height 6
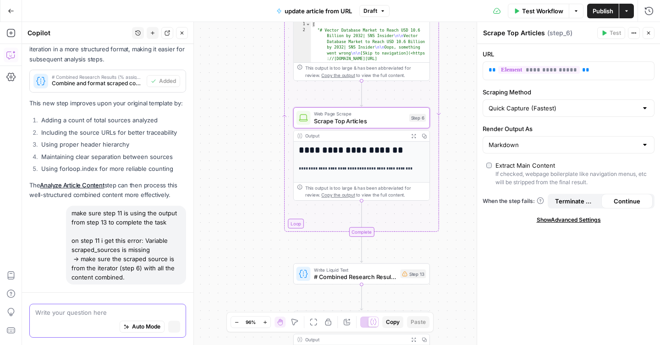
scroll to position [386, 0]
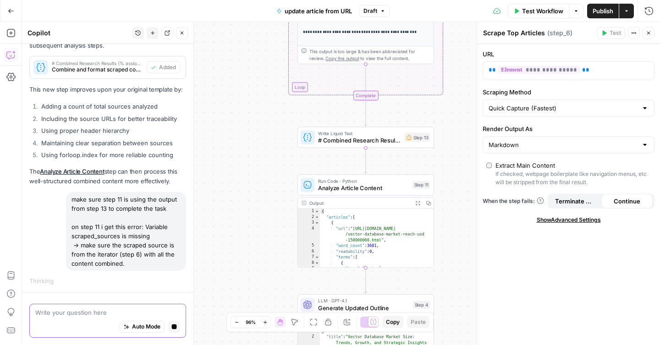
drag, startPoint x: 258, startPoint y: 256, endPoint x: 262, endPoint y: 120, distance: 136.7
click at [262, 120] on div "**********" at bounding box center [341, 183] width 638 height 323
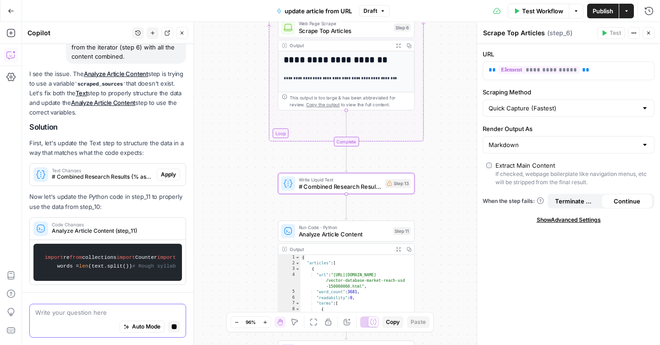
scroll to position [632, 0]
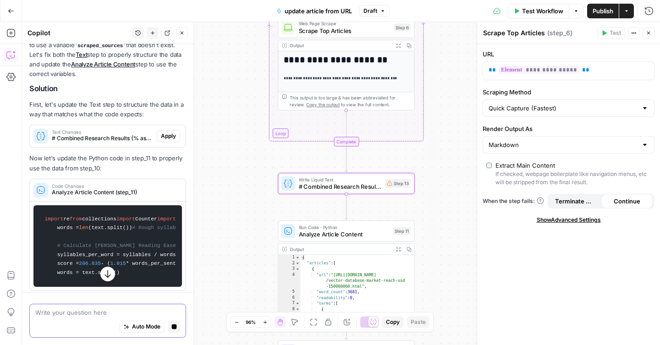
click at [163, 139] on span "Apply" at bounding box center [168, 136] width 15 height 8
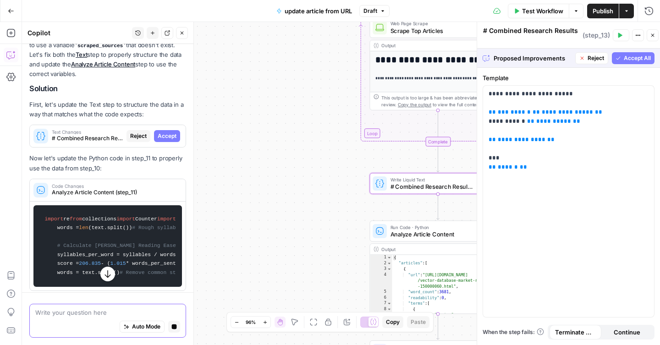
click at [163, 139] on span "Accept" at bounding box center [167, 136] width 19 height 8
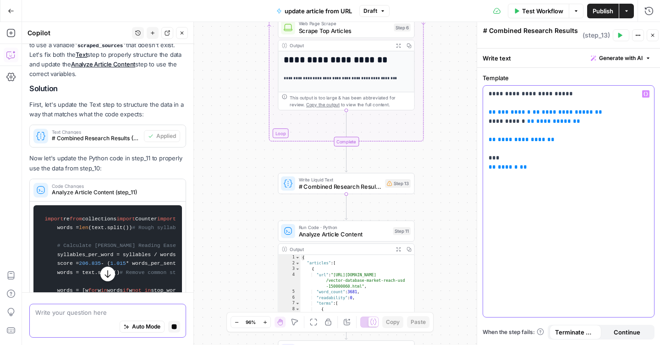
click at [530, 152] on p "**********" at bounding box center [569, 130] width 160 height 83
click at [647, 95] on icon "button" at bounding box center [646, 94] width 5 height 4
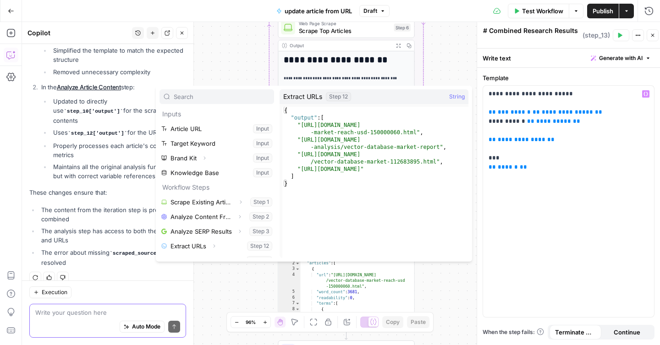
scroll to position [10, 0]
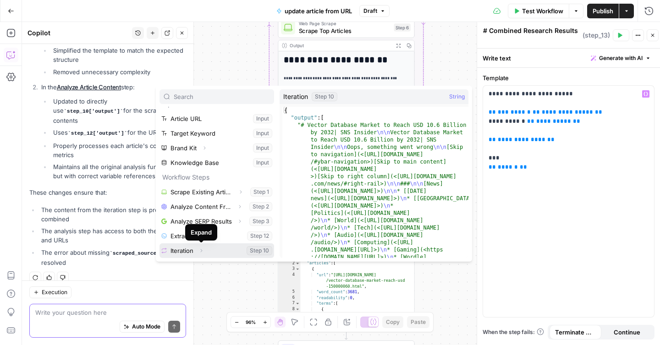
click at [203, 253] on icon "button" at bounding box center [202, 251] width 6 height 6
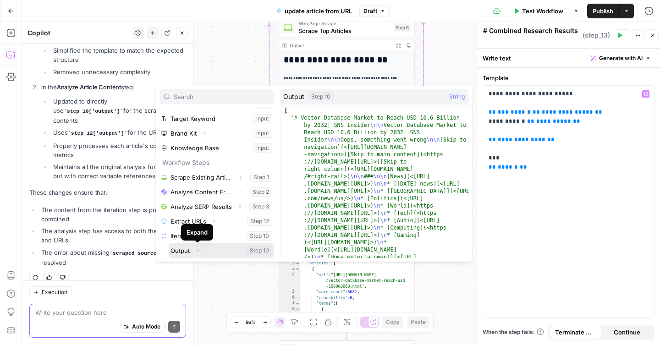
click at [199, 251] on icon "button" at bounding box center [198, 251] width 6 height 6
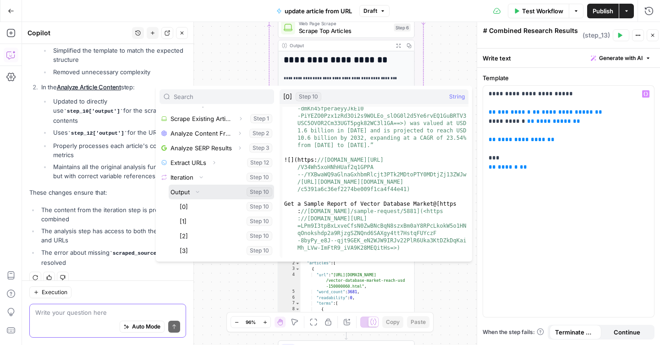
scroll to position [8825, 0]
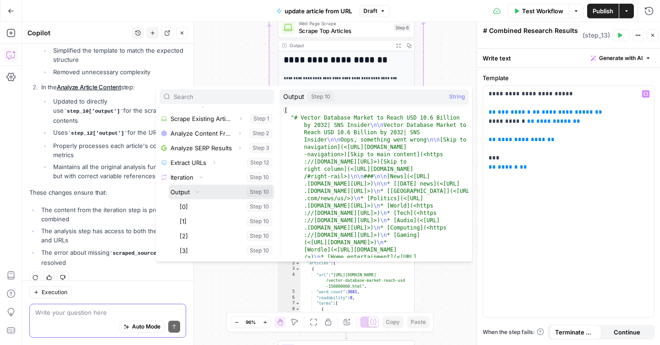
click at [218, 191] on button "Select variable Output" at bounding box center [221, 192] width 105 height 15
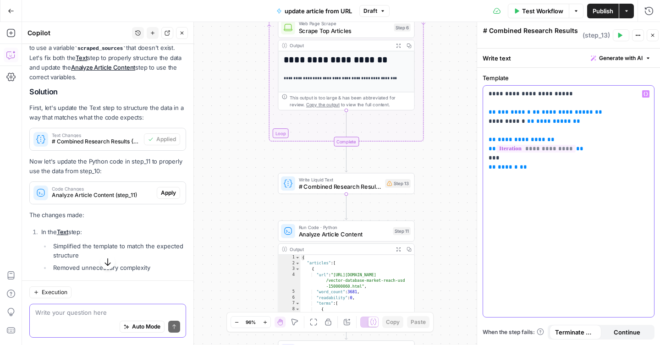
scroll to position [644, 0]
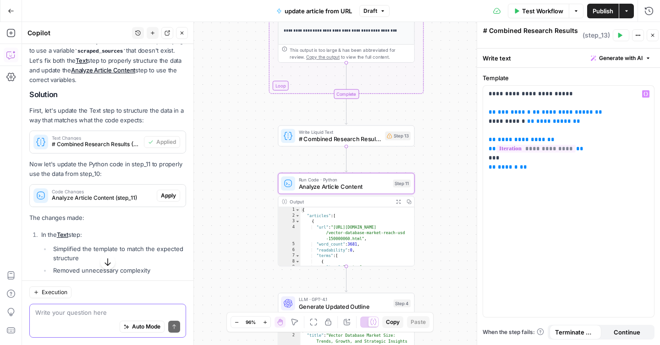
click at [168, 197] on span "Apply" at bounding box center [168, 196] width 15 height 8
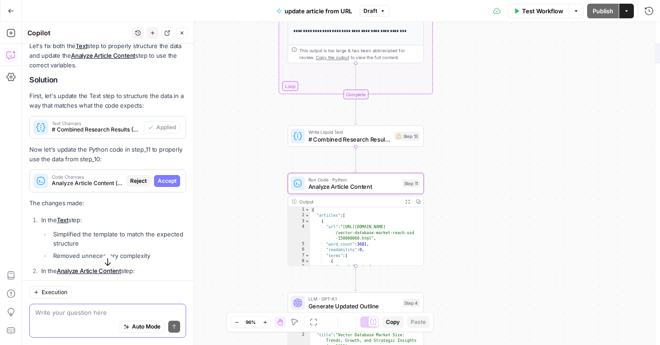
scroll to position [630, 0]
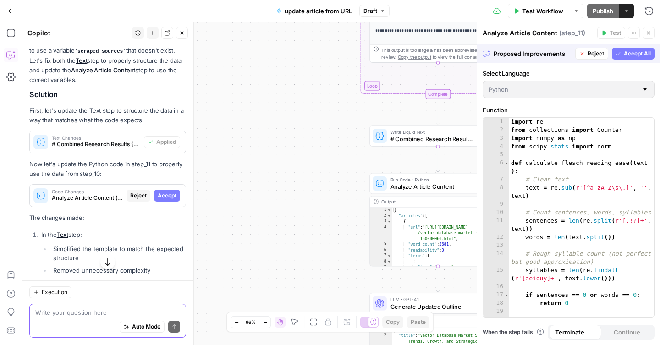
click at [627, 51] on span "Accept All" at bounding box center [637, 54] width 27 height 8
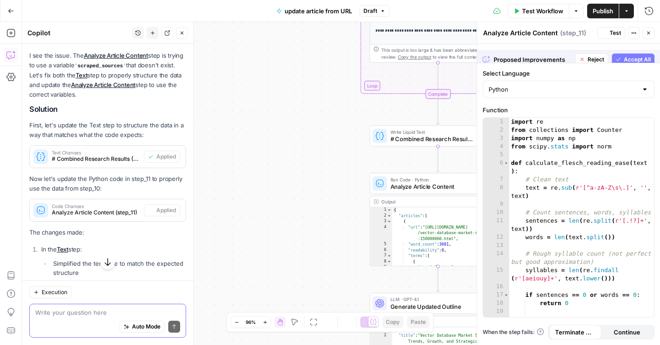
scroll to position [644, 0]
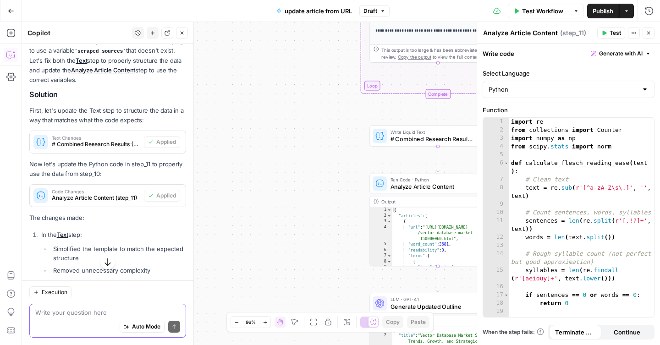
click at [606, 35] on icon "button" at bounding box center [605, 33] width 6 height 6
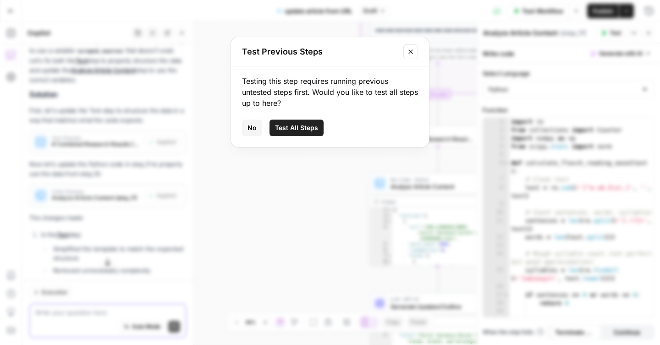
click at [305, 126] on span "Test All Steps" at bounding box center [296, 127] width 43 height 9
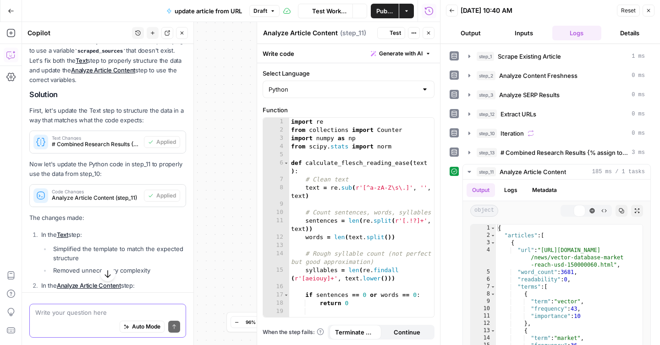
scroll to position [644, 0]
click at [470, 173] on icon "button" at bounding box center [469, 171] width 7 height 7
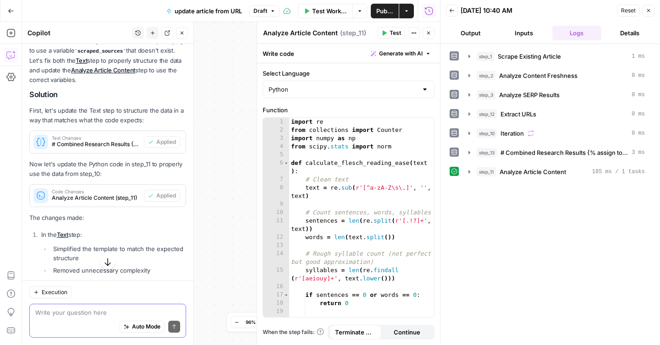
click at [333, 12] on span "Test Workflow" at bounding box center [329, 10] width 35 height 9
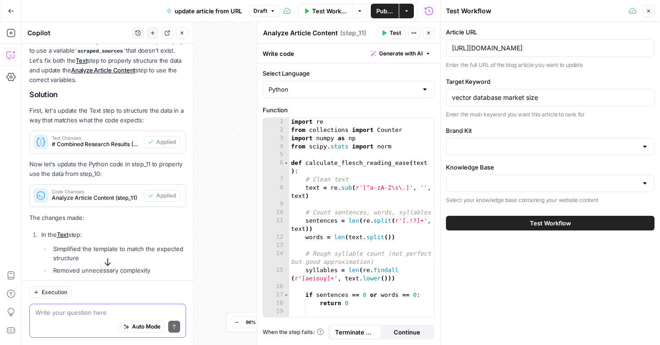
type input "MariaDB"
click at [511, 217] on button "Test Workflow" at bounding box center [550, 223] width 209 height 15
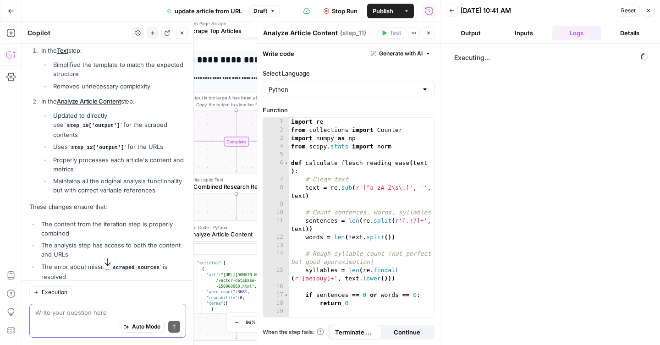
scroll to position [843, 0]
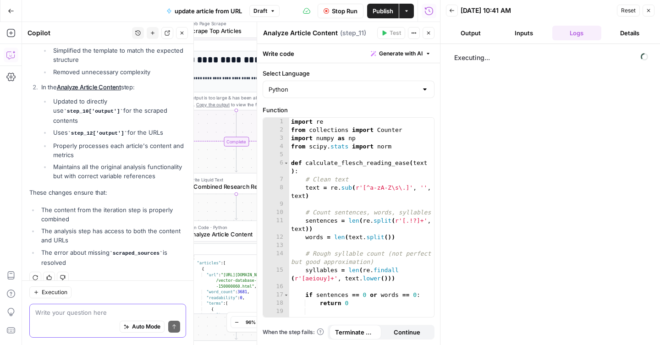
click at [428, 34] on icon "button" at bounding box center [429, 33] width 6 height 6
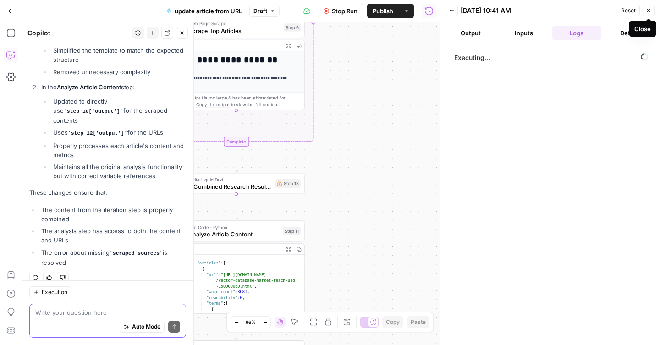
click at [650, 12] on icon "button" at bounding box center [649, 10] width 3 height 3
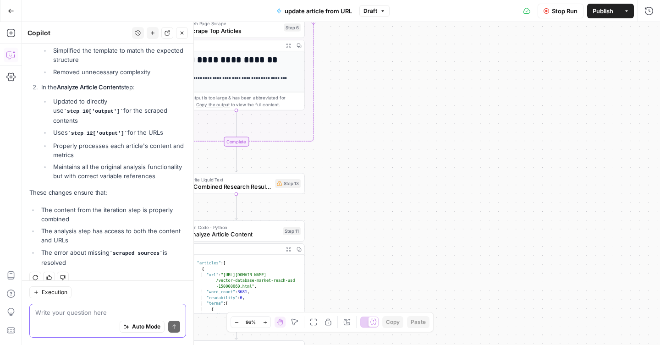
click at [565, 94] on div "**********" at bounding box center [341, 183] width 638 height 323
click at [178, 33] on button "Close" at bounding box center [182, 33] width 12 height 12
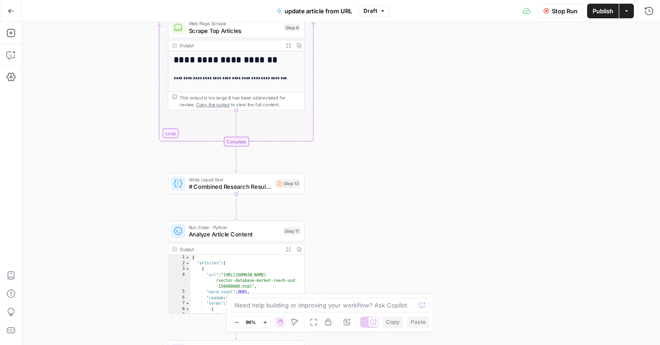
click at [377, 116] on div "**********" at bounding box center [341, 183] width 638 height 323
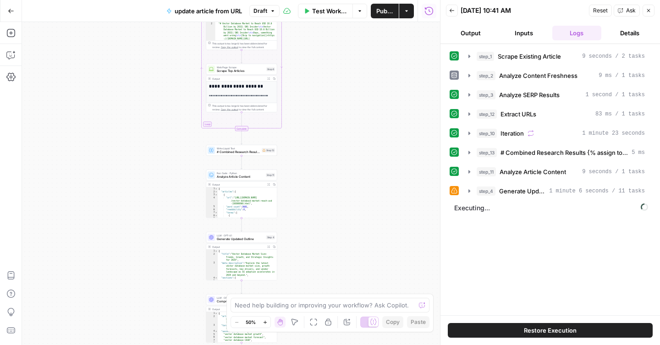
drag, startPoint x: 357, startPoint y: 238, endPoint x: 369, endPoint y: 83, distance: 155.5
click at [369, 83] on div "**********" at bounding box center [231, 183] width 418 height 323
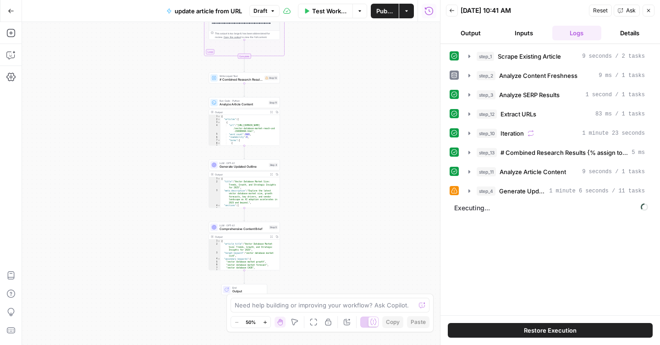
drag, startPoint x: 340, startPoint y: 261, endPoint x: 342, endPoint y: 208, distance: 53.7
click at [342, 208] on div "**********" at bounding box center [231, 183] width 418 height 323
click at [506, 194] on span "Generate Updated Outline" at bounding box center [522, 191] width 46 height 9
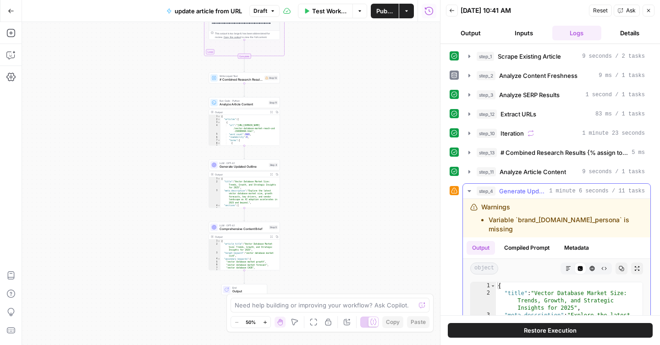
click at [506, 194] on span "Generate Updated Outline" at bounding box center [522, 191] width 46 height 9
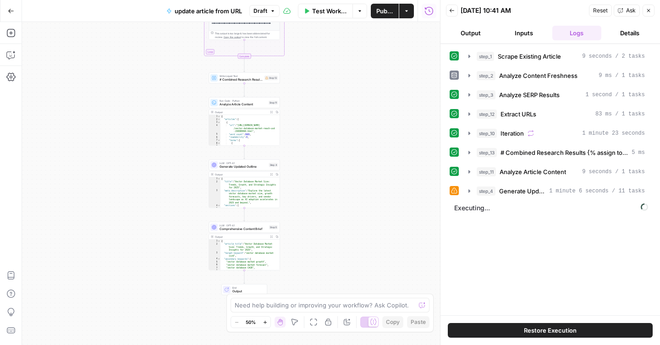
click at [221, 11] on span "update article from URL" at bounding box center [208, 10] width 67 height 9
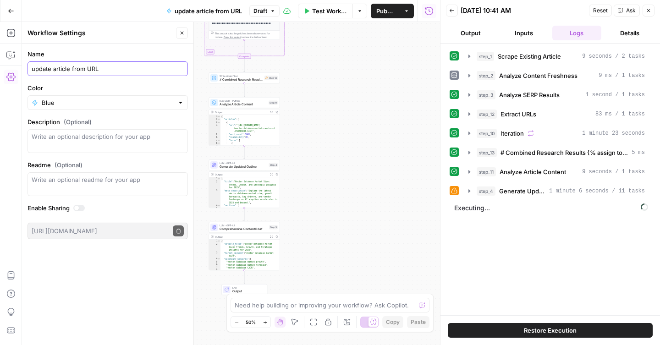
click at [62, 70] on input "update article from URL" at bounding box center [108, 68] width 152 height 9
type input "update outline from URL"
click at [98, 59] on div "Name update outline from URL" at bounding box center [108, 63] width 161 height 27
click at [316, 70] on div "**********" at bounding box center [231, 183] width 418 height 323
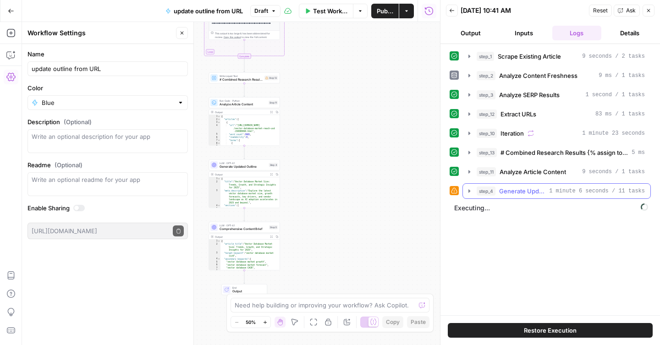
click at [469, 190] on icon "button" at bounding box center [470, 190] width 2 height 3
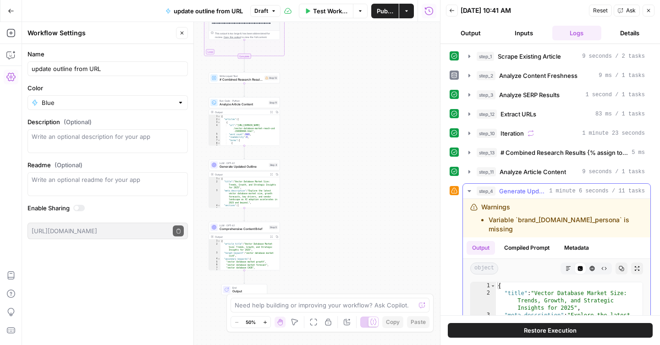
click at [469, 190] on icon "button" at bounding box center [469, 191] width 3 height 2
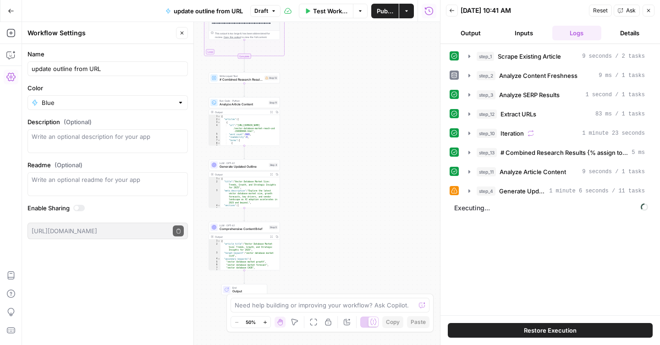
click at [382, 11] on span "Publish" at bounding box center [385, 10] width 17 height 9
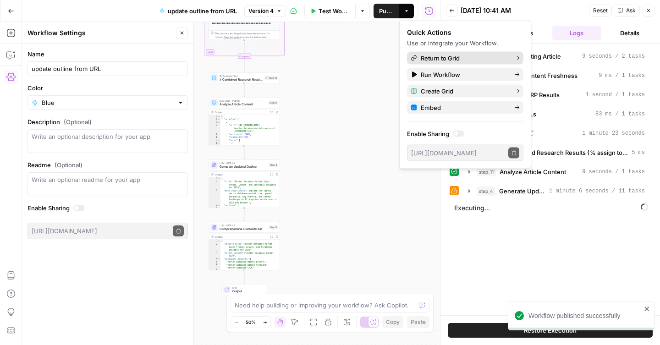
click at [454, 60] on span "Return to Grid" at bounding box center [464, 58] width 86 height 9
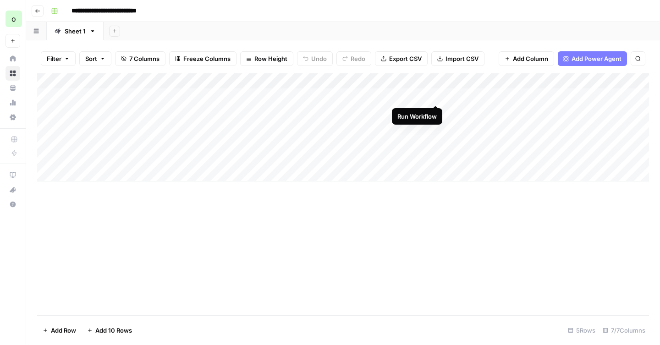
click at [434, 94] on div "Add Column" at bounding box center [343, 127] width 612 height 108
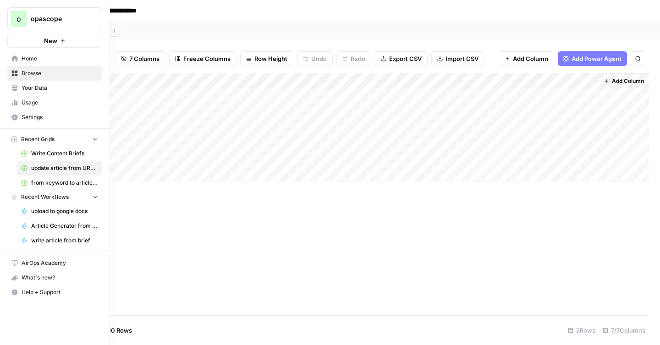
click at [16, 90] on icon at bounding box center [14, 90] width 5 height 2
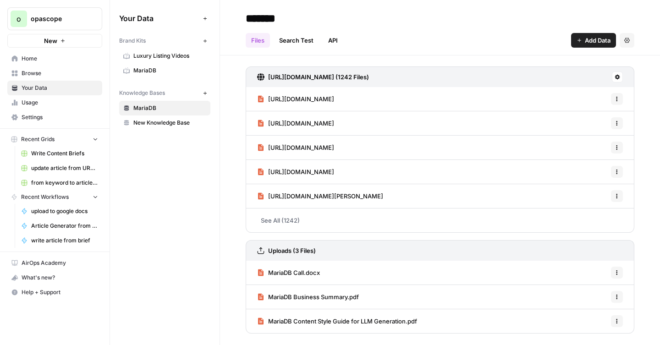
click at [31, 101] on span "Usage" at bounding box center [60, 103] width 77 height 8
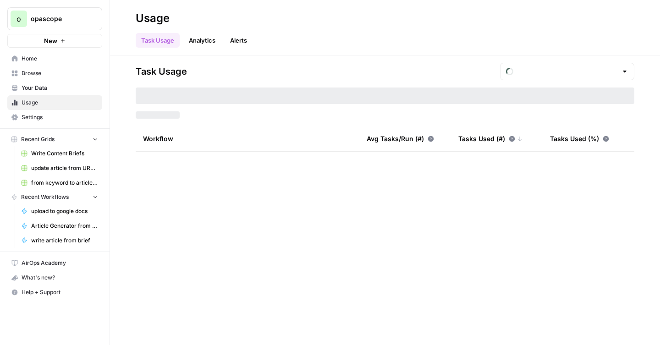
type input "August Tasks"
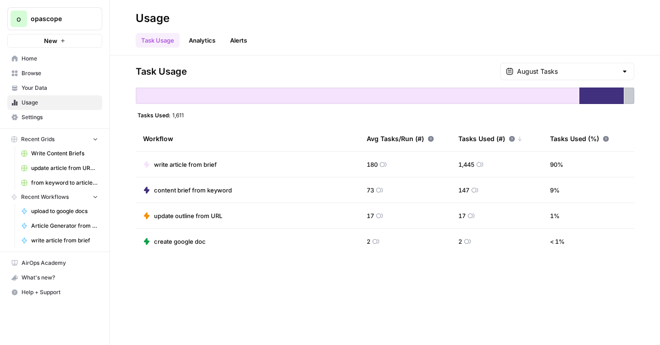
click at [54, 171] on span "update article from URL Grid" at bounding box center [64, 168] width 67 height 8
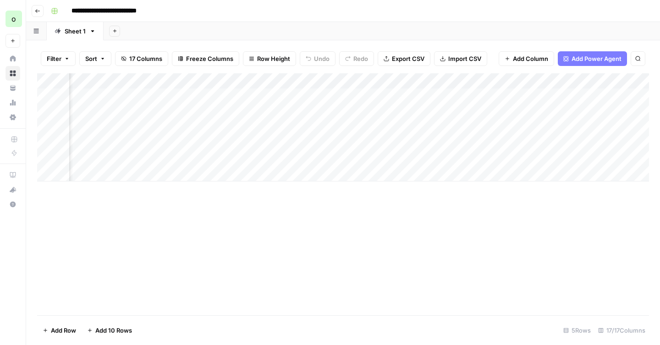
scroll to position [0, 254]
click at [265, 81] on div "Add Column" at bounding box center [343, 127] width 612 height 108
click at [236, 169] on span "Remove Column" at bounding box center [249, 170] width 80 height 9
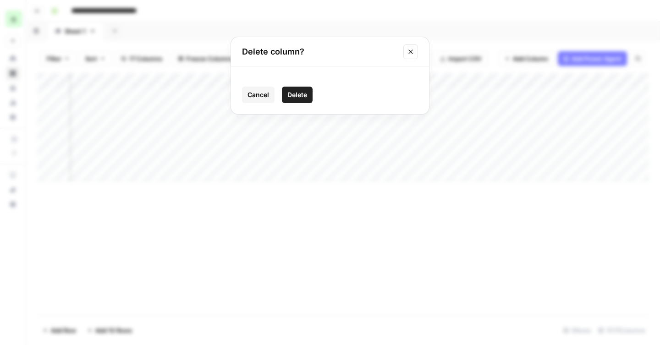
click at [296, 92] on span "Delete" at bounding box center [298, 94] width 20 height 9
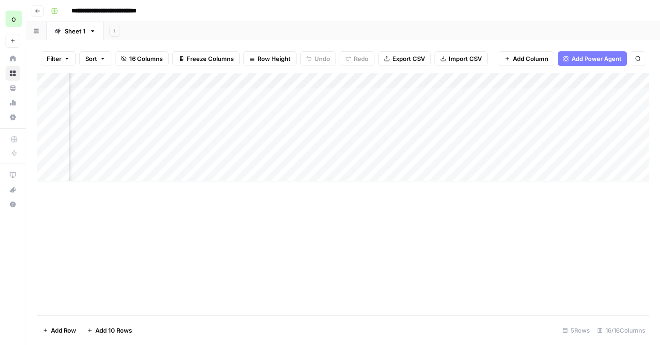
click at [266, 81] on div "Add Column" at bounding box center [343, 127] width 612 height 108
click at [250, 172] on span "Remove Column" at bounding box center [249, 170] width 80 height 9
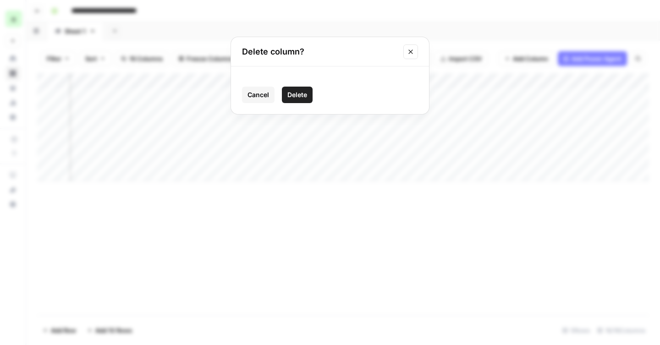
click at [305, 96] on span "Delete" at bounding box center [298, 94] width 20 height 9
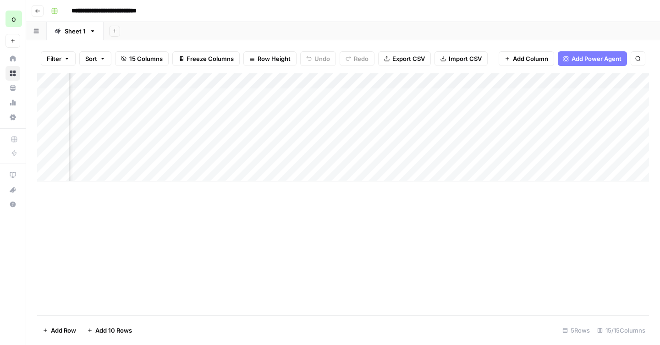
click at [266, 80] on div "Add Column" at bounding box center [343, 127] width 612 height 108
click at [243, 173] on span "Remove Column" at bounding box center [249, 170] width 80 height 9
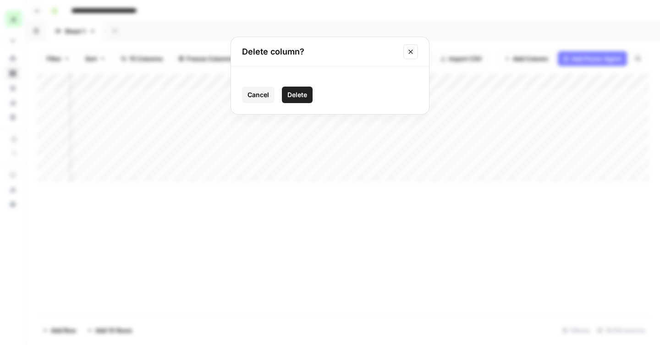
click at [299, 95] on span "Delete" at bounding box center [298, 94] width 20 height 9
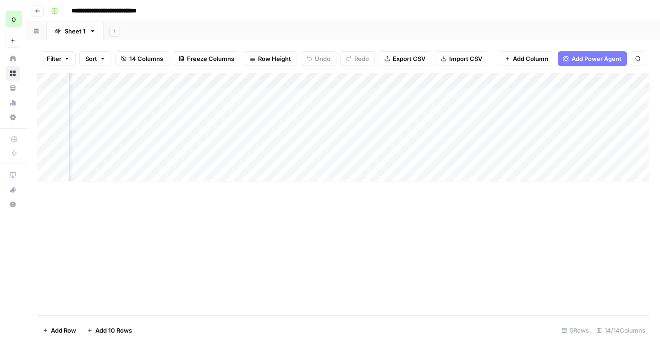
click at [267, 81] on div "Add Column" at bounding box center [343, 127] width 612 height 108
click at [250, 173] on span "Remove Column" at bounding box center [249, 170] width 80 height 9
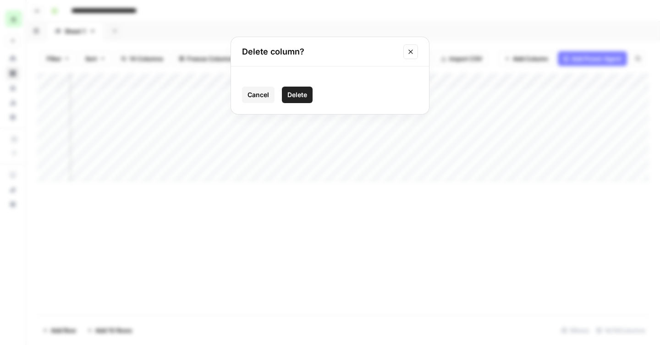
click at [291, 97] on span "Delete" at bounding box center [298, 94] width 20 height 9
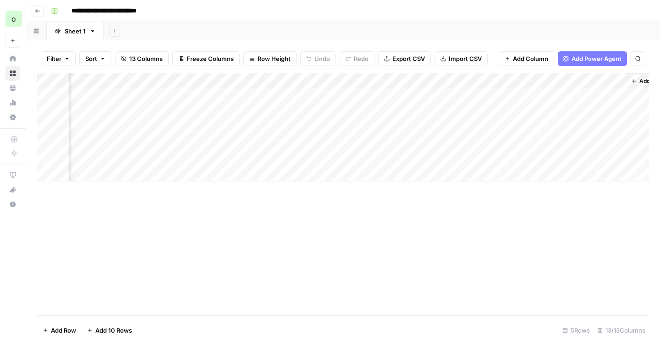
scroll to position [0, 672]
click at [421, 96] on div "Add Column" at bounding box center [343, 127] width 612 height 108
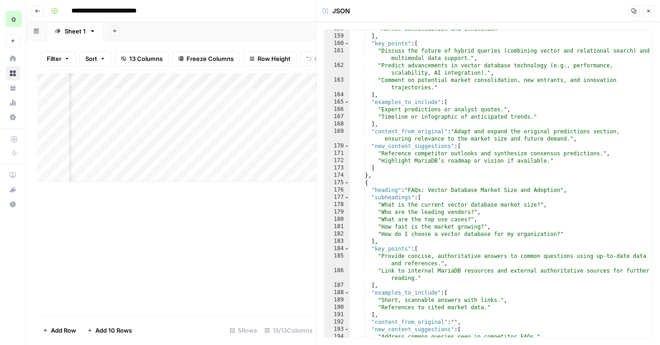
scroll to position [1520, 0]
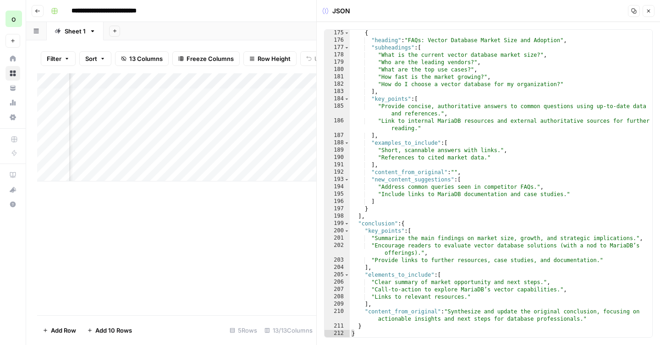
click at [652, 12] on button "Close" at bounding box center [649, 11] width 12 height 12
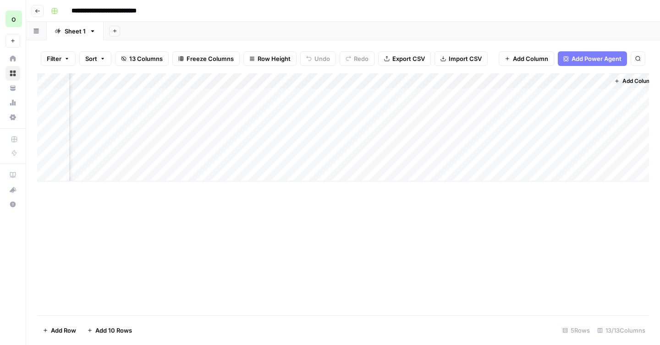
scroll to position [0, 672]
click at [588, 96] on div "Add Column" at bounding box center [343, 127] width 612 height 108
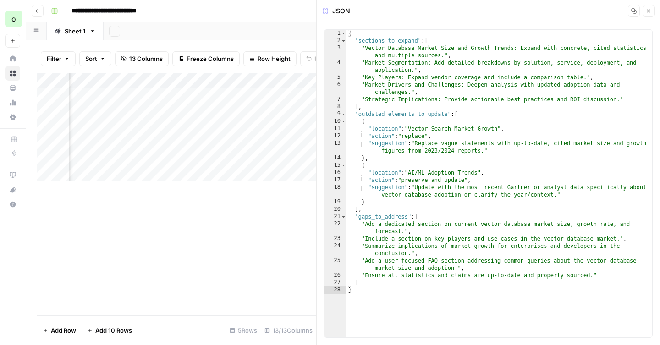
click at [649, 12] on icon "button" at bounding box center [649, 11] width 6 height 6
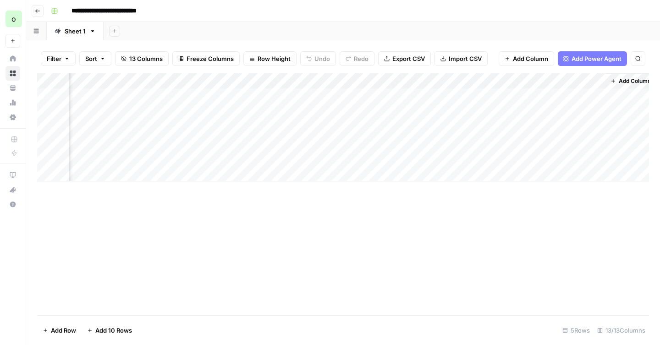
scroll to position [0, 661]
click at [517, 96] on div "Add Column" at bounding box center [343, 127] width 612 height 108
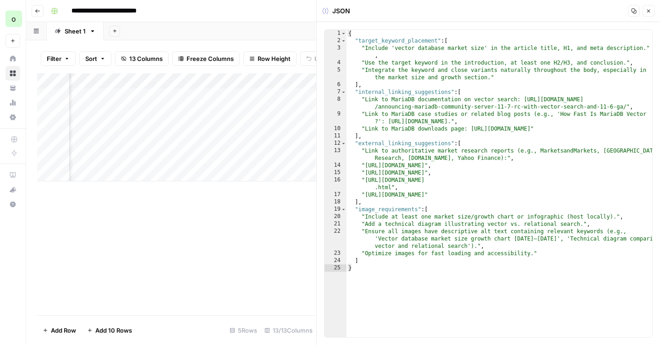
click at [648, 12] on icon "button" at bounding box center [649, 11] width 3 height 3
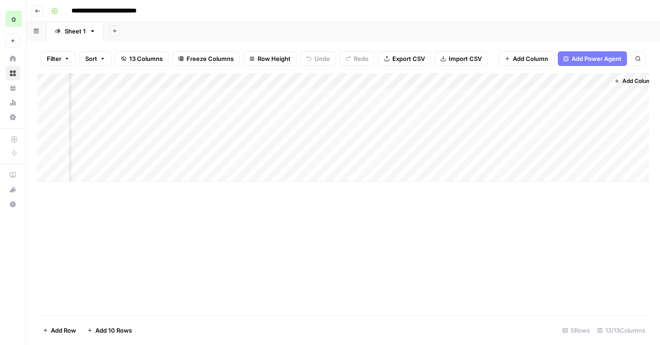
click at [633, 81] on span "Add Column" at bounding box center [639, 81] width 32 height 8
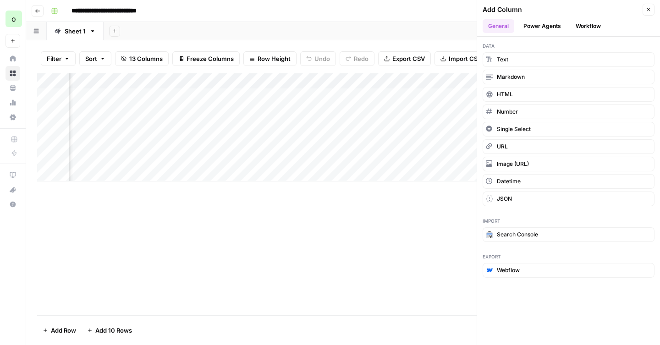
click at [597, 33] on header "Add Column Close General Power Agents Workflow" at bounding box center [568, 18] width 183 height 37
click at [595, 27] on button "Workflow" at bounding box center [589, 26] width 36 height 14
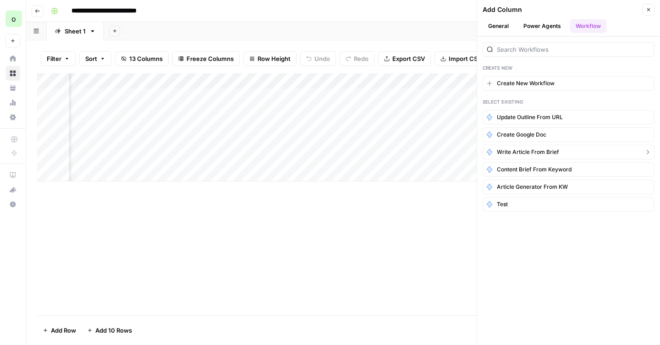
click at [549, 154] on span "write article from brief" at bounding box center [528, 152] width 62 height 8
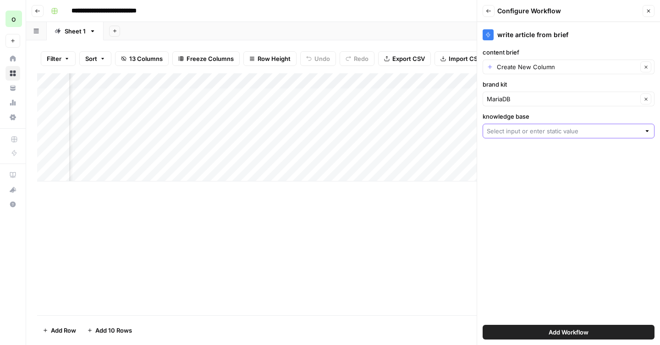
click at [557, 130] on input "knowledge base" at bounding box center [564, 131] width 154 height 9
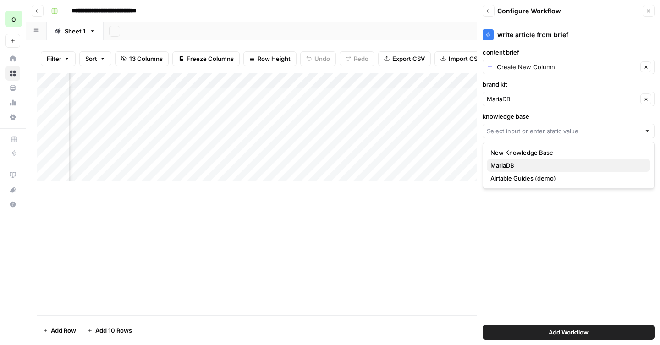
click at [527, 162] on span "MariaDB" at bounding box center [567, 165] width 153 height 9
type input "MariaDB"
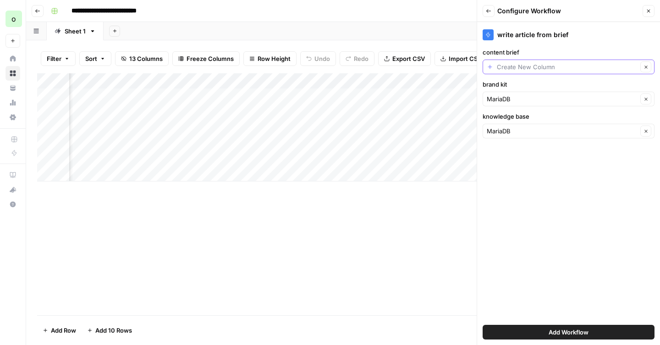
click at [549, 69] on input "content brief" at bounding box center [567, 66] width 141 height 9
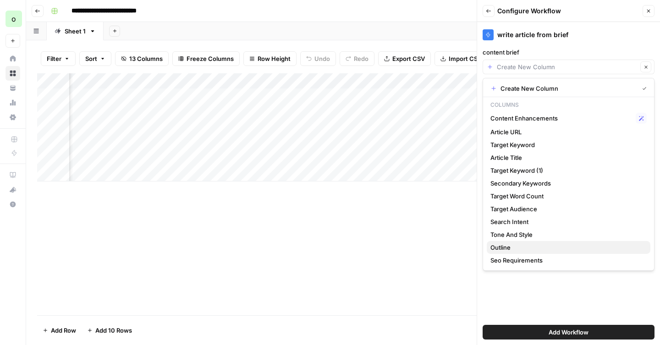
click at [533, 245] on span "Outline" at bounding box center [567, 247] width 153 height 9
type input "Outline"
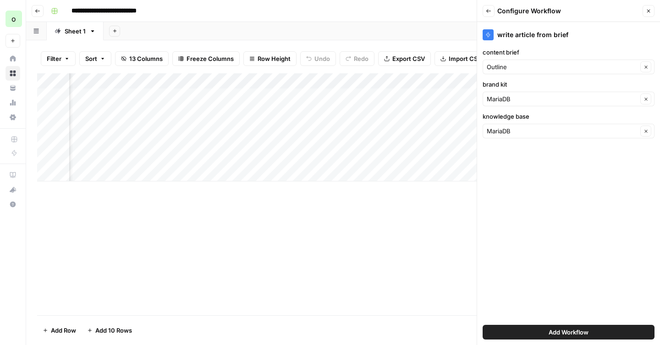
click at [531, 329] on button "Add Workflow" at bounding box center [569, 332] width 172 height 15
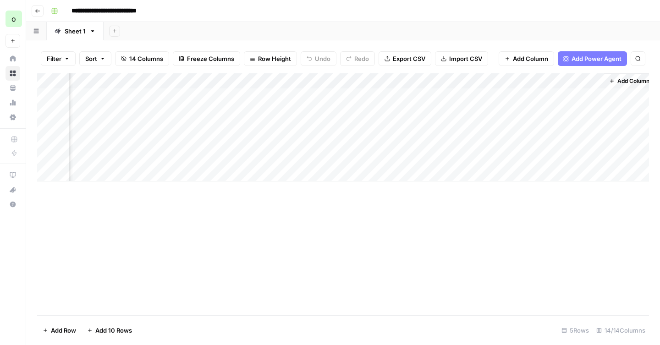
scroll to position [0, 779]
click at [543, 95] on div "Add Column" at bounding box center [343, 127] width 612 height 108
click at [186, 81] on div "Add Column" at bounding box center [343, 127] width 612 height 108
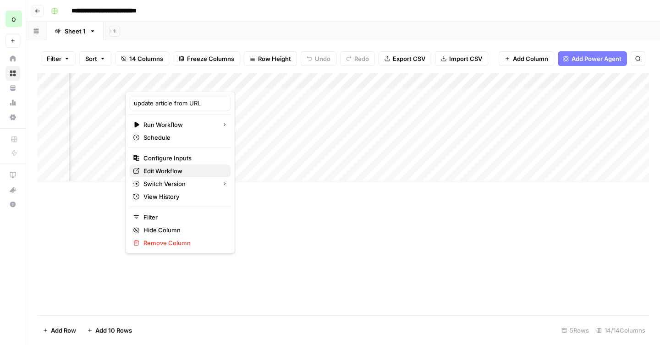
click at [159, 167] on span "Edit Workflow" at bounding box center [184, 170] width 80 height 9
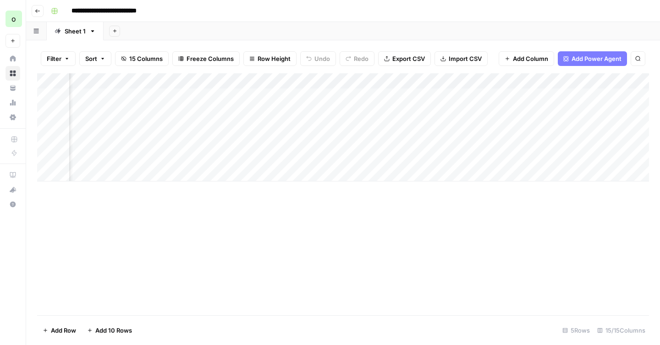
scroll to position [0, 861]
click at [588, 94] on div "Add Column" at bounding box center [343, 127] width 612 height 108
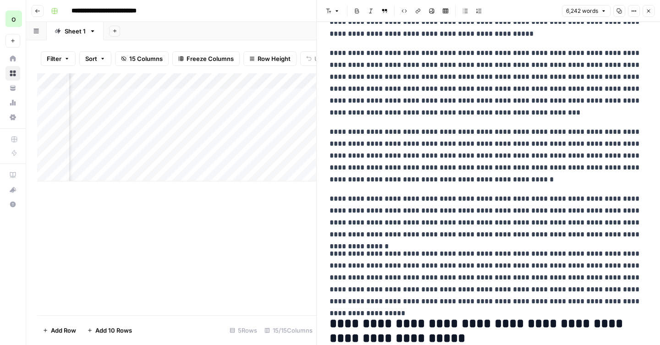
scroll to position [4366, 0]
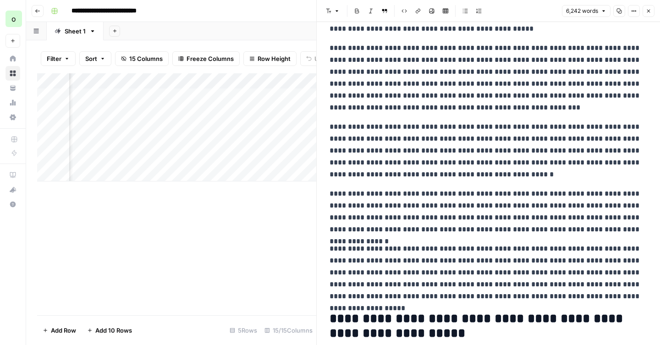
click at [621, 12] on icon "button" at bounding box center [620, 11] width 6 height 6
click at [648, 14] on button "Close" at bounding box center [649, 11] width 12 height 12
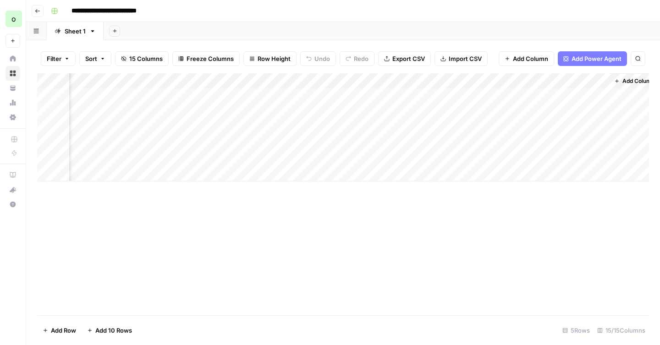
scroll to position [0, 861]
click at [463, 80] on div "Add Column" at bounding box center [343, 127] width 612 height 108
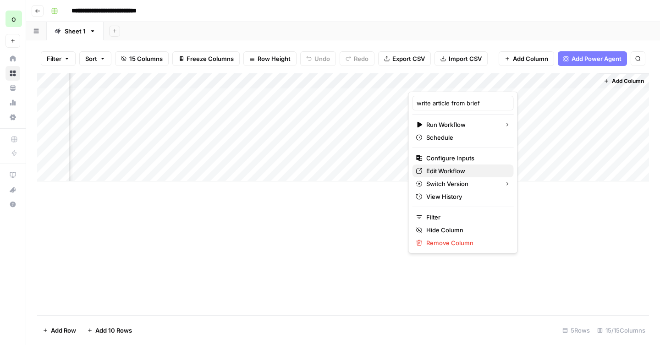
click at [452, 166] on span "Edit Workflow" at bounding box center [467, 170] width 80 height 9
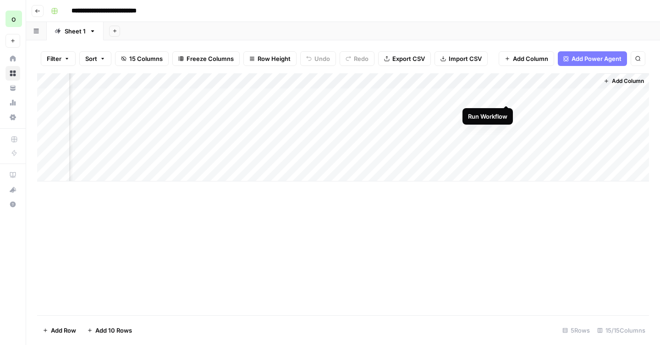
click at [506, 96] on div "Add Column" at bounding box center [343, 127] width 612 height 108
click at [160, 82] on div "Add Column" at bounding box center [343, 127] width 612 height 108
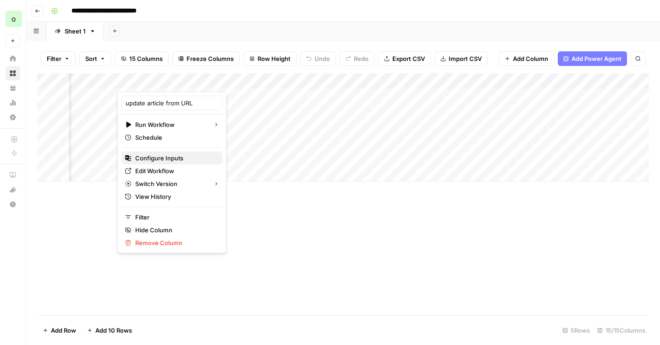
click at [153, 158] on span "Configure Inputs" at bounding box center [175, 158] width 80 height 9
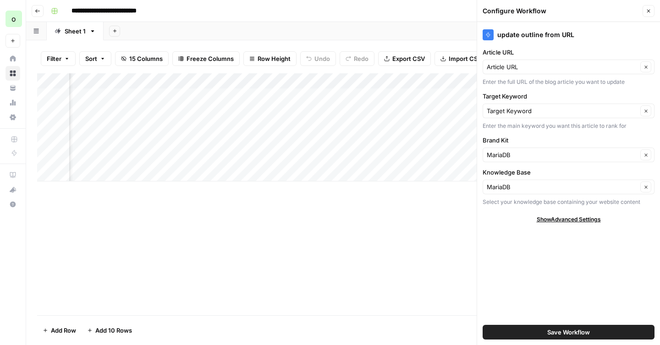
click at [189, 78] on div "Add Column" at bounding box center [343, 127] width 612 height 108
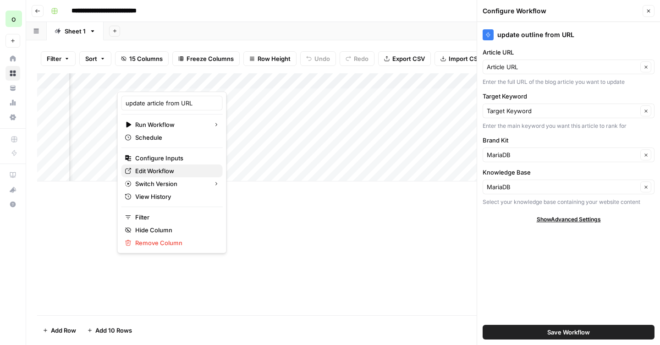
click at [157, 171] on span "Edit Workflow" at bounding box center [175, 170] width 80 height 9
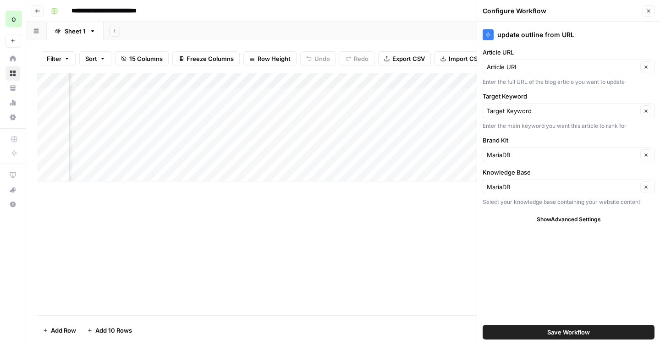
click at [647, 11] on icon "button" at bounding box center [649, 11] width 6 height 6
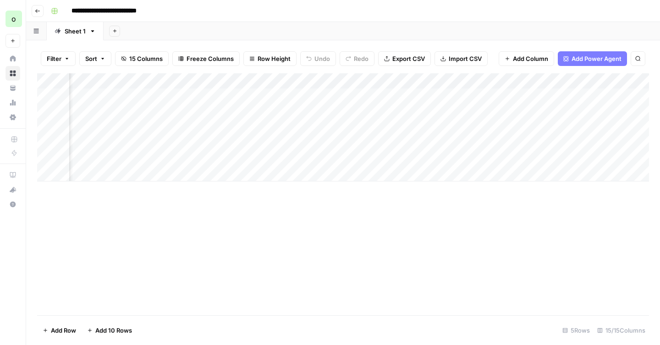
scroll to position [0, 0]
click at [435, 97] on div "Add Column" at bounding box center [343, 127] width 612 height 108
click at [39, 11] on icon "button" at bounding box center [38, 11] width 6 height 6
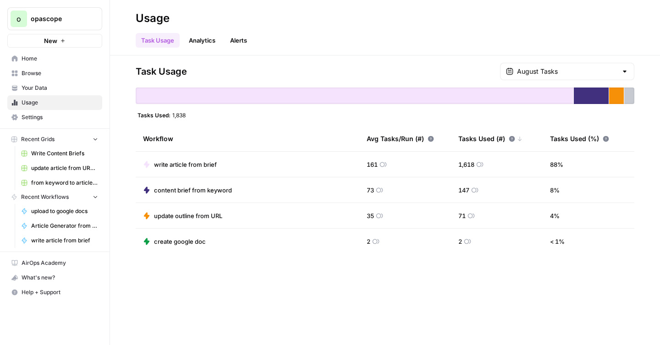
click at [34, 67] on link "Browse" at bounding box center [54, 73] width 95 height 15
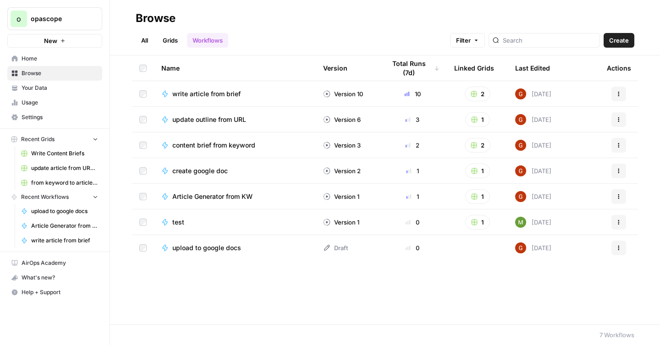
click at [215, 144] on span "content brief from keyword" at bounding box center [213, 145] width 83 height 9
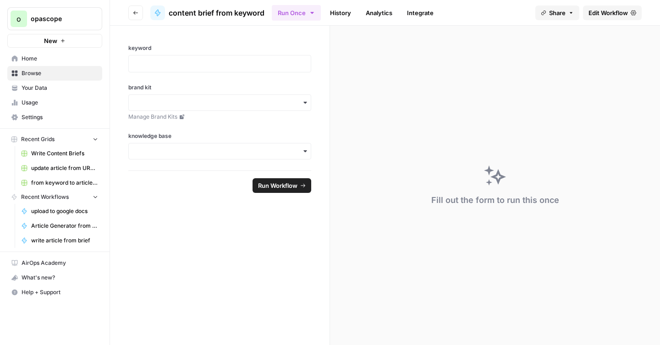
click at [601, 12] on span "Edit Workflow" at bounding box center [608, 12] width 39 height 9
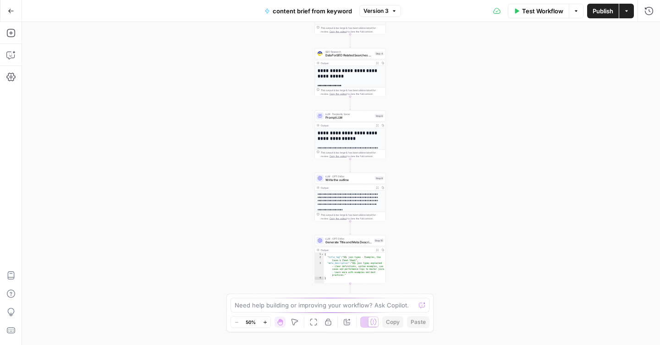
drag, startPoint x: 417, startPoint y: 213, endPoint x: 427, endPoint y: 65, distance: 148.9
click at [427, 67] on div "Workflow Set Inputs Inputs Google Search Google Search Step 2 Output Expand Out…" at bounding box center [341, 183] width 638 height 323
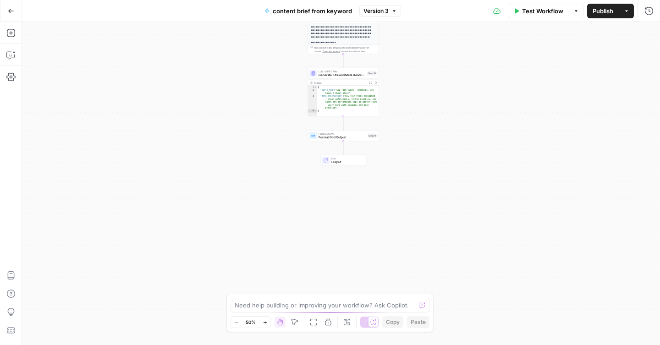
drag, startPoint x: 409, startPoint y: 218, endPoint x: 402, endPoint y: 58, distance: 159.8
click at [402, 58] on div "Workflow Set Inputs Inputs Google Search Google Search Step 2 Output Expand Out…" at bounding box center [341, 183] width 638 height 323
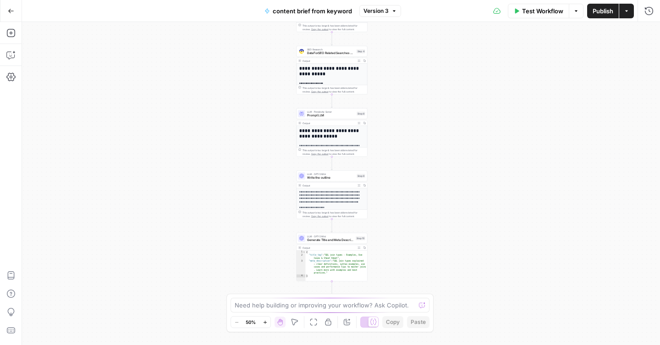
drag, startPoint x: 412, startPoint y: 46, endPoint x: 401, endPoint y: 211, distance: 164.6
click at [401, 211] on div "Workflow Set Inputs Inputs Google Search Google Search Step 2 Output Expand Out…" at bounding box center [341, 183] width 638 height 323
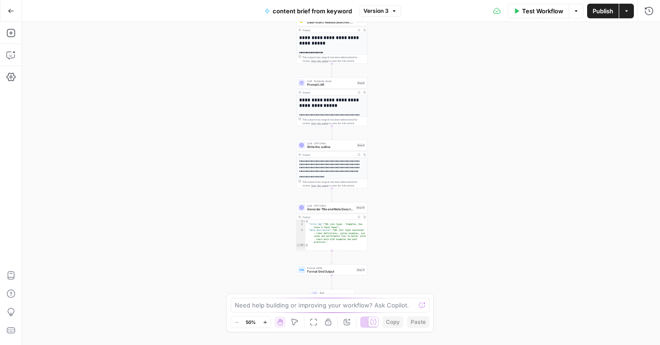
drag, startPoint x: 385, startPoint y: 226, endPoint x: 385, endPoint y: 186, distance: 39.9
click at [385, 186] on div "Workflow Set Inputs Inputs Google Search Google Search Step 2 Output Expand Out…" at bounding box center [341, 183] width 638 height 323
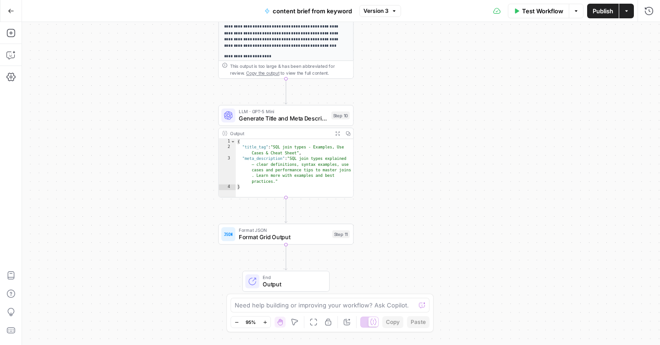
drag, startPoint x: 382, startPoint y: 235, endPoint x: 384, endPoint y: 134, distance: 100.9
click at [384, 134] on div "Workflow Set Inputs Inputs Google Search Google Search Step 2 Output Expand Out…" at bounding box center [341, 183] width 638 height 323
click at [298, 232] on span "Format Grid Output" at bounding box center [284, 236] width 90 height 9
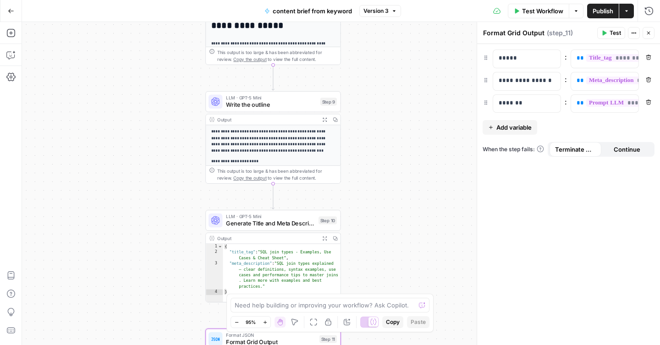
drag, startPoint x: 405, startPoint y: 140, endPoint x: 391, endPoint y: 246, distance: 107.2
click at [391, 246] on div "Workflow Set Inputs Inputs Google Search Google Search Step 2 Output Expand Out…" at bounding box center [341, 183] width 638 height 323
click at [281, 106] on span "Write the outline" at bounding box center [271, 104] width 91 height 9
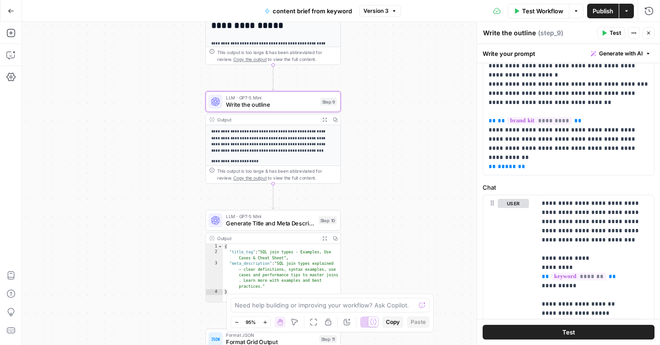
scroll to position [309, 0]
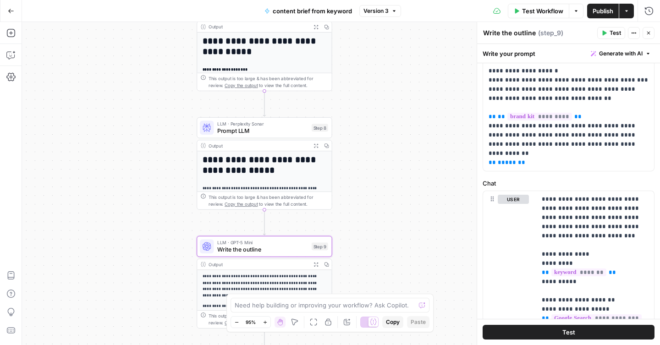
drag, startPoint x: 418, startPoint y: 76, endPoint x: 409, endPoint y: 221, distance: 144.8
click at [409, 221] on div "Workflow Set Inputs Inputs Google Search Google Search Step 2 Output Expand Out…" at bounding box center [341, 183] width 638 height 323
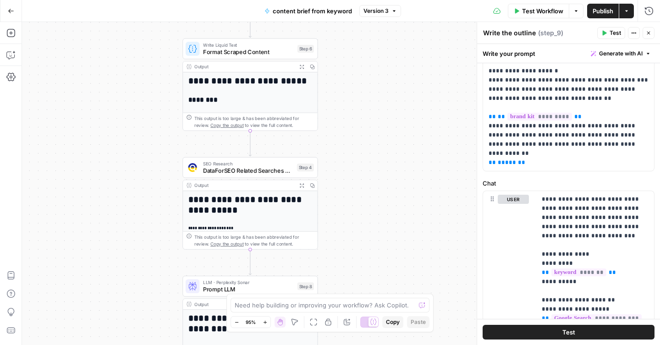
drag, startPoint x: 399, startPoint y: 65, endPoint x: 384, endPoint y: 223, distance: 158.9
click at [384, 223] on div "Workflow Set Inputs Inputs Google Search Google Search Step 2 Output Expand Out…" at bounding box center [341, 183] width 638 height 323
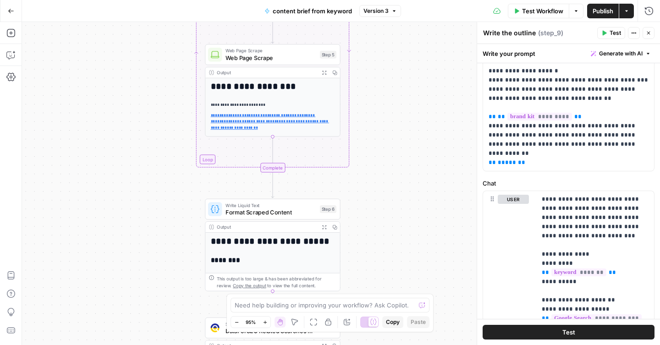
drag, startPoint x: 369, startPoint y: 83, endPoint x: 393, endPoint y: 253, distance: 171.4
click at [393, 253] on div "Workflow Set Inputs Inputs Google Search Google Search Step 2 Output Expand Out…" at bounding box center [341, 183] width 638 height 323
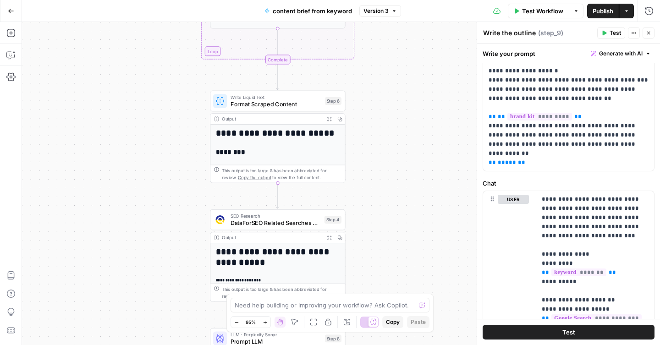
drag, startPoint x: 382, startPoint y: 220, endPoint x: 386, endPoint y: 104, distance: 116.6
click at [386, 104] on div "Workflow Set Inputs Inputs Google Search Google Search Step 2 Output Expand Out…" at bounding box center [341, 183] width 638 height 323
click at [9, 32] on icon "button" at bounding box center [10, 32] width 9 height 9
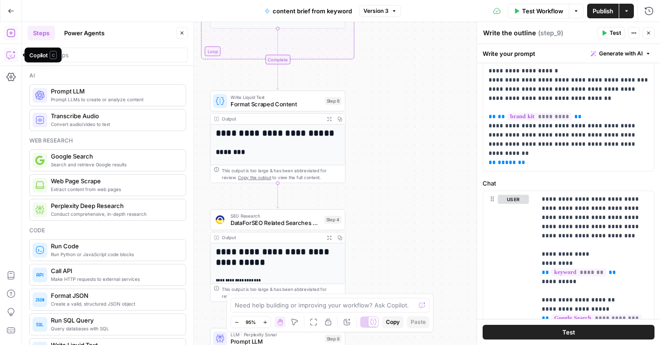
click at [9, 49] on button "Copilot" at bounding box center [11, 55] width 15 height 15
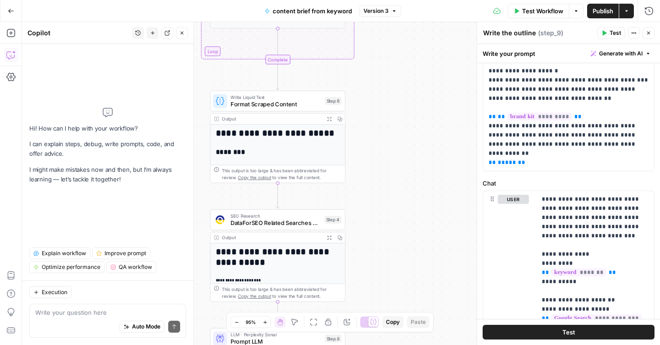
click at [66, 316] on textarea at bounding box center [107, 312] width 145 height 9
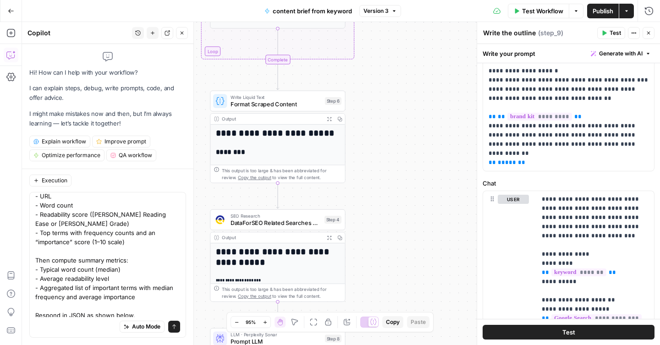
scroll to position [0, 0]
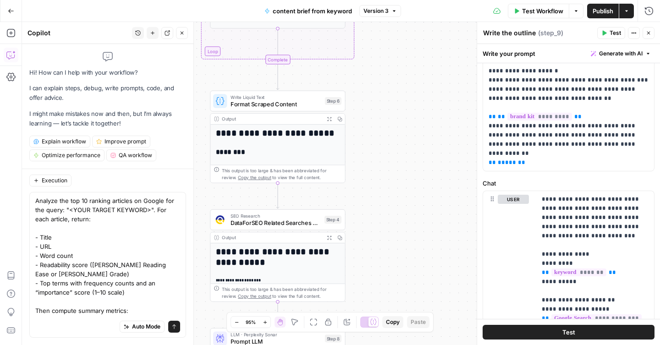
click at [82, 202] on textarea "Analyze the top 10 ranking articles on Google for the query: "<YOUR TARGET KEYW…" at bounding box center [107, 292] width 145 height 193
click at [110, 210] on textarea "please add a step to Analyze the top 5 ranking articles on Google for the query…" at bounding box center [107, 292] width 145 height 193
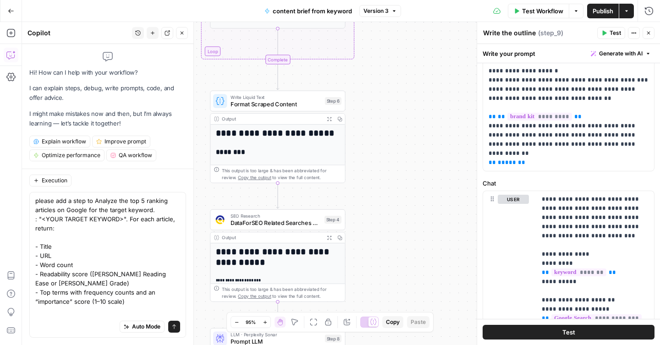
click at [127, 221] on textarea "please add a step to Analyze the top 5 ranking articles on Google for the targe…" at bounding box center [107, 297] width 145 height 202
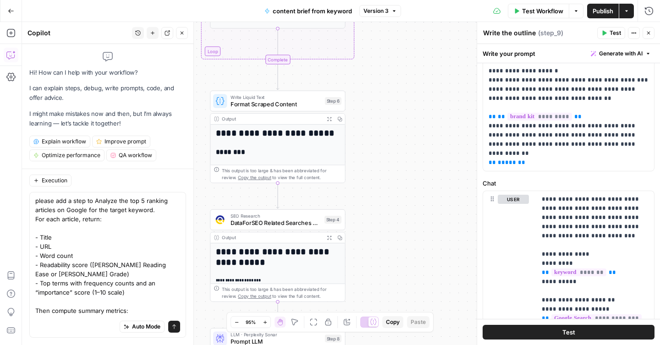
click at [85, 200] on textarea "please add a step to Analyze the top 5 ranking articles on Google for the targe…" at bounding box center [107, 292] width 145 height 193
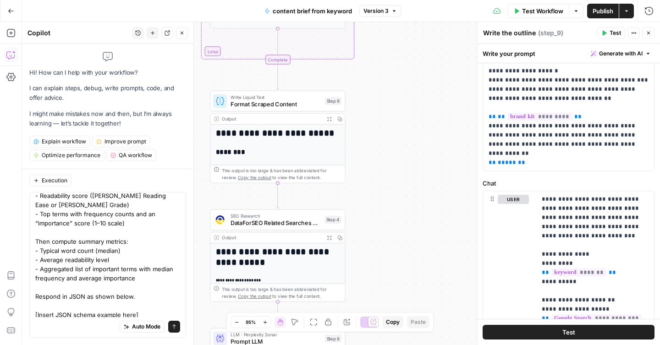
scroll to position [81, 0]
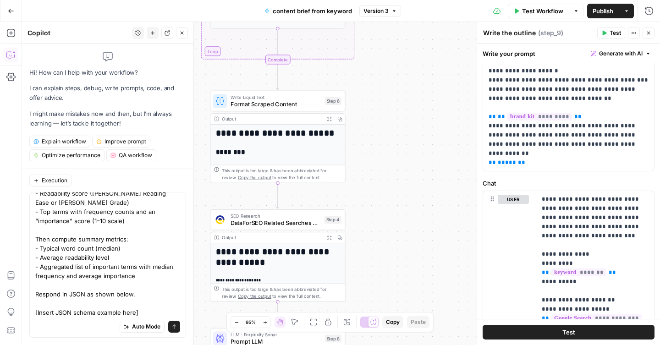
type textarea "please add a step, after the step6 (combined research results) to Analyze the t…"
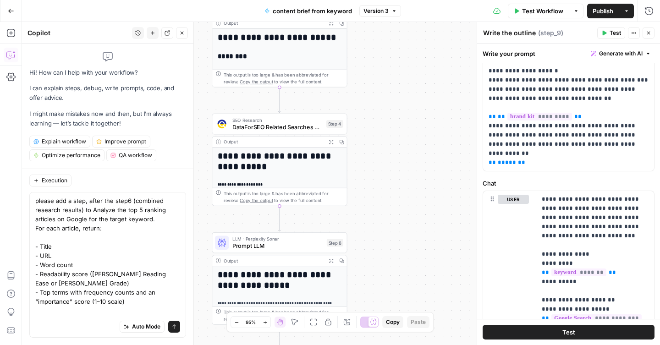
drag, startPoint x: 392, startPoint y: 267, endPoint x: 394, endPoint y: 163, distance: 104.6
click at [394, 163] on div "Workflow Set Inputs Inputs Google Search Google Search Step 2 Output Expand Out…" at bounding box center [341, 183] width 638 height 323
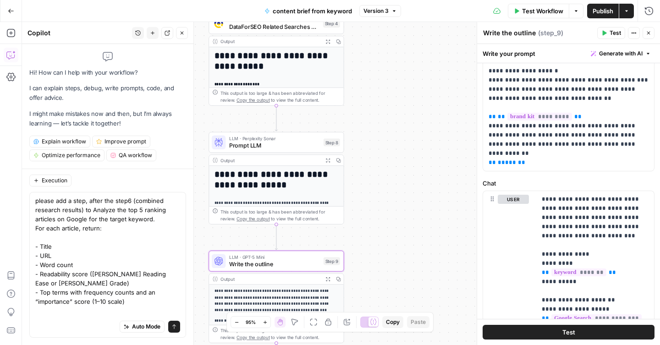
drag, startPoint x: 374, startPoint y: 260, endPoint x: 371, endPoint y: 169, distance: 91.3
click at [371, 169] on div "Workflow Set Inputs Inputs Google Search Google Search Step 2 Output Expand Out…" at bounding box center [341, 183] width 638 height 323
click at [284, 150] on span "Prompt LLM" at bounding box center [274, 146] width 91 height 9
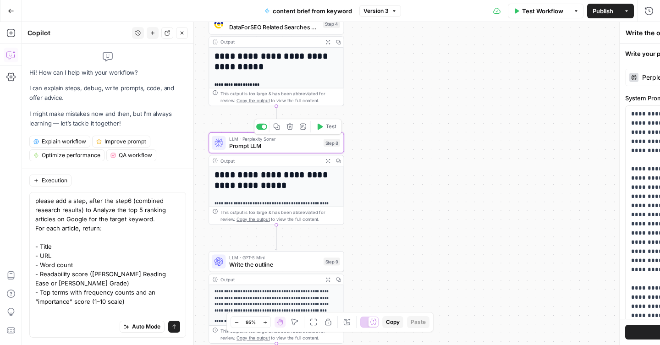
type textarea "Prompt LLM"
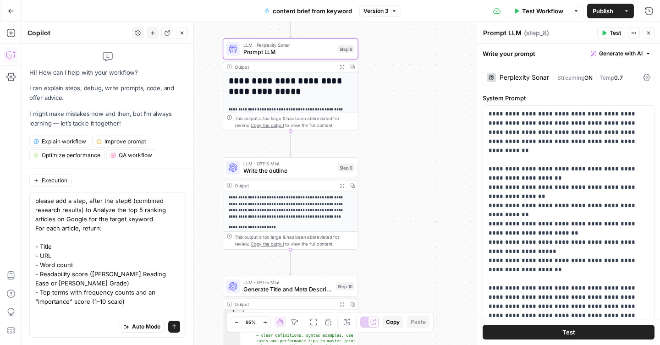
drag, startPoint x: 363, startPoint y: 234, endPoint x: 377, endPoint y: 140, distance: 95.1
click at [377, 140] on div "Workflow Set Inputs Inputs Google Search Google Search Step 2 Output Expand Out…" at bounding box center [341, 183] width 638 height 323
click at [133, 301] on textarea "please add a step, after the step6 (combined research results) to Analyze the t…" at bounding box center [107, 297] width 145 height 202
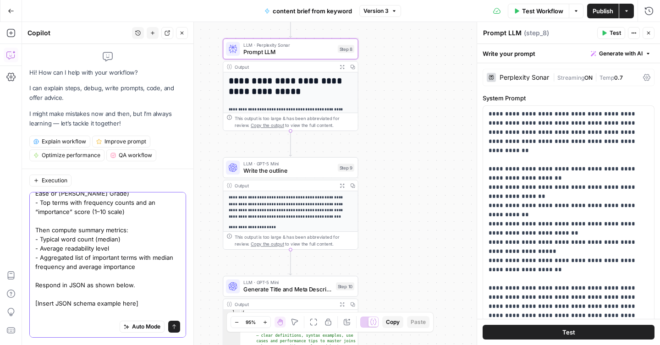
scroll to position [81, 0]
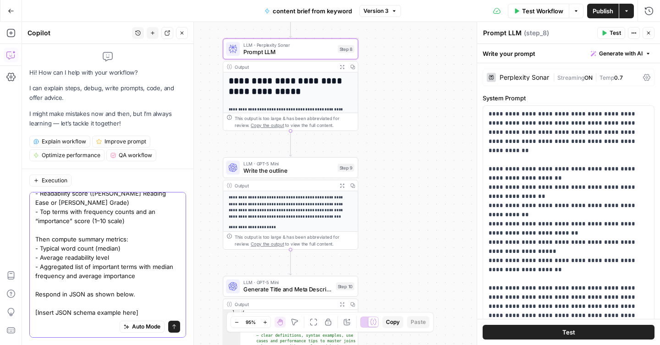
paste textarea "Inject thatresponse in the step 9 (gen"
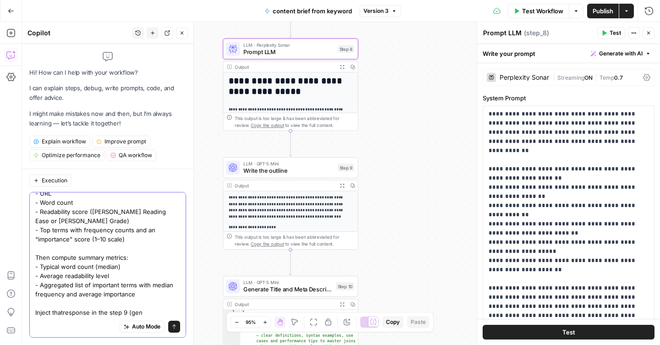
scroll to position [62, 0]
click at [63, 311] on textarea "please add a step, after the step6 (combined research results) to Analyze the t…" at bounding box center [107, 225] width 145 height 183
click at [144, 312] on textarea "please add a step, after the step6 (combined research results) to Analyze the t…" at bounding box center [107, 225] width 145 height 183
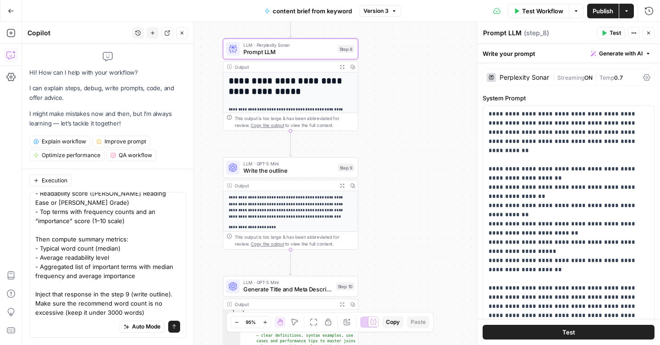
scroll to position [0, 0]
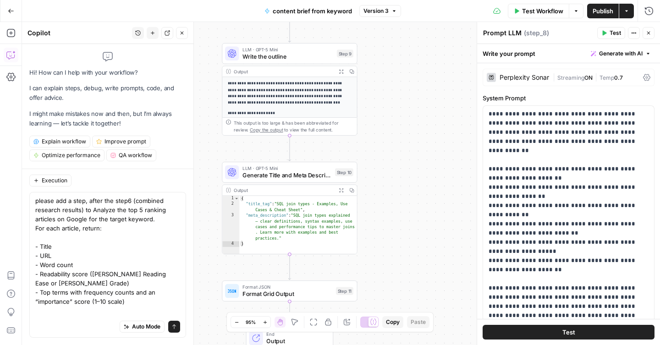
drag, startPoint x: 397, startPoint y: 277, endPoint x: 394, endPoint y: 158, distance: 119.3
click at [394, 158] on div "Workflow Set Inputs Inputs Google Search Google Search Step 2 Output Expand Out…" at bounding box center [341, 183] width 638 height 323
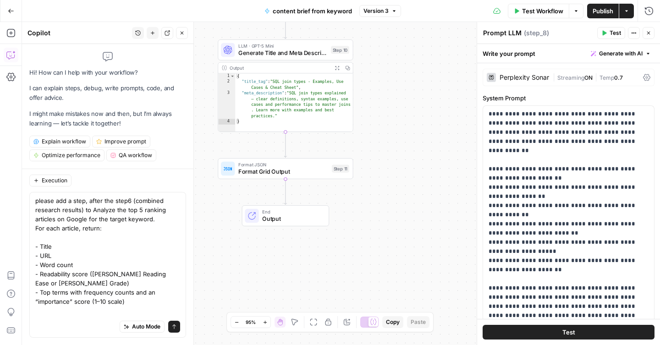
drag, startPoint x: 402, startPoint y: 239, endPoint x: 399, endPoint y: 122, distance: 116.5
click at [399, 122] on div "Workflow Set Inputs Inputs Google Search Google Search Step 2 Output Expand Out…" at bounding box center [341, 183] width 638 height 323
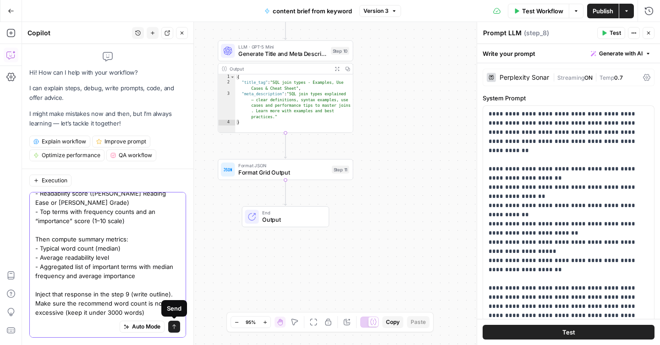
click at [150, 312] on textarea "please add a step, after the step6 (combined research results) to Analyze the t…" at bounding box center [107, 217] width 145 height 202
type textarea "please add a step, after the step6 (combined research results) to Analyze the t…"
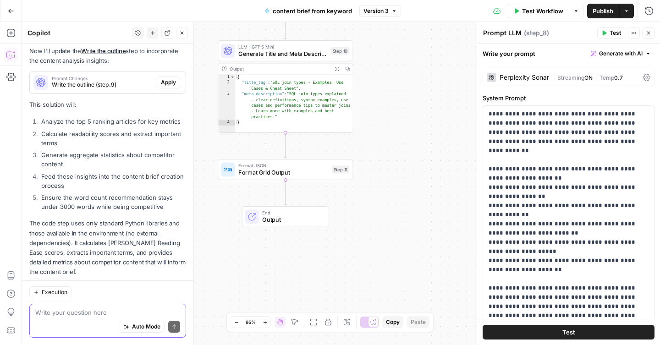
scroll to position [333, 0]
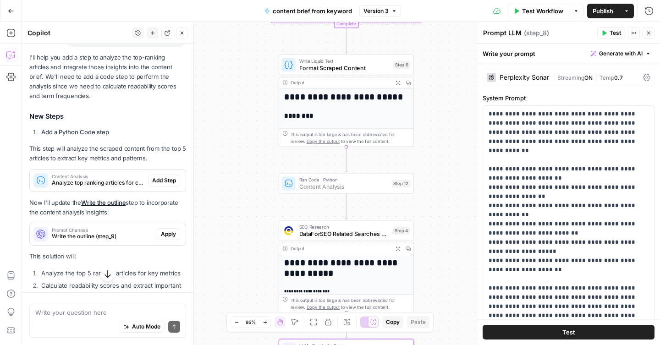
click at [159, 177] on span "Add Step" at bounding box center [164, 181] width 24 height 8
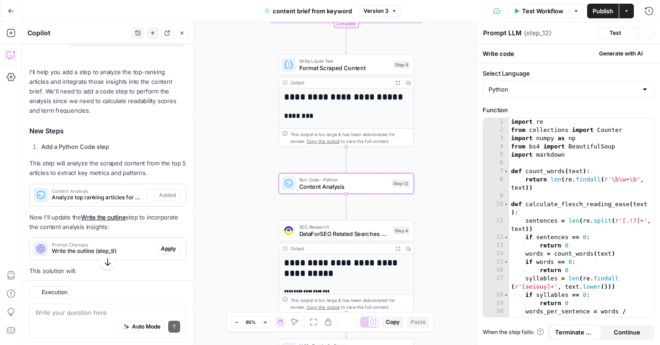
type textarea "Content Analysis"
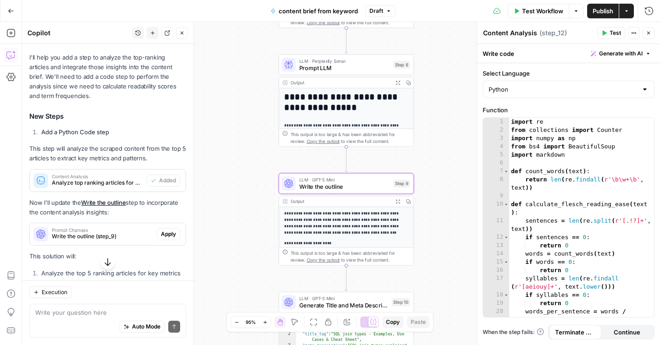
click at [168, 230] on span "Apply" at bounding box center [168, 234] width 15 height 8
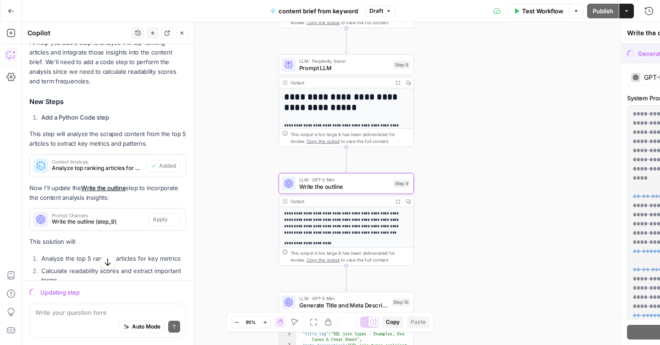
scroll to position [333, 0]
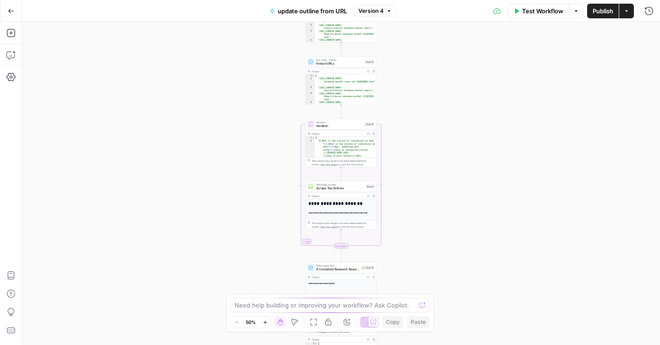
click at [269, 101] on div "**********" at bounding box center [341, 183] width 638 height 323
click at [264, 98] on div "**********" at bounding box center [341, 183] width 638 height 323
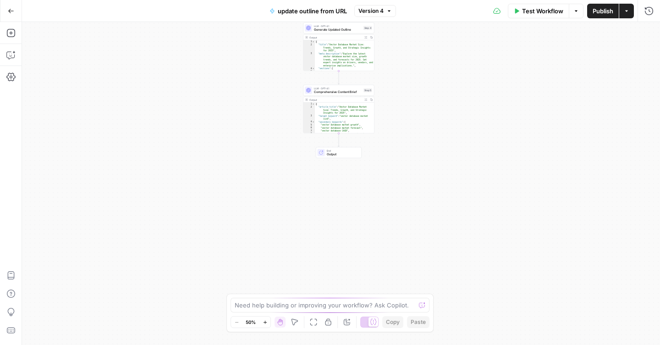
drag, startPoint x: 400, startPoint y: 266, endPoint x: 403, endPoint y: 108, distance: 158.7
click at [403, 108] on div "**********" at bounding box center [341, 183] width 638 height 323
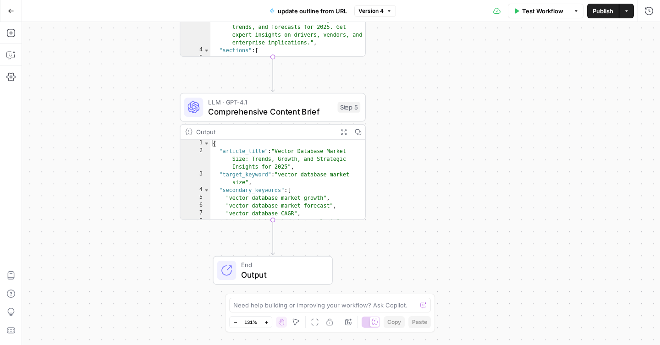
drag, startPoint x: 411, startPoint y: 61, endPoint x: 407, endPoint y: 124, distance: 62.5
click at [407, 124] on div "**********" at bounding box center [341, 183] width 638 height 323
click at [344, 133] on icon "button" at bounding box center [344, 132] width 6 height 6
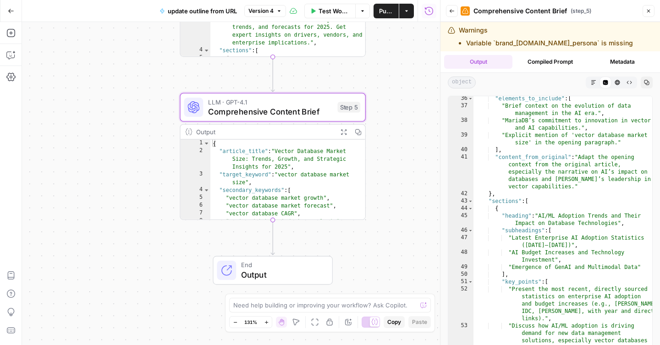
scroll to position [533, 0]
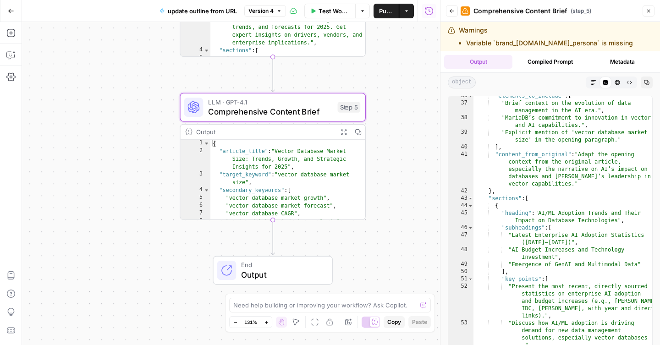
click at [457, 12] on button "Back" at bounding box center [452, 11] width 12 height 12
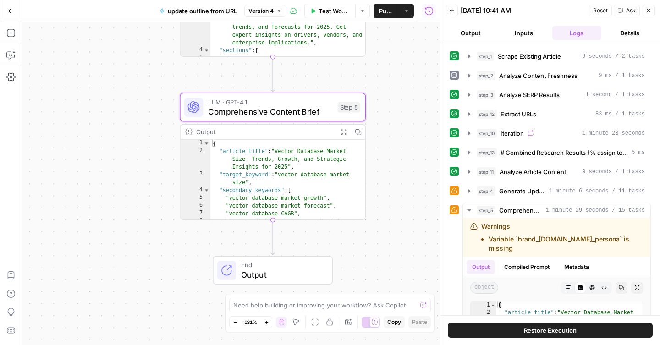
click at [309, 113] on span "Comprehensive Content Brief" at bounding box center [270, 111] width 125 height 12
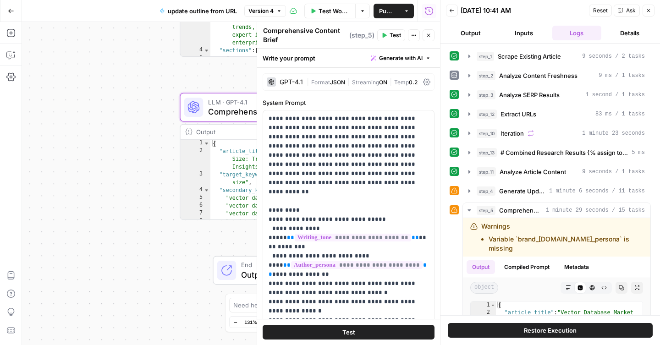
click at [427, 81] on icon at bounding box center [426, 81] width 7 height 7
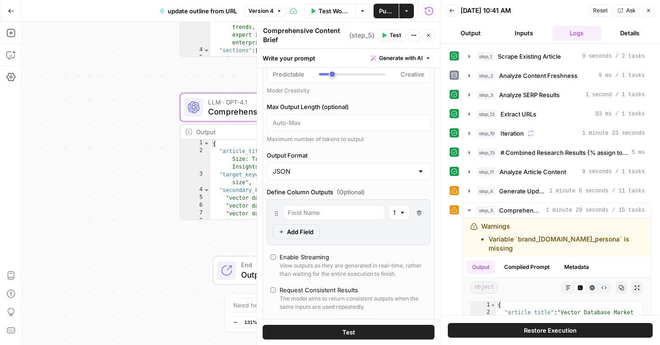
scroll to position [174, 0]
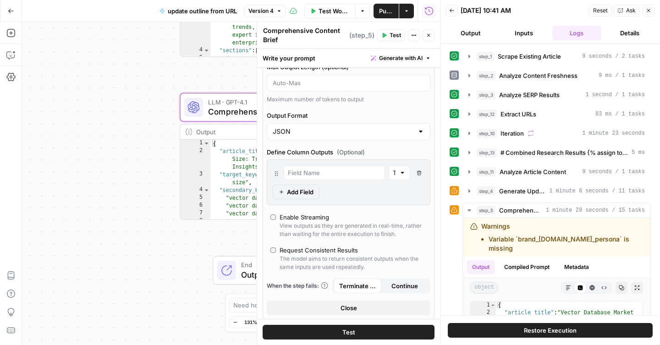
click at [420, 132] on div at bounding box center [420, 131] width 7 height 9
click at [295, 155] on span "Text" at bounding box center [347, 154] width 144 height 9
type input "Text"
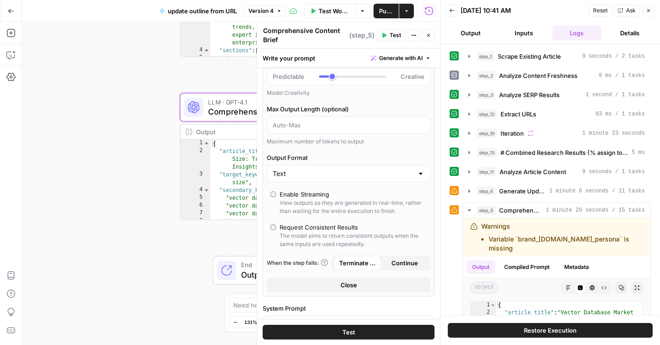
scroll to position [216, 0]
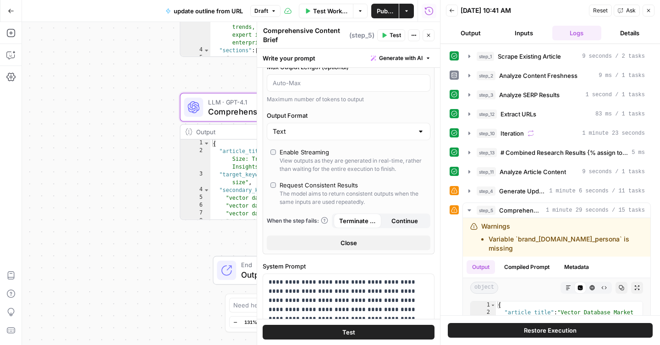
click at [352, 241] on span "Close" at bounding box center [349, 243] width 17 height 9
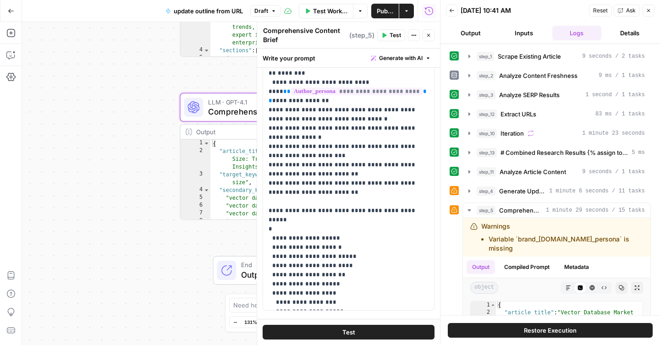
scroll to position [0, 0]
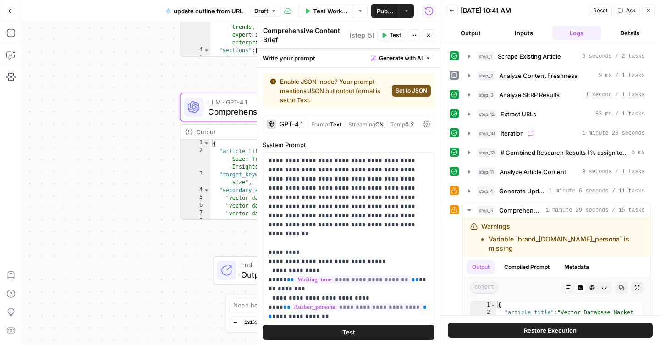
click at [399, 91] on span "Set to JSON" at bounding box center [412, 91] width 32 height 8
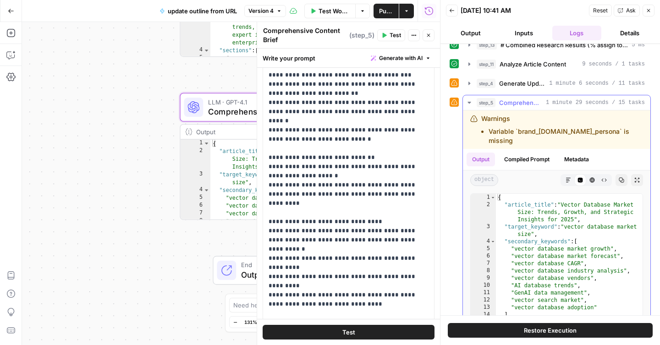
scroll to position [81, 0]
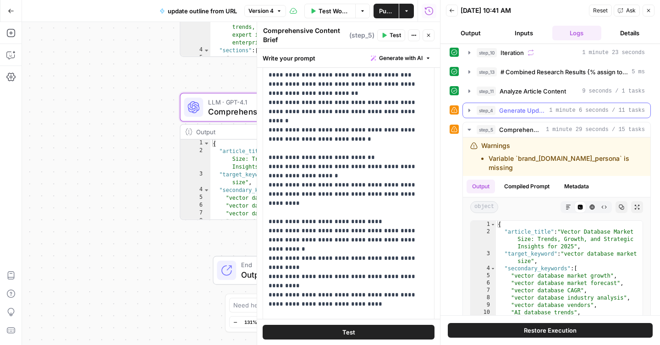
click at [508, 111] on span "Generate Updated Outline" at bounding box center [522, 110] width 46 height 9
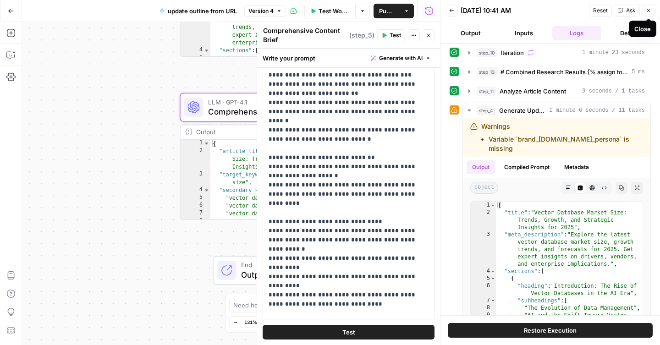
click at [652, 11] on button "Close" at bounding box center [649, 11] width 12 height 12
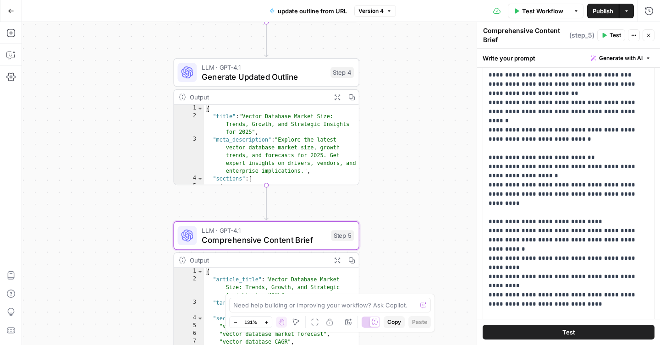
drag, startPoint x: 403, startPoint y: 81, endPoint x: 397, endPoint y: 209, distance: 128.6
click at [397, 209] on div "**********" at bounding box center [341, 183] width 638 height 323
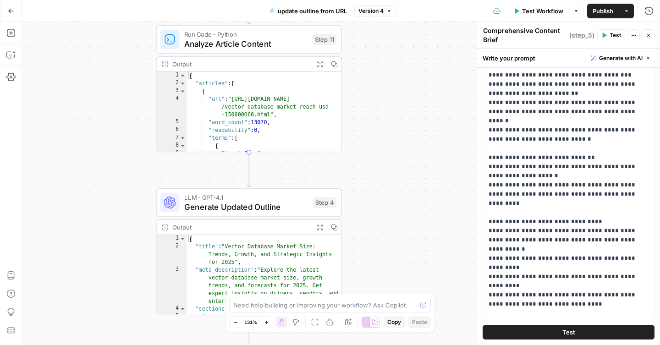
drag, startPoint x: 386, startPoint y: 98, endPoint x: 369, endPoint y: 228, distance: 131.4
click at [369, 228] on div "**********" at bounding box center [341, 183] width 638 height 323
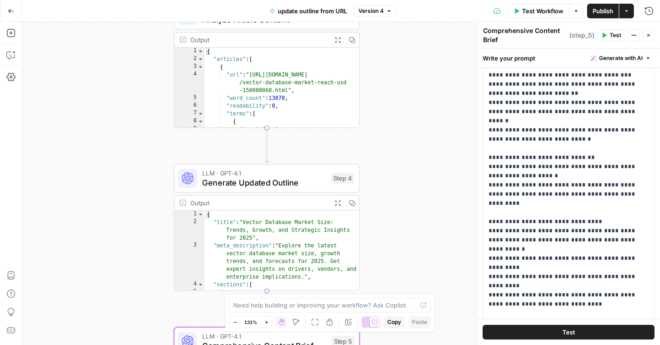
drag, startPoint x: 365, startPoint y: 87, endPoint x: 382, endPoint y: 62, distance: 30.3
click at [383, 62] on div "**********" at bounding box center [341, 183] width 638 height 323
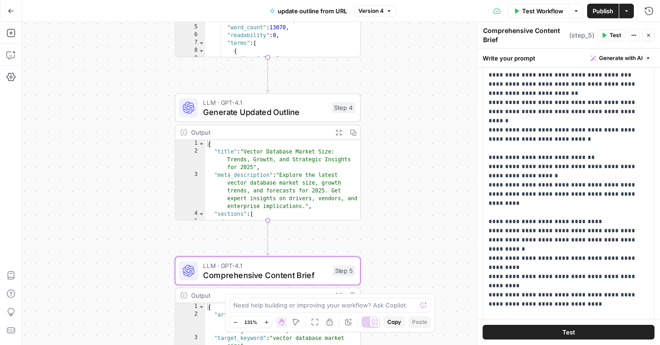
drag, startPoint x: 380, startPoint y: 170, endPoint x: 381, endPoint y: 100, distance: 69.7
click at [381, 100] on div "**********" at bounding box center [341, 183] width 638 height 323
click at [338, 133] on icon "button" at bounding box center [338, 133] width 6 height 6
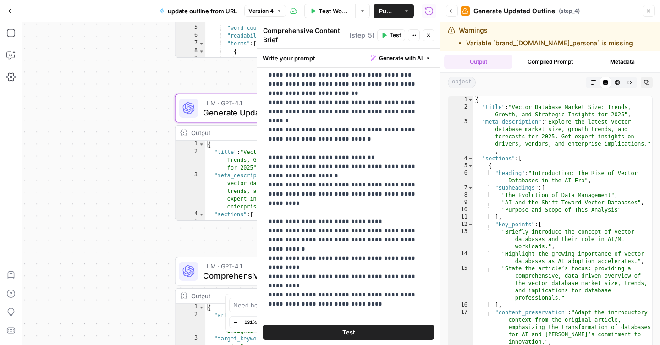
click at [429, 34] on icon "button" at bounding box center [429, 36] width 6 height 6
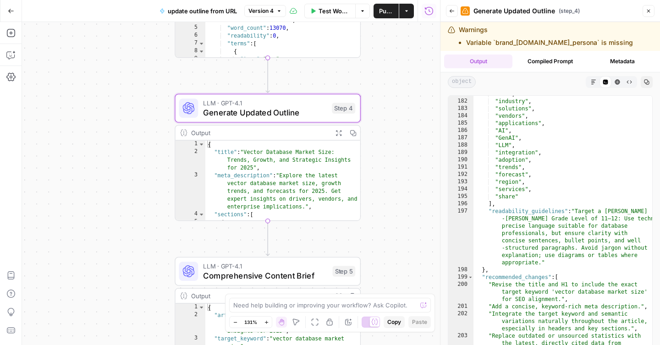
scroll to position [2578, 0]
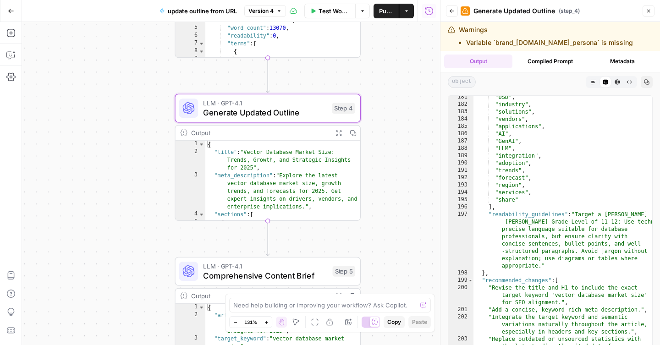
click at [648, 11] on icon "button" at bounding box center [649, 11] width 6 height 6
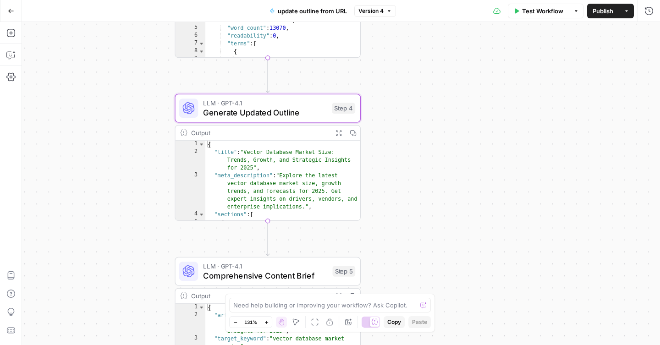
click at [300, 266] on span "LLM · GPT-4.1" at bounding box center [265, 266] width 125 height 10
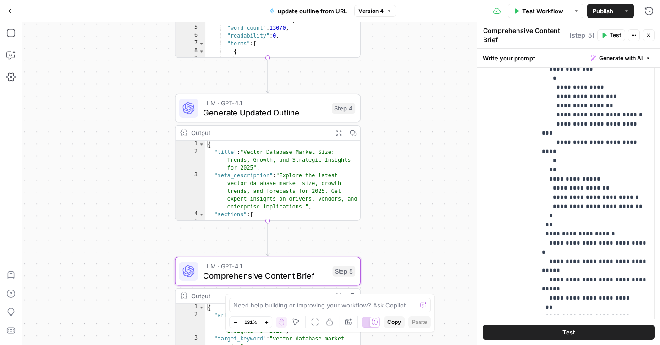
scroll to position [608, 0]
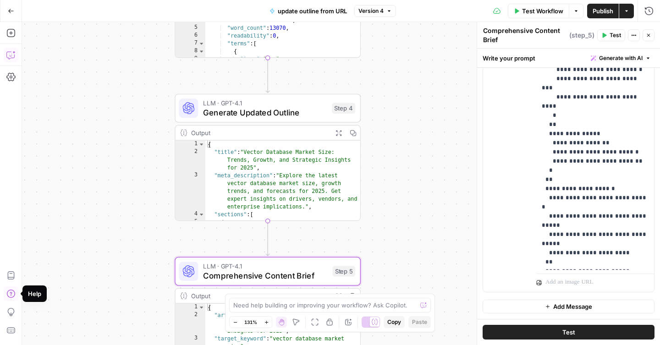
click at [7, 55] on icon "button" at bounding box center [10, 54] width 9 height 9
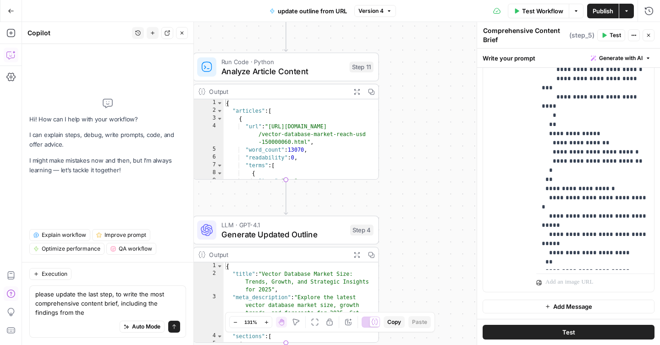
drag, startPoint x: 417, startPoint y: 53, endPoint x: 412, endPoint y: 175, distance: 121.6
click at [412, 175] on div "**********" at bounding box center [341, 183] width 638 height 323
click at [77, 314] on textarea "please update the last step, to write the most comprehensive content brief, inc…" at bounding box center [107, 304] width 145 height 28
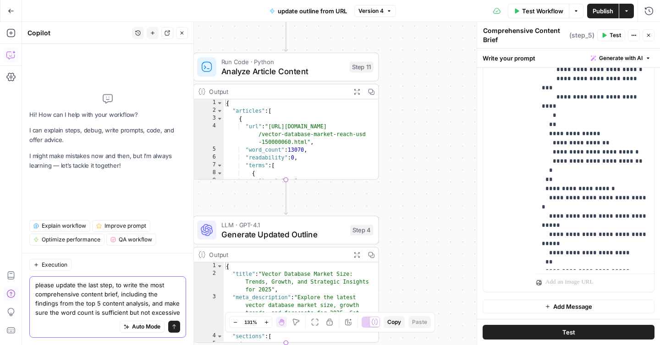
click at [68, 315] on textarea "please update the last step, to write the most comprehensive content brief, inc…" at bounding box center [107, 299] width 145 height 37
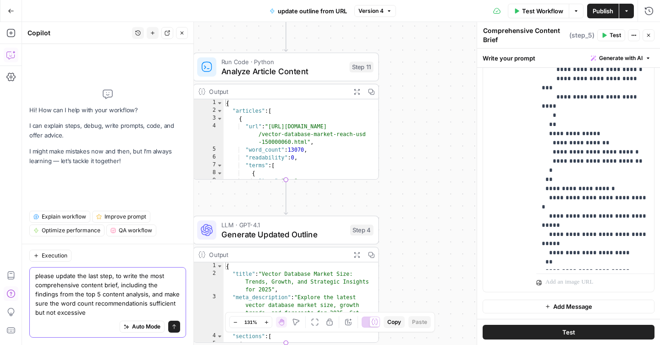
type textarea "please update the last step, to write the most comprehensive content brief, inc…"
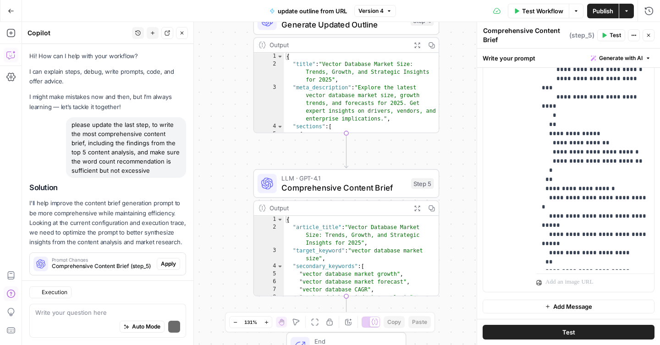
scroll to position [17, 0]
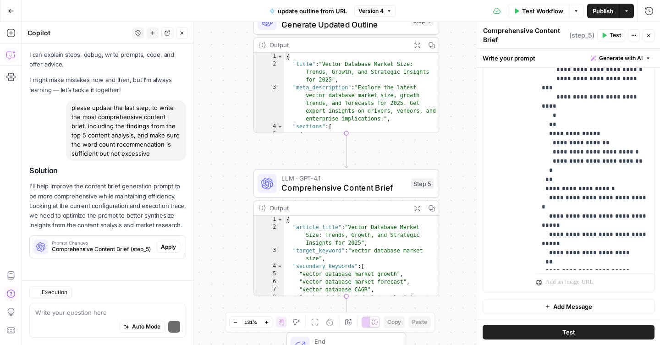
click at [120, 265] on div "Regenerate Helpful Not helpful" at bounding box center [107, 267] width 157 height 12
click at [127, 250] on span "Comprehensive Content Brief (step_5)" at bounding box center [102, 249] width 101 height 8
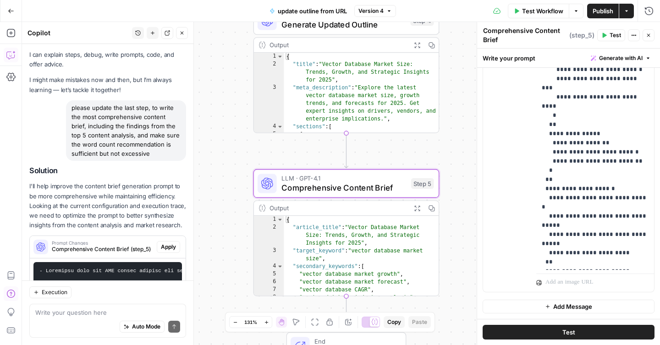
click at [167, 247] on span "Apply" at bounding box center [168, 247] width 15 height 8
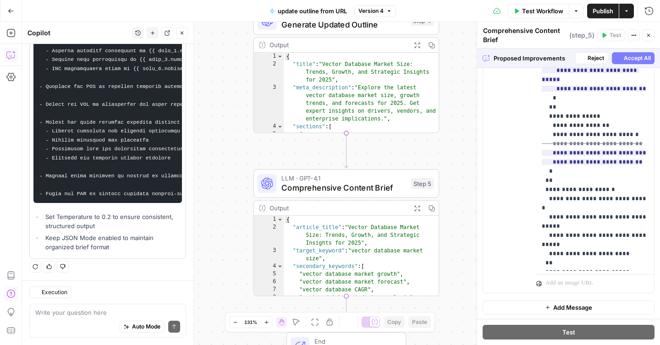
scroll to position [608, 0]
click at [637, 61] on span "Accept All" at bounding box center [637, 58] width 27 height 8
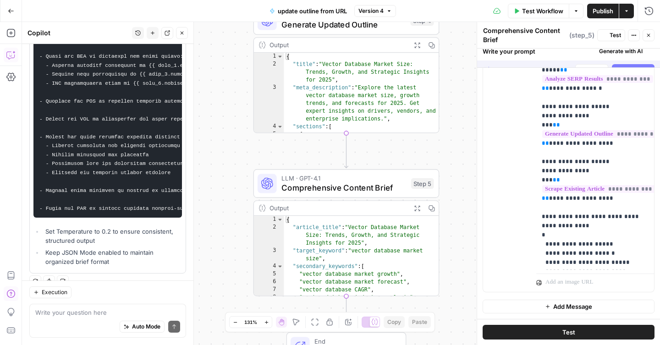
scroll to position [0, 0]
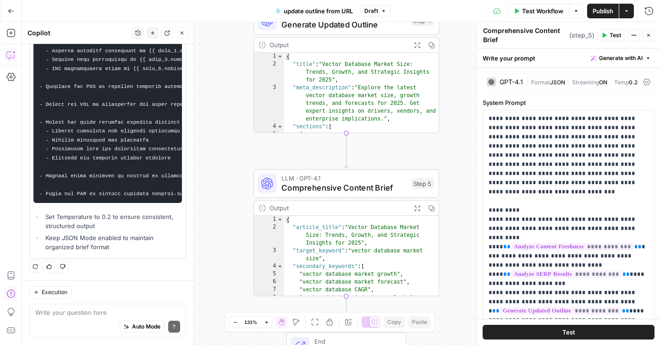
click at [598, 12] on span "Publish" at bounding box center [603, 10] width 21 height 9
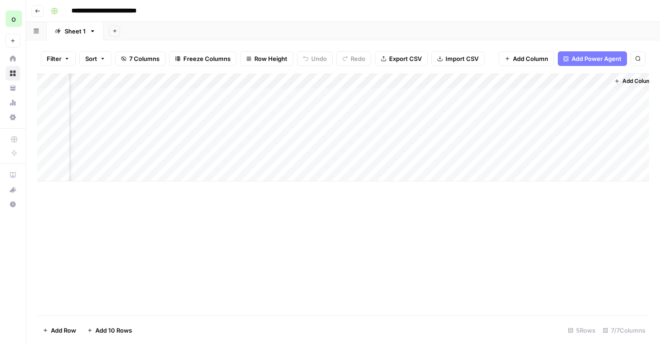
scroll to position [0, 177]
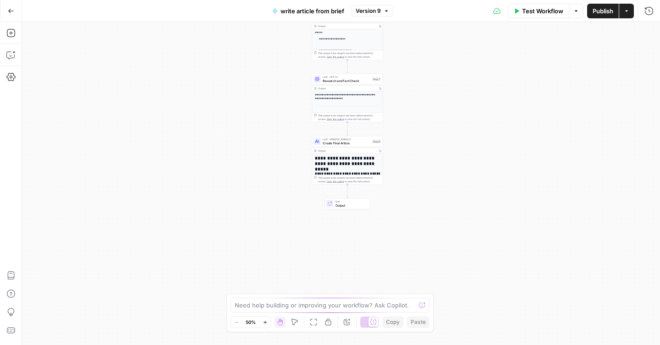
drag, startPoint x: 409, startPoint y: 260, endPoint x: 415, endPoint y: 80, distance: 179.4
click at [415, 80] on div "**********" at bounding box center [341, 183] width 638 height 323
click at [398, 169] on div "**********" at bounding box center [341, 183] width 638 height 323
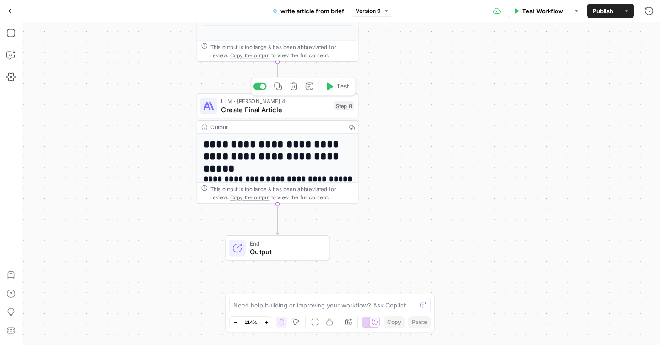
click at [297, 111] on span "Create Final Article" at bounding box center [275, 110] width 109 height 11
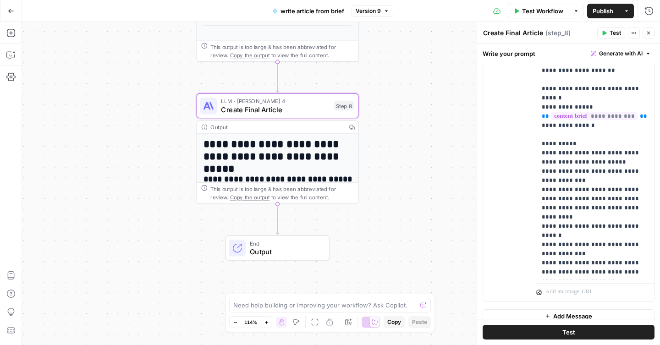
scroll to position [595, 0]
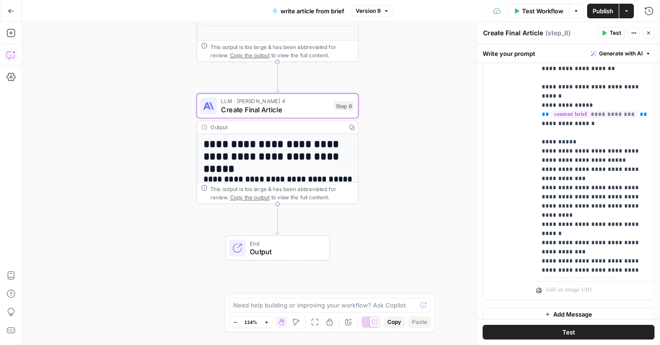
click at [14, 55] on icon "button" at bounding box center [10, 54] width 9 height 9
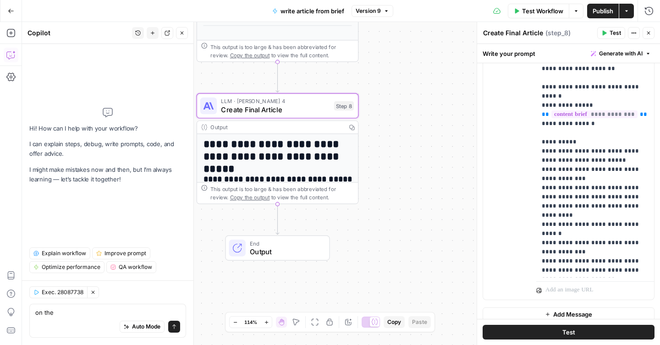
click at [94, 291] on icon "button" at bounding box center [93, 293] width 6 height 6
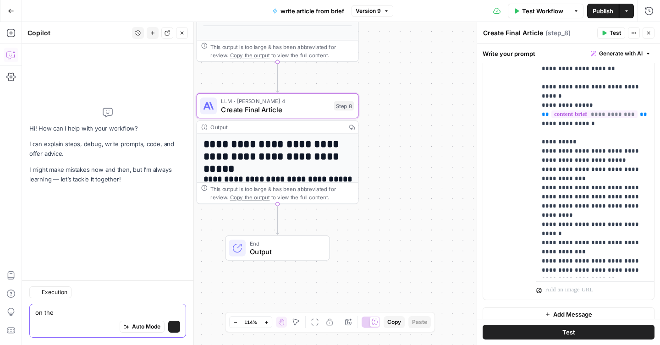
click at [82, 312] on textarea "on the" at bounding box center [107, 312] width 145 height 9
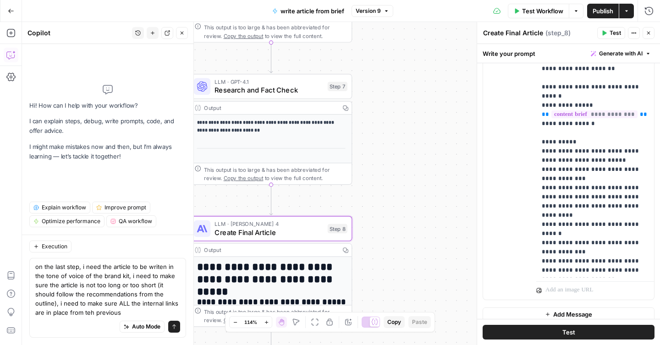
drag, startPoint x: 401, startPoint y: 75, endPoint x: 395, endPoint y: 198, distance: 123.1
click at [395, 198] on div "**********" at bounding box center [341, 183] width 638 height 323
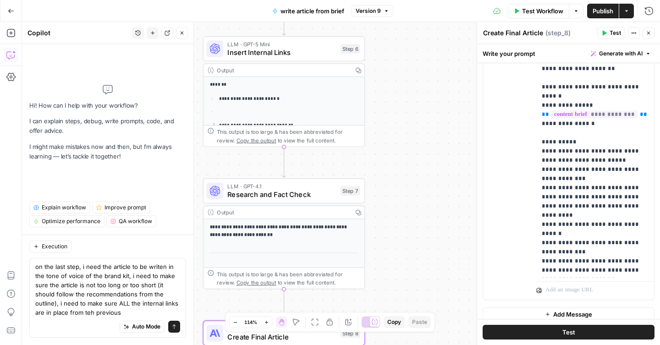
drag, startPoint x: 388, startPoint y: 92, endPoint x: 401, endPoint y: 196, distance: 104.9
click at [401, 197] on div "**********" at bounding box center [341, 183] width 638 height 323
click at [88, 311] on textarea "on the last step, i need the article to be writen in the tone of voice of the b…" at bounding box center [107, 289] width 145 height 55
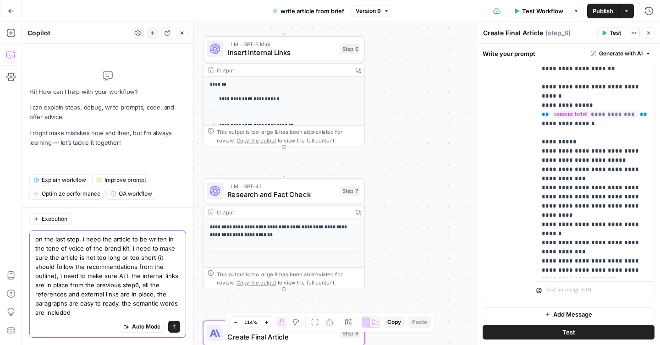
click at [159, 303] on textarea "on the last step, i need the article to be writen in the tone of voice of the b…" at bounding box center [107, 276] width 145 height 83
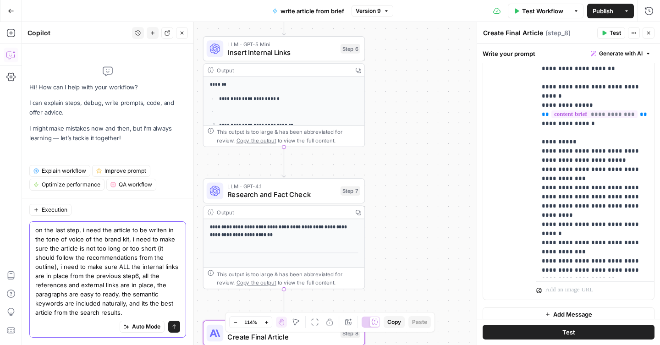
click at [140, 304] on textarea "on the last step, i need the article to be writen in the tone of voice of the b…" at bounding box center [107, 272] width 145 height 92
type textarea "on the last step, i need the article to be writen in the tone of voice of the b…"
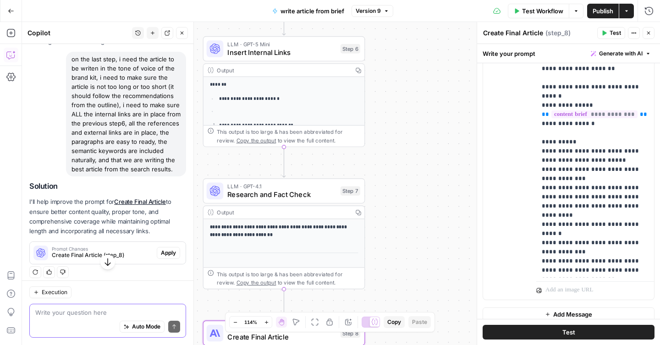
scroll to position [72, 0]
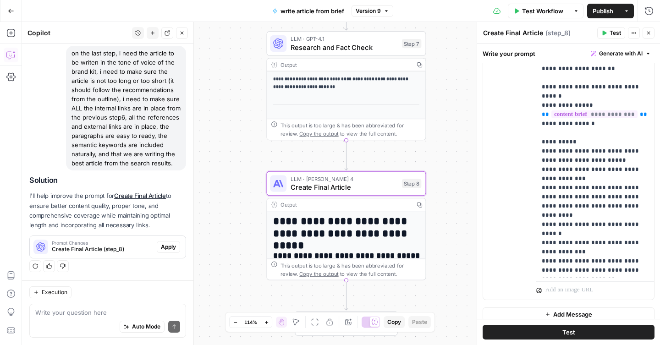
click at [111, 248] on span "Create Final Article (step_8)" at bounding box center [102, 249] width 101 height 8
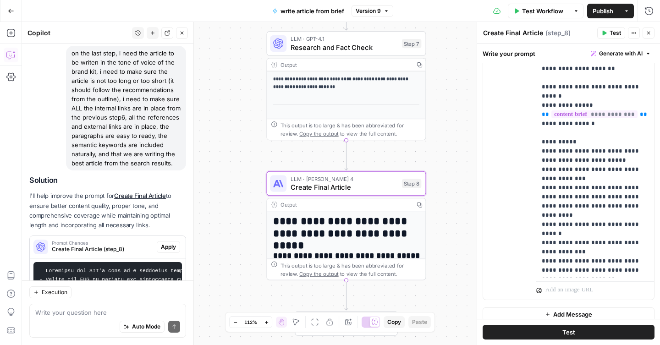
click at [166, 248] on span "Apply" at bounding box center [168, 247] width 15 height 8
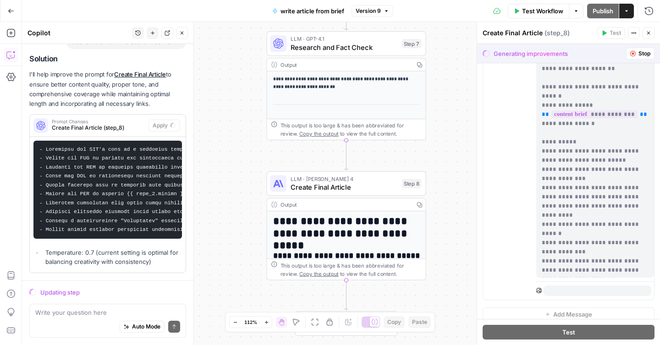
scroll to position [208, 0]
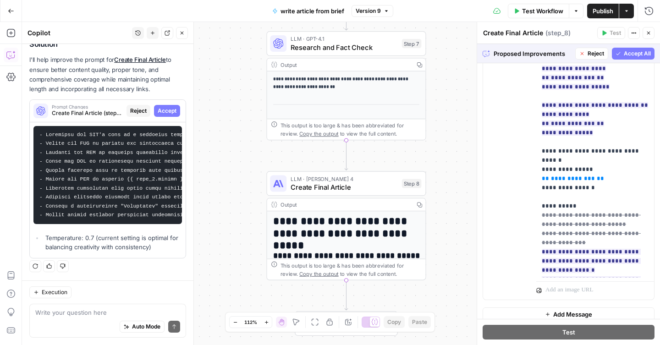
click at [625, 53] on span "Accept All" at bounding box center [637, 54] width 27 height 8
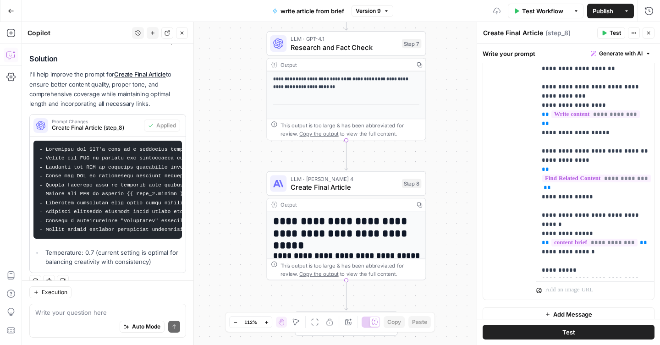
scroll to position [222, 0]
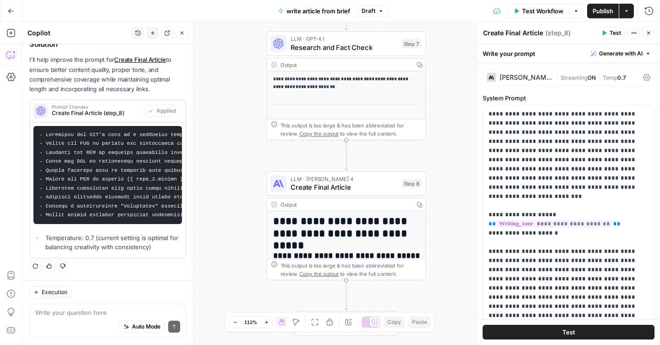
click at [563, 334] on span "Test" at bounding box center [569, 332] width 13 height 9
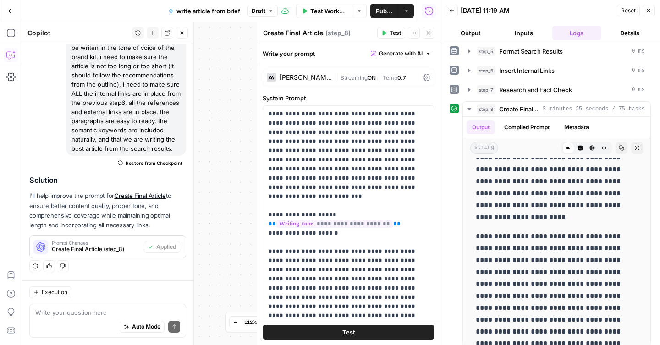
scroll to position [50, 0]
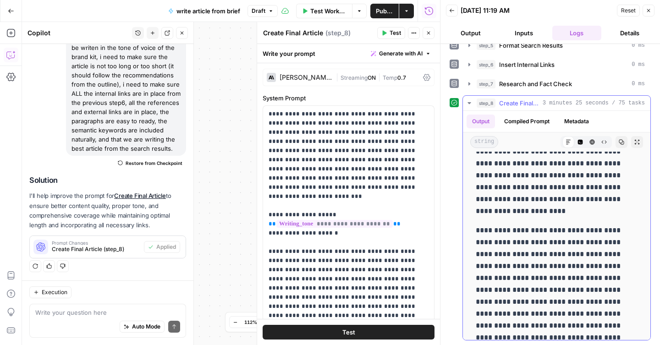
click at [621, 140] on icon "button" at bounding box center [622, 142] width 6 height 6
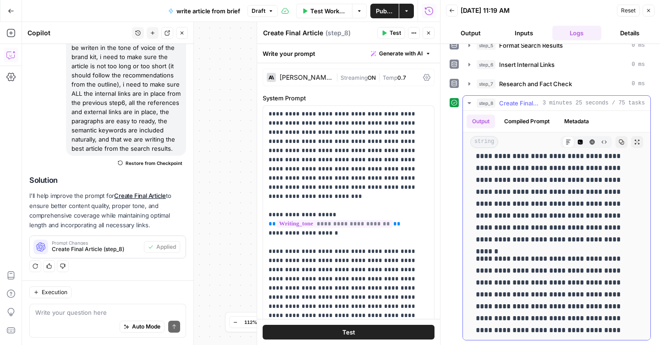
scroll to position [2204, 0]
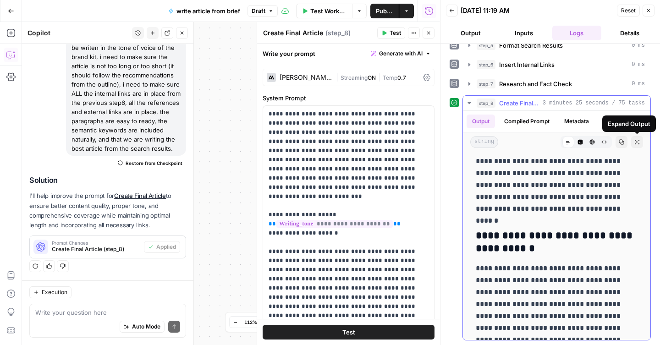
click at [639, 140] on icon "button" at bounding box center [637, 142] width 5 height 5
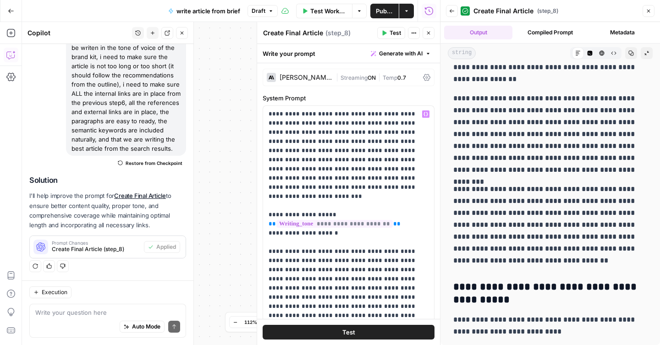
scroll to position [762, 0]
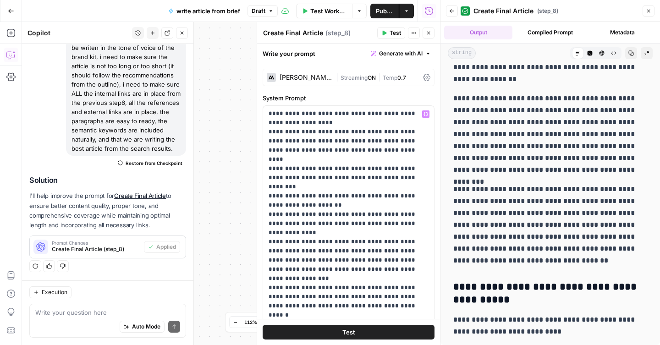
click at [310, 327] on button "Test" at bounding box center [349, 332] width 172 height 15
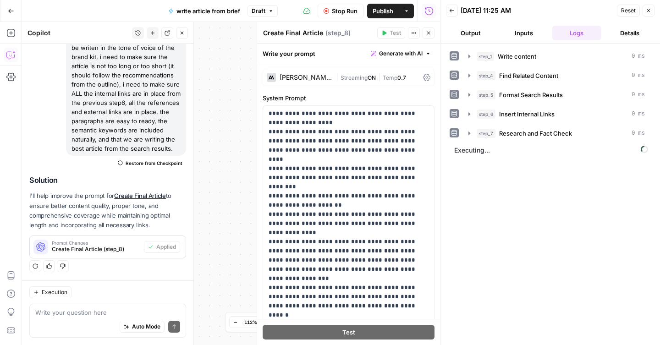
click at [337, 10] on span "Stop Run" at bounding box center [345, 10] width 26 height 9
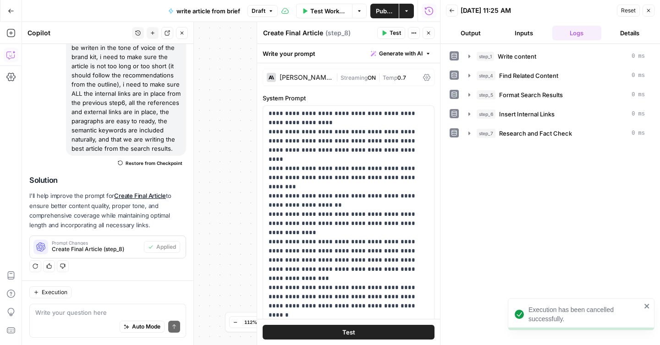
click at [393, 15] on span "Publish" at bounding box center [384, 10] width 17 height 9
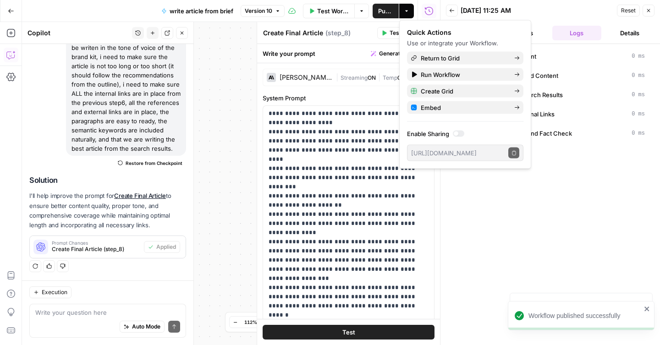
click at [649, 9] on icon "button" at bounding box center [649, 11] width 6 height 6
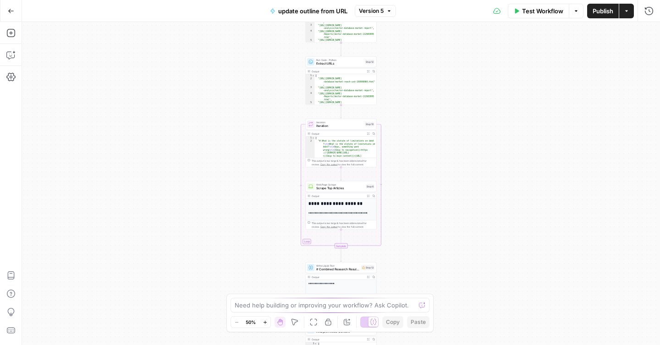
click at [407, 85] on div "**********" at bounding box center [341, 183] width 638 height 323
click at [421, 44] on div "**********" at bounding box center [341, 183] width 638 height 323
click at [419, 81] on div "**********" at bounding box center [341, 183] width 638 height 323
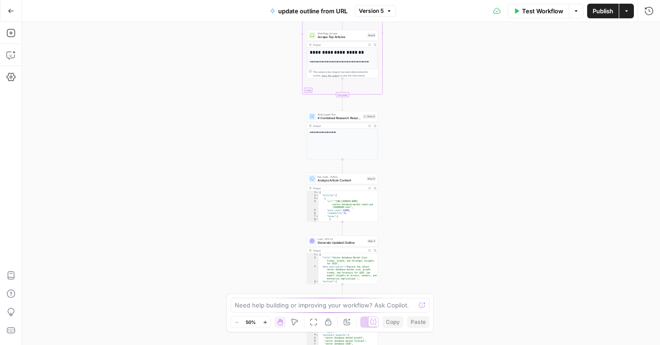
drag, startPoint x: 412, startPoint y: 207, endPoint x: 414, endPoint y: 137, distance: 70.7
click at [414, 137] on div "**********" at bounding box center [341, 183] width 638 height 323
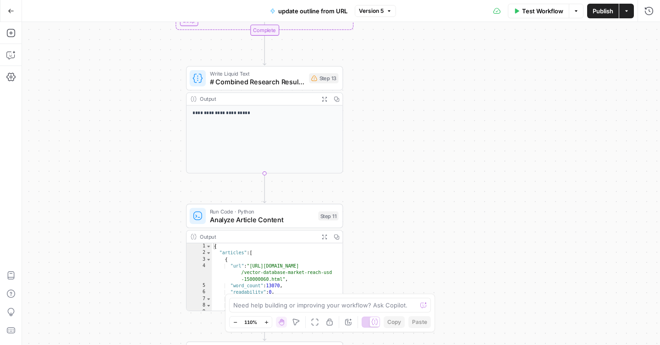
click at [382, 197] on div "**********" at bounding box center [341, 183] width 638 height 323
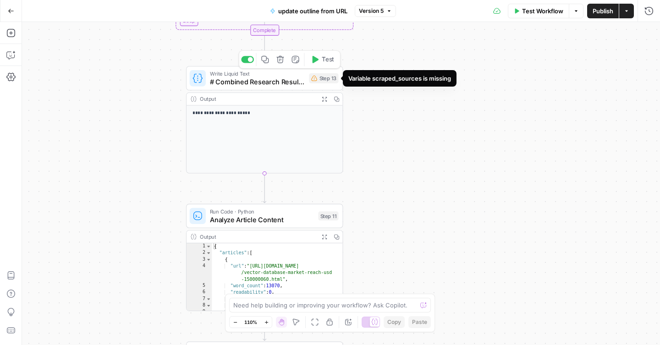
click at [321, 81] on div "Step 13" at bounding box center [323, 78] width 29 height 10
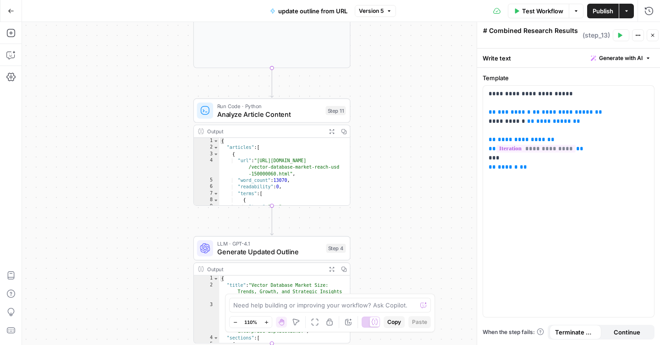
drag, startPoint x: 380, startPoint y: 233, endPoint x: 388, endPoint y: 128, distance: 105.7
click at [388, 128] on div "**********" at bounding box center [341, 183] width 638 height 323
click at [289, 117] on span "Analyze Article Content" at bounding box center [269, 114] width 105 height 10
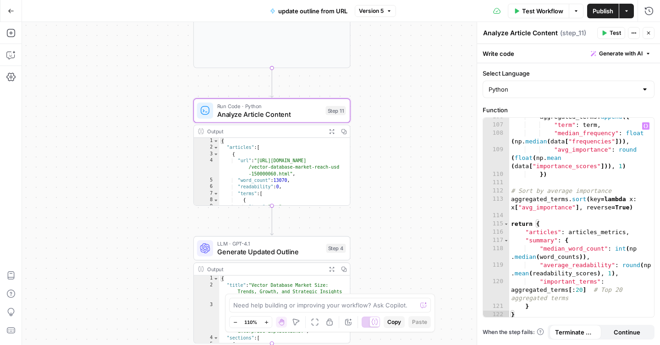
scroll to position [1328, 0]
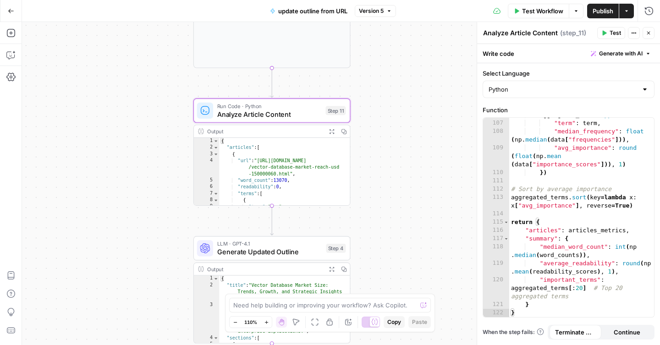
click at [503, 56] on div "Write code Generate with AI" at bounding box center [568, 53] width 183 height 19
click at [634, 34] on icon "button" at bounding box center [635, 33] width 6 height 6
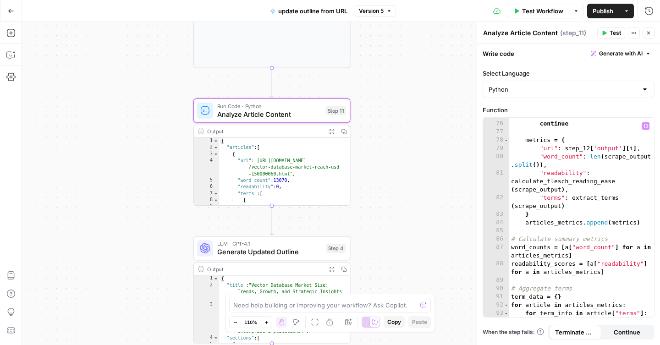
scroll to position [988, 0]
type textarea "**********"
click at [309, 162] on div "{ "articles" : [ { "url" : "https://finance.yahoo.com/news /vector-database-mar…" at bounding box center [284, 179] width 131 height 82
click at [333, 133] on icon "button" at bounding box center [332, 132] width 6 height 6
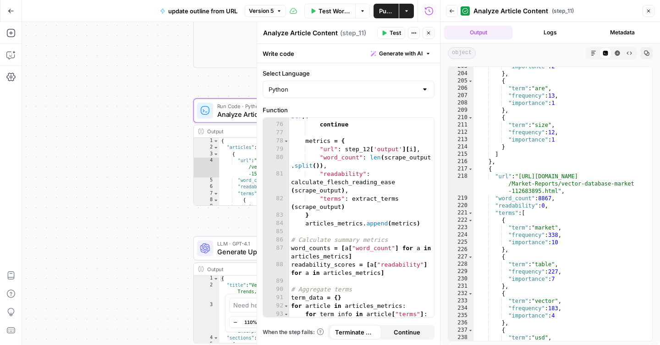
scroll to position [1521, 0]
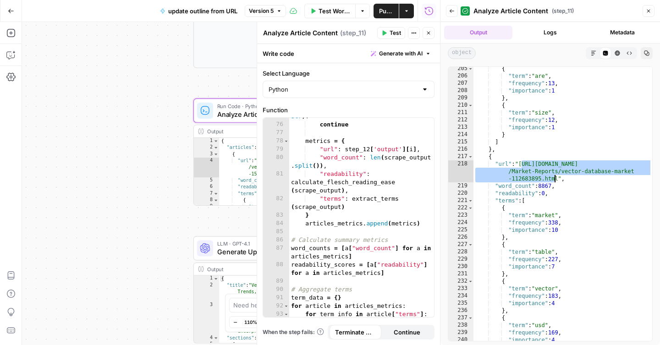
drag, startPoint x: 522, startPoint y: 164, endPoint x: 556, endPoint y: 177, distance: 36.3
click at [556, 177] on div "{ "term" : "are" , "frequency" : 13 , "importance" : 1 } , { "term" : "size" , …" at bounding box center [563, 209] width 179 height 289
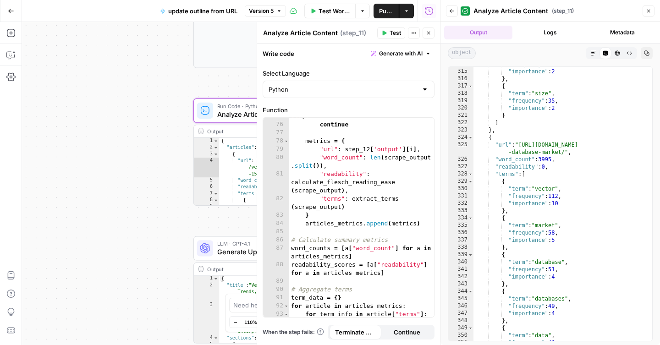
scroll to position [2386, 0]
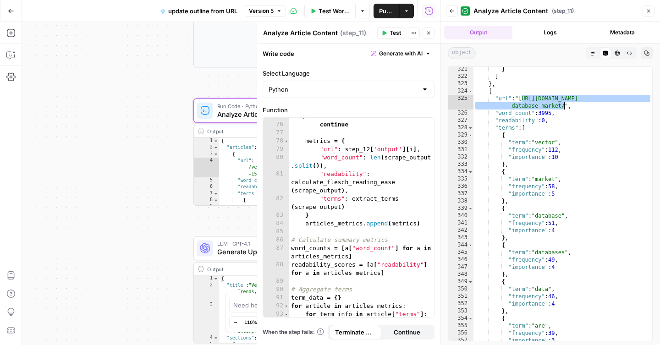
drag, startPoint x: 523, startPoint y: 99, endPoint x: 566, endPoint y: 106, distance: 44.1
click at [566, 106] on div "} ] } , { "url" : "https://market.us/report/vector -database-market/" , "word_c…" at bounding box center [563, 210] width 179 height 289
type textarea "**********"
click at [648, 11] on icon "button" at bounding box center [649, 11] width 6 height 6
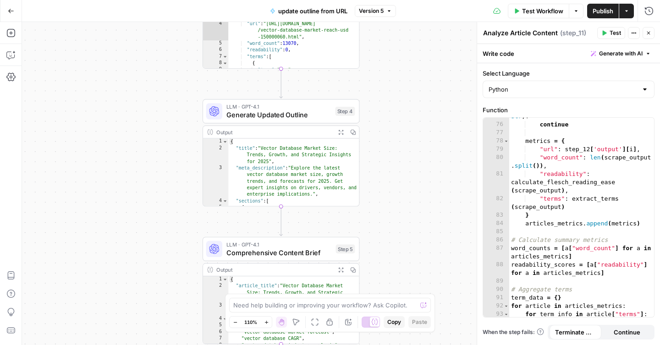
drag, startPoint x: 394, startPoint y: 229, endPoint x: 404, endPoint y: 92, distance: 137.9
click at [404, 92] on div "**********" at bounding box center [341, 183] width 638 height 323
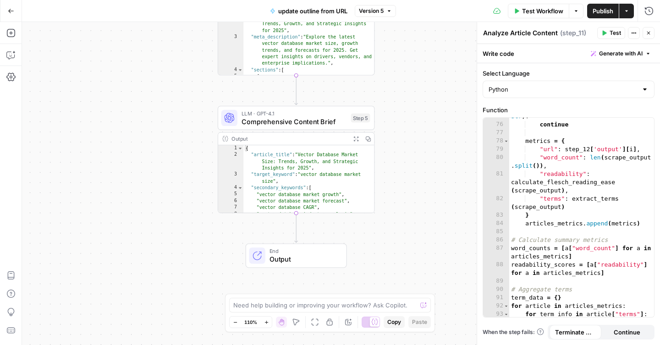
drag, startPoint x: 388, startPoint y: 210, endPoint x: 403, endPoint y: 79, distance: 131.1
click at [403, 79] on div "**********" at bounding box center [341, 183] width 638 height 323
click at [358, 139] on icon "button" at bounding box center [356, 139] width 5 height 5
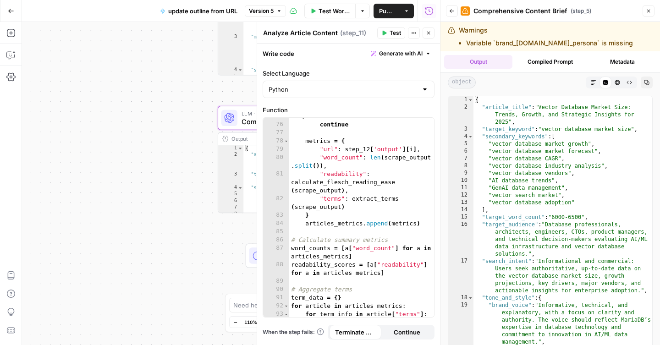
click at [432, 31] on button "Close" at bounding box center [429, 33] width 12 height 12
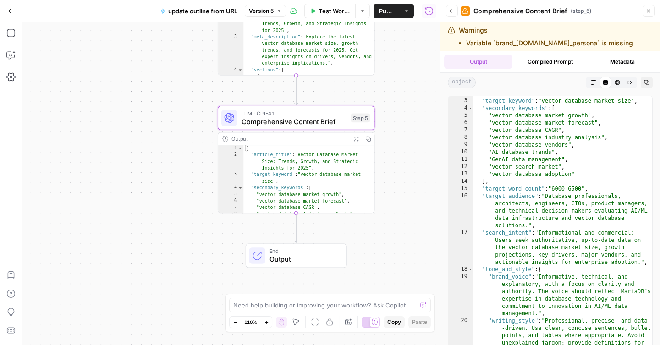
scroll to position [28, 0]
click at [354, 102] on span "Test" at bounding box center [360, 99] width 12 height 9
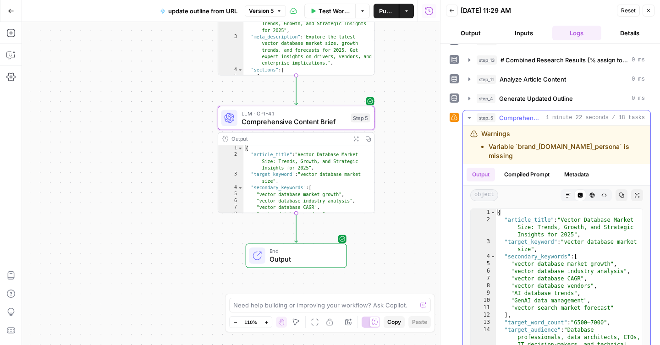
scroll to position [119, 0]
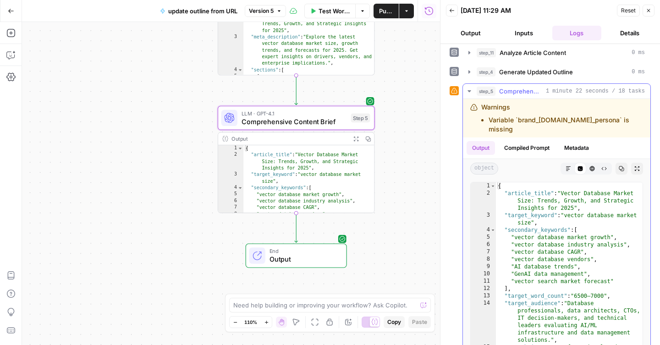
click at [470, 91] on icon "button" at bounding box center [469, 91] width 3 height 2
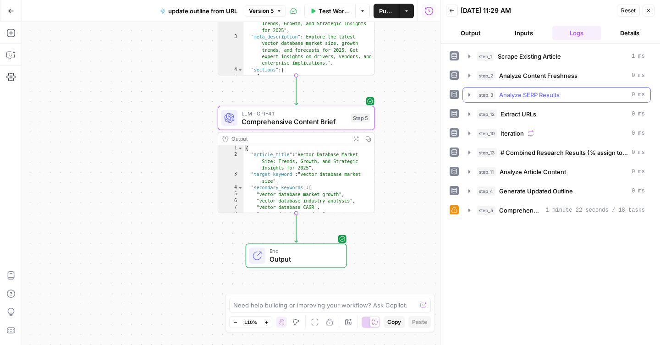
scroll to position [0, 0]
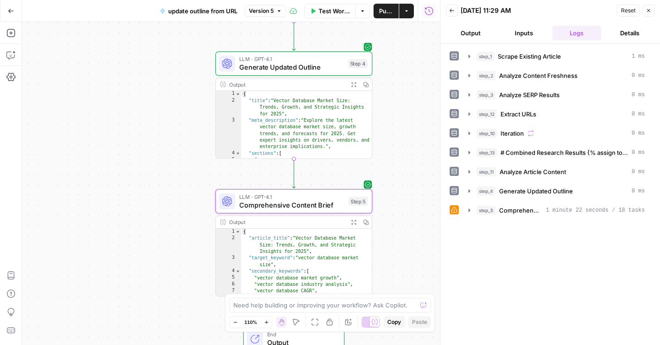
drag, startPoint x: 405, startPoint y: 93, endPoint x: 403, endPoint y: 177, distance: 83.5
click at [403, 177] on div "**********" at bounding box center [231, 183] width 418 height 323
click at [305, 68] on span "Generate Updated Outline" at bounding box center [291, 67] width 105 height 10
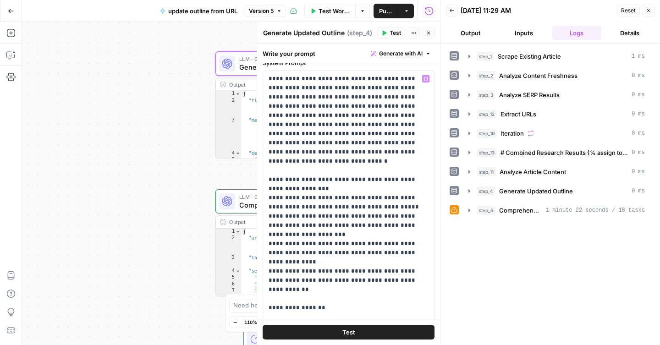
scroll to position [33, 0]
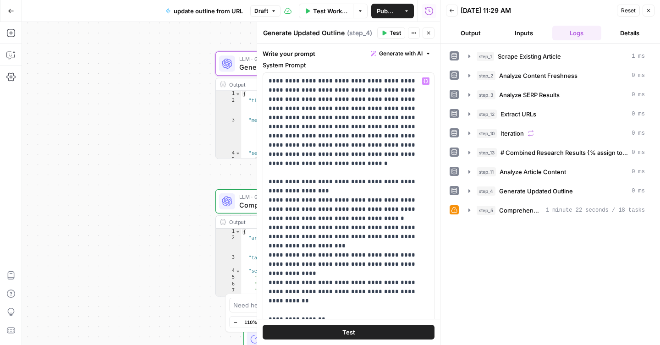
click at [322, 327] on button "Test" at bounding box center [349, 332] width 172 height 15
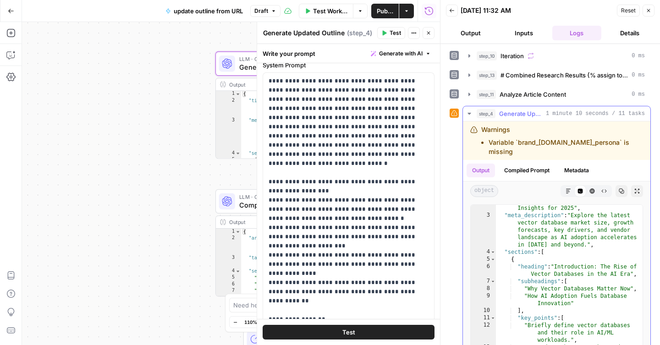
scroll to position [0, 0]
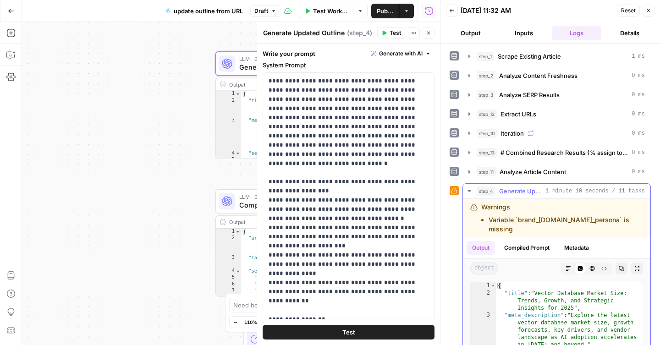
click at [632, 191] on span "1 minute 10 seconds / 11 tasks" at bounding box center [595, 191] width 99 height 8
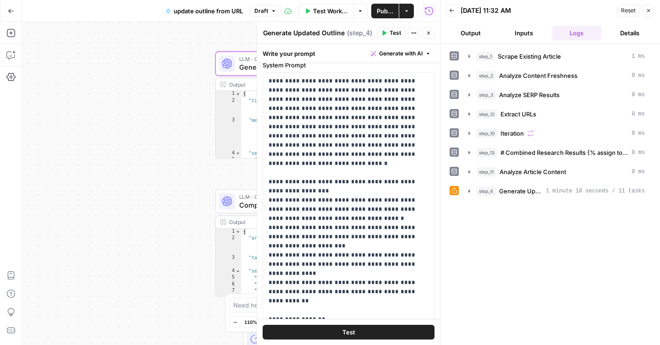
click at [428, 33] on icon "button" at bounding box center [429, 33] width 6 height 6
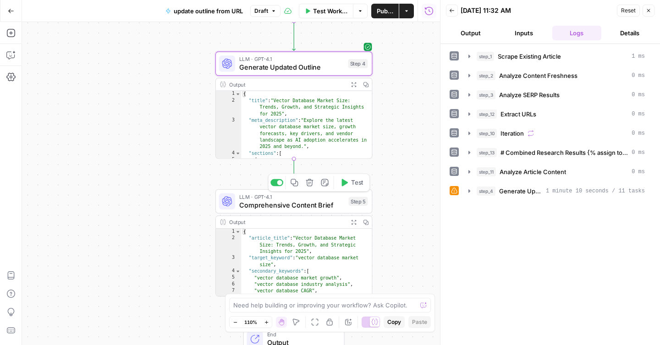
click at [303, 205] on span "Comprehensive Content Brief" at bounding box center [291, 205] width 105 height 10
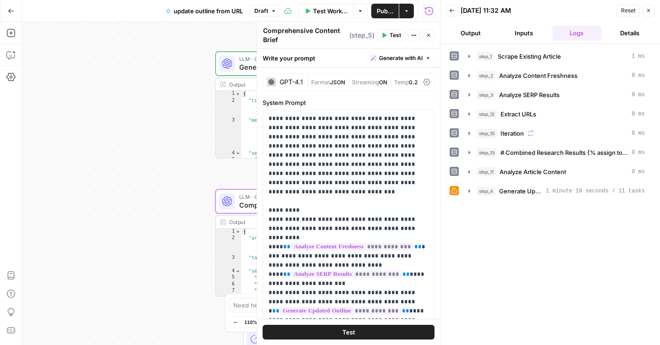
click at [392, 35] on span "Test" at bounding box center [395, 35] width 11 height 8
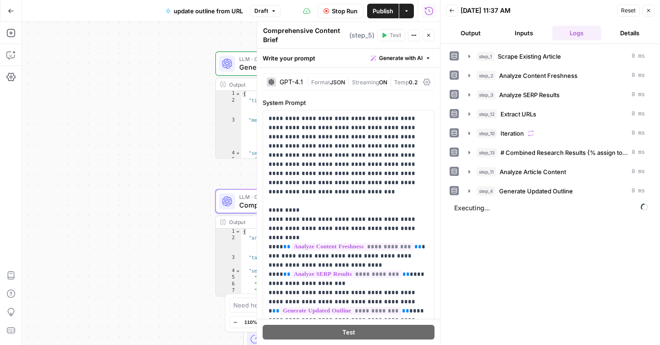
click at [430, 35] on icon "button" at bounding box center [429, 36] width 6 height 6
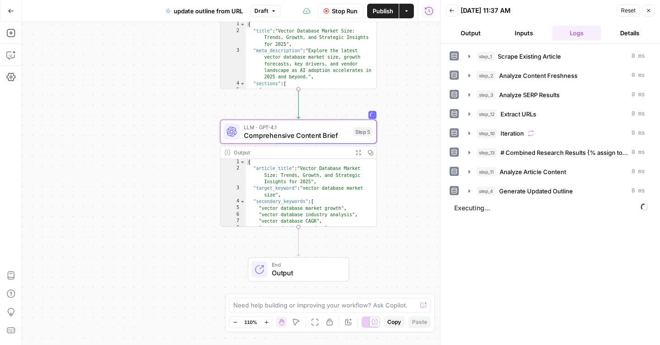
drag, startPoint x: 405, startPoint y: 217, endPoint x: 410, endPoint y: 148, distance: 69.9
click at [410, 148] on div "**********" at bounding box center [231, 183] width 418 height 323
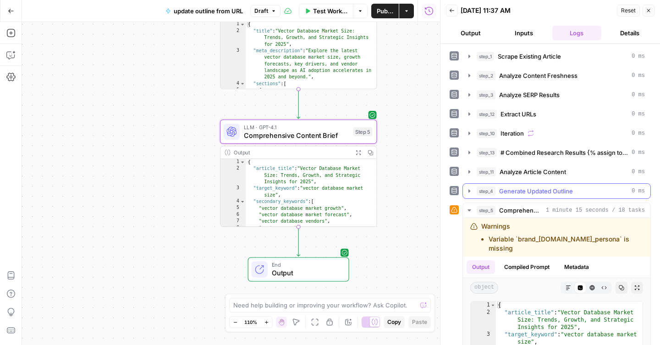
scroll to position [137, 0]
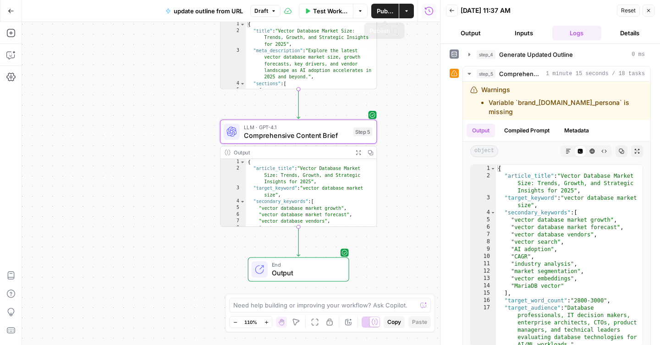
click at [384, 15] on span "Publish" at bounding box center [385, 10] width 17 height 9
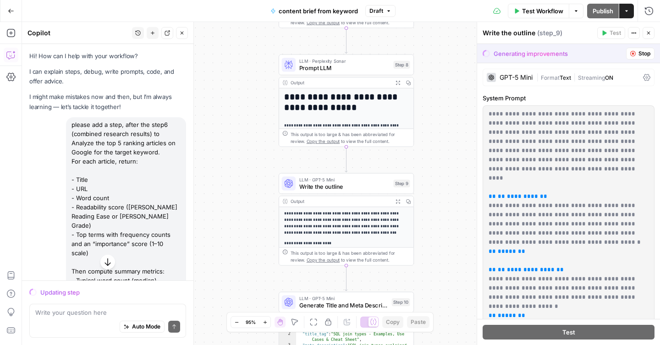
scroll to position [333, 0]
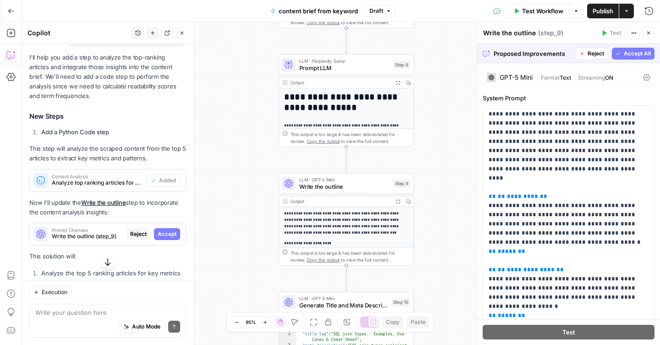
click at [629, 54] on span "Accept All" at bounding box center [637, 54] width 27 height 8
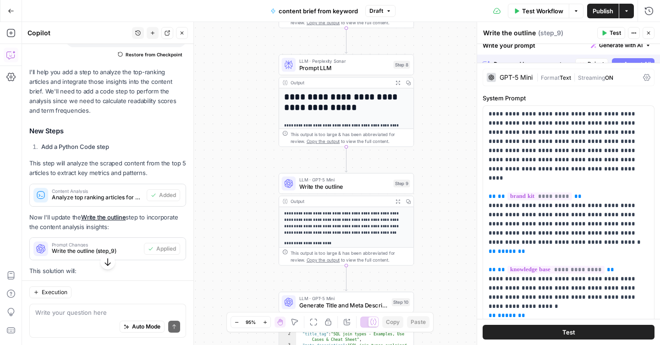
scroll to position [347, 0]
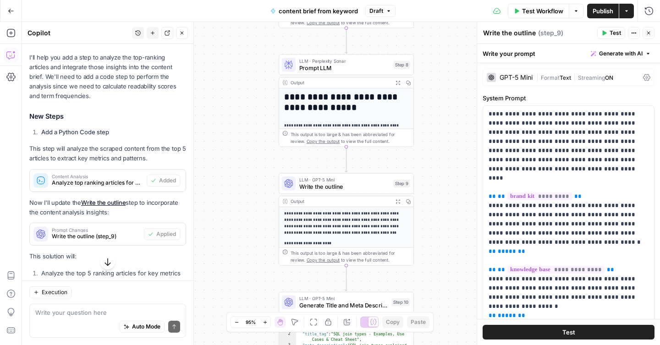
click at [596, 11] on span "Publish" at bounding box center [603, 10] width 21 height 9
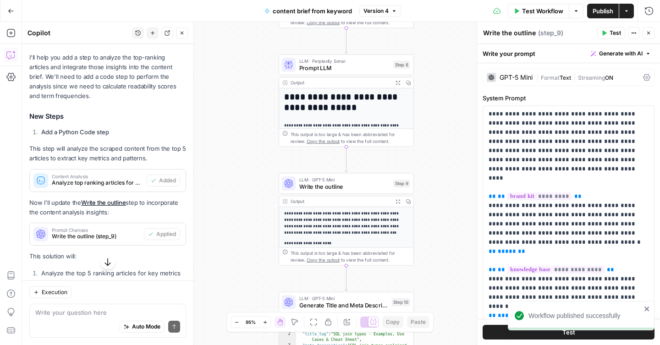
click at [9, 12] on icon "button" at bounding box center [11, 11] width 6 height 6
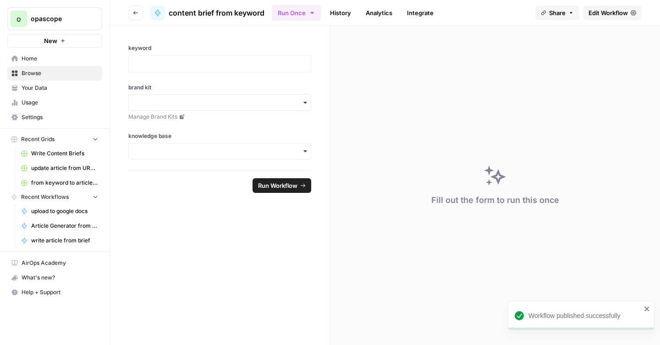
click at [34, 70] on span "Browse" at bounding box center [60, 73] width 77 height 8
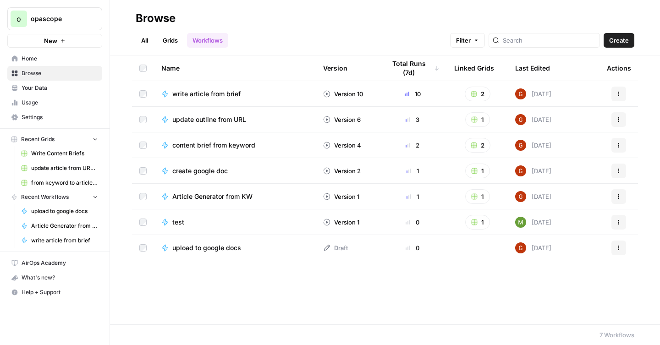
click at [219, 118] on span "update outline from URL" at bounding box center [209, 119] width 74 height 9
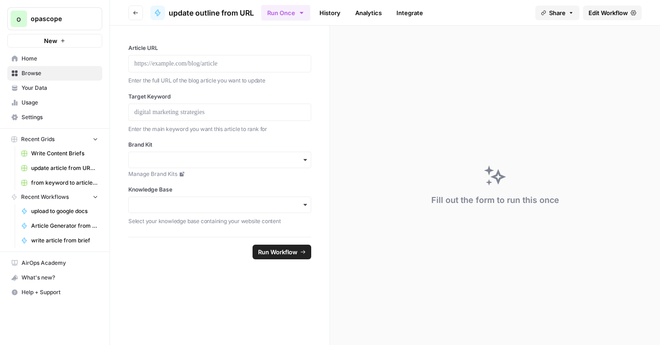
click at [32, 69] on span "Browse" at bounding box center [60, 73] width 77 height 8
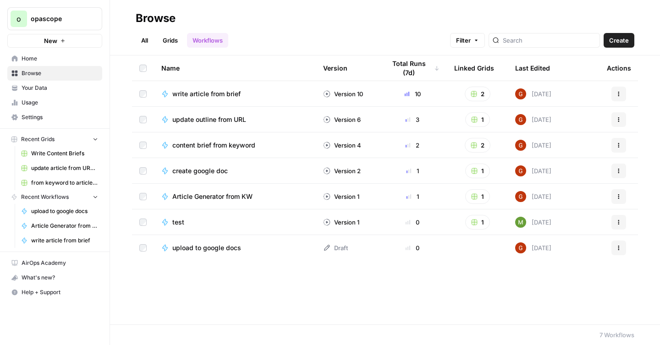
click at [173, 40] on link "Grids" at bounding box center [170, 40] width 26 height 15
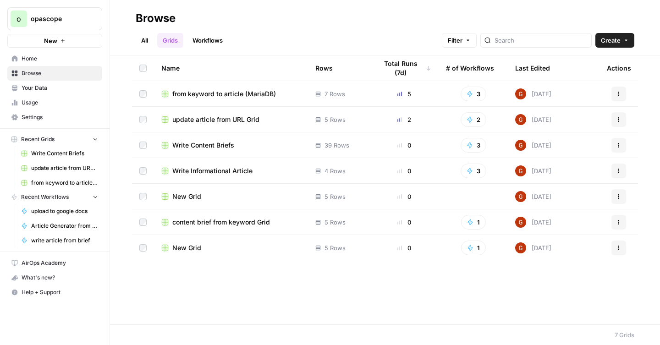
click at [206, 120] on span "update article from URL Grid" at bounding box center [215, 119] width 87 height 9
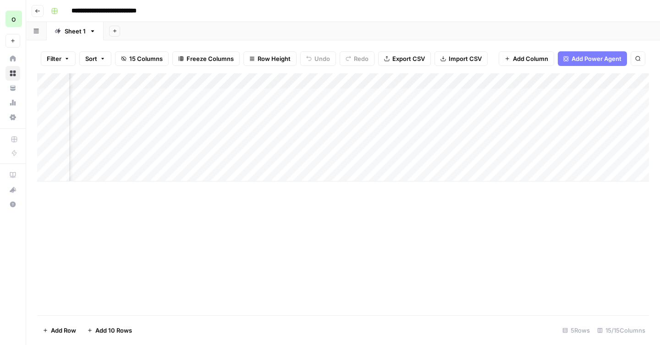
scroll to position [0, 151]
click at [273, 95] on div "Add Column" at bounding box center [343, 127] width 612 height 108
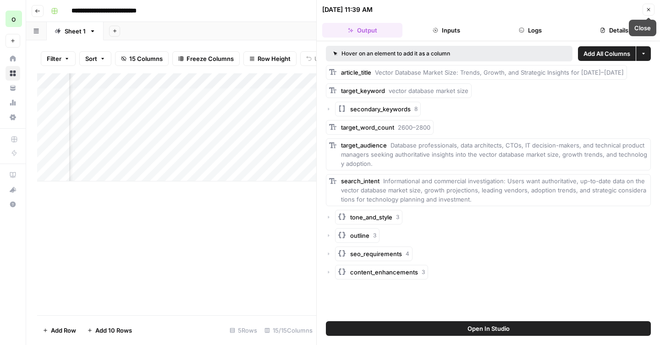
click at [651, 12] on button "Close" at bounding box center [649, 10] width 12 height 12
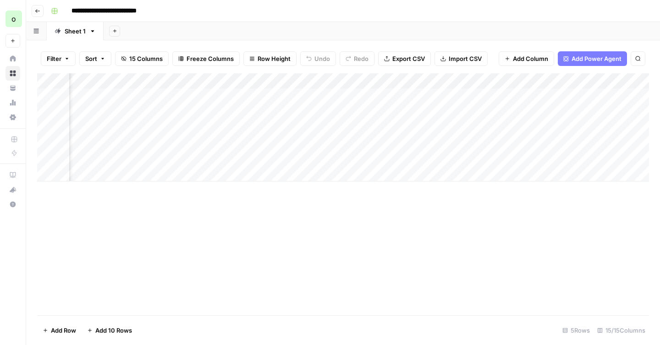
scroll to position [0, 696]
click at [401, 97] on div "Add Column" at bounding box center [343, 127] width 612 height 108
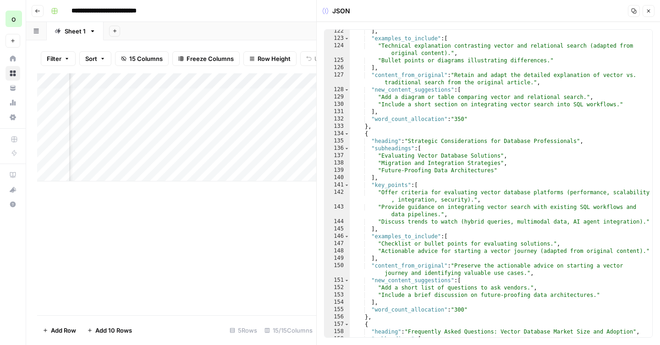
scroll to position [1417, 0]
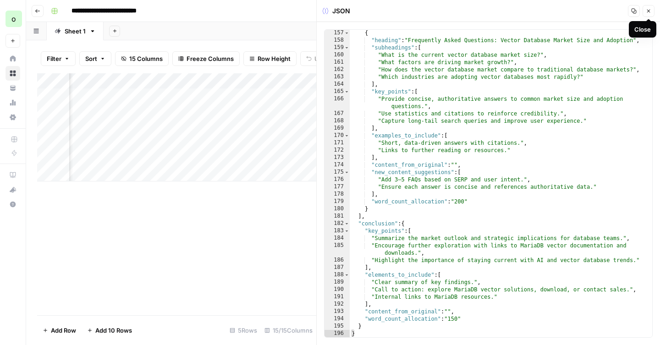
click at [651, 14] on button "Close" at bounding box center [649, 11] width 12 height 12
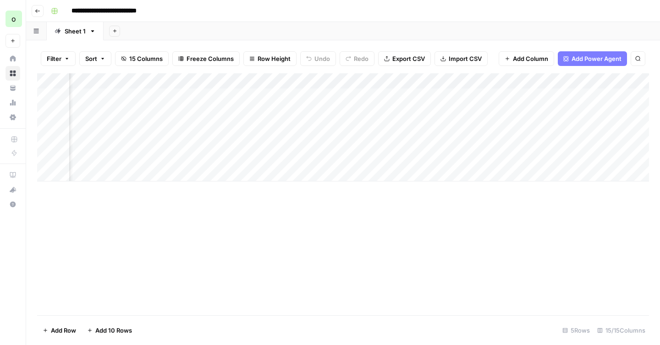
scroll to position [0, 818]
click at [518, 82] on div "Add Column" at bounding box center [343, 127] width 612 height 108
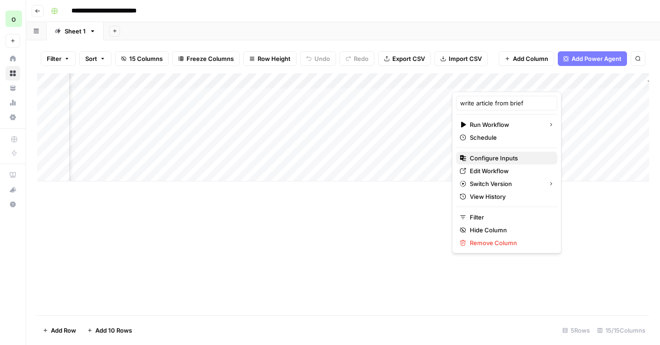
click at [489, 156] on span "Configure Inputs" at bounding box center [510, 158] width 80 height 9
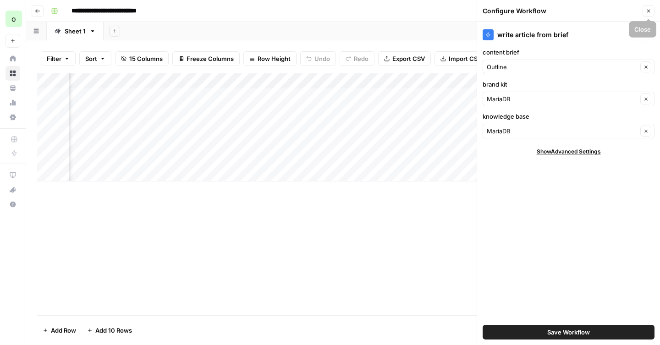
click at [648, 11] on icon "button" at bounding box center [649, 11] width 6 height 6
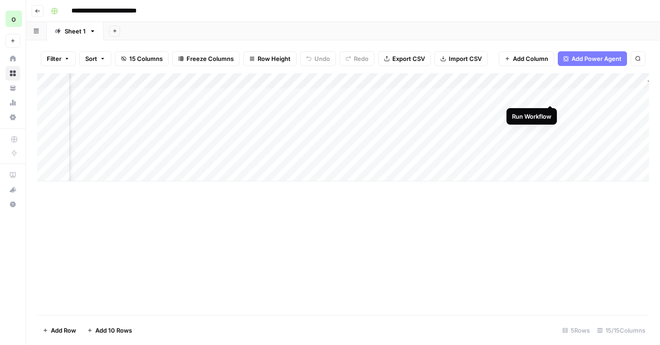
click at [551, 97] on div "Add Column" at bounding box center [343, 127] width 612 height 108
click at [36, 8] on icon "button" at bounding box center [38, 11] width 6 height 6
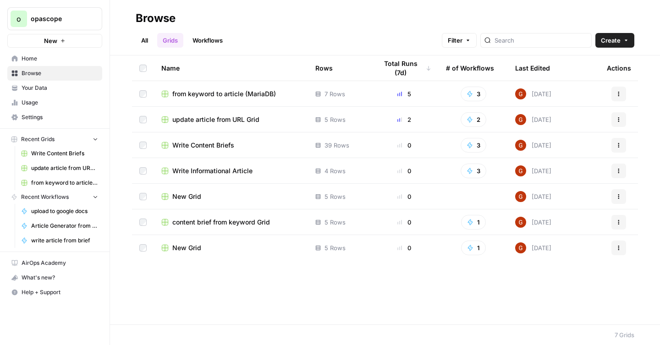
click at [234, 95] on span "from keyword to article (MariaDB)" at bounding box center [224, 93] width 104 height 9
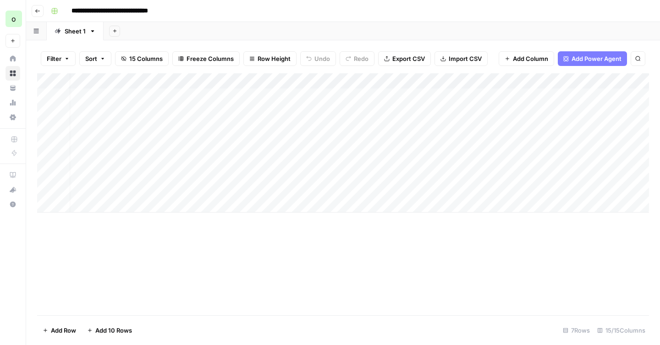
scroll to position [0, 6]
click at [307, 96] on div "Add Column" at bounding box center [343, 142] width 612 height 139
click at [351, 96] on div "Add Column" at bounding box center [343, 142] width 612 height 139
click at [39, 13] on icon "button" at bounding box center [38, 11] width 6 height 6
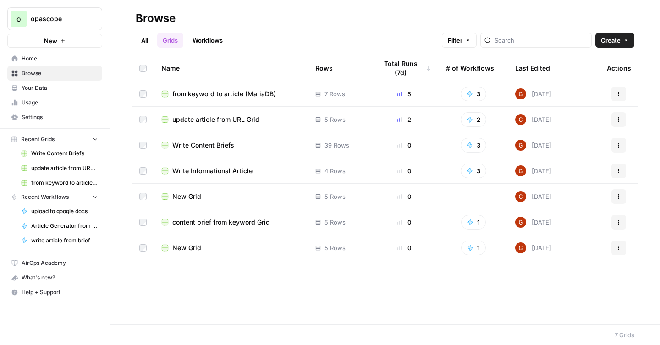
click at [226, 120] on span "update article from URL Grid" at bounding box center [215, 119] width 87 height 9
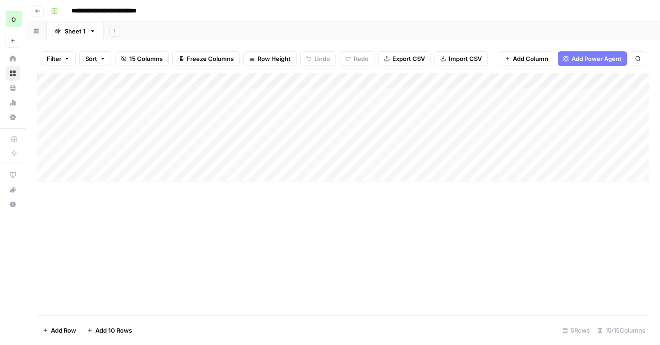
click at [151, 11] on input "**********" at bounding box center [115, 11] width 96 height 15
type input "**********"
click at [223, 14] on div "**********" at bounding box center [349, 11] width 604 height 15
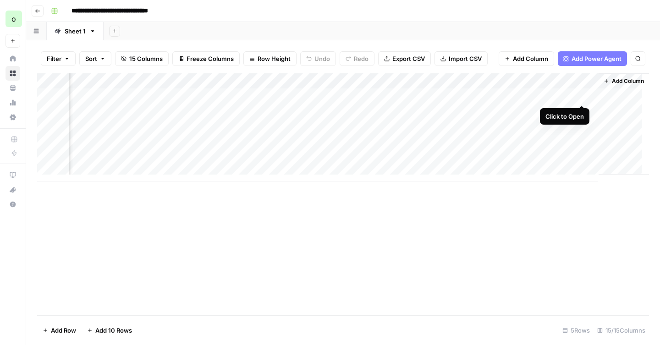
click at [579, 98] on div "Add Column" at bounding box center [343, 127] width 612 height 108
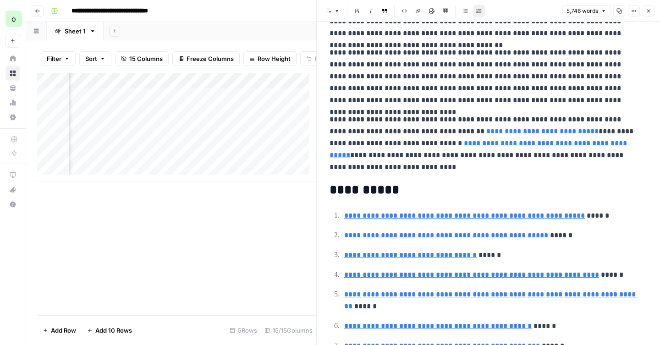
scroll to position [7930, 0]
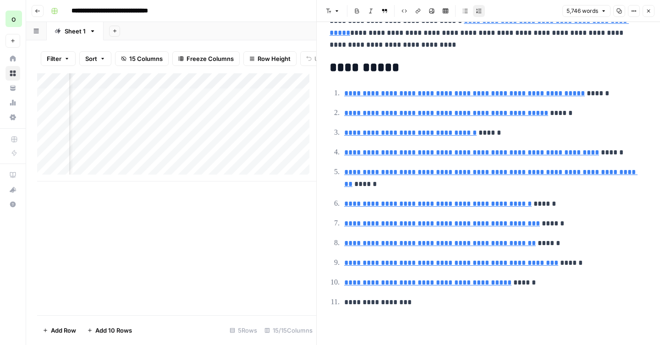
type input "[URL][DOMAIN_NAME]"
click at [621, 14] on button "Copy" at bounding box center [620, 11] width 12 height 12
type input "[URL][DOMAIN_NAME][DOMAIN_NAME]"
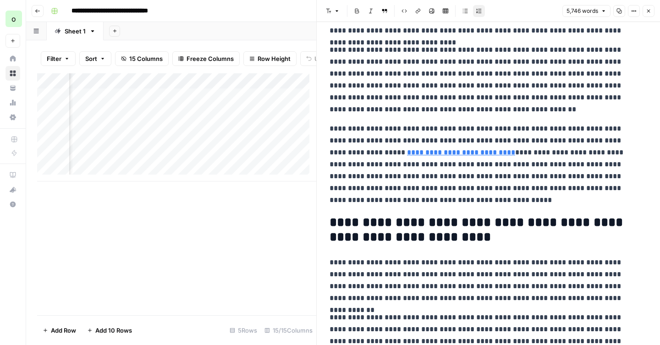
scroll to position [0, 0]
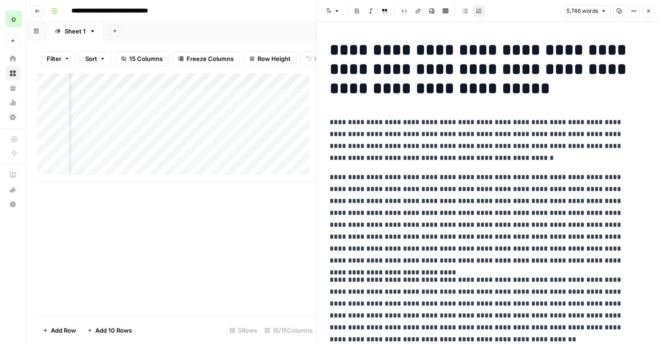
click at [645, 11] on button "Close" at bounding box center [649, 11] width 12 height 12
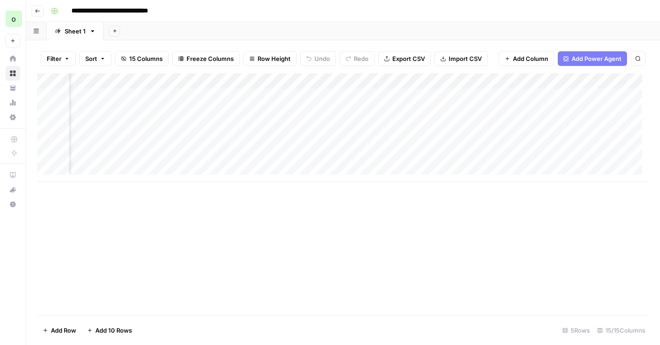
scroll to position [0, 216]
click at [39, 15] on button "Go back" at bounding box center [38, 11] width 12 height 12
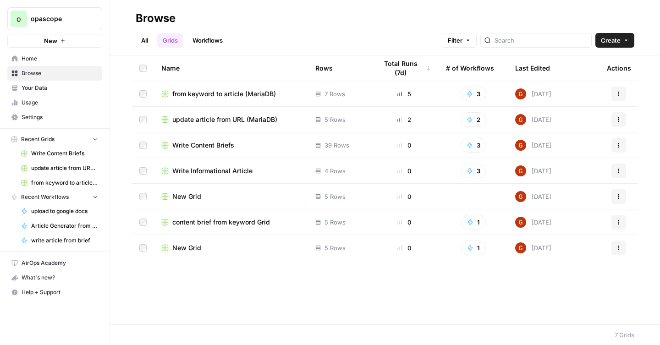
click at [232, 94] on span "from keyword to article (MariaDB)" at bounding box center [224, 93] width 104 height 9
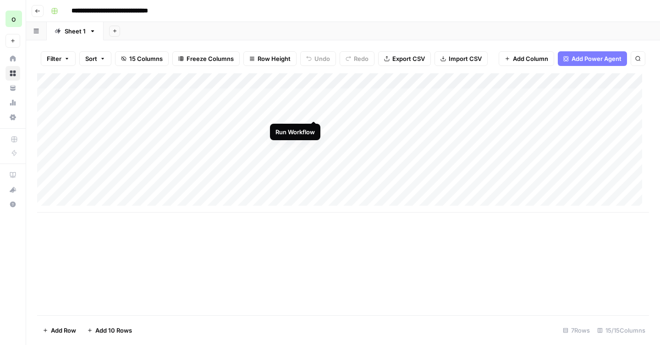
click at [314, 111] on div "Add Column" at bounding box center [343, 142] width 612 height 139
click at [333, 112] on div "Add Column" at bounding box center [343, 142] width 612 height 139
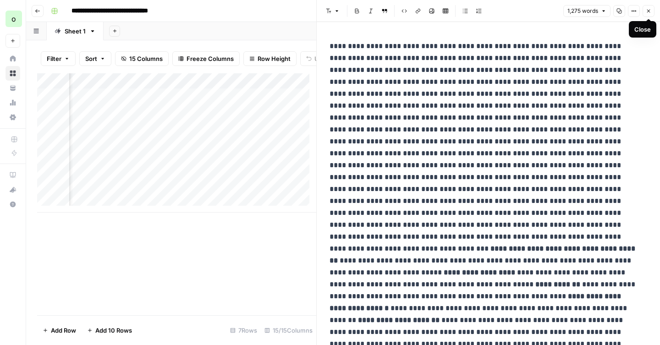
click at [648, 12] on icon "button" at bounding box center [649, 11] width 6 height 6
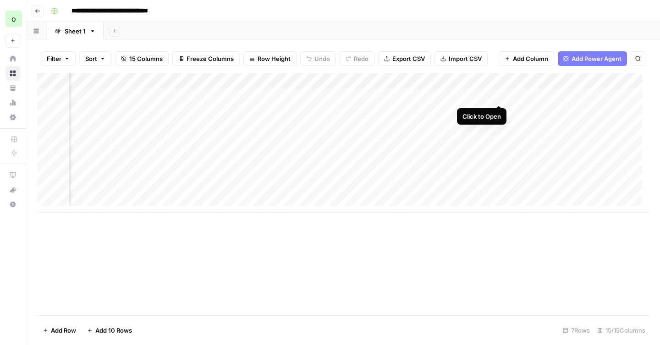
click at [497, 96] on div "Add Column" at bounding box center [343, 142] width 612 height 139
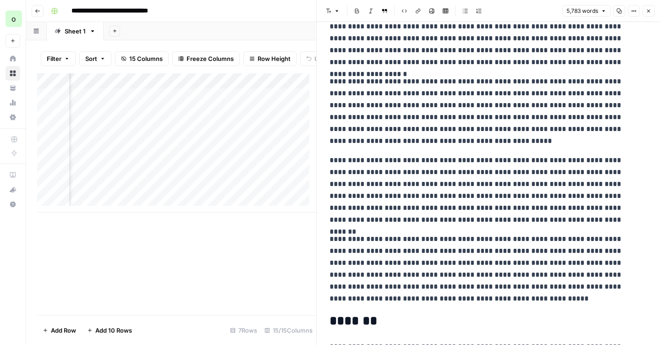
scroll to position [8575, 0]
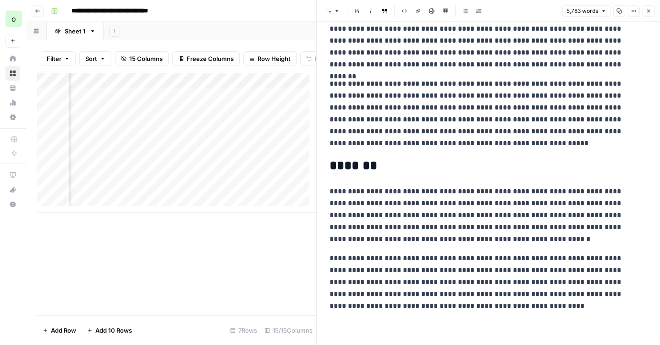
click at [621, 12] on icon "button" at bounding box center [619, 11] width 5 height 5
click at [649, 9] on icon "button" at bounding box center [649, 11] width 6 height 6
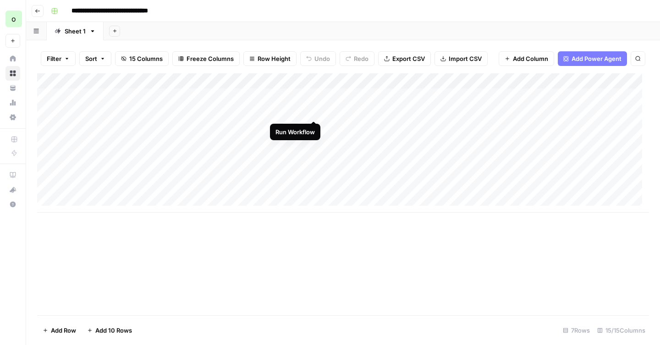
click at [315, 112] on div "Add Column" at bounding box center [343, 142] width 612 height 139
click at [479, 113] on div "Add Column" at bounding box center [343, 142] width 612 height 139
click at [36, 8] on icon "button" at bounding box center [38, 11] width 6 height 6
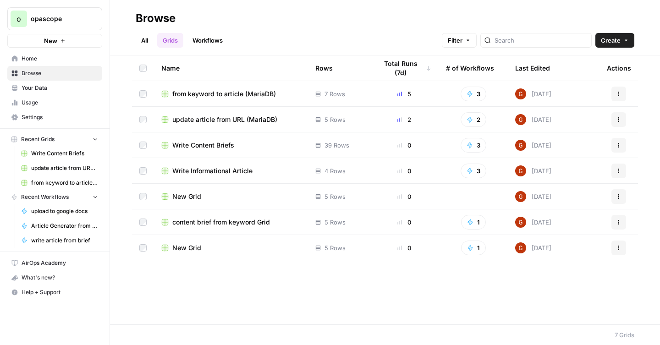
click at [245, 120] on span "update article from URL (MariaDB)" at bounding box center [224, 119] width 105 height 9
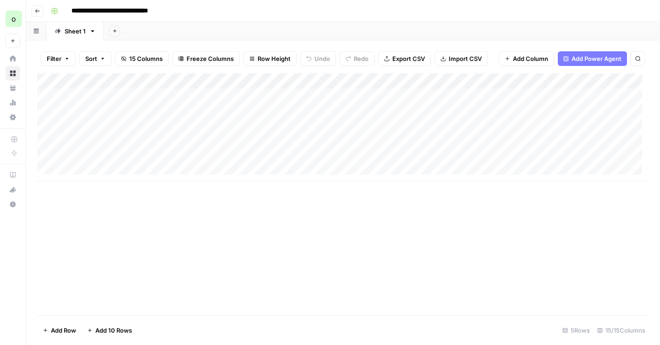
click at [183, 108] on div "Add Column" at bounding box center [343, 127] width 612 height 108
click at [272, 114] on div "Add Column" at bounding box center [343, 127] width 612 height 108
click at [388, 110] on div "Add Column" at bounding box center [343, 127] width 612 height 108
click at [39, 12] on icon "button" at bounding box center [38, 11] width 6 height 6
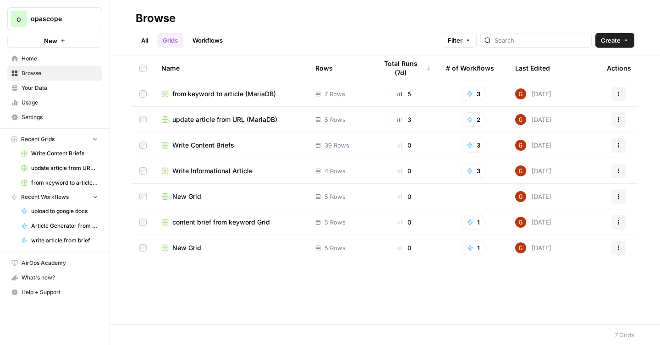
click at [242, 94] on span "from keyword to article (MariaDB)" at bounding box center [224, 93] width 104 height 9
